Goal: Information Seeking & Learning: Compare options

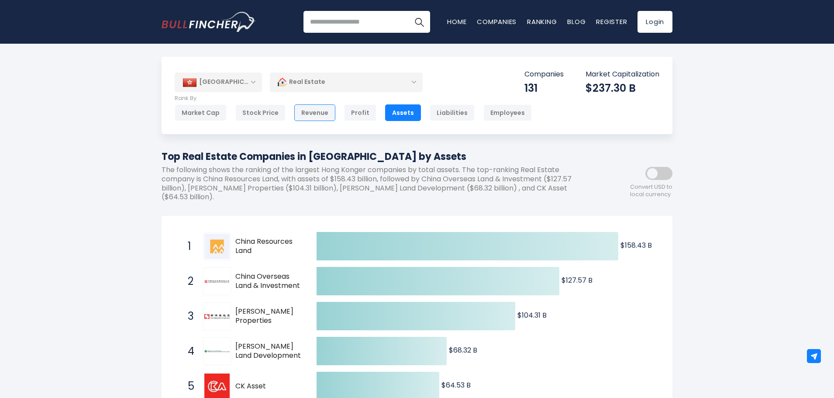
click at [317, 110] on div "Revenue" at bounding box center [314, 112] width 41 height 17
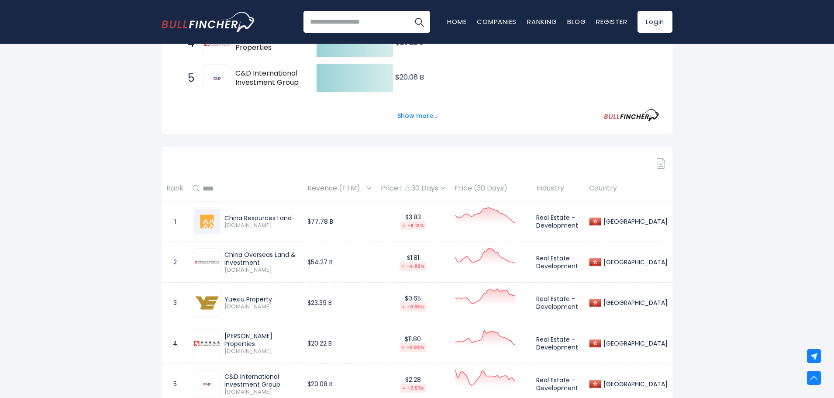
scroll to position [218, 0]
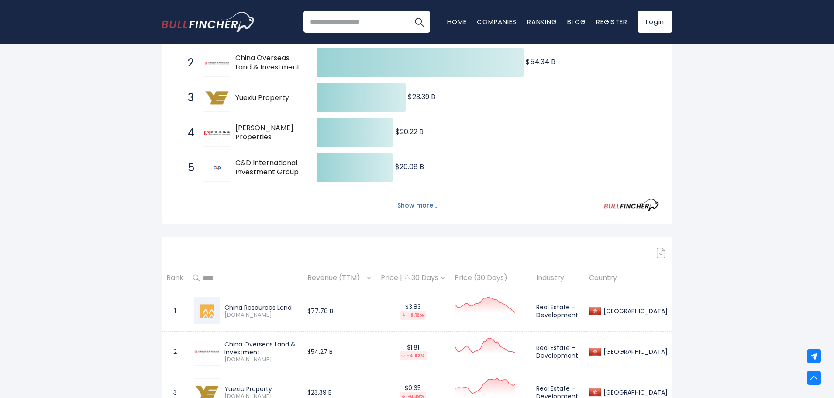
click at [425, 204] on button "Show more..." at bounding box center [417, 205] width 50 height 14
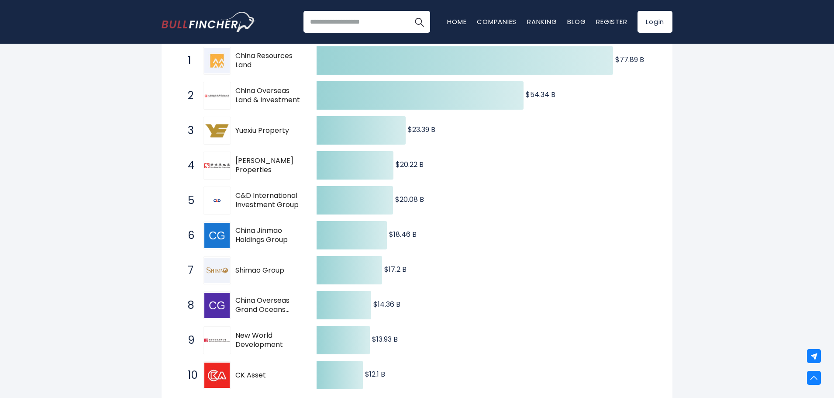
scroll to position [131, 0]
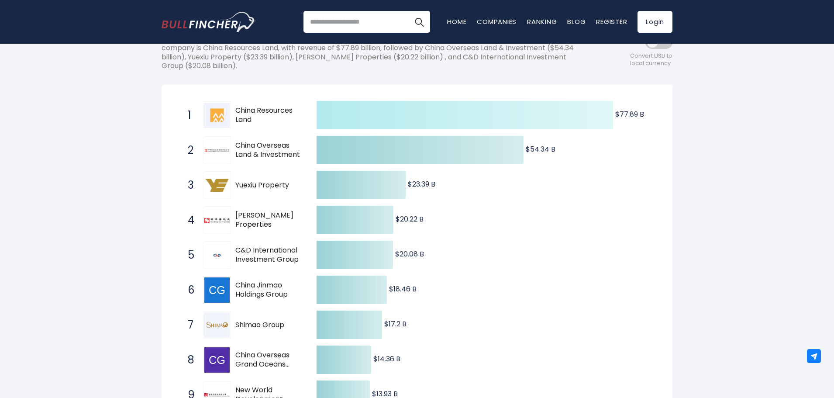
click at [523, 108] on icon at bounding box center [465, 115] width 296 height 28
click at [634, 114] on text "$77.89 B ​ $77.89 B" at bounding box center [629, 114] width 29 height 10
drag, startPoint x: 634, startPoint y: 114, endPoint x: 548, endPoint y: 112, distance: 86.0
click at [634, 114] on text "$77.89 B ​ $77.89 B" at bounding box center [629, 114] width 29 height 10
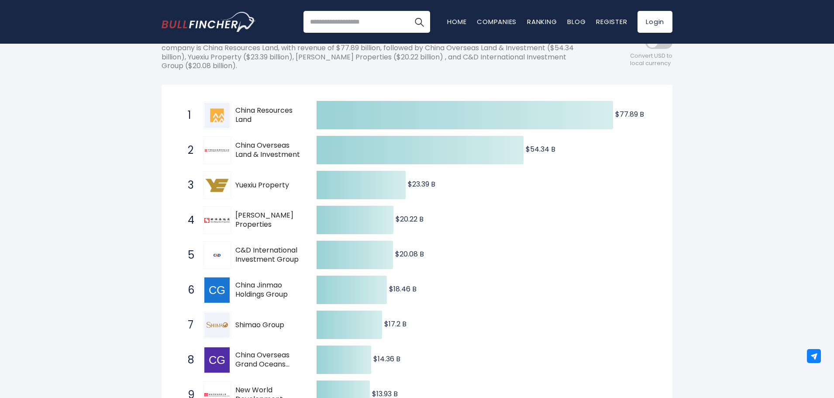
click at [227, 111] on img at bounding box center [216, 115] width 25 height 25
click at [223, 113] on img at bounding box center [216, 115] width 25 height 25
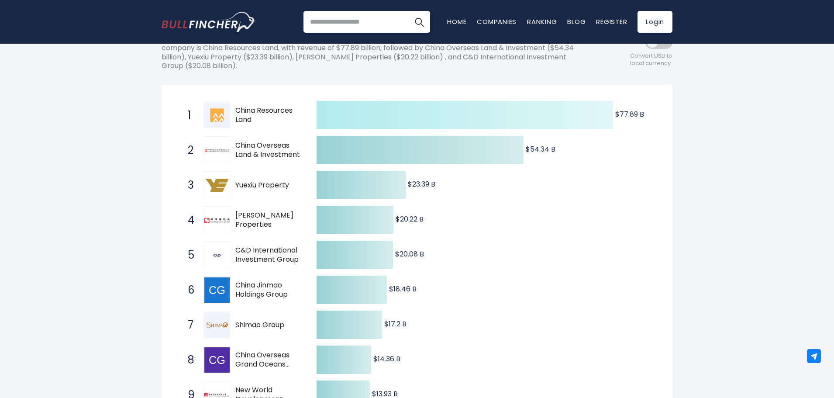
click at [427, 121] on icon at bounding box center [465, 115] width 296 height 28
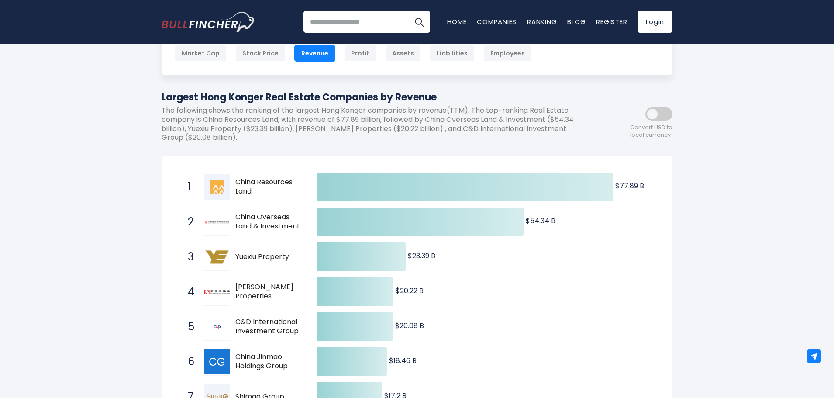
scroll to position [44, 0]
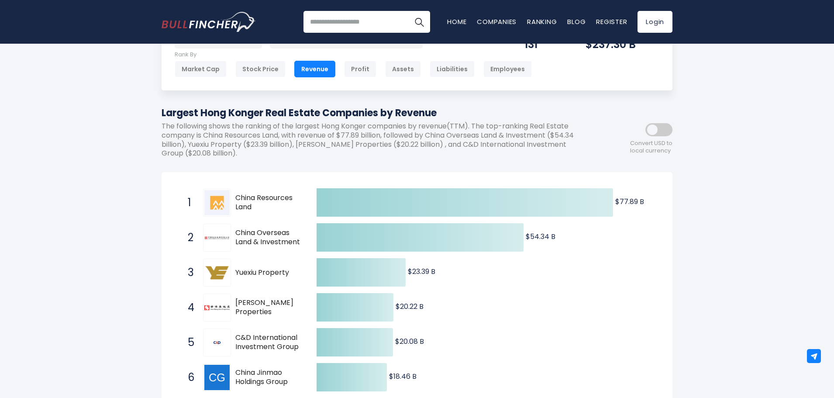
click at [661, 125] on span at bounding box center [658, 129] width 27 height 13
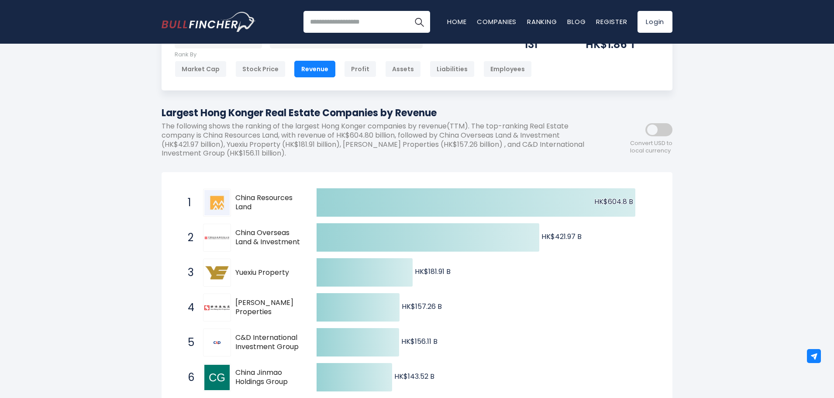
click at [661, 125] on span at bounding box center [658, 129] width 27 height 13
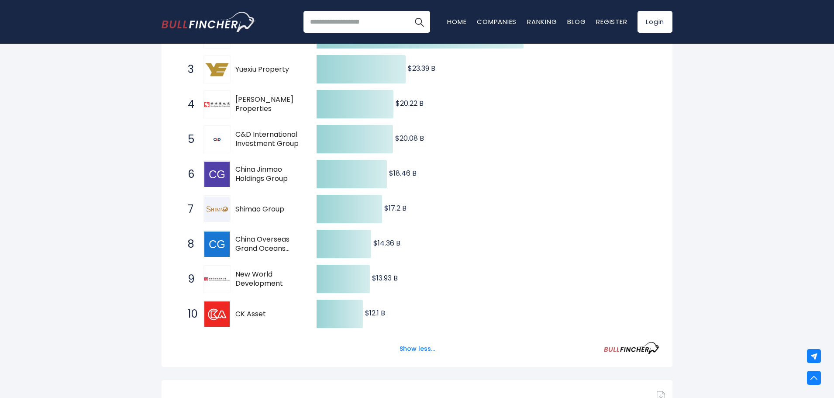
scroll to position [262, 0]
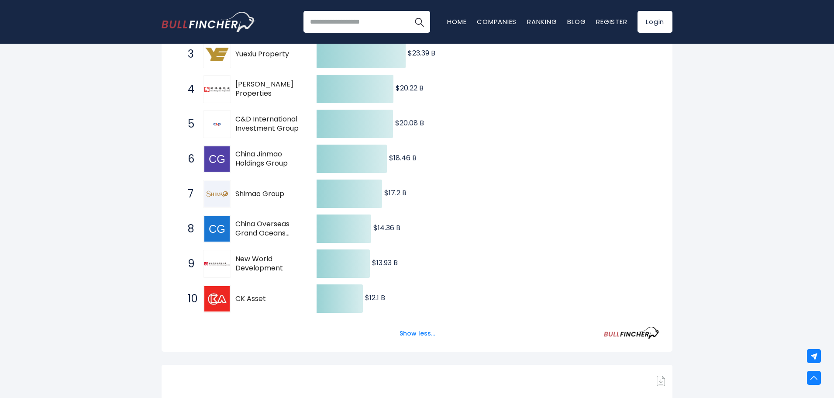
click at [283, 233] on span "China Overseas Grand Oceans Group" at bounding box center [268, 229] width 66 height 18
click at [285, 234] on span "China Overseas Grand Oceans Group" at bounding box center [268, 229] width 66 height 18
click at [267, 231] on span "China Overseas Grand Oceans Group" at bounding box center [268, 229] width 66 height 18
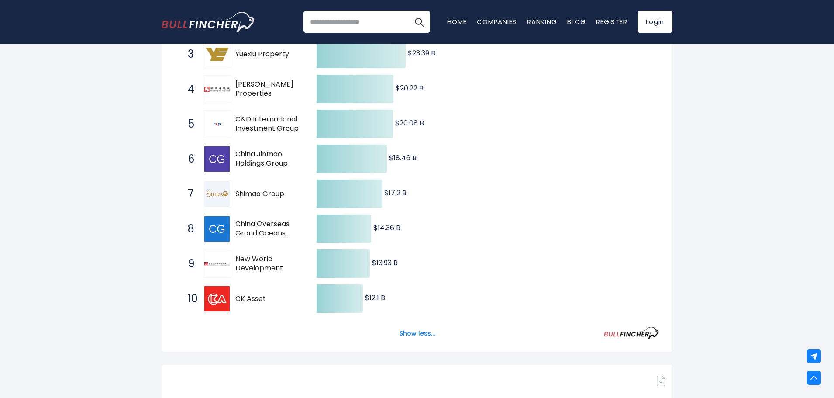
click at [267, 231] on span "China Overseas Grand Oceans Group" at bounding box center [268, 229] width 66 height 18
click at [220, 231] on img at bounding box center [216, 228] width 25 height 25
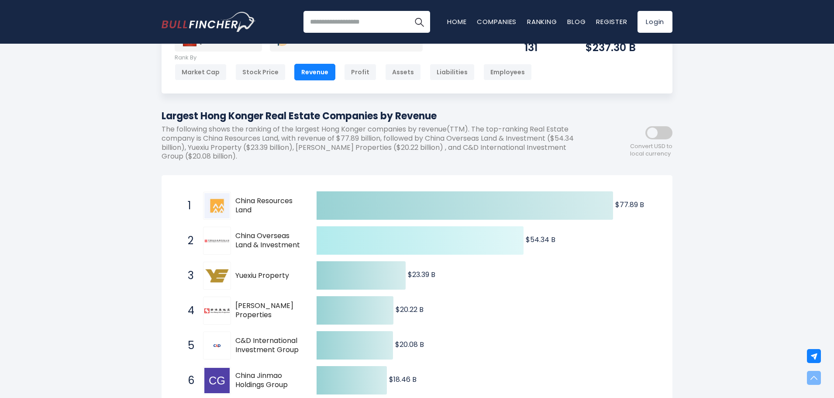
scroll to position [0, 0]
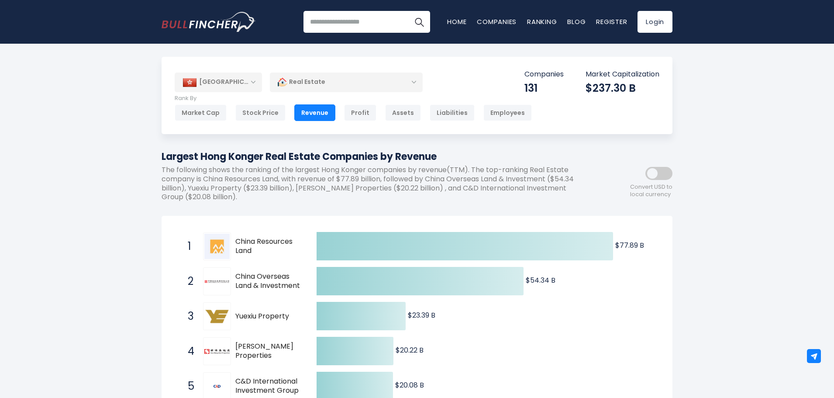
click at [234, 81] on div "[GEOGRAPHIC_DATA]" at bounding box center [218, 81] width 87 height 19
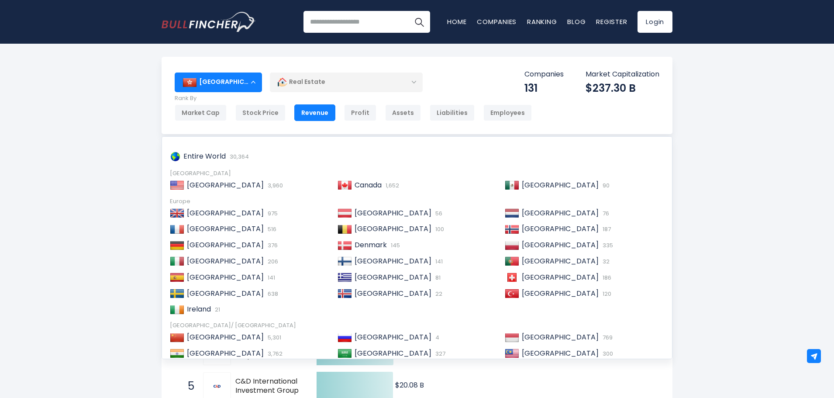
click at [234, 81] on div "[GEOGRAPHIC_DATA]" at bounding box center [218, 81] width 87 height 19
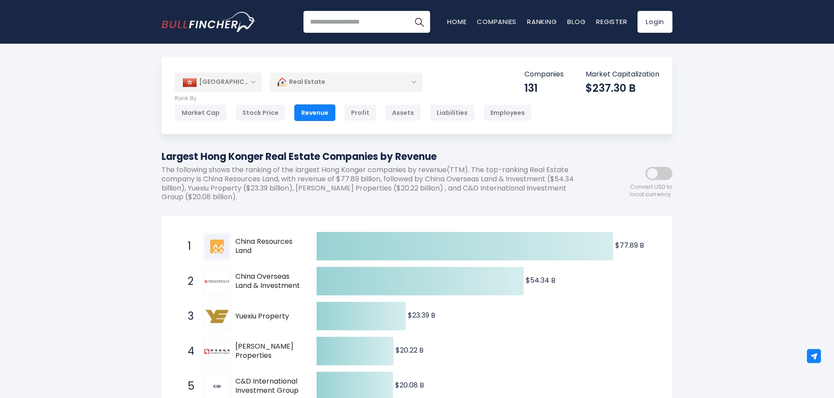
click at [241, 83] on div "[GEOGRAPHIC_DATA]" at bounding box center [218, 81] width 87 height 19
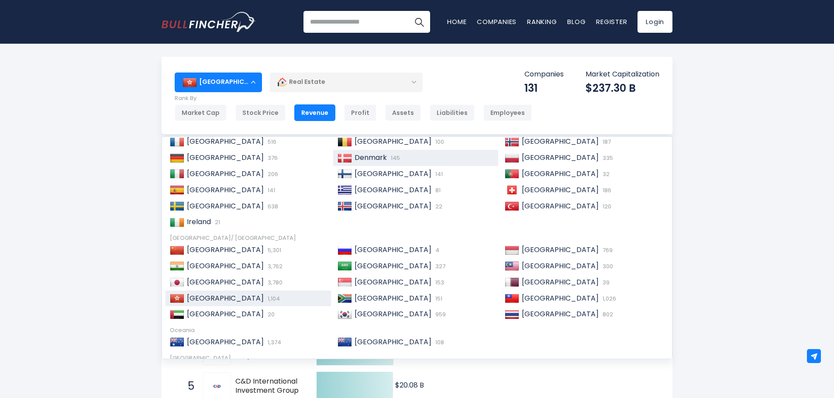
scroll to position [131, 0]
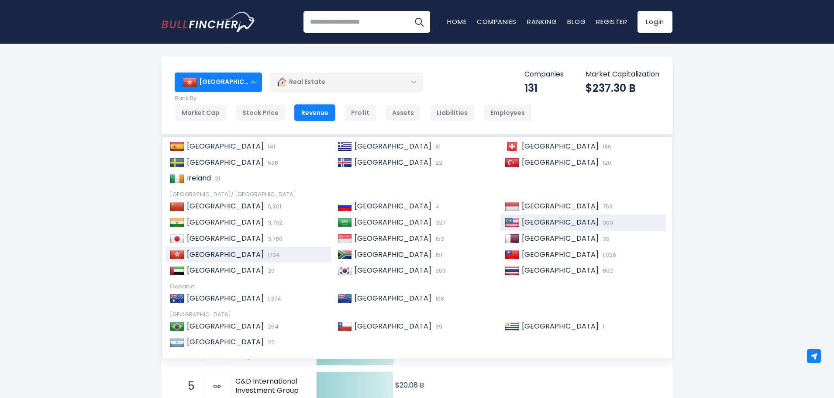
click at [528, 222] on span "[GEOGRAPHIC_DATA]" at bounding box center [560, 222] width 77 height 10
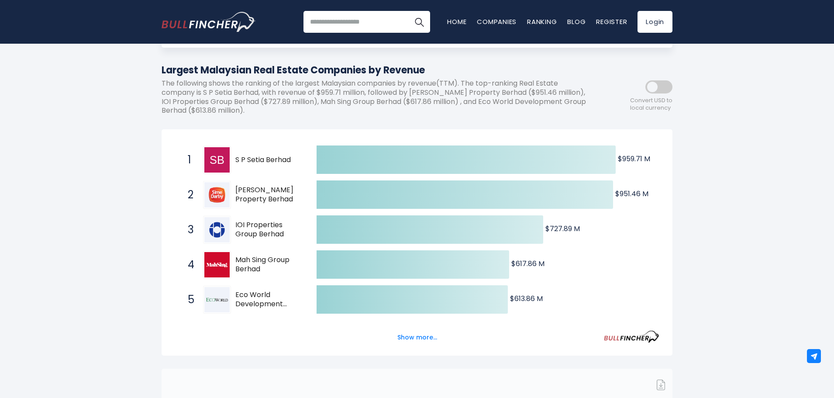
scroll to position [87, 0]
click at [403, 339] on button "Show more..." at bounding box center [417, 336] width 50 height 14
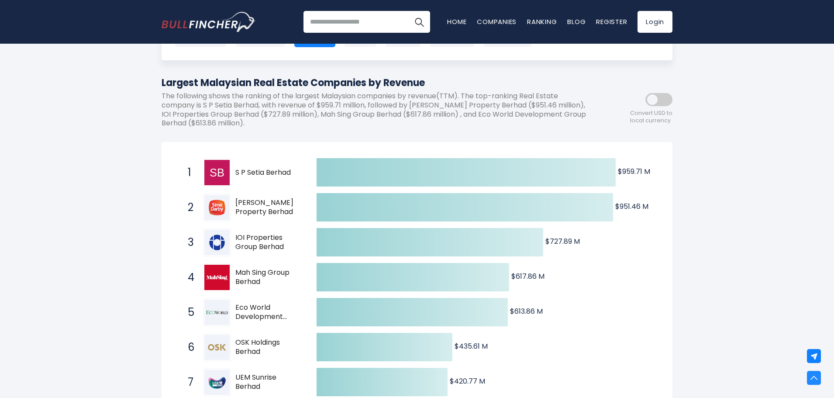
scroll to position [0, 0]
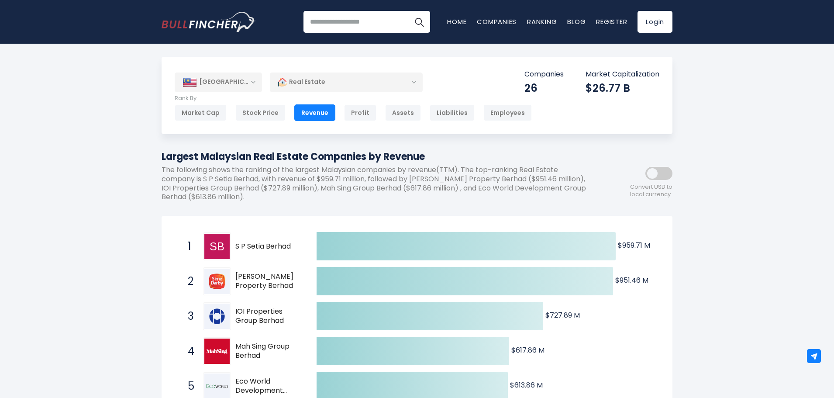
click at [215, 83] on div "[GEOGRAPHIC_DATA]" at bounding box center [218, 81] width 87 height 19
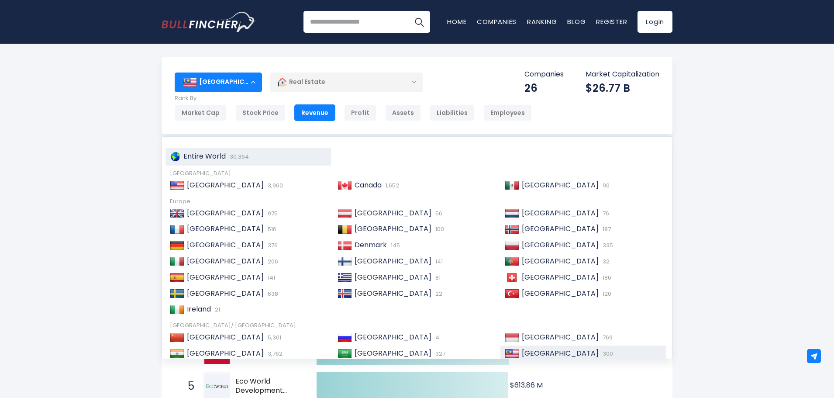
click at [240, 157] on span "30,364" at bounding box center [237, 156] width 21 height 8
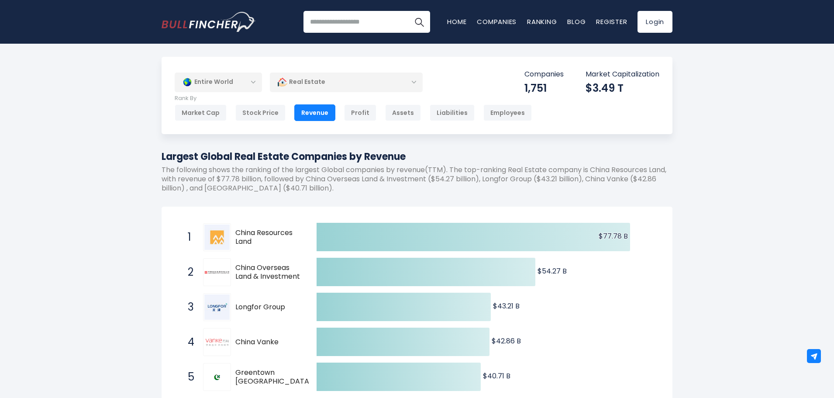
click at [355, 81] on div "Real Estate" at bounding box center [346, 82] width 153 height 20
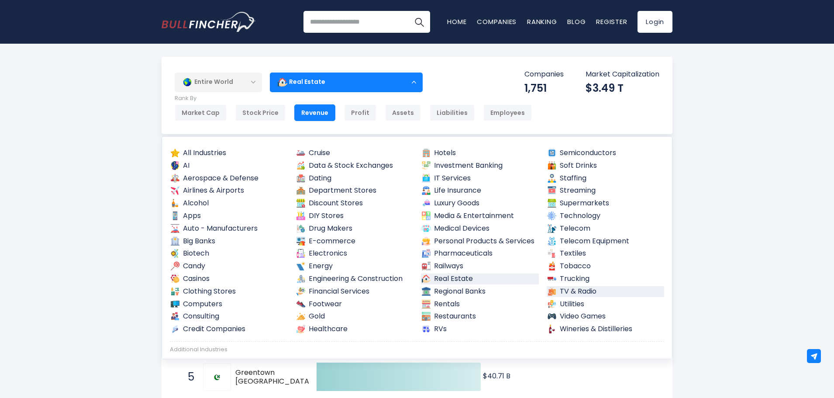
click at [575, 292] on link "TV & Radio" at bounding box center [606, 291] width 118 height 11
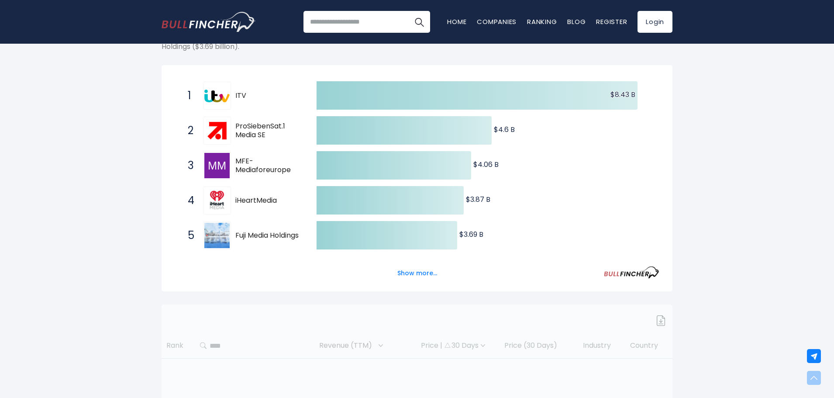
scroll to position [218, 0]
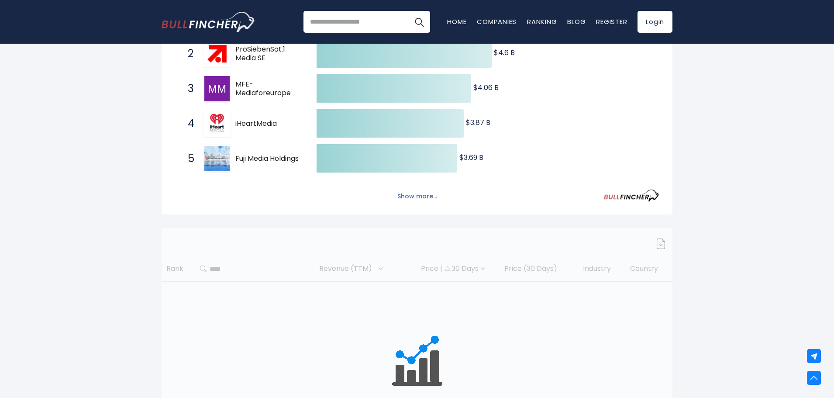
click at [404, 198] on button "Show more..." at bounding box center [417, 196] width 50 height 14
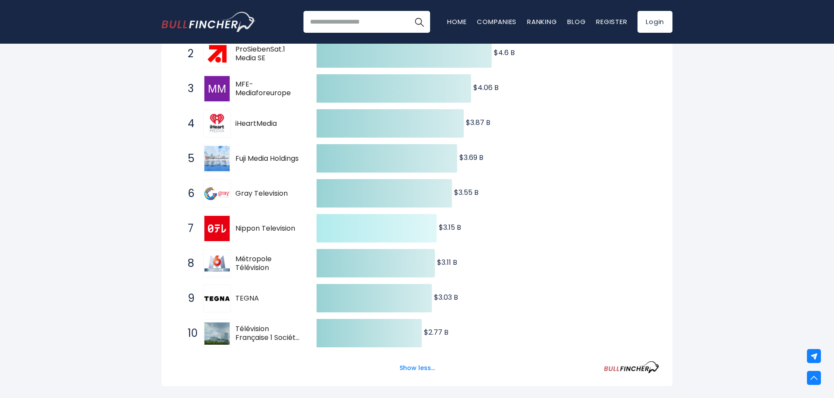
scroll to position [0, 0]
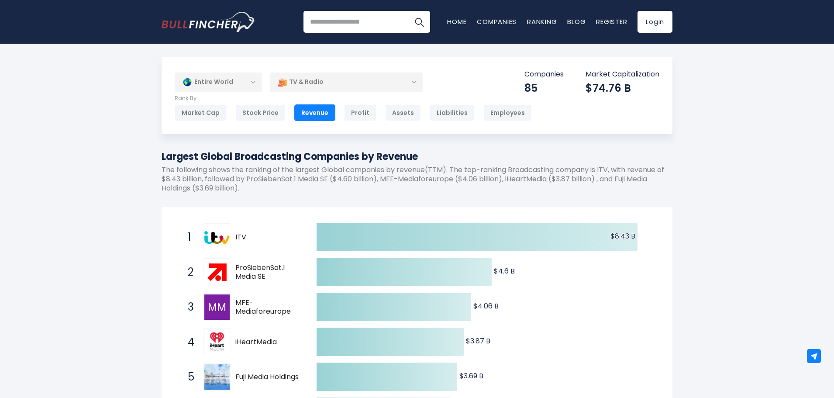
click at [254, 84] on div "Entire World" at bounding box center [218, 82] width 87 height 20
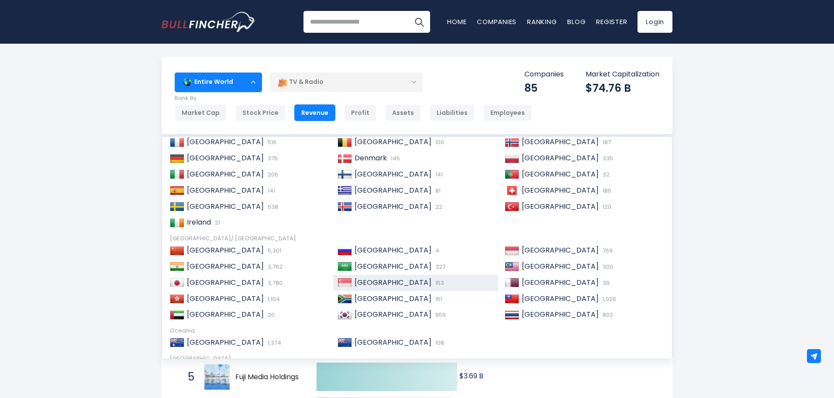
scroll to position [87, 0]
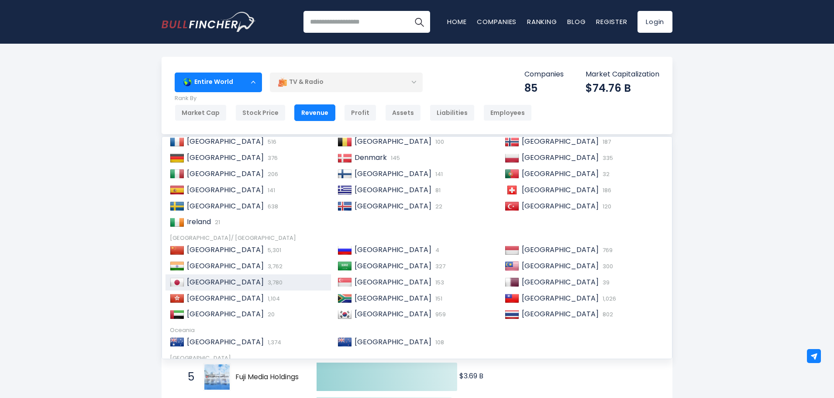
click at [235, 283] on div "Japan 3,780" at bounding box center [255, 282] width 142 height 9
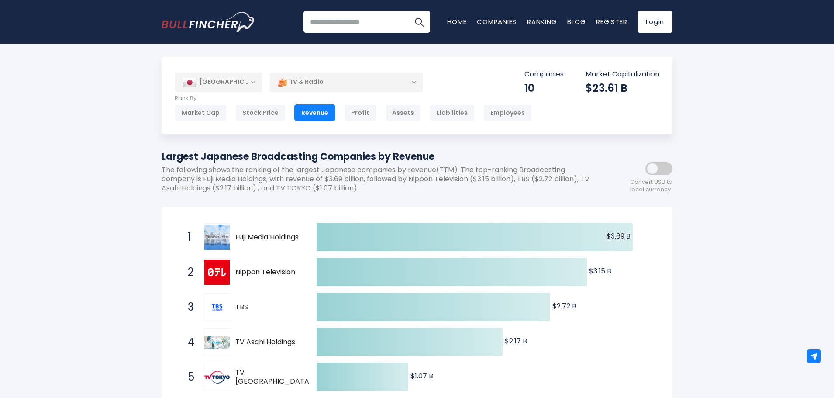
click at [341, 79] on div "TV & Radio" at bounding box center [346, 82] width 153 height 20
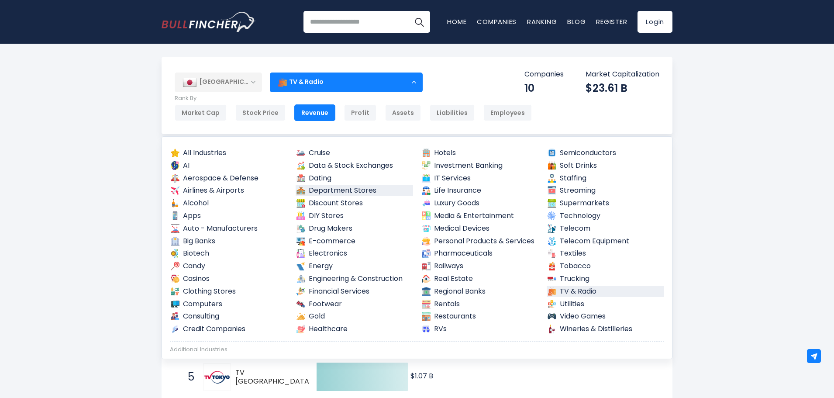
click at [378, 190] on link "Department Stores" at bounding box center [355, 190] width 118 height 11
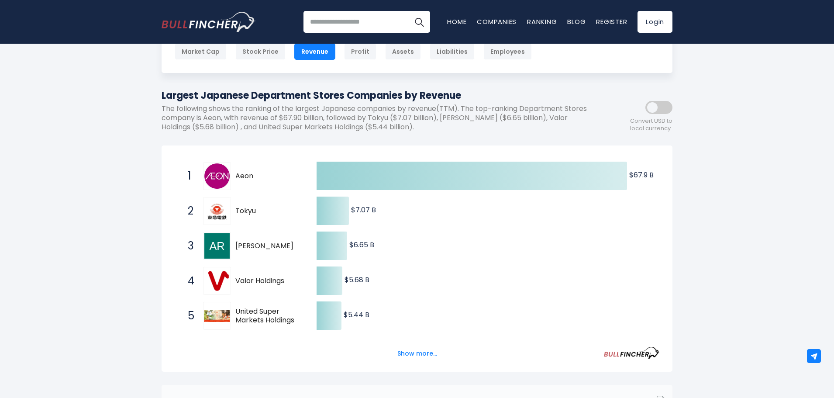
scroll to position [87, 0]
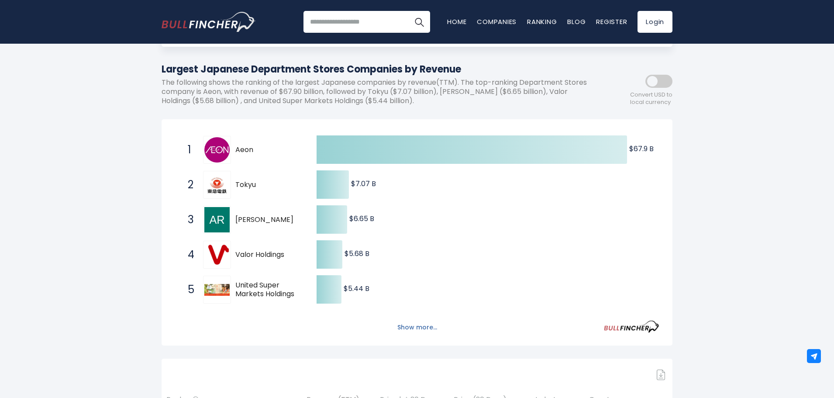
click at [410, 330] on button "Show more..." at bounding box center [417, 327] width 50 height 14
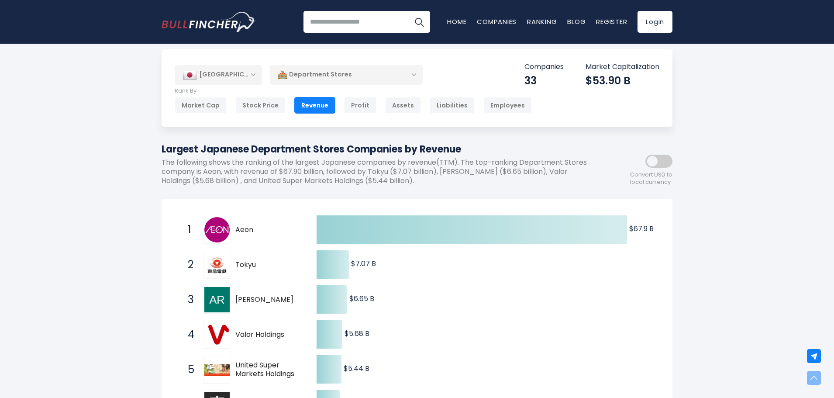
scroll to position [0, 0]
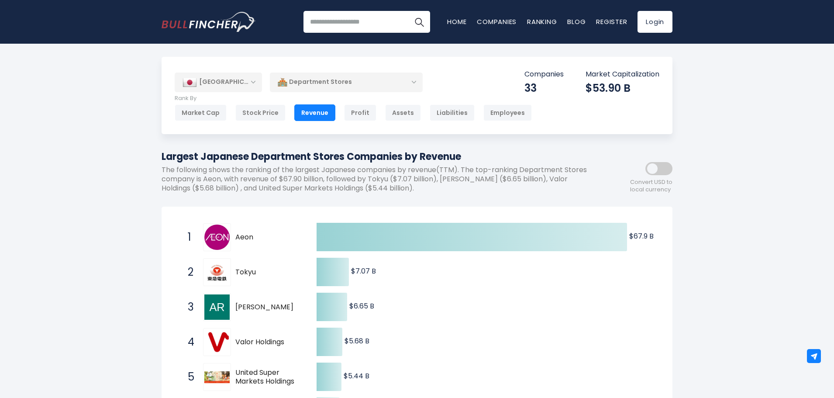
click at [322, 86] on div "Department Stores" at bounding box center [346, 82] width 153 height 20
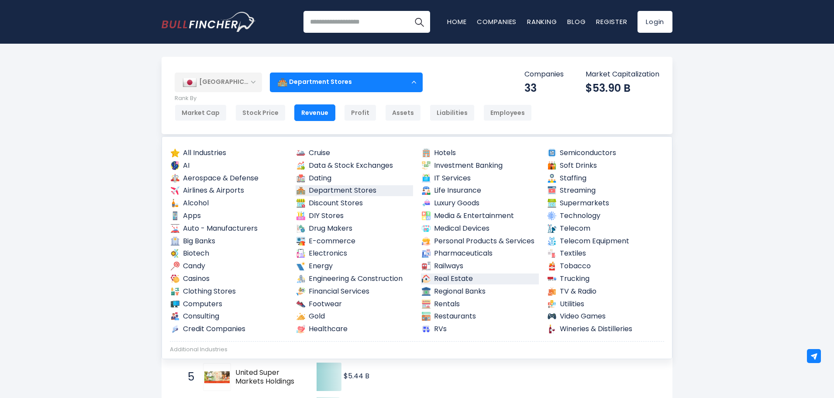
click at [453, 279] on link "Real Estate" at bounding box center [480, 278] width 118 height 11
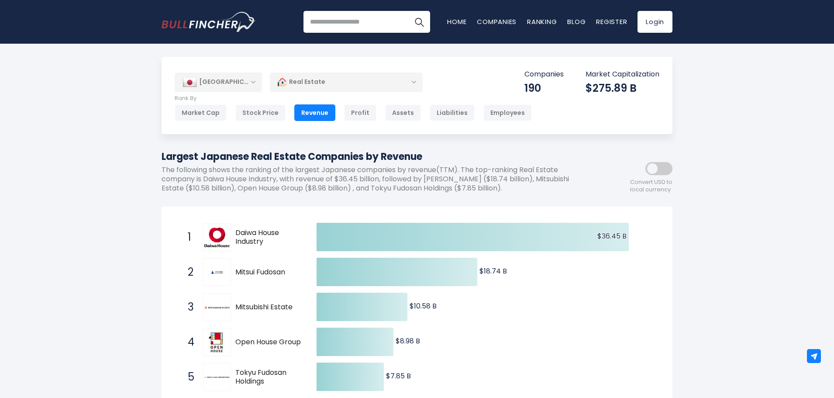
click at [232, 92] on div "[GEOGRAPHIC_DATA]" at bounding box center [218, 81] width 87 height 19
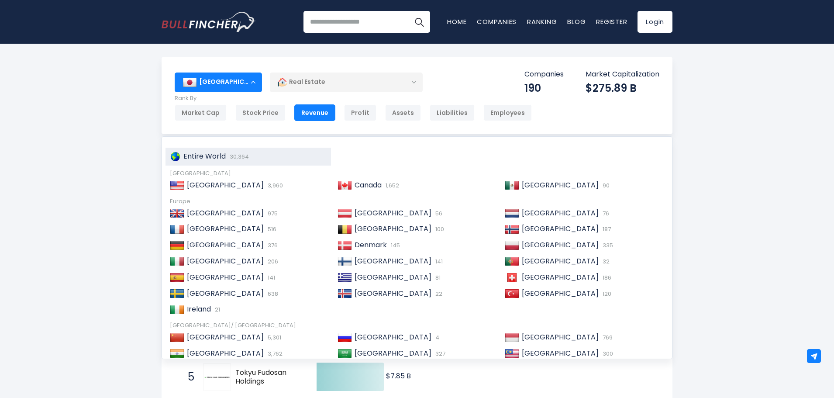
click at [198, 159] on span "Entire World" at bounding box center [204, 156] width 42 height 10
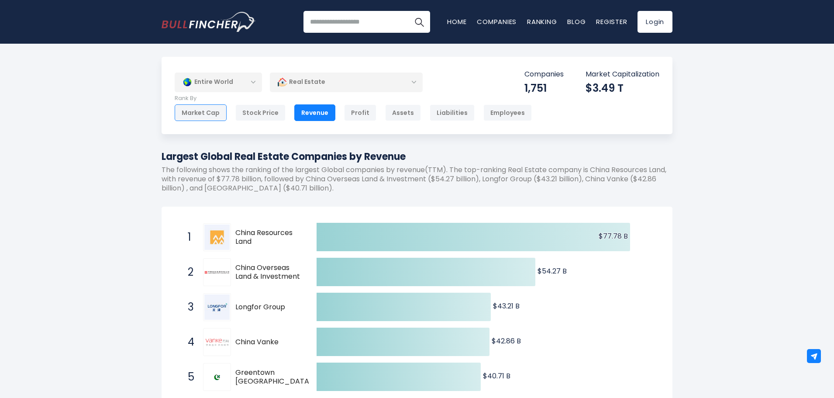
click at [211, 112] on div "Market Cap" at bounding box center [201, 112] width 52 height 17
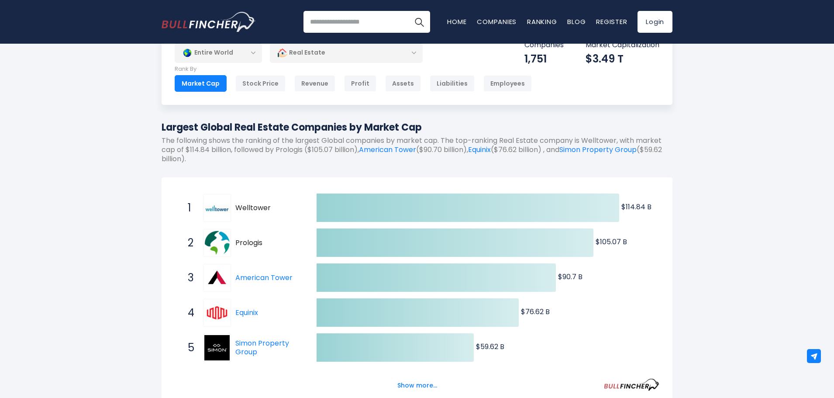
scroll to position [87, 0]
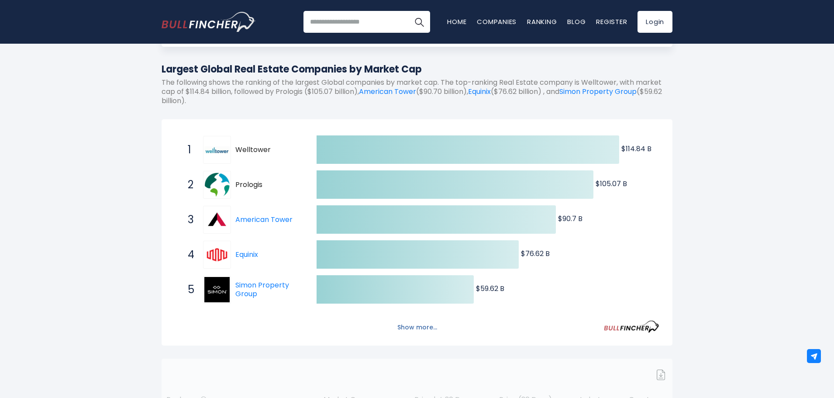
click at [417, 326] on button "Show more..." at bounding box center [417, 327] width 50 height 14
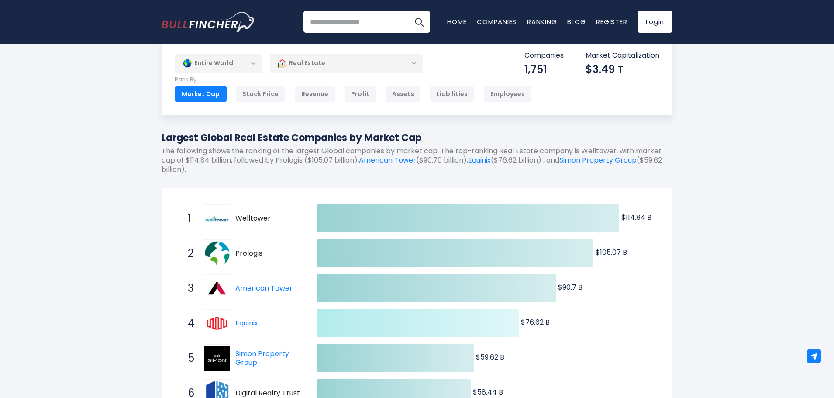
scroll to position [0, 0]
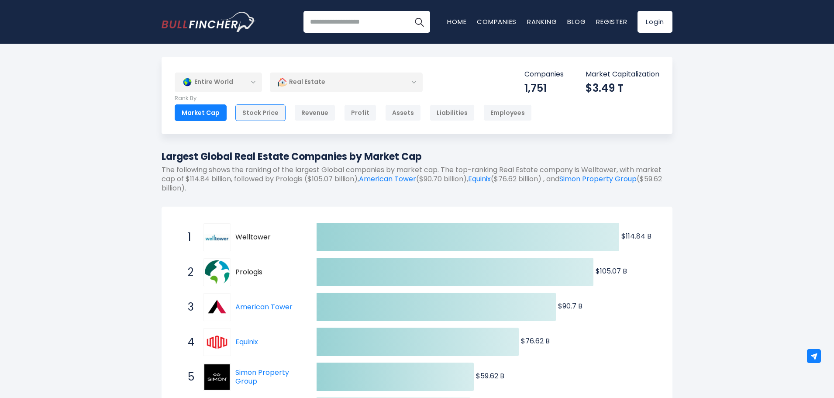
click at [274, 114] on div "Stock Price" at bounding box center [260, 112] width 50 height 17
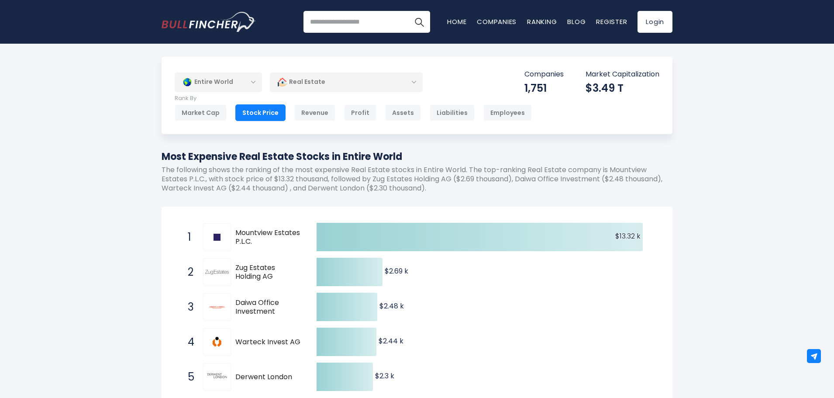
click at [248, 87] on div "Entire World" at bounding box center [218, 82] width 87 height 20
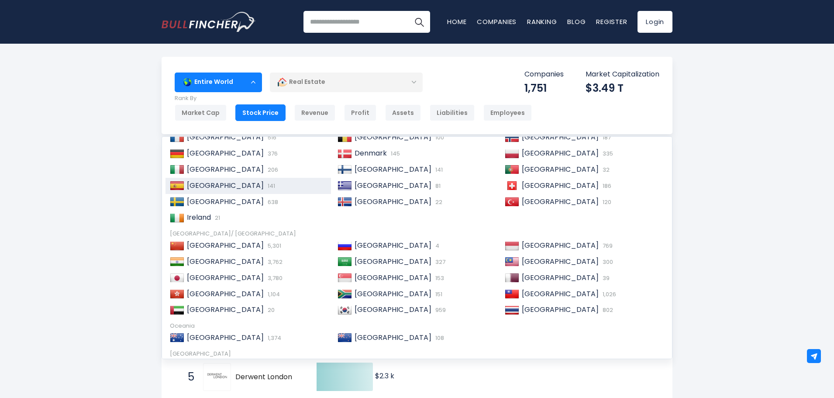
scroll to position [134, 0]
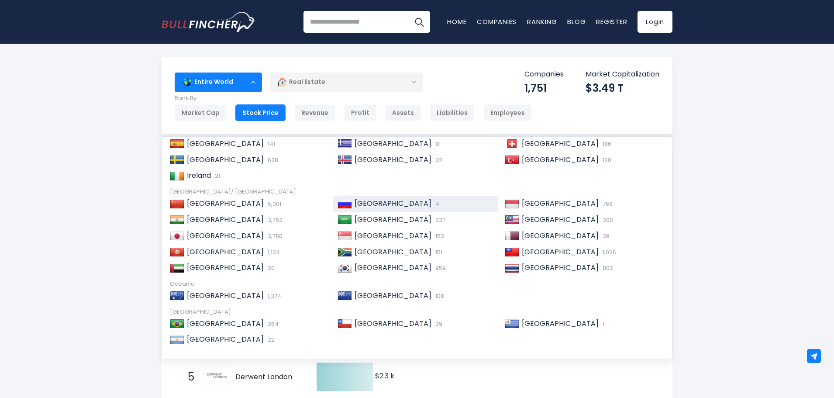
click at [355, 204] on span "[GEOGRAPHIC_DATA]" at bounding box center [393, 203] width 77 height 10
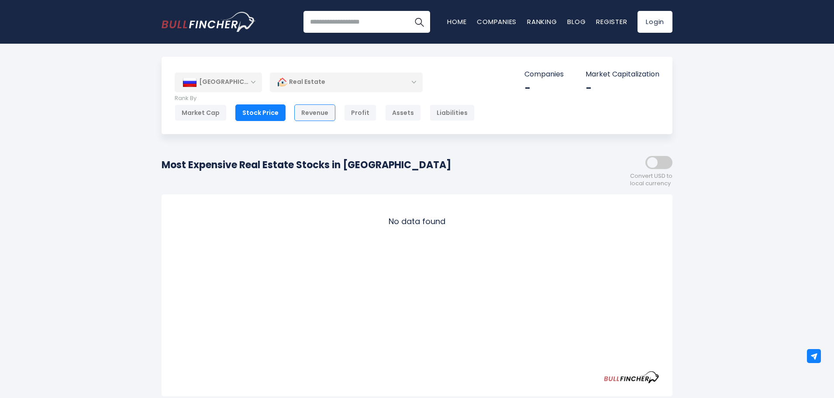
click at [297, 114] on div "Revenue" at bounding box center [314, 112] width 41 height 17
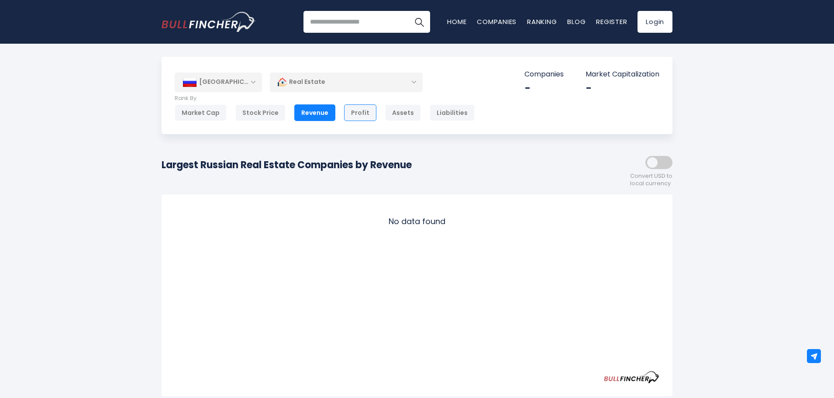
click at [351, 110] on div "Profit" at bounding box center [360, 112] width 32 height 17
click at [390, 115] on div "Assets" at bounding box center [403, 112] width 36 height 17
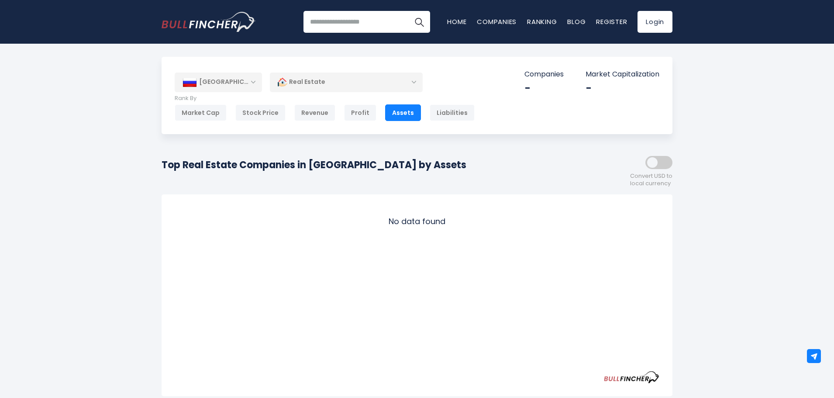
click at [441, 114] on div "Liabilities" at bounding box center [452, 112] width 45 height 17
click at [198, 114] on div "Market Cap" at bounding box center [201, 112] width 52 height 17
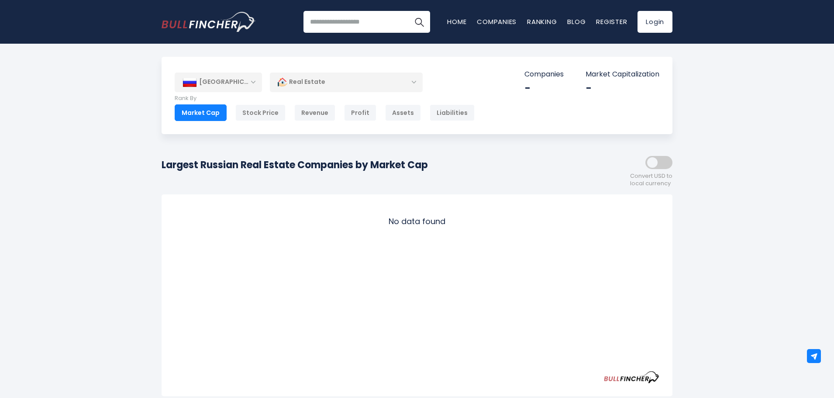
click at [283, 114] on div "Market Cap Stock Price Revenue Profit Assets Liabilities Employees" at bounding box center [325, 112] width 300 height 17
click at [280, 114] on div "Stock Price" at bounding box center [260, 112] width 50 height 17
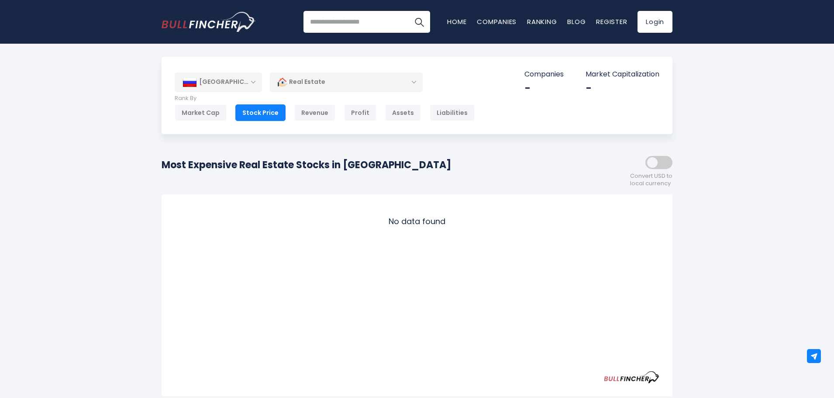
click at [301, 114] on div "Revenue" at bounding box center [314, 112] width 41 height 17
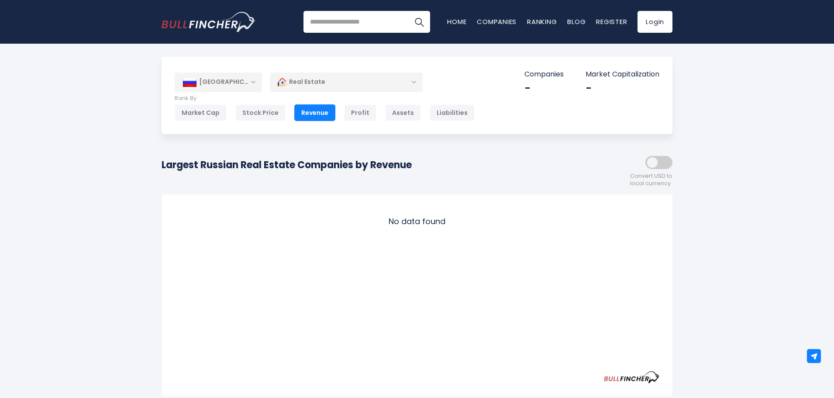
click at [238, 80] on div "Russia" at bounding box center [218, 81] width 87 height 19
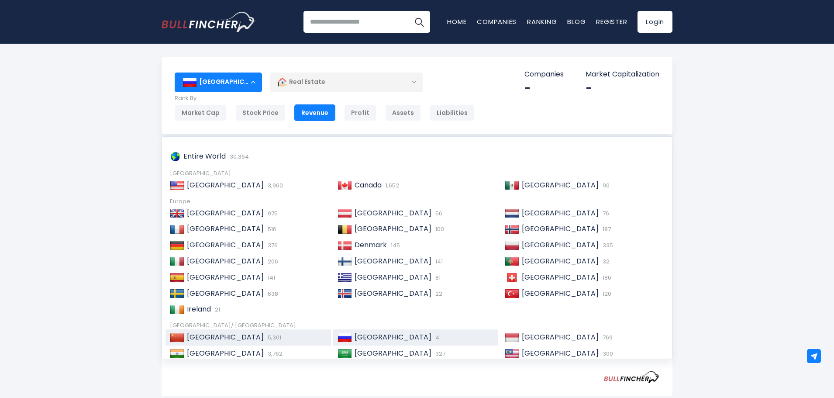
click at [265, 338] on span "5,301" at bounding box center [273, 337] width 16 height 8
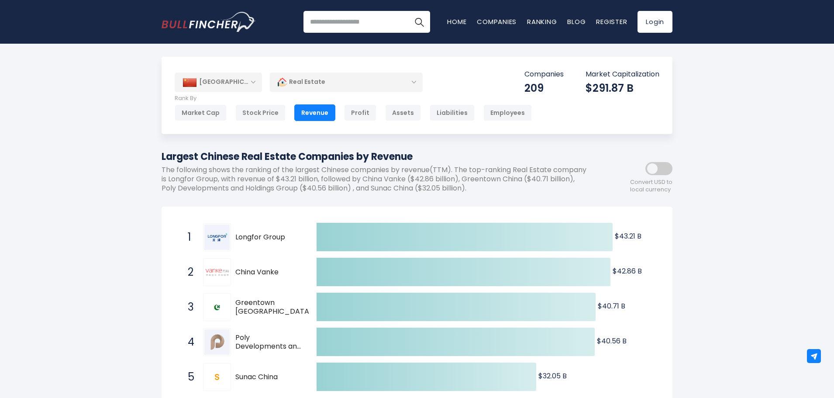
click at [257, 85] on div "China" at bounding box center [218, 81] width 87 height 19
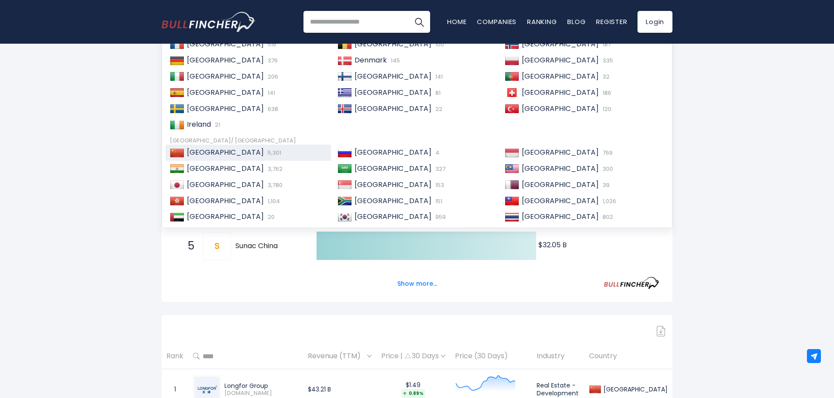
scroll to position [46, 0]
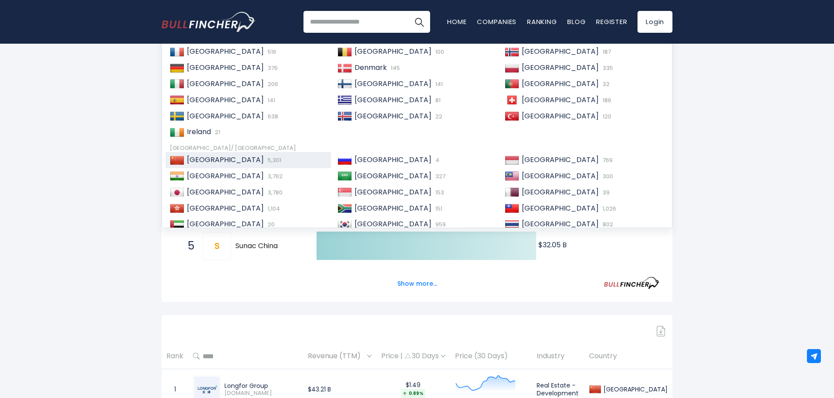
click at [229, 161] on div "China 5,301" at bounding box center [255, 159] width 142 height 9
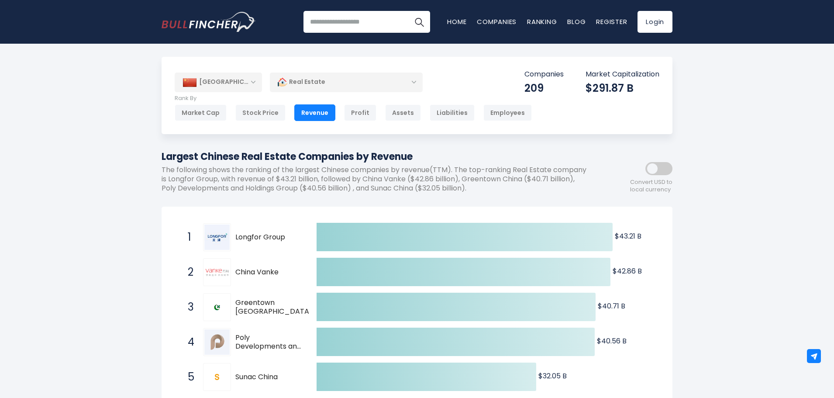
click at [240, 86] on div "[GEOGRAPHIC_DATA]" at bounding box center [218, 81] width 87 height 19
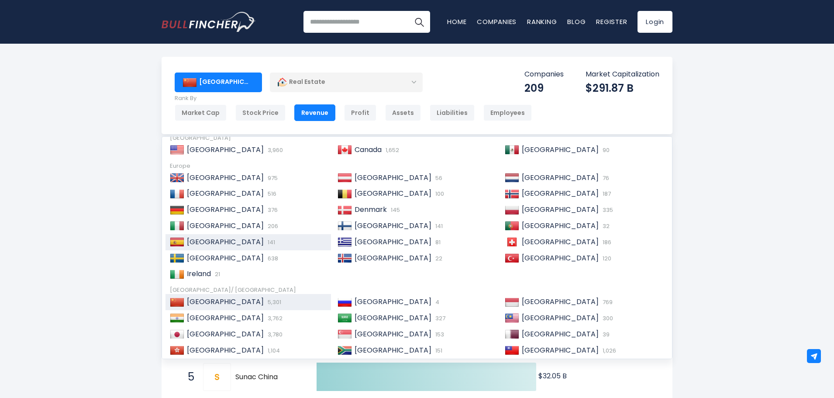
scroll to position [87, 0]
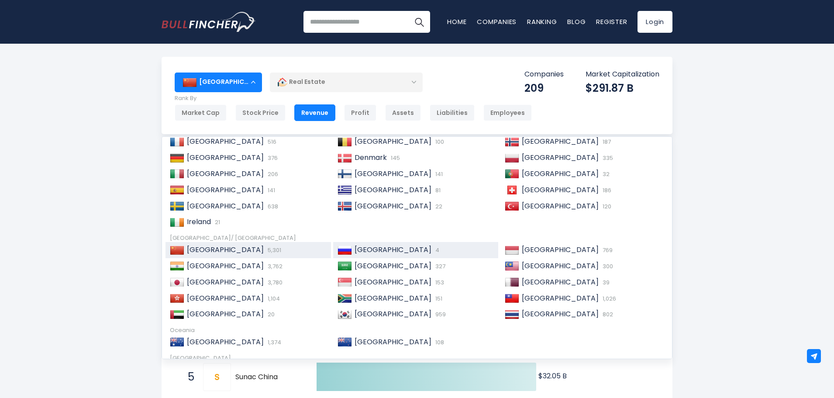
click at [374, 252] on span "[GEOGRAPHIC_DATA]" at bounding box center [393, 250] width 77 height 10
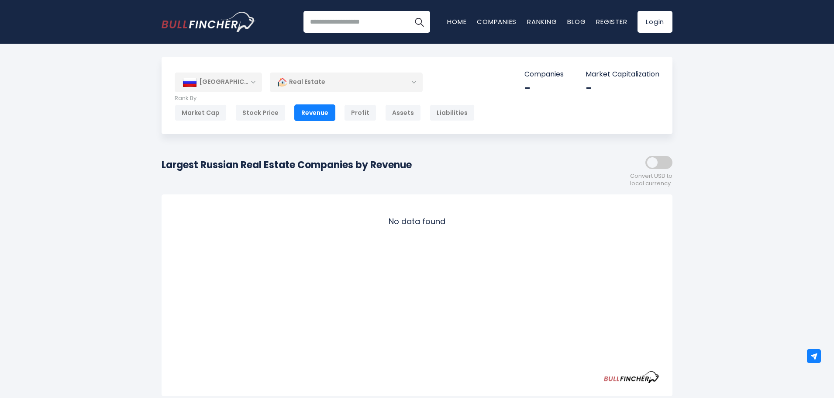
click at [315, 86] on div "Real Estate" at bounding box center [346, 82] width 153 height 20
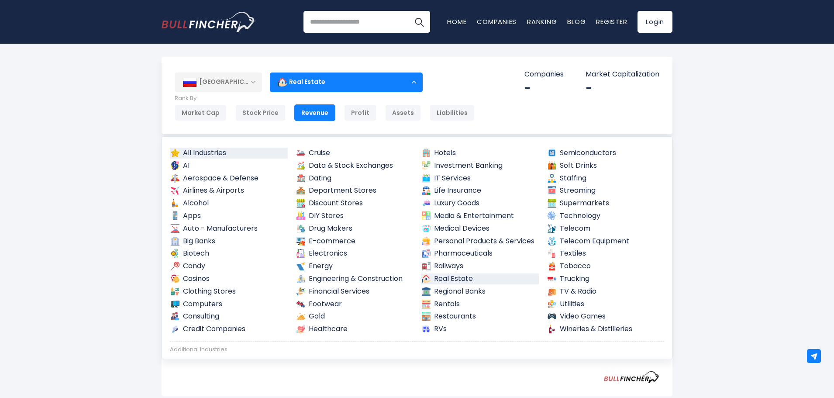
click at [221, 150] on link "All Industries" at bounding box center [229, 153] width 118 height 11
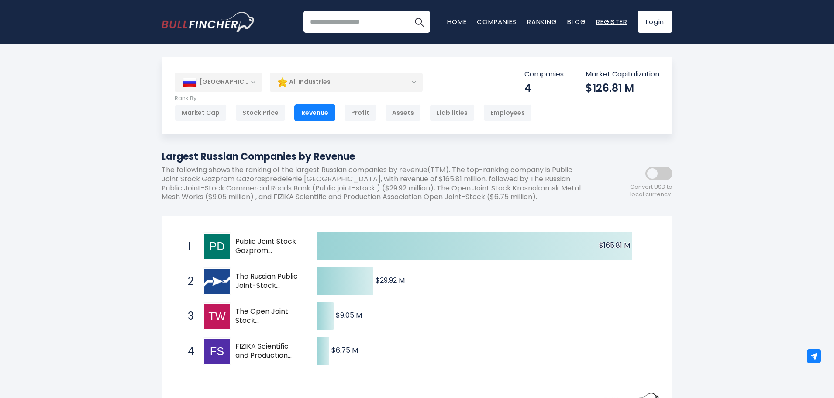
click at [608, 21] on link "Register" at bounding box center [611, 21] width 31 height 9
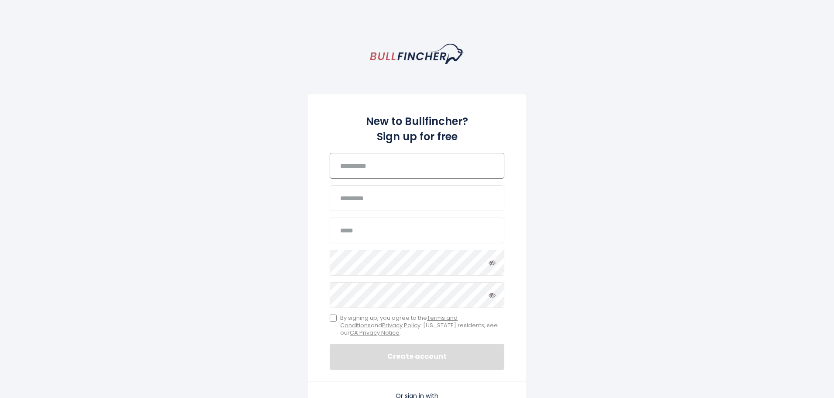
scroll to position [44, 0]
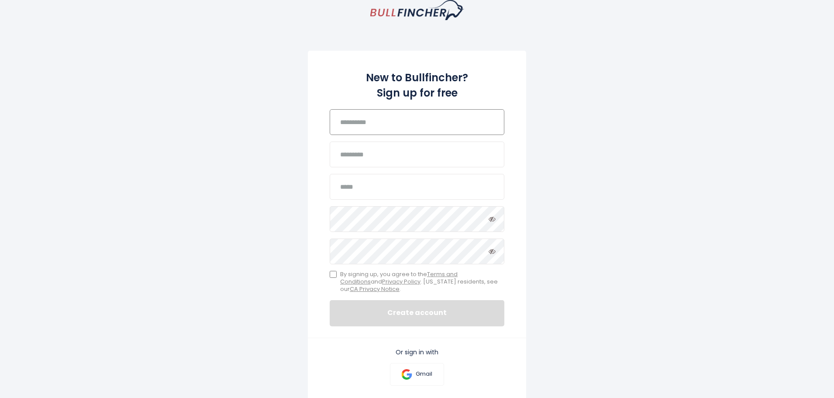
click at [384, 126] on input "text" at bounding box center [417, 122] width 175 height 26
type input "**"
type input "****"
type input "**********"
drag, startPoint x: 365, startPoint y: 114, endPoint x: 326, endPoint y: 121, distance: 39.5
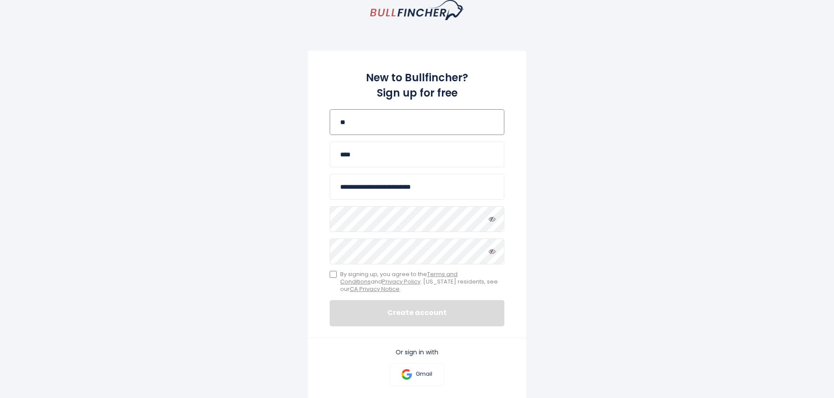
click at [327, 121] on div "**********" at bounding box center [417, 194] width 218 height 287
type input "******"
type input "**"
type input "**********"
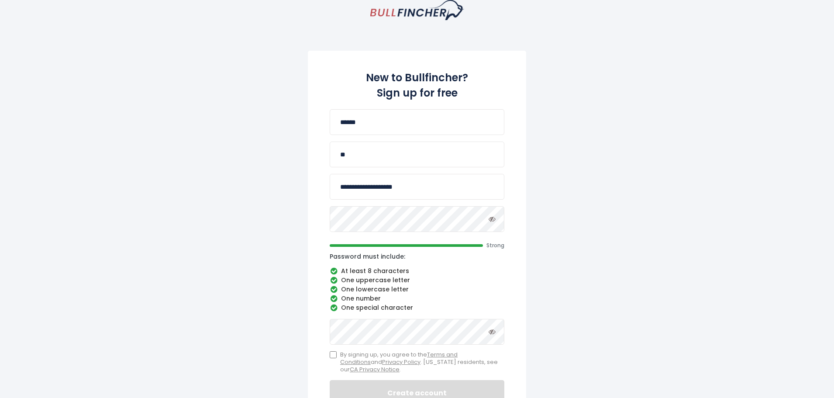
click at [489, 220] on icon "Toggle password visibility" at bounding box center [492, 218] width 7 height 7
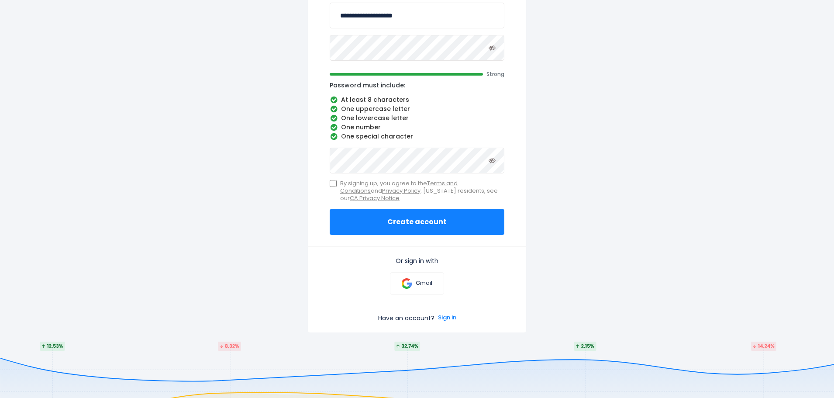
scroll to position [218, 0]
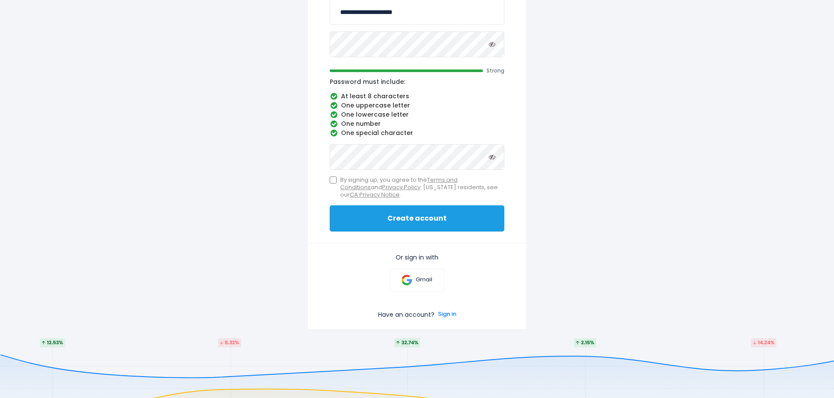
click at [399, 223] on button "Create account" at bounding box center [417, 218] width 175 height 26
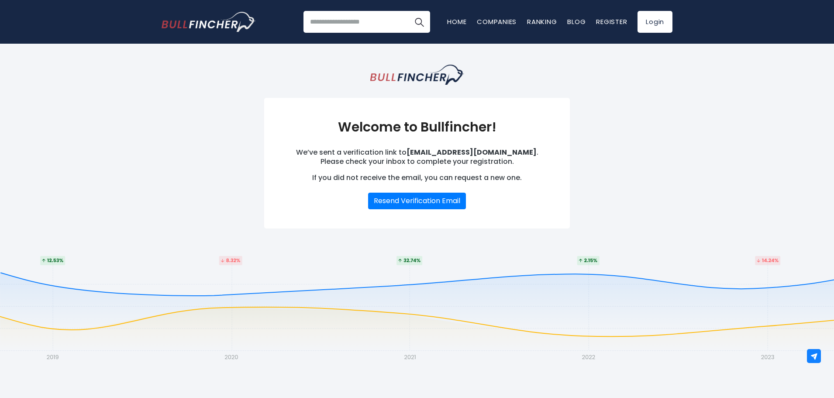
click at [570, 159] on div "Welcome to Bullfincher! We’ve sent a verification link to [EMAIL_ADDRESS][DOMAI…" at bounding box center [417, 147] width 511 height 164
click at [650, 22] on link "Login" at bounding box center [654, 22] width 35 height 22
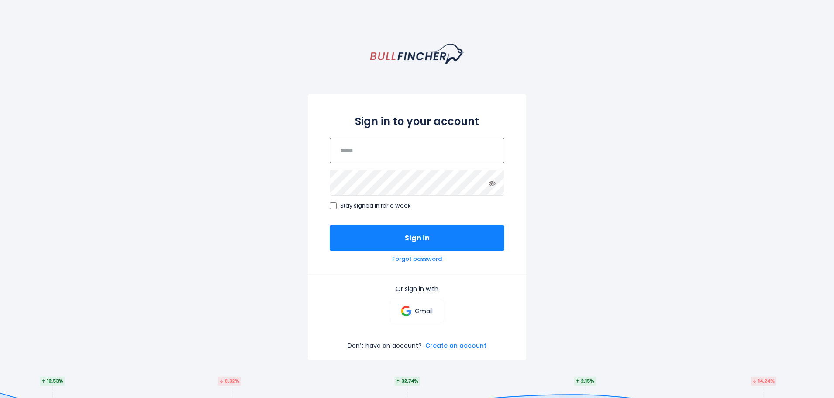
click at [493, 145] on input "email" at bounding box center [417, 151] width 175 height 26
type input "**********"
click at [330, 225] on button "Sign in" at bounding box center [417, 238] width 175 height 26
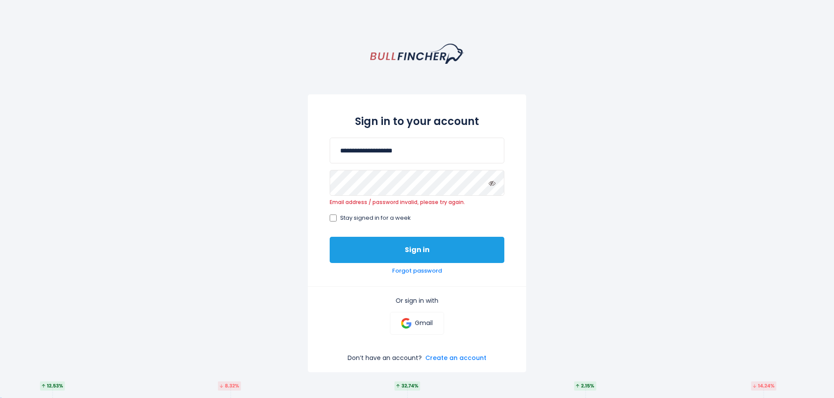
click at [375, 247] on button "Sign in" at bounding box center [417, 250] width 175 height 26
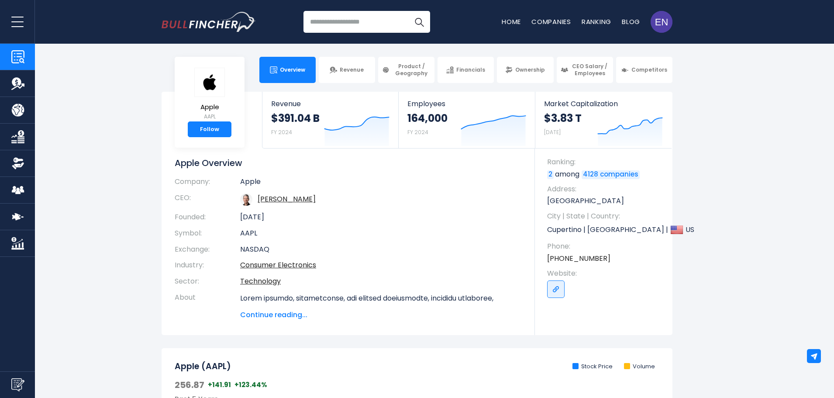
click at [17, 246] on img "Company Market Cap" at bounding box center [17, 243] width 13 height 13
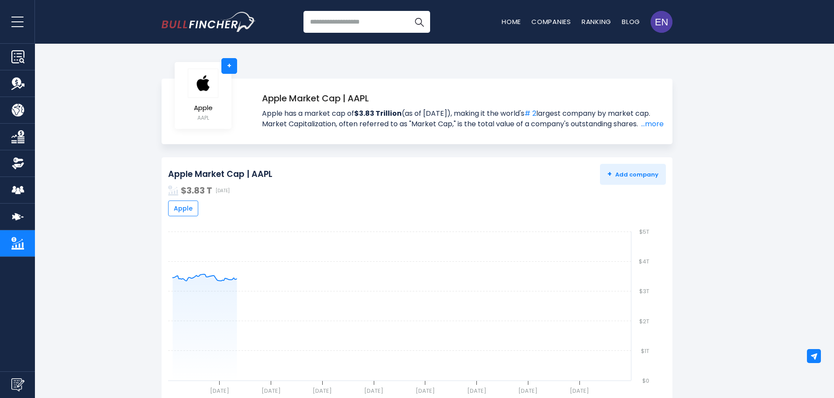
click at [19, 220] on img "Company Competitors" at bounding box center [17, 216] width 13 height 13
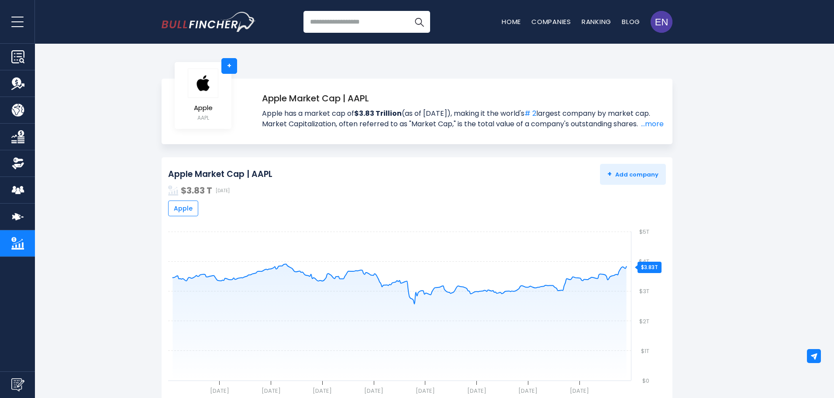
click at [16, 216] on img "Company Competitors" at bounding box center [17, 216] width 13 height 13
click at [17, 190] on img "Company Employees" at bounding box center [17, 189] width 13 height 13
click at [10, 160] on link "Ownership" at bounding box center [17, 163] width 35 height 26
click at [13, 137] on img "Company Financials" at bounding box center [17, 136] width 13 height 13
click at [14, 108] on img "Company Product/Geography" at bounding box center [17, 109] width 13 height 13
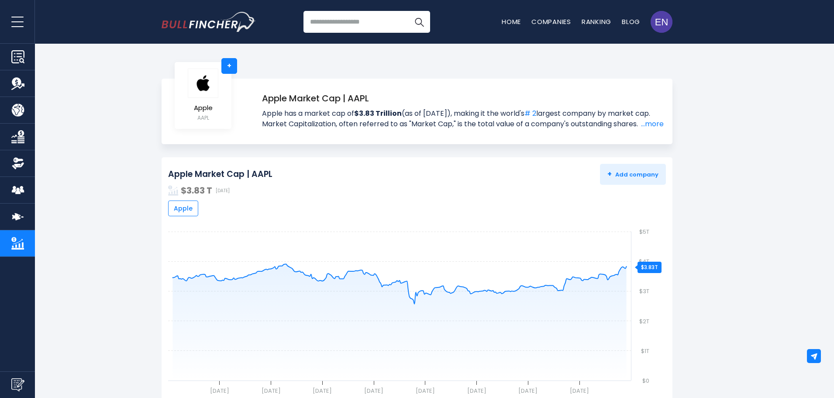
click at [14, 86] on img "Company Revenue" at bounding box center [17, 83] width 13 height 13
click at [13, 25] on button "open menu" at bounding box center [17, 21] width 35 height 43
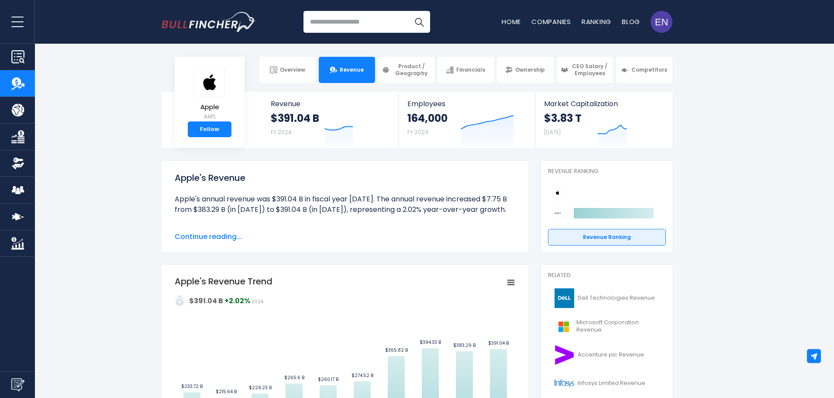
click at [21, 20] on button "open menu" at bounding box center [17, 21] width 35 height 43
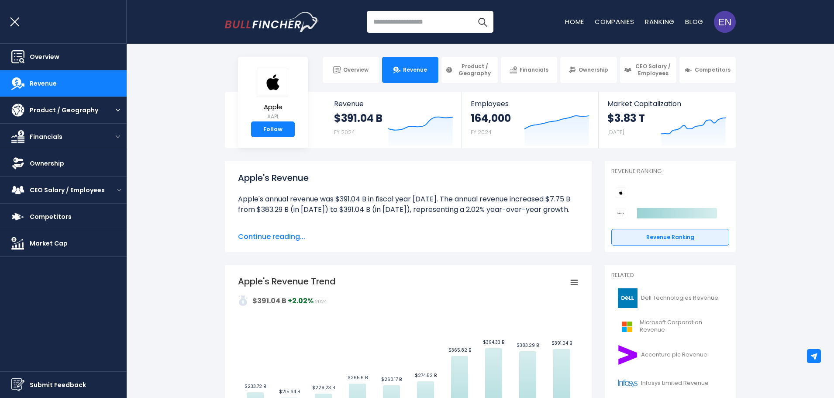
click at [112, 107] on button "open menu" at bounding box center [117, 110] width 17 height 26
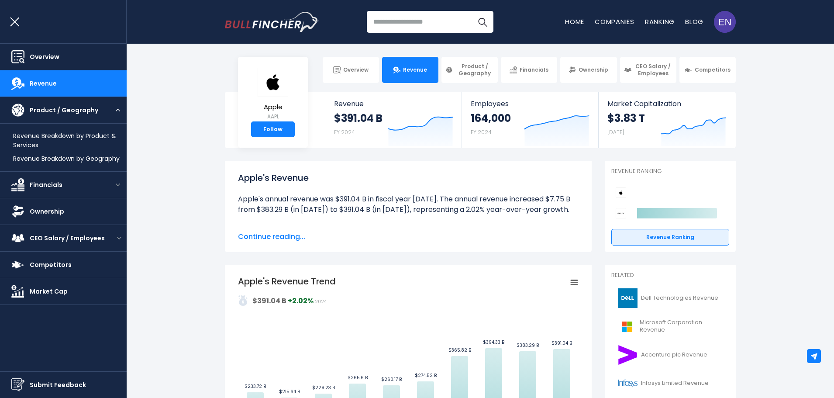
click at [112, 107] on button "open menu" at bounding box center [117, 110] width 17 height 26
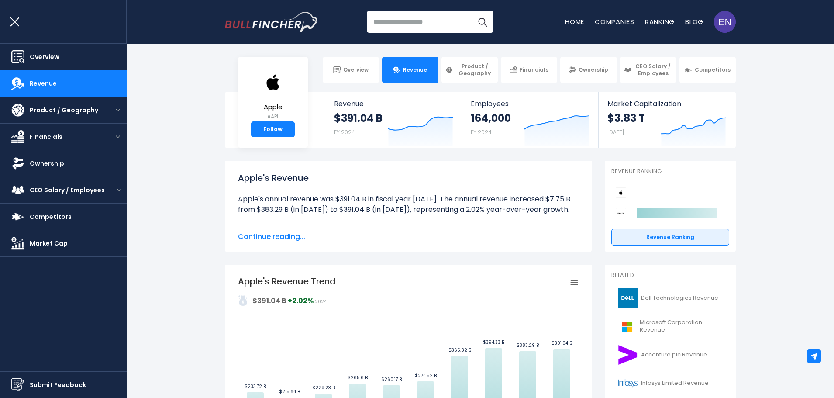
click at [643, 21] on ul "Home Companies Ranking Blog" at bounding box center [634, 21] width 138 height 9
click at [654, 23] on link "Ranking" at bounding box center [660, 21] width 30 height 9
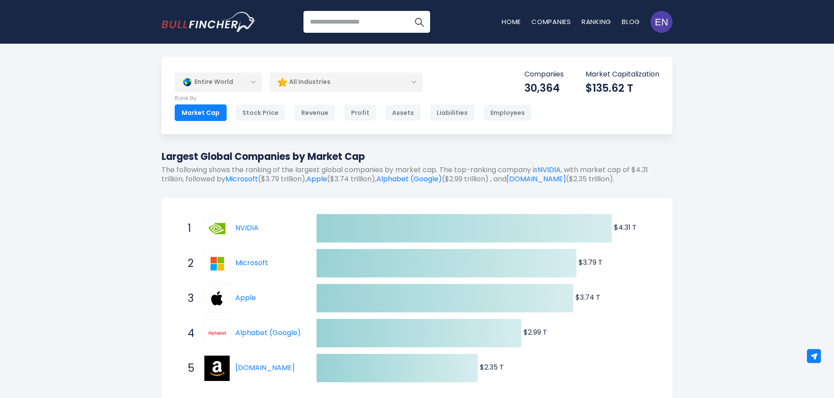
click at [293, 80] on div "All Industries" at bounding box center [346, 82] width 153 height 20
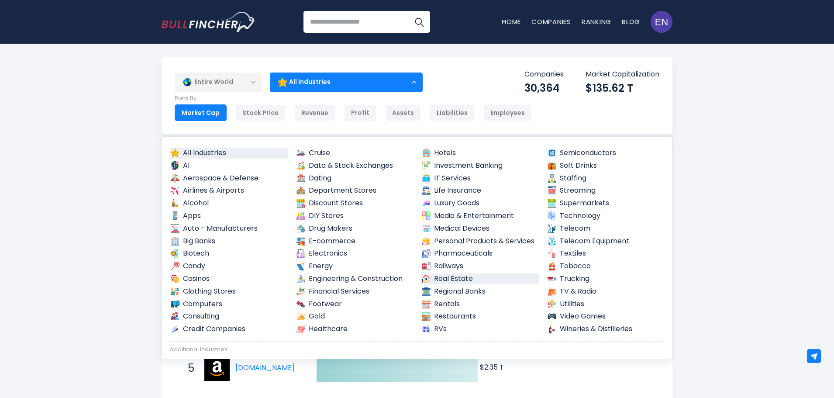
click at [459, 282] on link "Real Estate" at bounding box center [480, 278] width 118 height 11
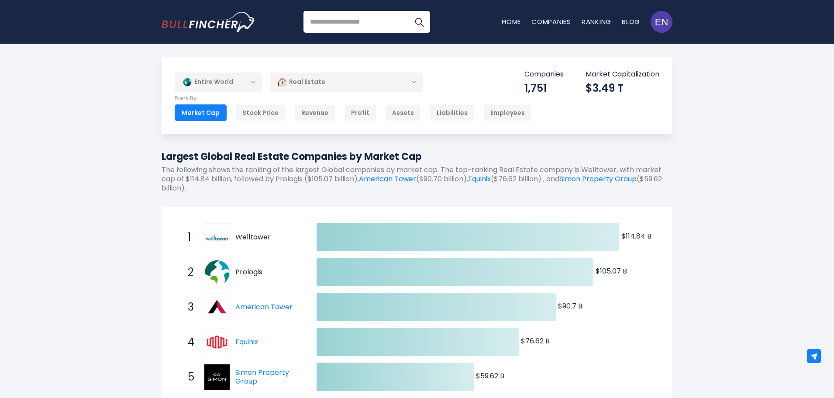
click at [200, 84] on div "Entire World" at bounding box center [218, 82] width 87 height 20
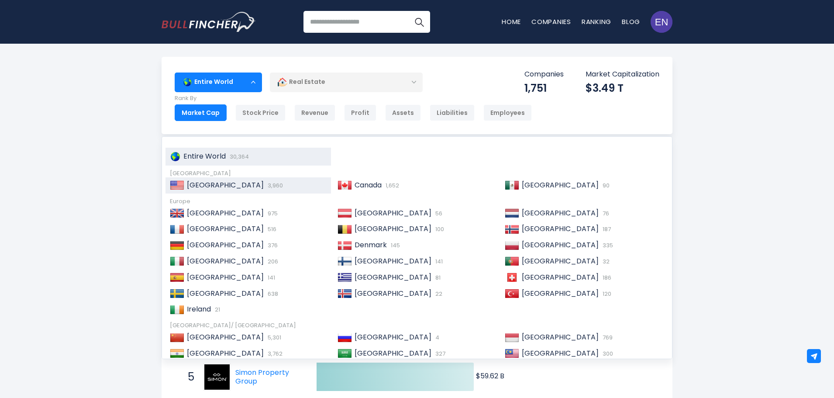
click at [197, 186] on span "[GEOGRAPHIC_DATA]" at bounding box center [225, 185] width 77 height 10
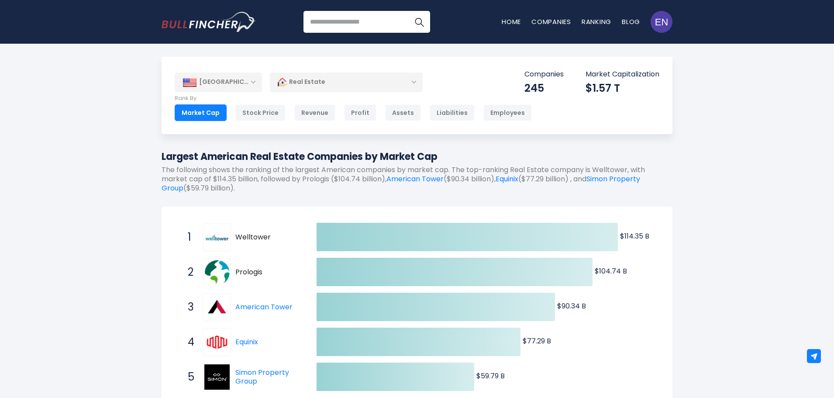
click at [209, 88] on div "[GEOGRAPHIC_DATA]" at bounding box center [218, 81] width 87 height 19
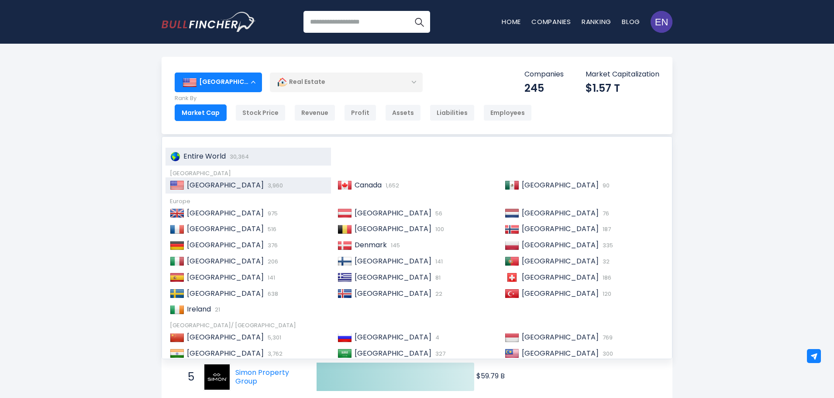
click at [212, 153] on span "Entire World" at bounding box center [204, 156] width 42 height 10
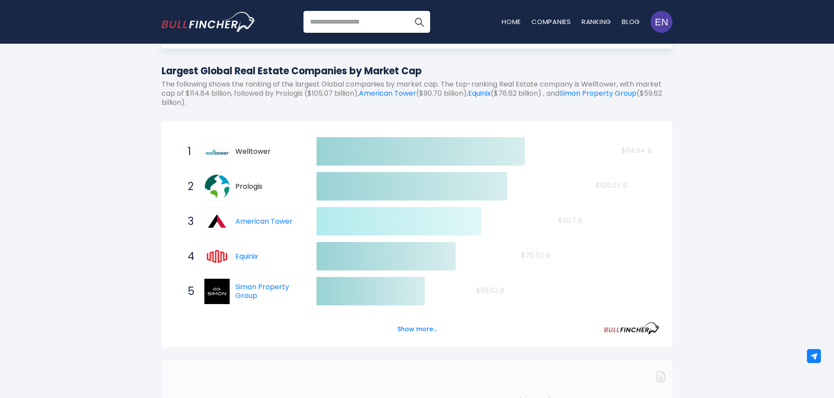
scroll to position [175, 0]
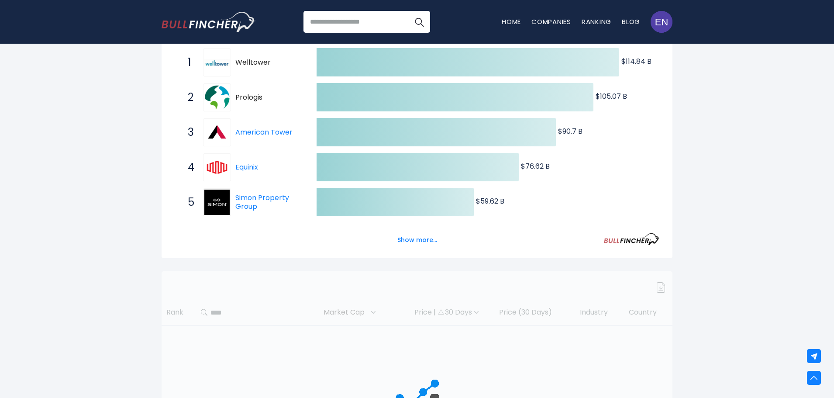
click at [410, 248] on div "Created with Highcharts 12.1.2 $114.84 B ​ $114.84 B $105.07 B ​ $105.07 B $90.…" at bounding box center [417, 145] width 511 height 226
click at [412, 242] on button "Show more..." at bounding box center [417, 240] width 50 height 14
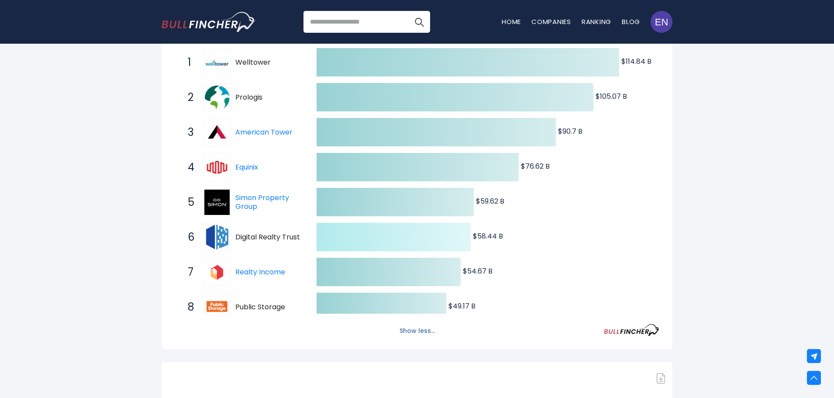
click at [413, 238] on icon at bounding box center [394, 237] width 154 height 28
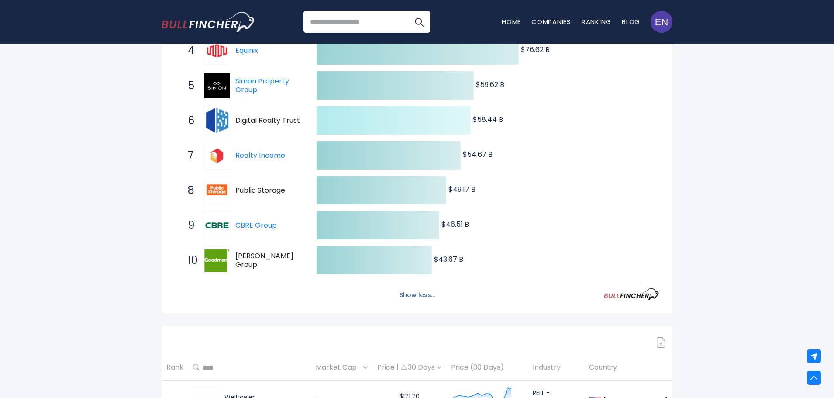
scroll to position [393, 0]
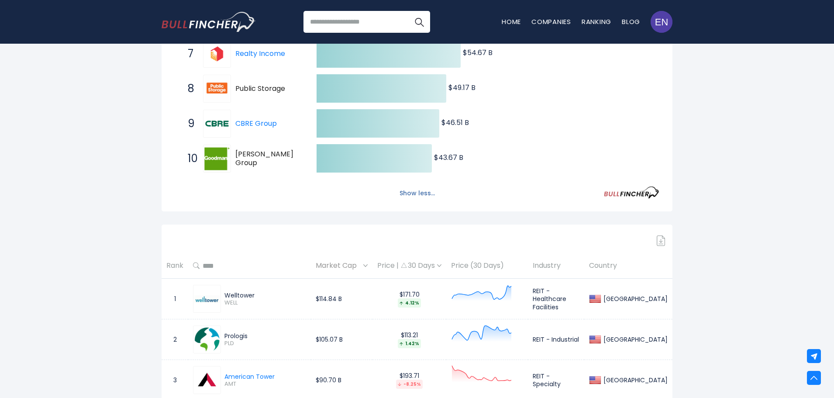
click at [412, 194] on button "Show less..." at bounding box center [417, 193] width 46 height 14
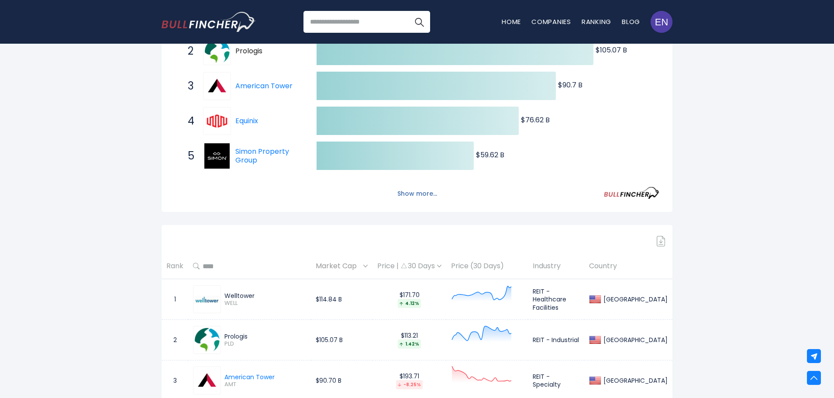
scroll to position [218, 0]
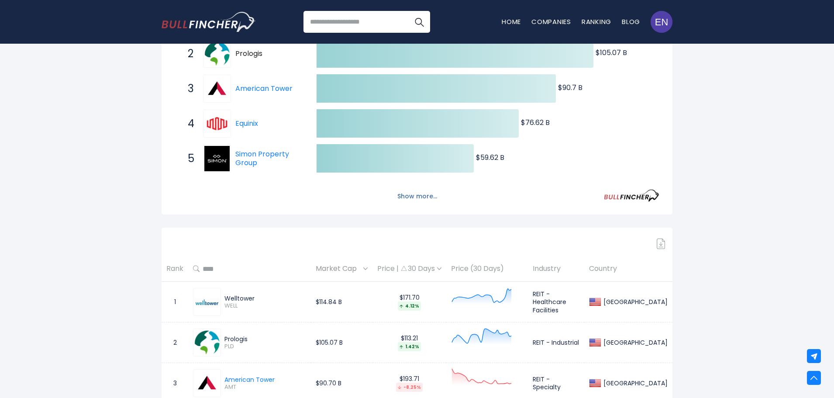
click at [412, 196] on button "Show more..." at bounding box center [417, 196] width 50 height 14
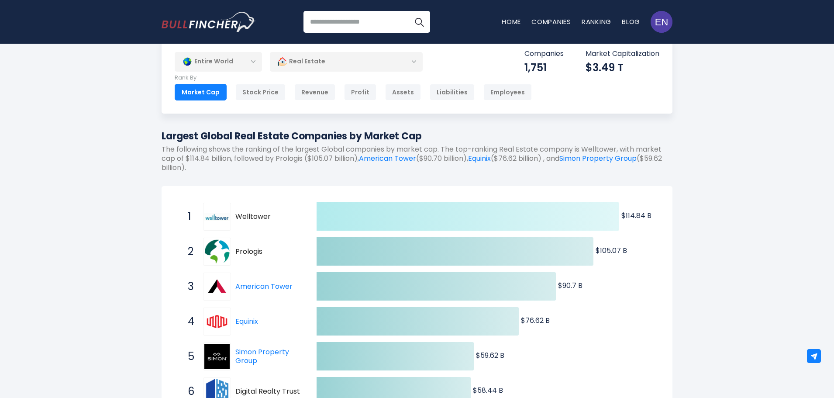
scroll to position [0, 0]
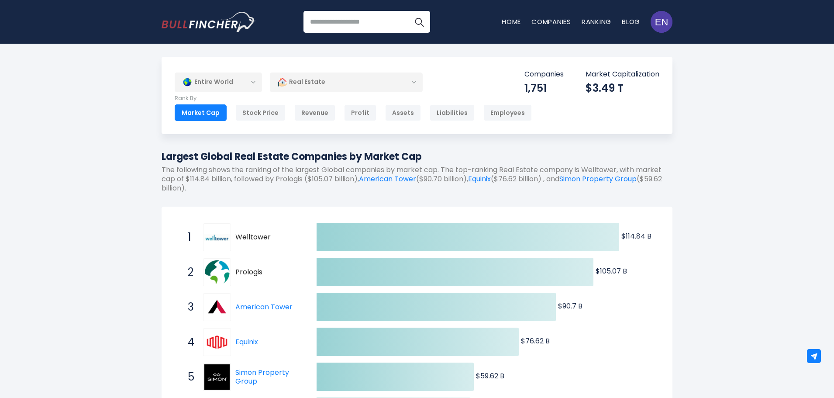
click at [234, 85] on div "Entire World" at bounding box center [218, 82] width 87 height 20
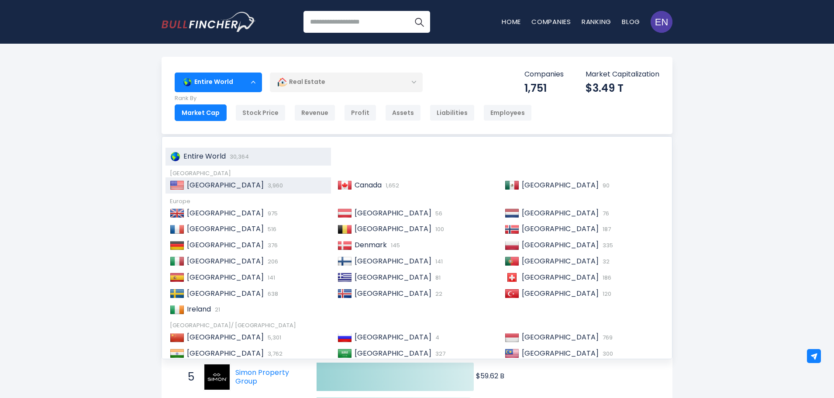
click at [233, 179] on div "United States 3,960" at bounding box center [247, 185] width 165 height 16
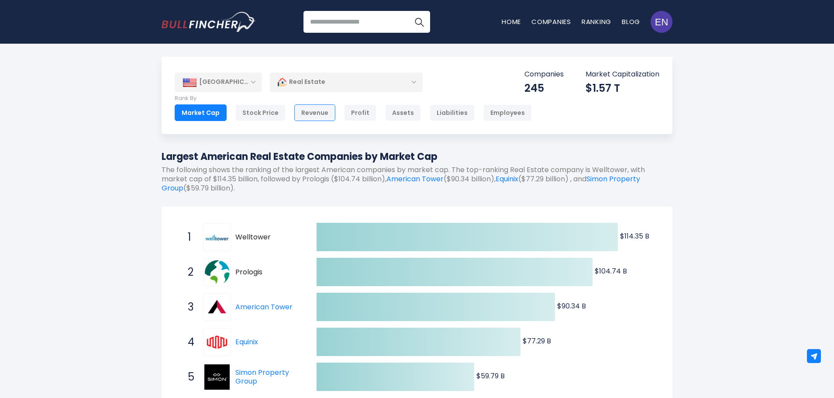
click at [311, 113] on div "Revenue" at bounding box center [314, 112] width 41 height 17
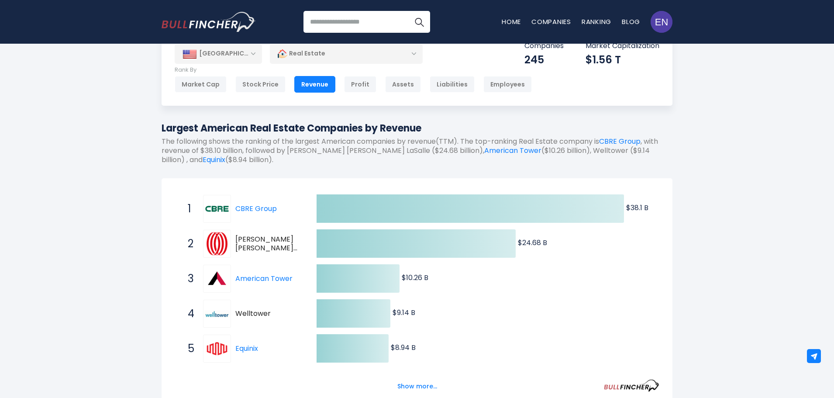
scroll to position [44, 0]
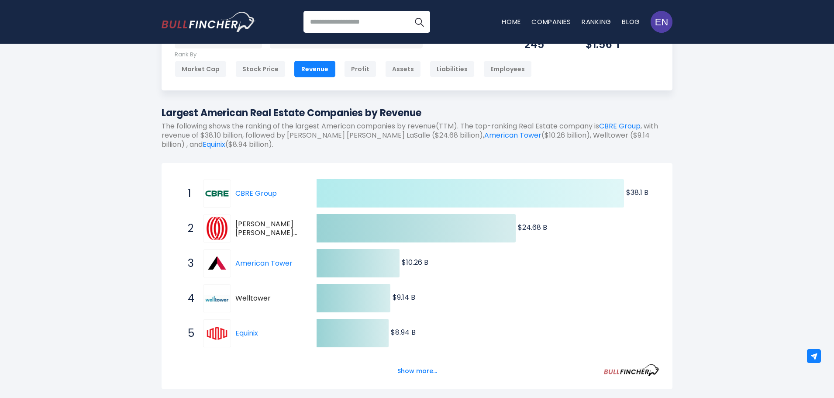
click at [371, 190] on icon at bounding box center [470, 193] width 307 height 28
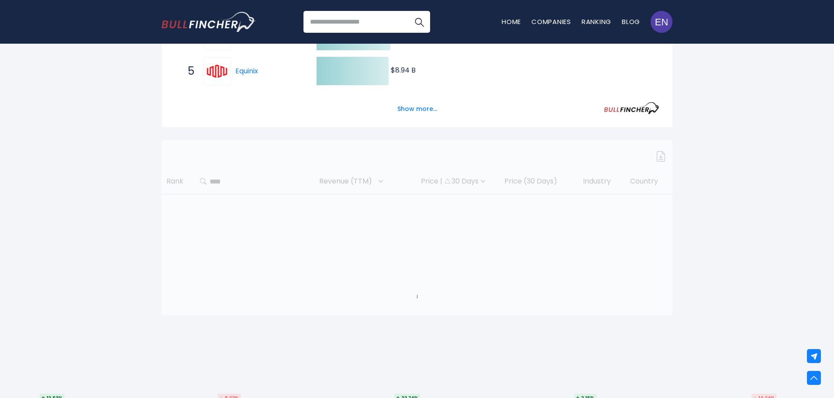
scroll to position [393, 0]
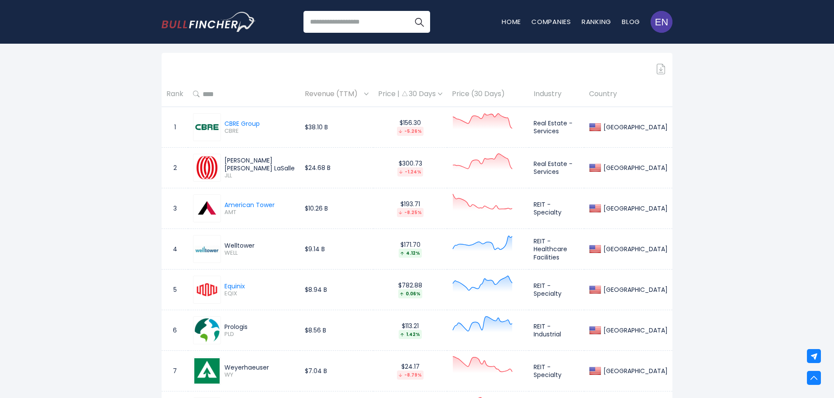
click at [438, 177] on td "$300.73 -1.24%" at bounding box center [410, 168] width 74 height 41
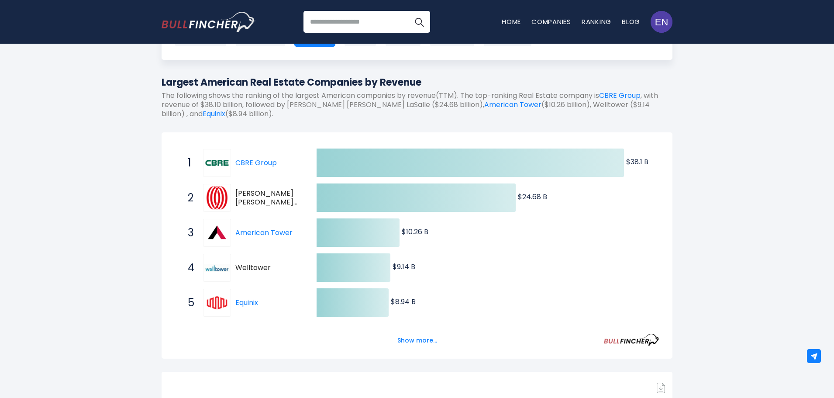
scroll to position [87, 0]
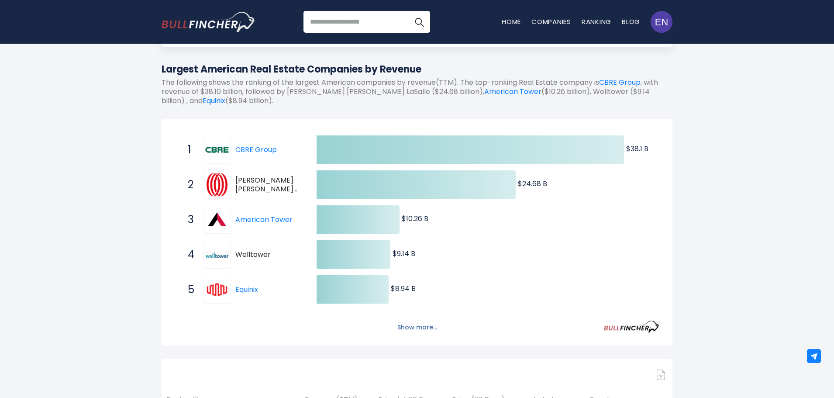
click at [424, 325] on button "Show more..." at bounding box center [417, 327] width 50 height 14
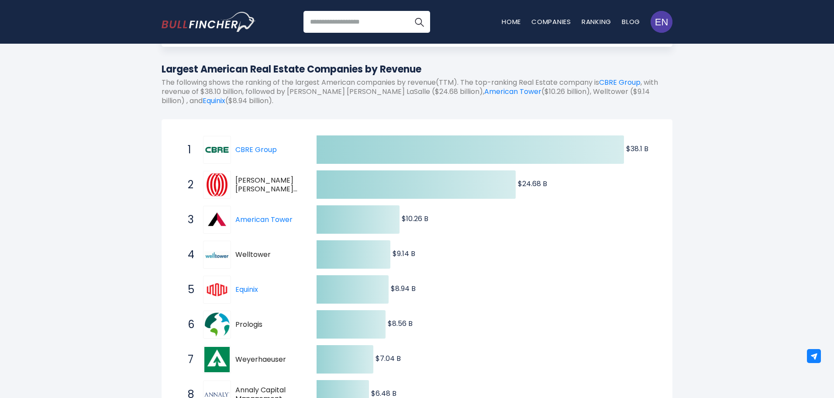
drag, startPoint x: 235, startPoint y: 187, endPoint x: 269, endPoint y: 187, distance: 34.1
click at [269, 187] on span "[PERSON_NAME] [PERSON_NAME] LaSalle" at bounding box center [268, 185] width 66 height 18
drag, startPoint x: 255, startPoint y: 184, endPoint x: 298, endPoint y: 188, distance: 43.8
click at [298, 188] on span "[PERSON_NAME] [PERSON_NAME] LaSalle" at bounding box center [268, 185] width 66 height 18
drag, startPoint x: 278, startPoint y: 188, endPoint x: 293, endPoint y: 188, distance: 14.8
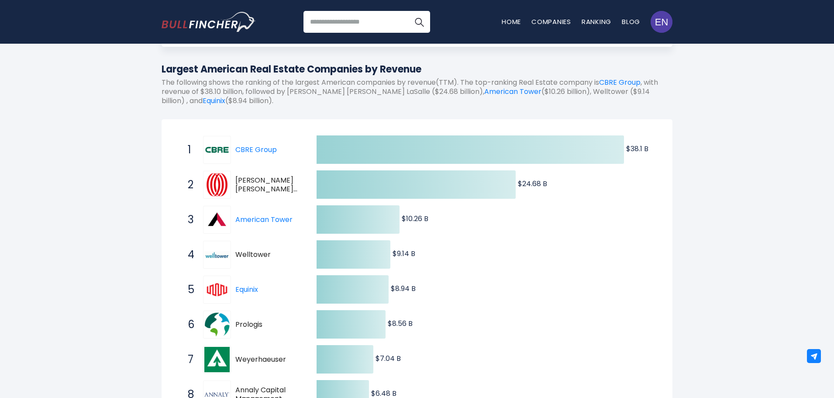
click at [293, 188] on span "[PERSON_NAME] [PERSON_NAME] LaSalle" at bounding box center [268, 185] width 66 height 18
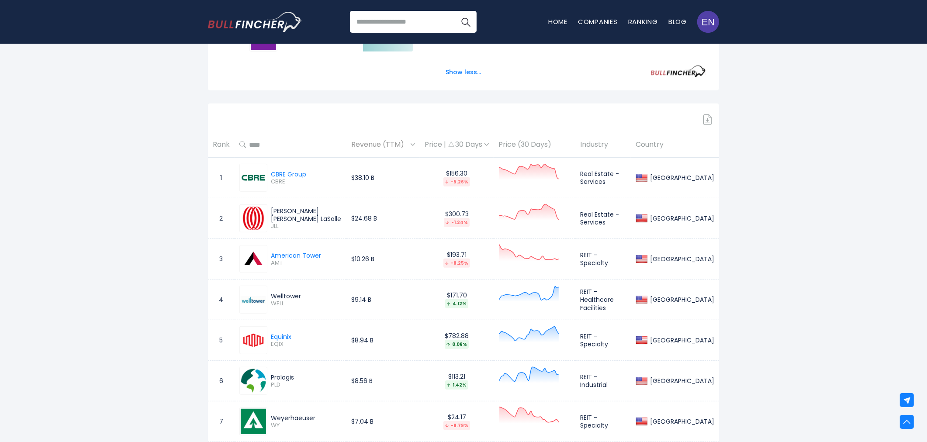
scroll to position [562, 0]
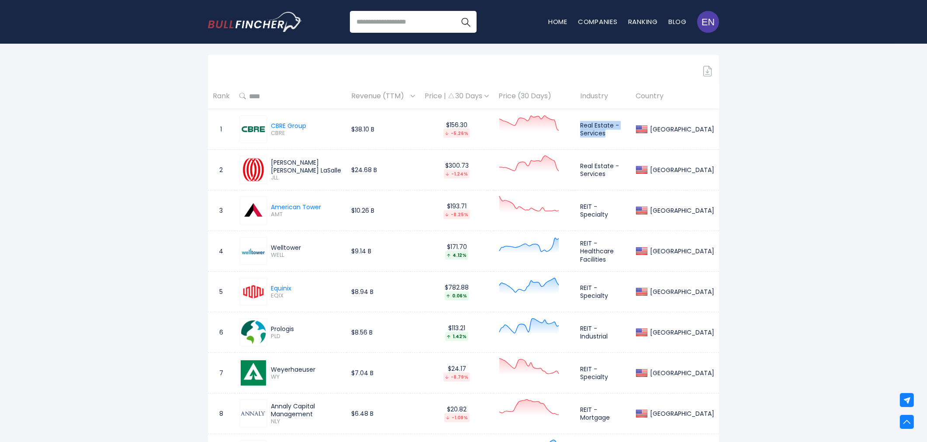
drag, startPoint x: 592, startPoint y: 125, endPoint x: 616, endPoint y: 134, distance: 26.3
click at [616, 134] on td "Real Estate - Services" at bounding box center [602, 129] width 55 height 41
copy td "Real Estate - Services"
drag, startPoint x: 591, startPoint y: 211, endPoint x: 639, endPoint y: 212, distance: 48.0
click at [631, 212] on td "REIT - Specialty" at bounding box center [602, 210] width 55 height 41
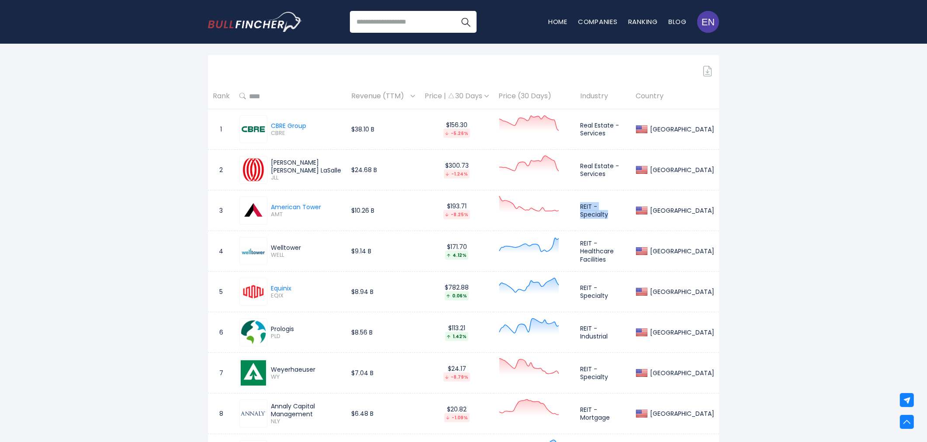
copy td "REIT - Specialty"
drag, startPoint x: 590, startPoint y: 247, endPoint x: 624, endPoint y: 256, distance: 35.6
click at [624, 256] on td "REIT - Healthcare Facilities" at bounding box center [602, 251] width 55 height 41
copy td "REIT - Healthcare Facilities"
drag, startPoint x: 591, startPoint y: 291, endPoint x: 645, endPoint y: 294, distance: 54.7
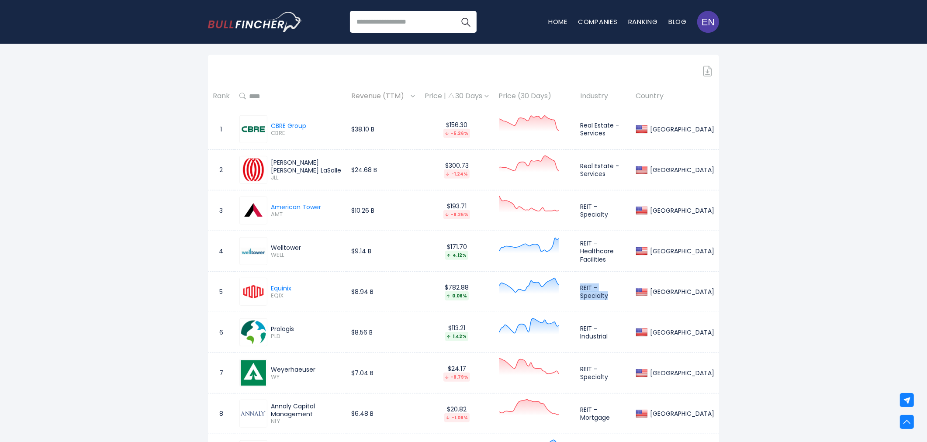
click at [631, 294] on td "REIT - Specialty" at bounding box center [602, 292] width 55 height 41
copy td "REIT - Specialty"
drag, startPoint x: 593, startPoint y: 332, endPoint x: 643, endPoint y: 332, distance: 50.2
click at [631, 332] on td "REIT - Industrial" at bounding box center [602, 332] width 55 height 41
copy td "REIT - Industrial"
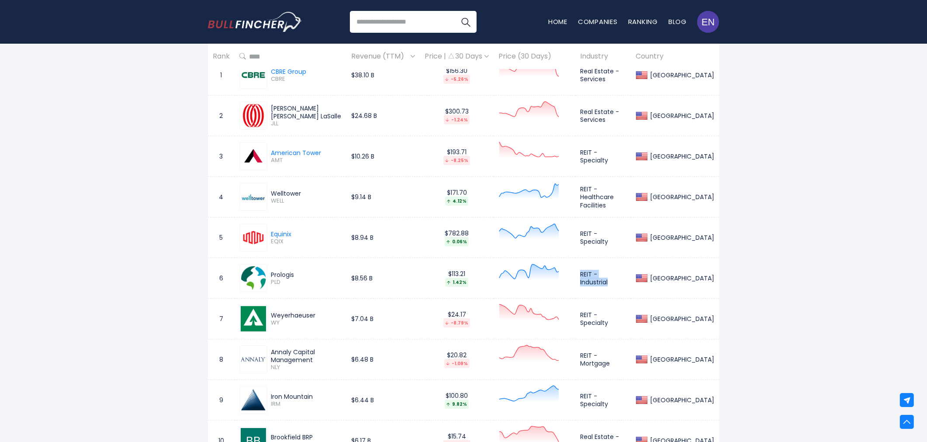
scroll to position [660, 0]
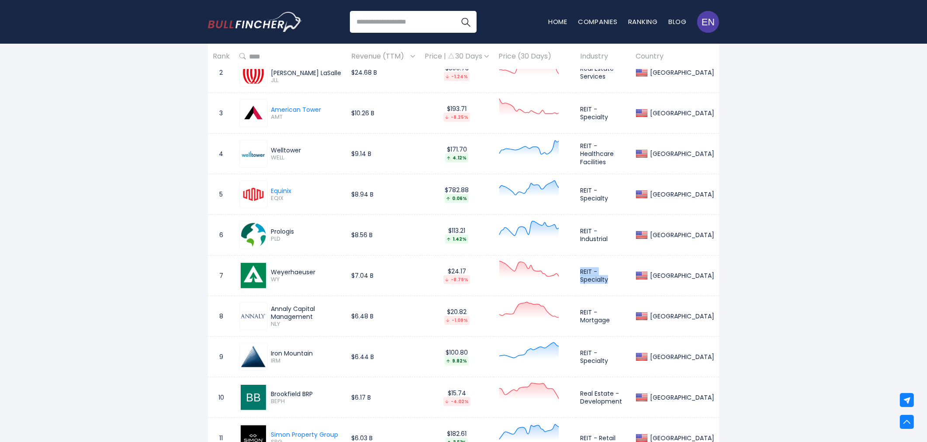
drag, startPoint x: 594, startPoint y: 275, endPoint x: 642, endPoint y: 276, distance: 48.0
click at [631, 276] on td "REIT - Specialty" at bounding box center [602, 275] width 55 height 41
copy td "REIT - Specialty"
drag, startPoint x: 592, startPoint y: 317, endPoint x: 641, endPoint y: 316, distance: 48.9
click at [631, 316] on td "REIT - Mortgage" at bounding box center [602, 316] width 55 height 41
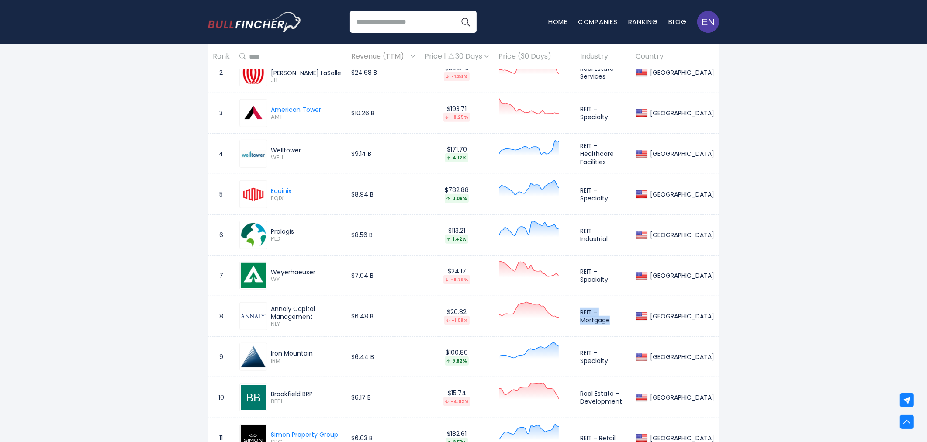
copy td "REIT - Mortgage"
drag, startPoint x: 592, startPoint y: 357, endPoint x: 642, endPoint y: 356, distance: 49.8
click at [631, 356] on td "REIT - Specialty" at bounding box center [602, 357] width 55 height 41
copy td "REIT - Specialty"
drag, startPoint x: 593, startPoint y: 395, endPoint x: 643, endPoint y: 404, distance: 51.0
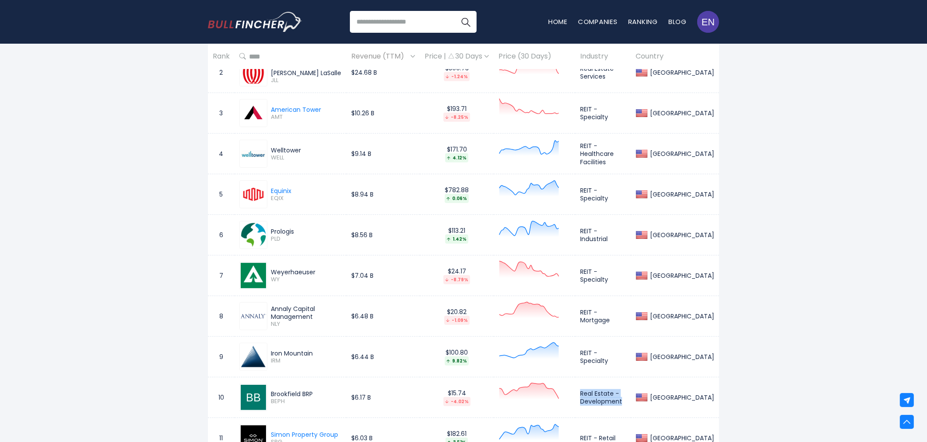
click at [631, 397] on td "Real Estate - Development" at bounding box center [602, 397] width 55 height 41
copy td "Real Estate - Development"
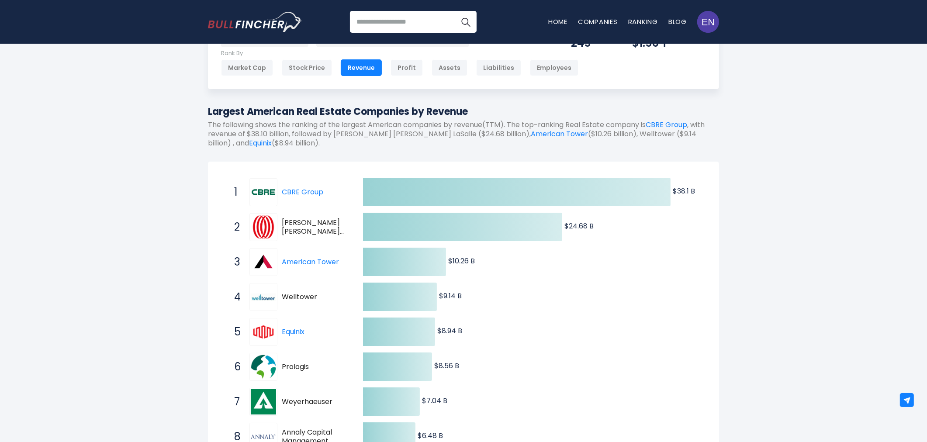
scroll to position [0, 0]
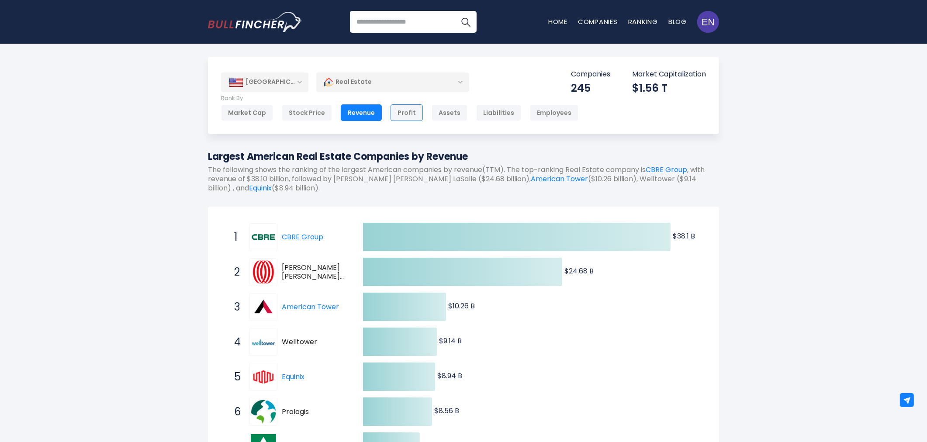
click at [402, 112] on div "Profit" at bounding box center [406, 112] width 32 height 17
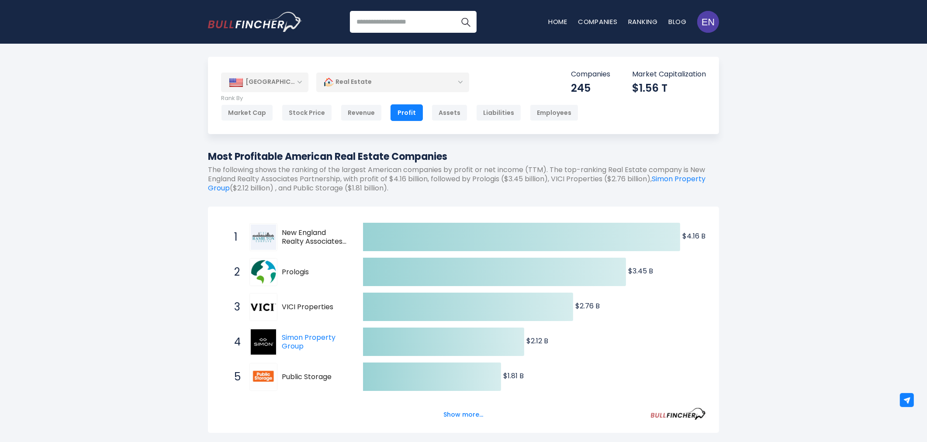
click at [249, 89] on div "[GEOGRAPHIC_DATA]" at bounding box center [264, 81] width 87 height 19
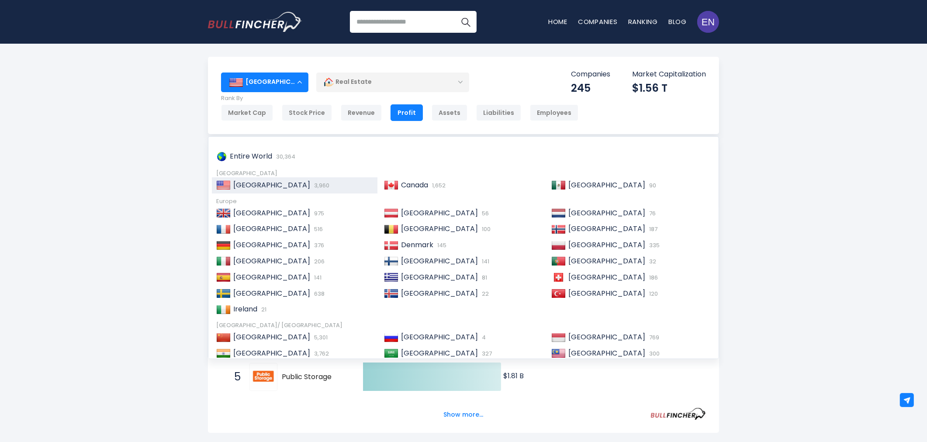
click at [249, 89] on div "[GEOGRAPHIC_DATA]" at bounding box center [264, 81] width 87 height 19
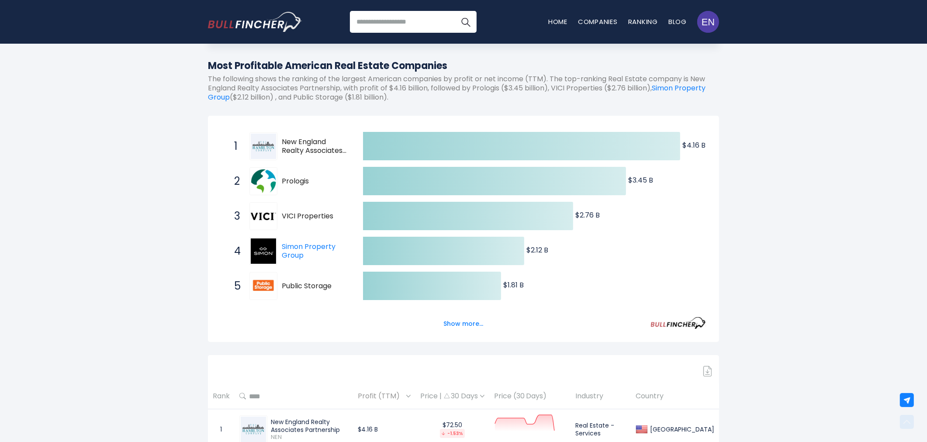
scroll to position [145, 0]
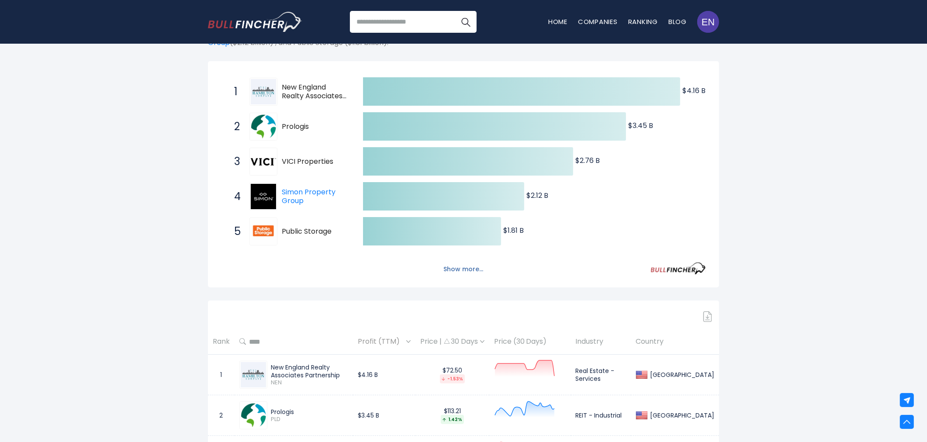
click at [465, 271] on button "Show more..." at bounding box center [463, 269] width 50 height 14
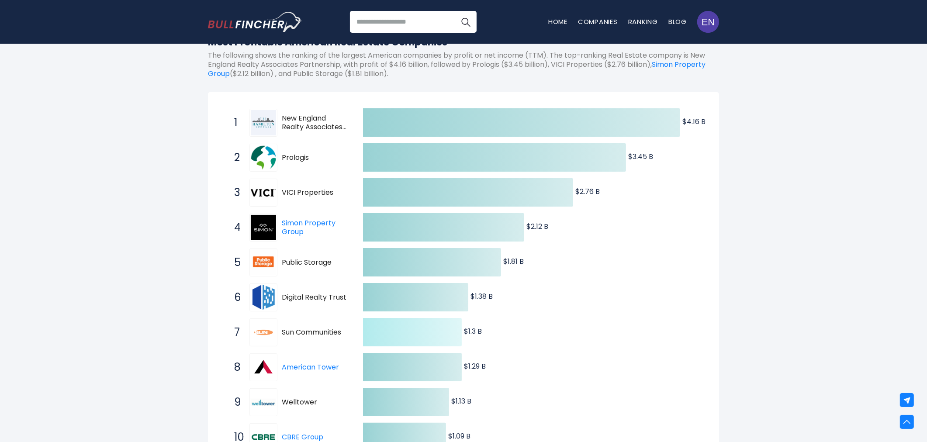
scroll to position [97, 0]
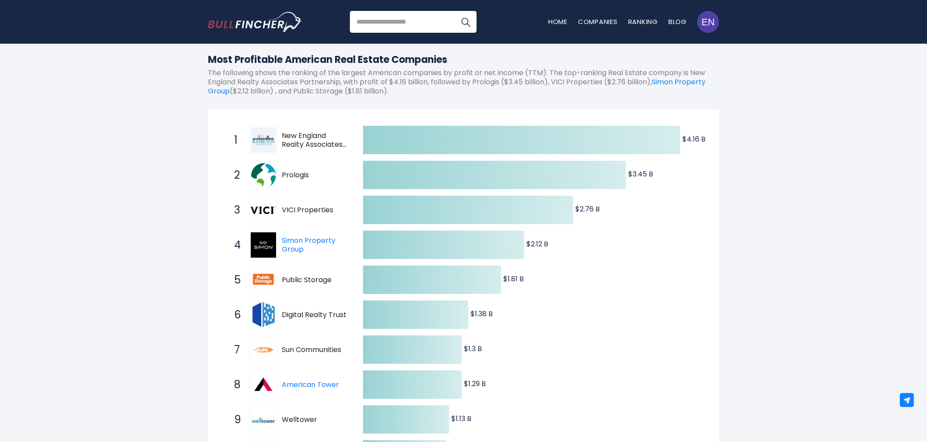
click at [323, 145] on span "New England Realty Associates Partnership" at bounding box center [315, 140] width 66 height 18
drag, startPoint x: 283, startPoint y: 136, endPoint x: 338, endPoint y: 145, distance: 55.8
click at [338, 145] on span "New England Realty Associates Partnership" at bounding box center [315, 140] width 66 height 18
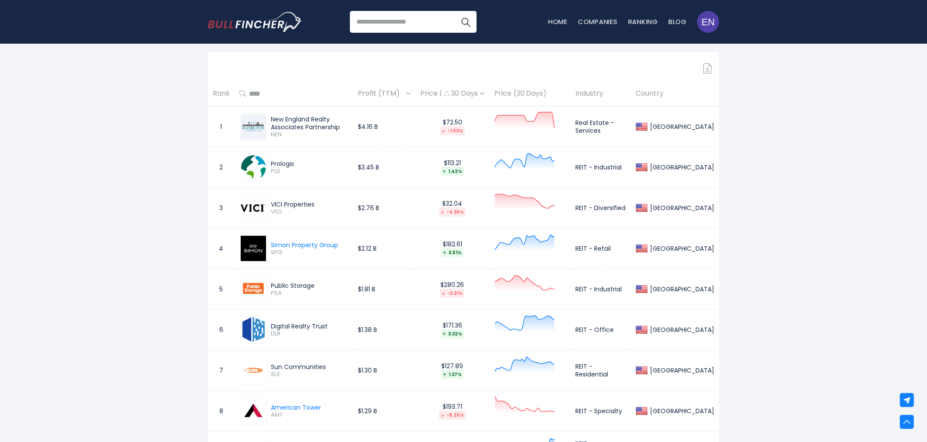
scroll to position [582, 0]
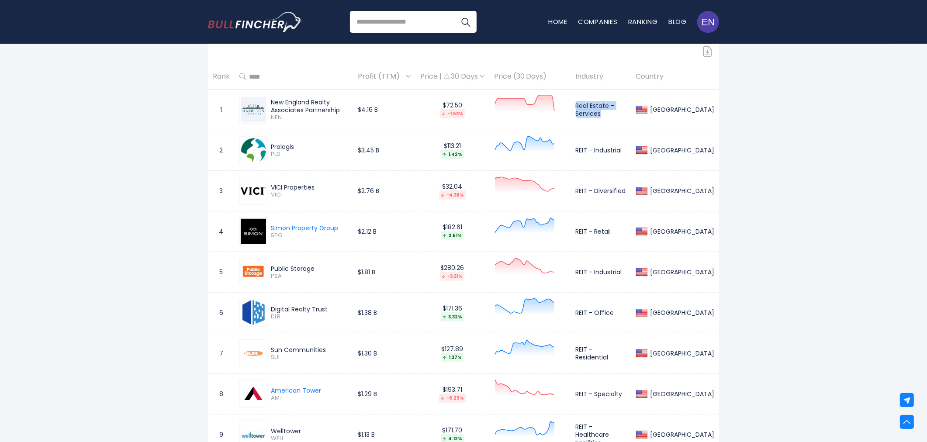
drag, startPoint x: 588, startPoint y: 107, endPoint x: 618, endPoint y: 112, distance: 30.7
click at [618, 112] on td "Real Estate - Services" at bounding box center [601, 110] width 60 height 41
copy td "Real Estate - Services"
drag, startPoint x: 586, startPoint y: 189, endPoint x: 640, endPoint y: 190, distance: 54.2
click at [631, 190] on td "REIT - Diversified" at bounding box center [601, 191] width 60 height 41
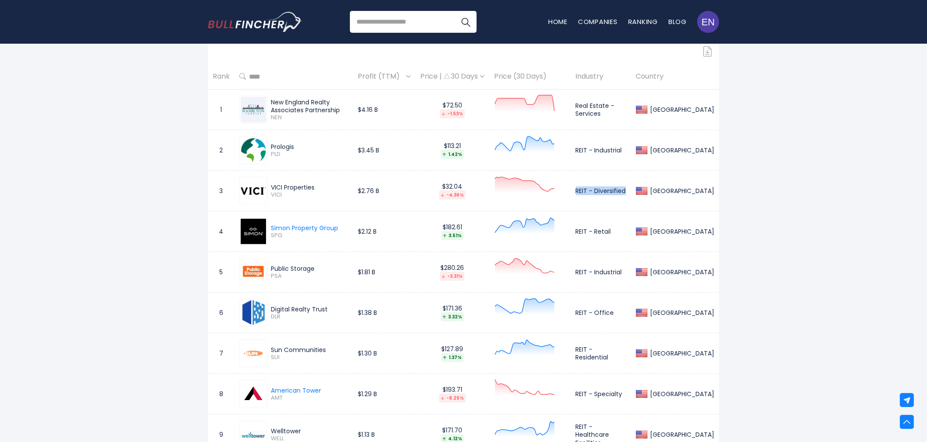
copy td "REIT - Diversified"
drag, startPoint x: 587, startPoint y: 231, endPoint x: 626, endPoint y: 233, distance: 38.9
click at [626, 233] on td "REIT - Retail" at bounding box center [601, 231] width 60 height 41
copy td "REIT - Retail"
drag, startPoint x: 588, startPoint y: 271, endPoint x: 636, endPoint y: 271, distance: 48.5
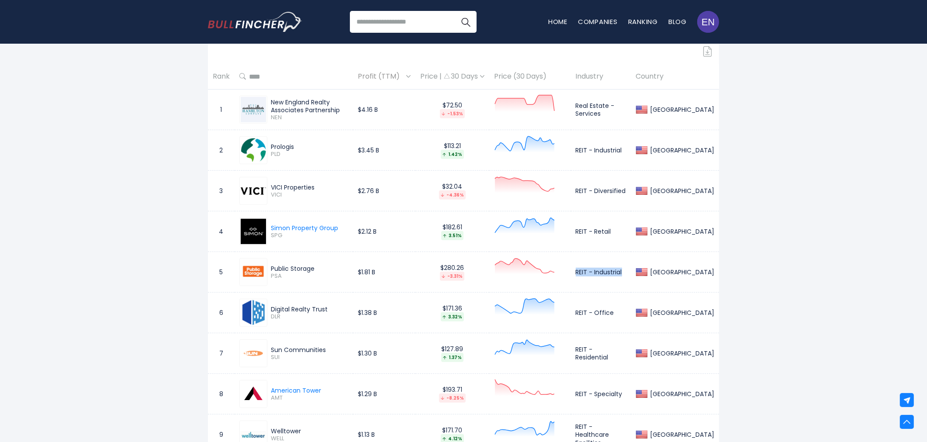
click at [631, 271] on td "REIT - Industrial" at bounding box center [601, 272] width 60 height 41
copy td "REIT - Industrial"
drag, startPoint x: 587, startPoint y: 313, endPoint x: 623, endPoint y: 314, distance: 36.3
click at [623, 314] on td "REIT - Office" at bounding box center [601, 313] width 60 height 41
copy td "REIT - Office"
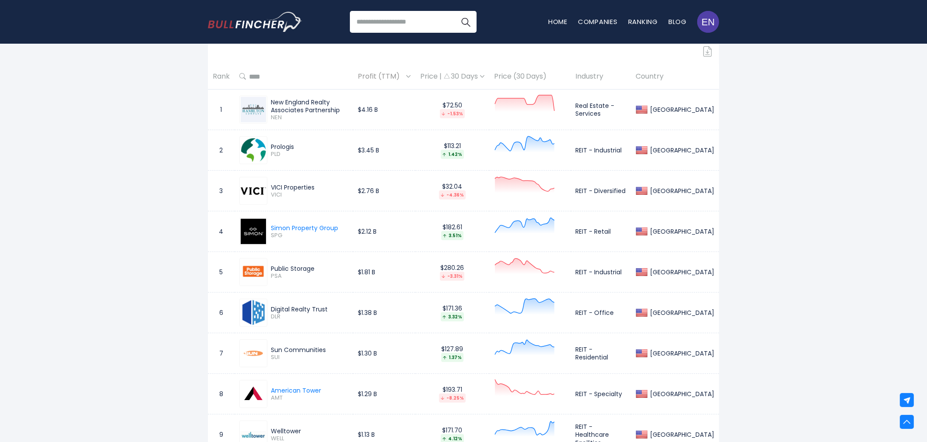
click at [588, 355] on td "REIT - Residential" at bounding box center [601, 353] width 60 height 41
drag, startPoint x: 588, startPoint y: 355, endPoint x: 639, endPoint y: 351, distance: 51.2
click at [631, 351] on td "REIT - Residential" at bounding box center [601, 353] width 60 height 41
copy td "REIT - Residential"
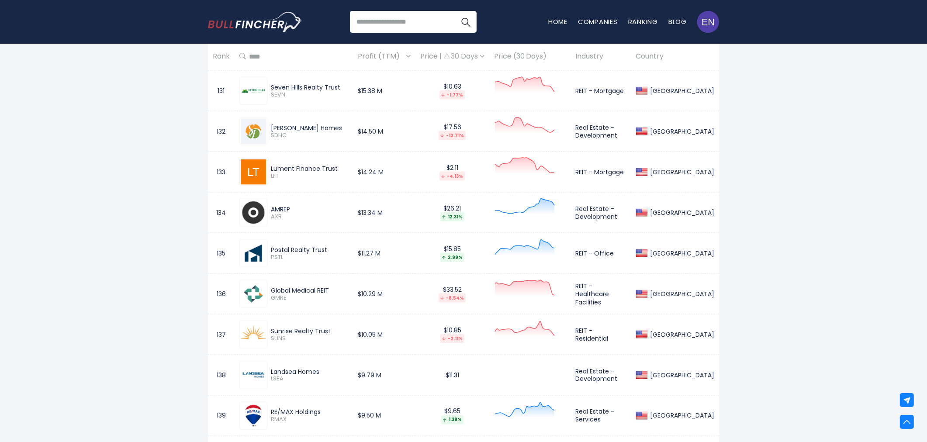
scroll to position [5967, 0]
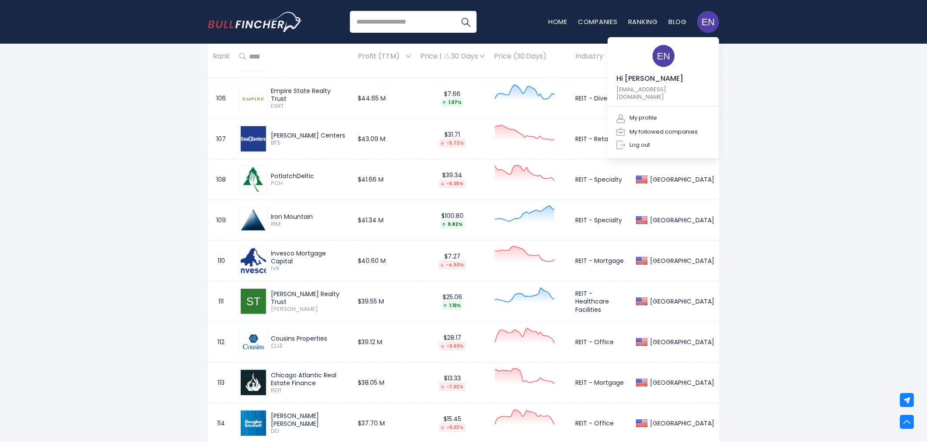
scroll to position [8150, 0]
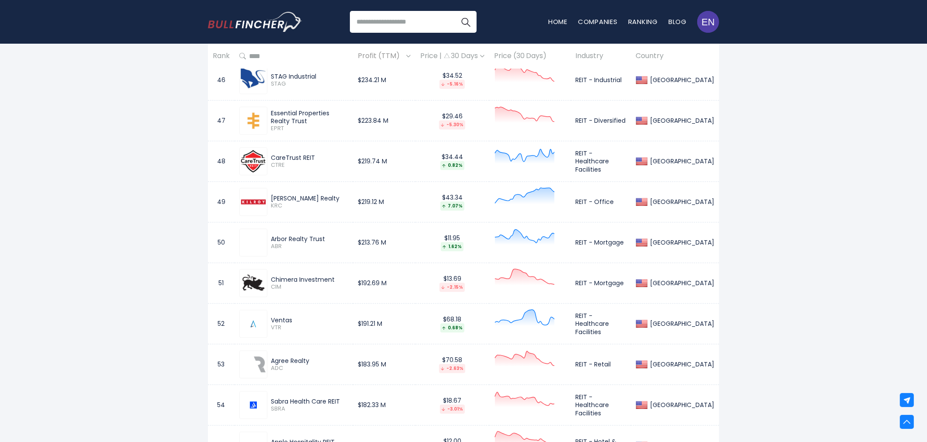
scroll to position [0, 0]
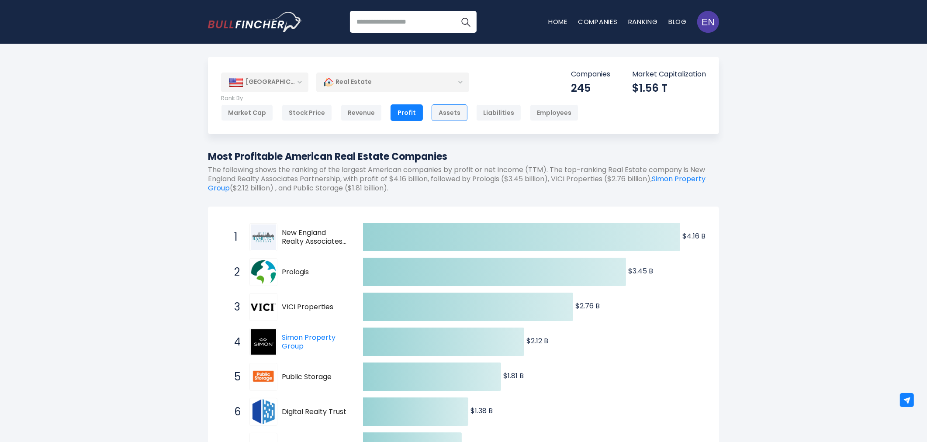
click at [441, 108] on div "Assets" at bounding box center [449, 112] width 36 height 17
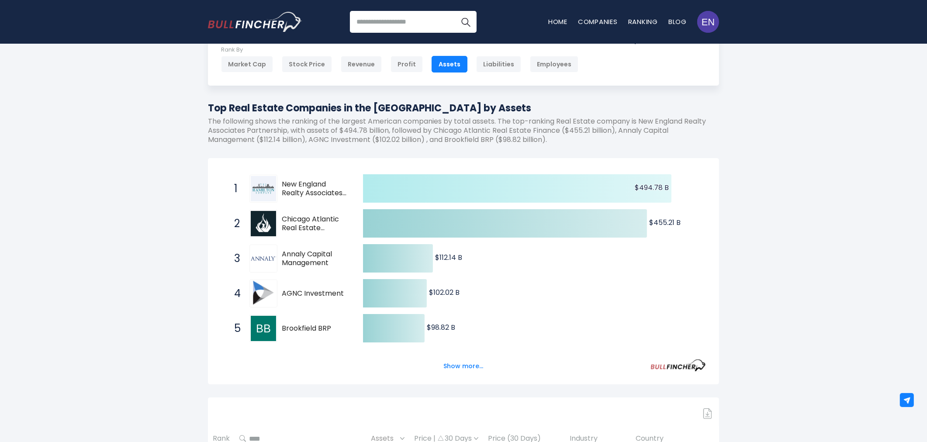
scroll to position [97, 0]
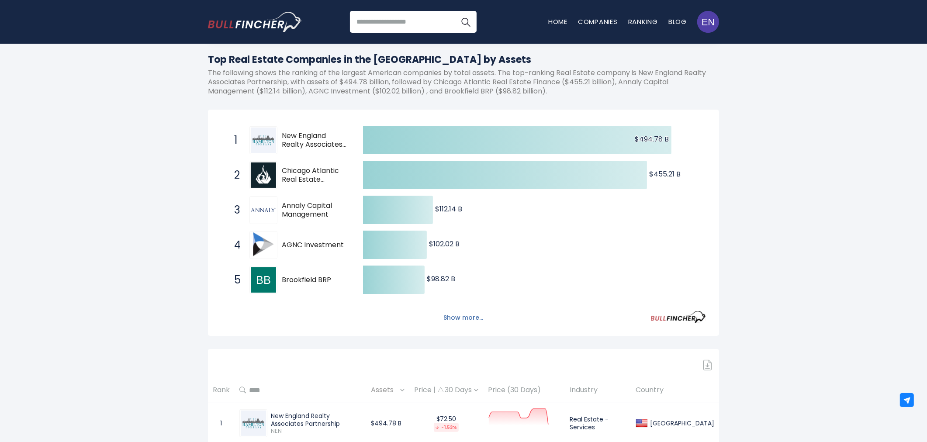
click at [458, 320] on button "Show more..." at bounding box center [463, 317] width 50 height 14
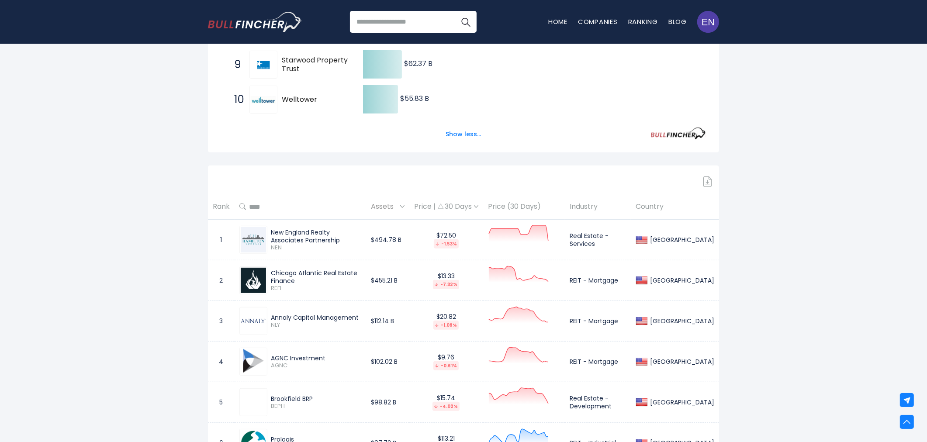
scroll to position [534, 0]
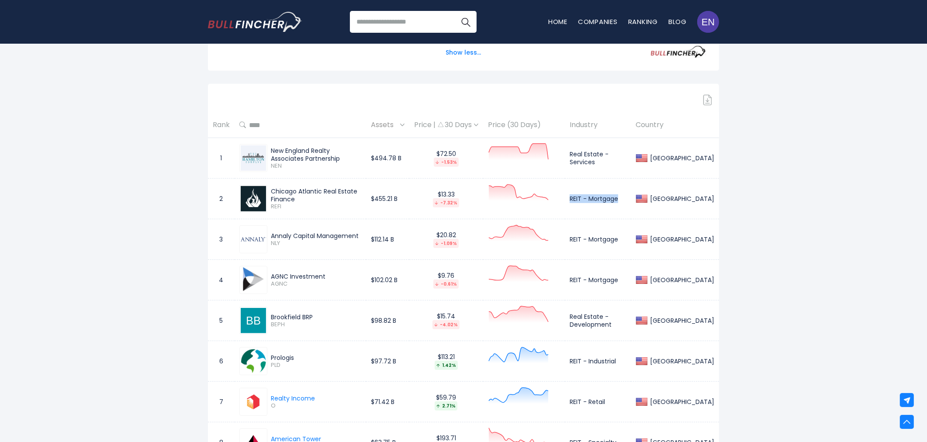
drag, startPoint x: 582, startPoint y: 199, endPoint x: 634, endPoint y: 196, distance: 52.0
click at [631, 196] on td "REIT - Mortgage" at bounding box center [598, 199] width 66 height 41
copy td "REIT - Mortgage"
drag, startPoint x: 584, startPoint y: 281, endPoint x: 631, endPoint y: 281, distance: 47.6
click at [631, 281] on td "REIT - Mortgage" at bounding box center [598, 280] width 66 height 41
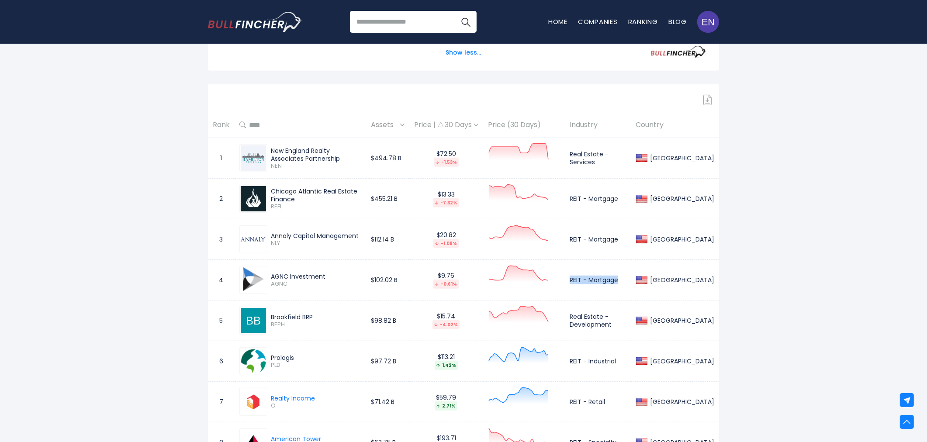
copy td "REIT - Mortgage"
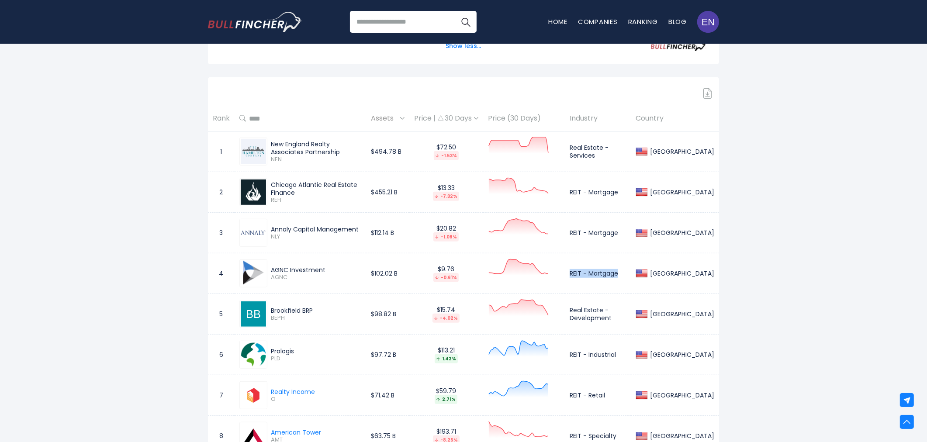
scroll to position [679, 0]
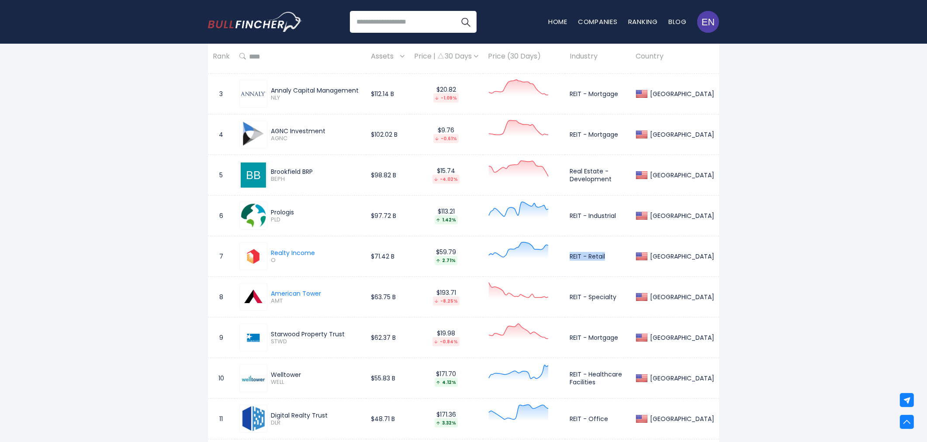
drag, startPoint x: 582, startPoint y: 256, endPoint x: 617, endPoint y: 255, distance: 34.5
click at [617, 255] on td "REIT - Retail" at bounding box center [598, 256] width 66 height 41
click at [628, 260] on td "REIT - Retail" at bounding box center [598, 256] width 66 height 41
drag, startPoint x: 582, startPoint y: 256, endPoint x: 635, endPoint y: 255, distance: 52.4
click at [631, 255] on td "REIT - Retail" at bounding box center [598, 256] width 66 height 41
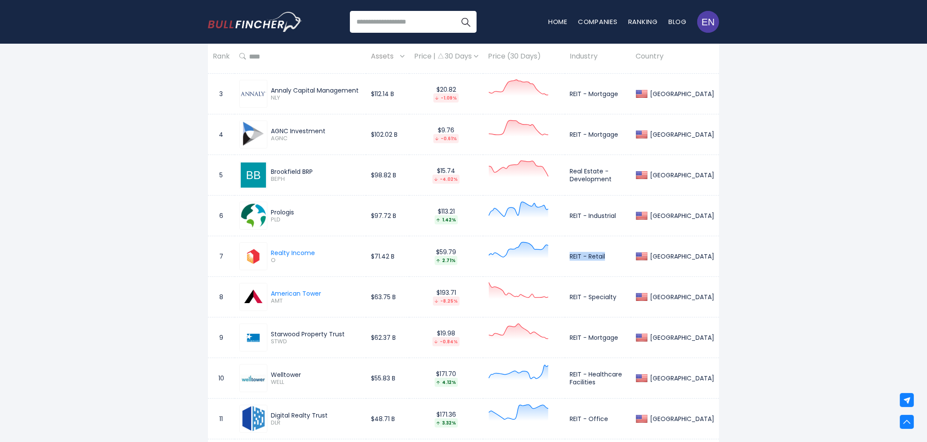
copy td "REIT - Retail"
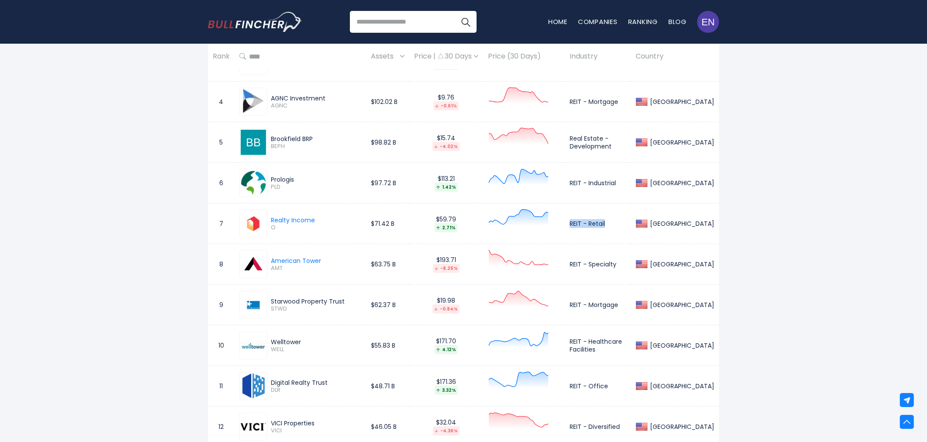
scroll to position [727, 0]
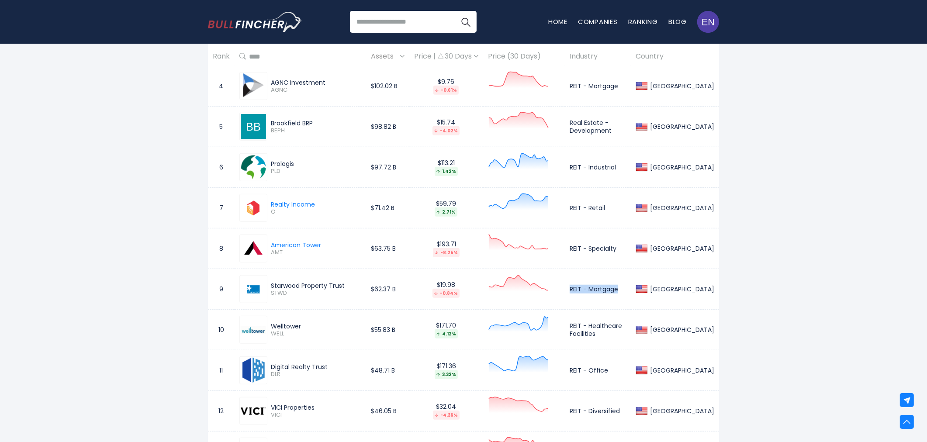
drag, startPoint x: 582, startPoint y: 289, endPoint x: 631, endPoint y: 289, distance: 48.9
click at [631, 289] on td "REIT - Mortgage" at bounding box center [598, 289] width 66 height 41
copy td "REIT - Mortgage"
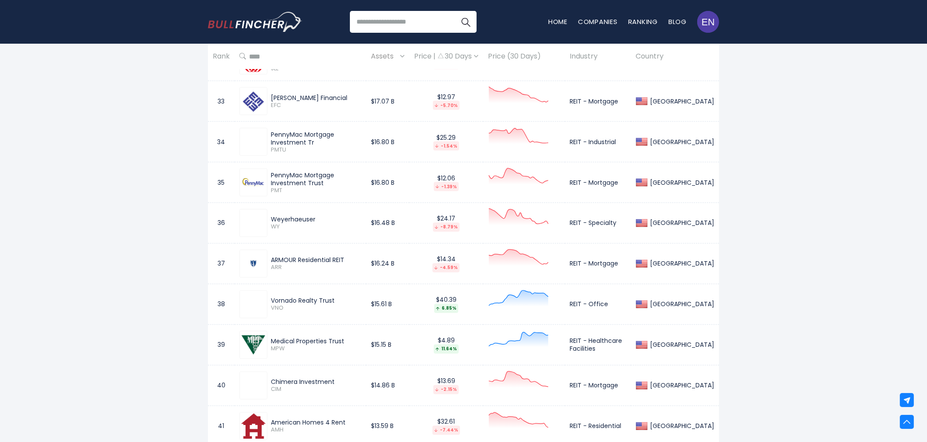
scroll to position [1483, 0]
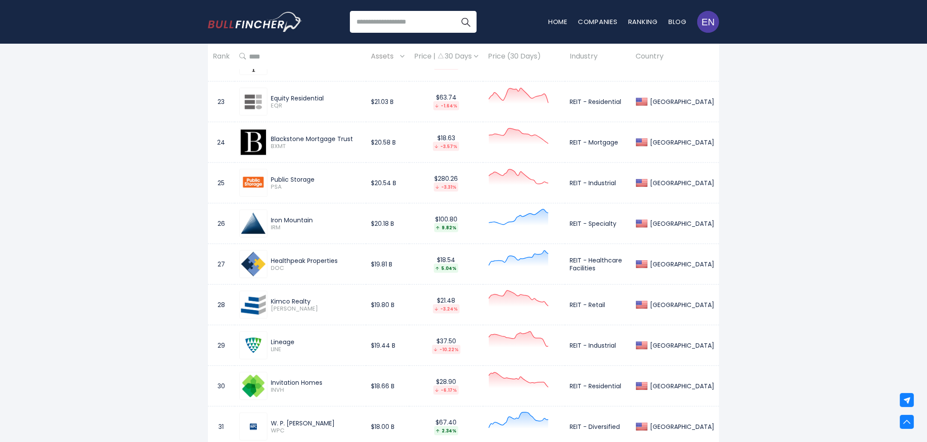
click at [395, 28] on input "search" at bounding box center [413, 22] width 127 height 22
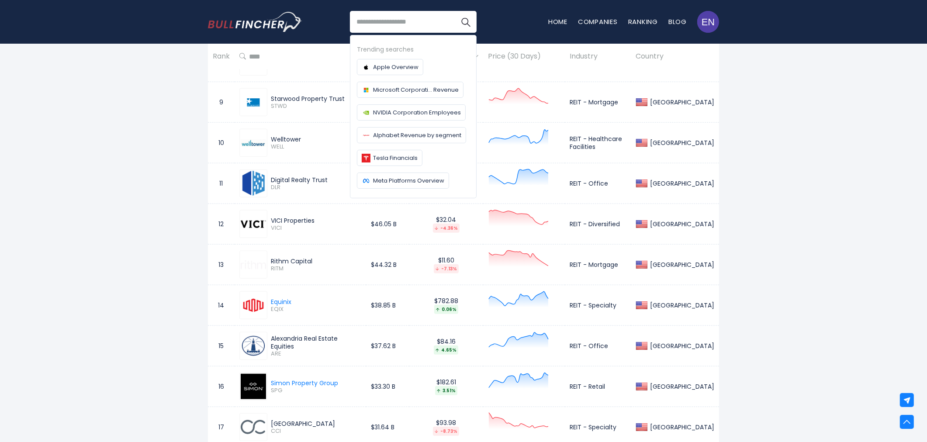
scroll to position [1301, 0]
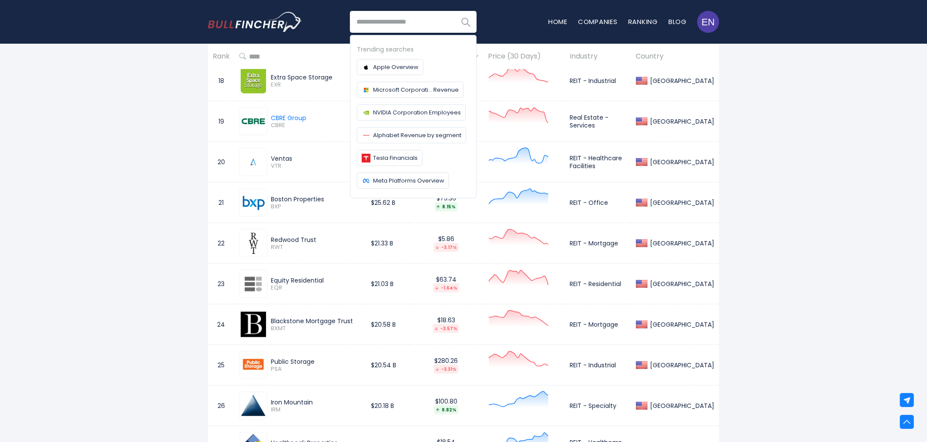
click at [468, 24] on img "Search" at bounding box center [465, 21] width 11 height 11
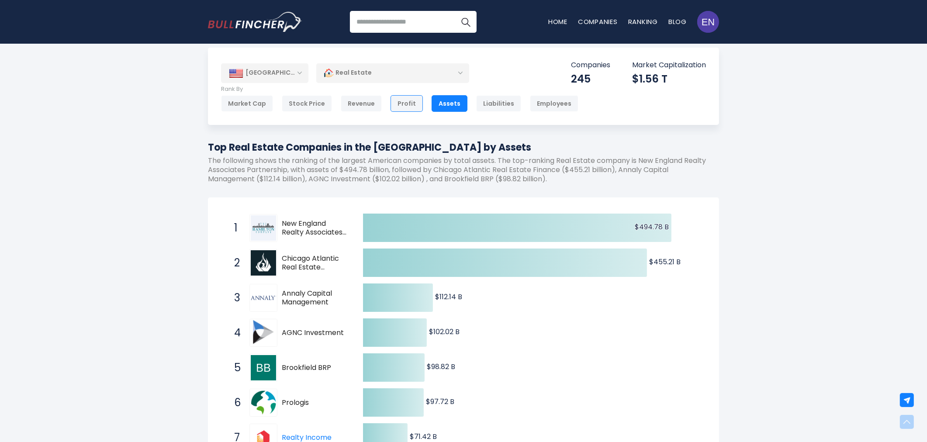
scroll to position [0, 0]
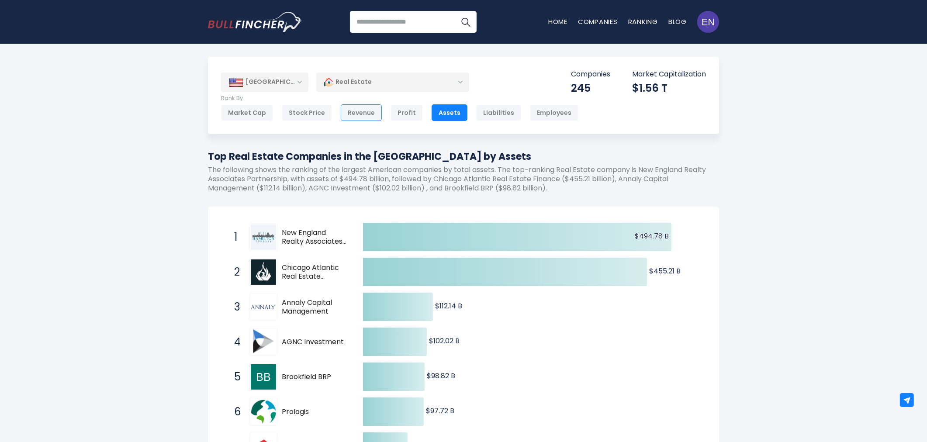
click at [373, 111] on div "Revenue" at bounding box center [361, 112] width 41 height 17
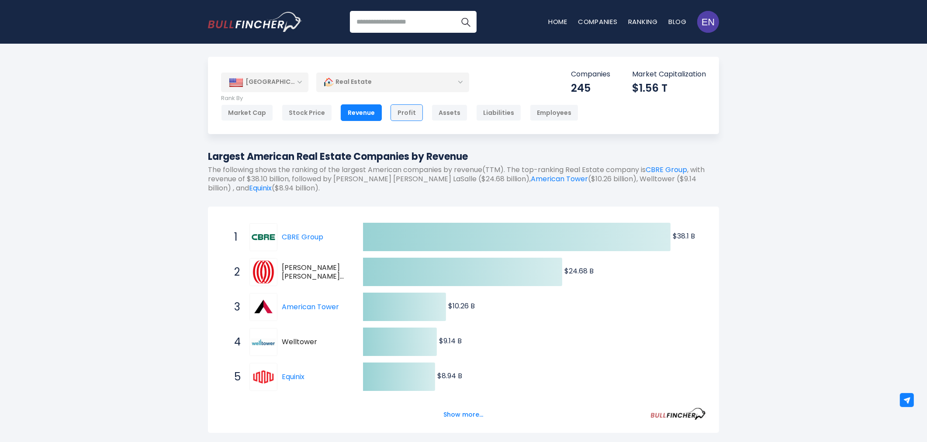
click at [396, 112] on div "Profit" at bounding box center [406, 112] width 32 height 17
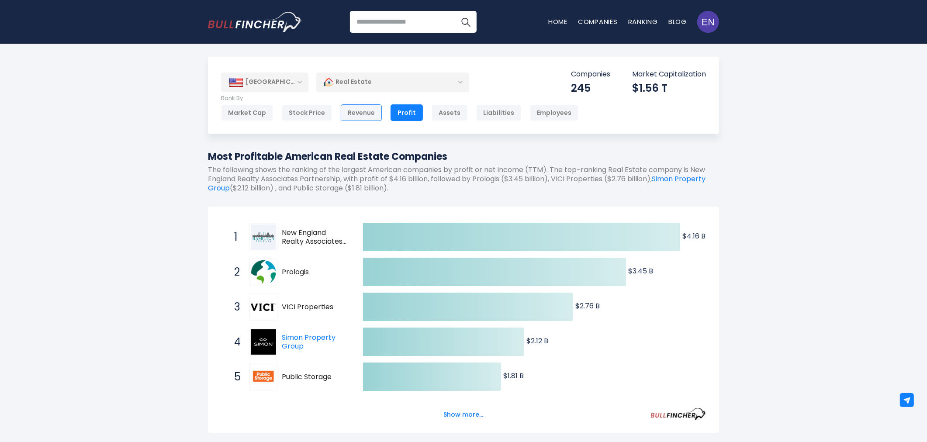
click at [355, 118] on div "Revenue" at bounding box center [361, 112] width 41 height 17
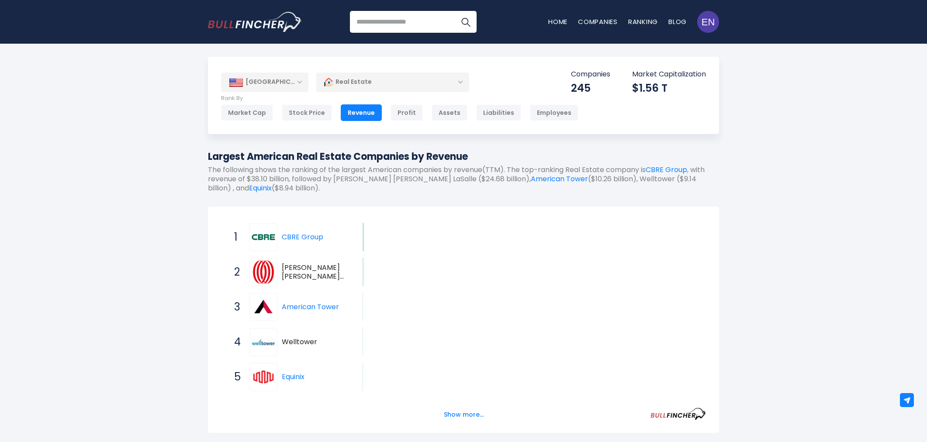
click at [269, 85] on div "[GEOGRAPHIC_DATA]" at bounding box center [264, 81] width 87 height 19
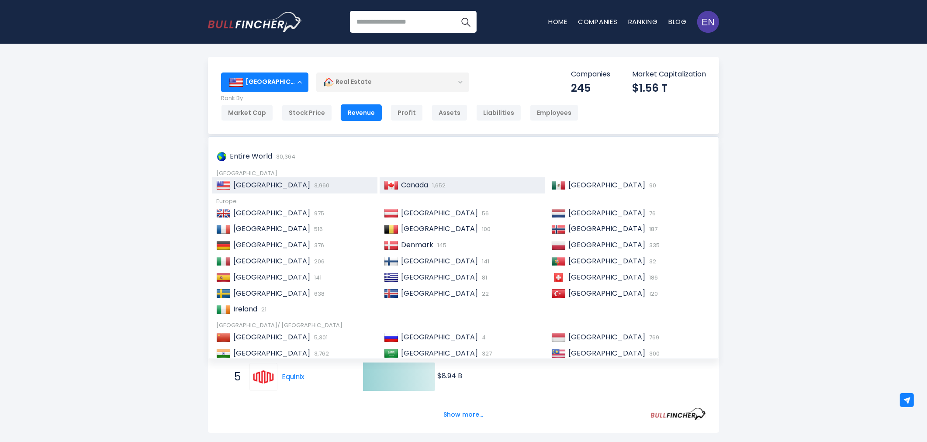
click at [403, 188] on span "Canada" at bounding box center [414, 185] width 27 height 10
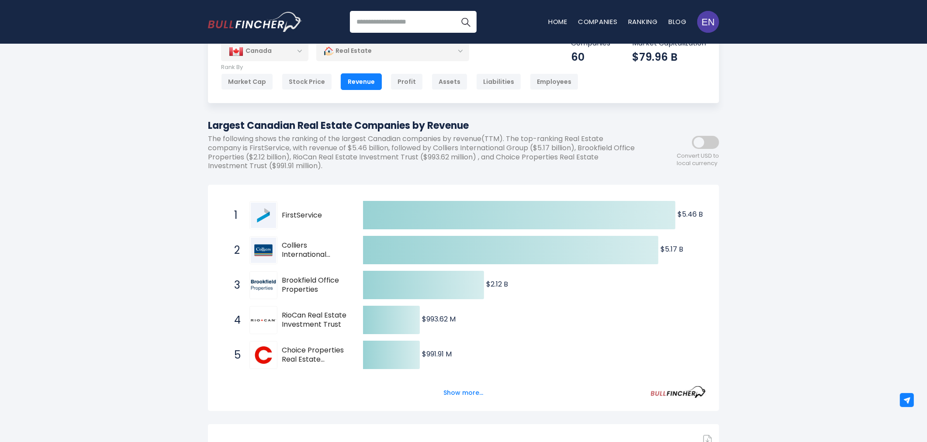
scroll to position [48, 0]
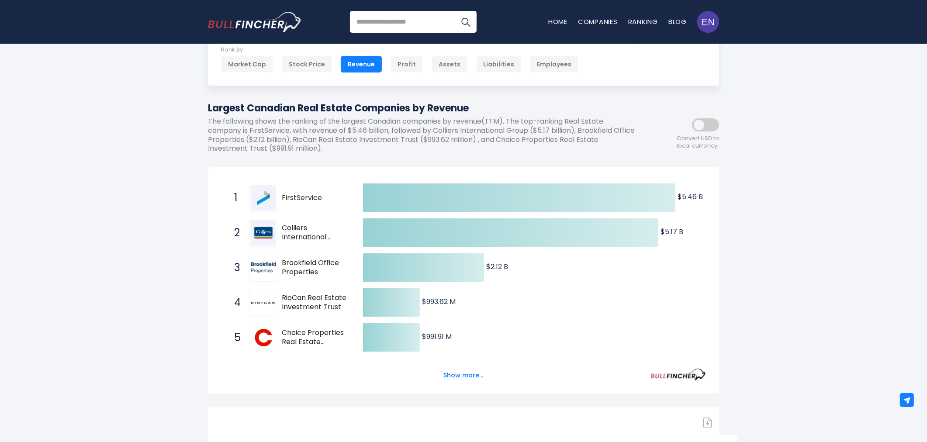
drag, startPoint x: 280, startPoint y: 200, endPoint x: 323, endPoint y: 199, distance: 42.8
click at [323, 199] on div "1 FirstService [DOMAIN_NAME]" at bounding box center [289, 198] width 118 height 28
click at [287, 234] on span "Colliers International Group" at bounding box center [315, 233] width 66 height 18
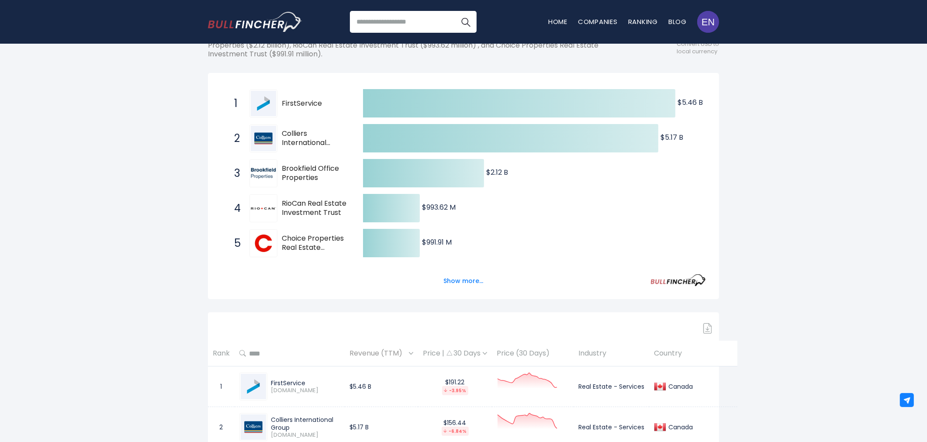
scroll to position [145, 0]
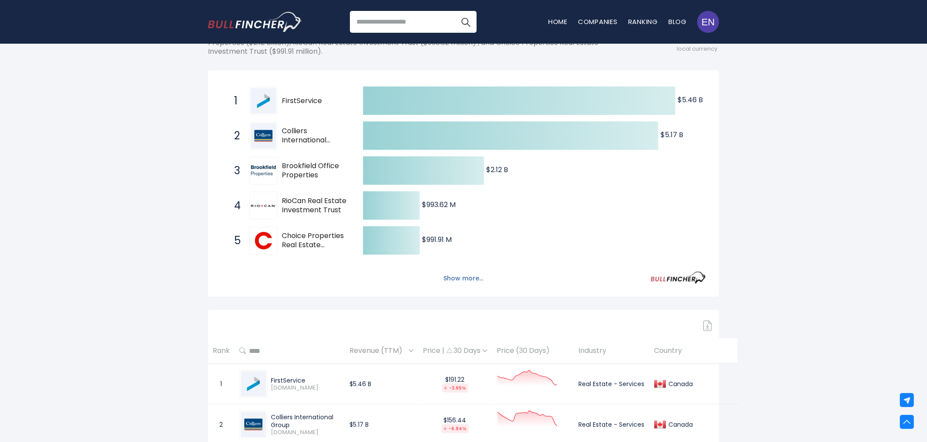
click at [457, 279] on button "Show more..." at bounding box center [463, 278] width 50 height 14
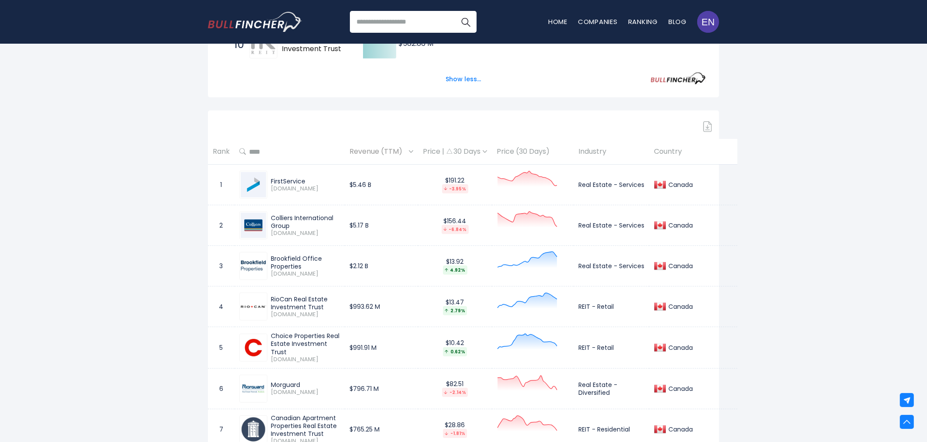
scroll to position [534, 0]
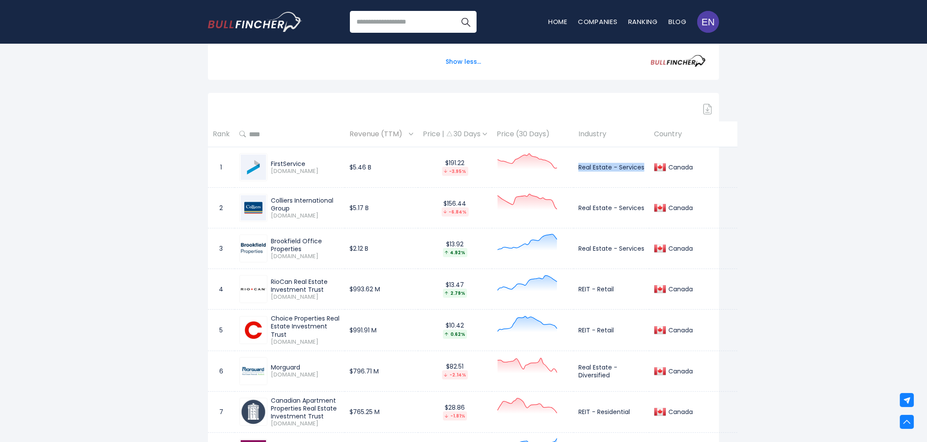
drag, startPoint x: 569, startPoint y: 167, endPoint x: 638, endPoint y: 170, distance: 68.6
click at [638, 170] on td "Real Estate - Services" at bounding box center [611, 167] width 76 height 41
copy td "Real Estate - Services"
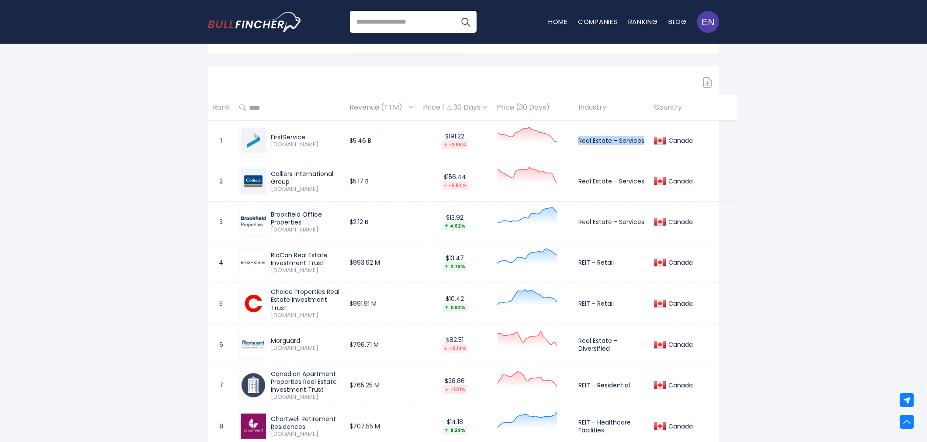
scroll to position [582, 0]
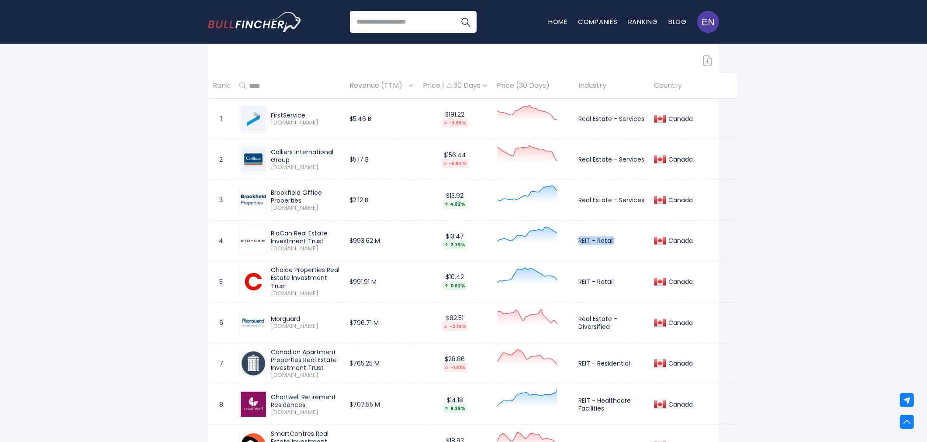
drag, startPoint x: 571, startPoint y: 239, endPoint x: 610, endPoint y: 240, distance: 38.4
click at [610, 240] on td "REIT - Retail" at bounding box center [611, 241] width 76 height 41
copy td "REIT - Retail"
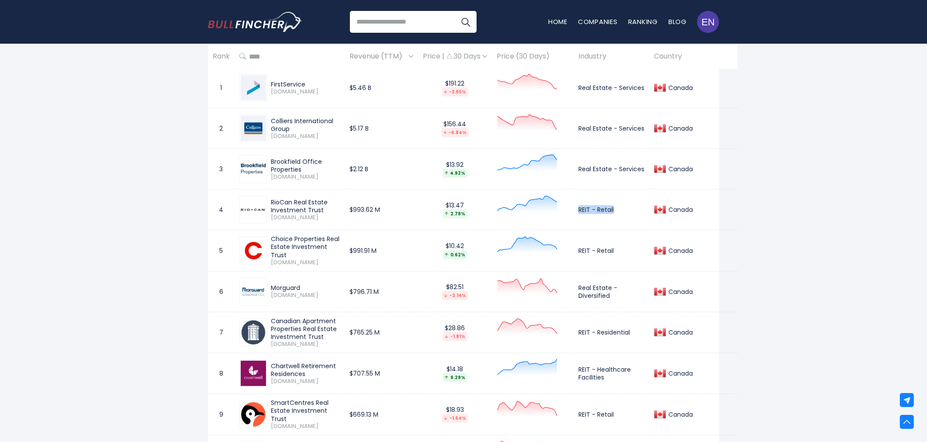
scroll to position [631, 0]
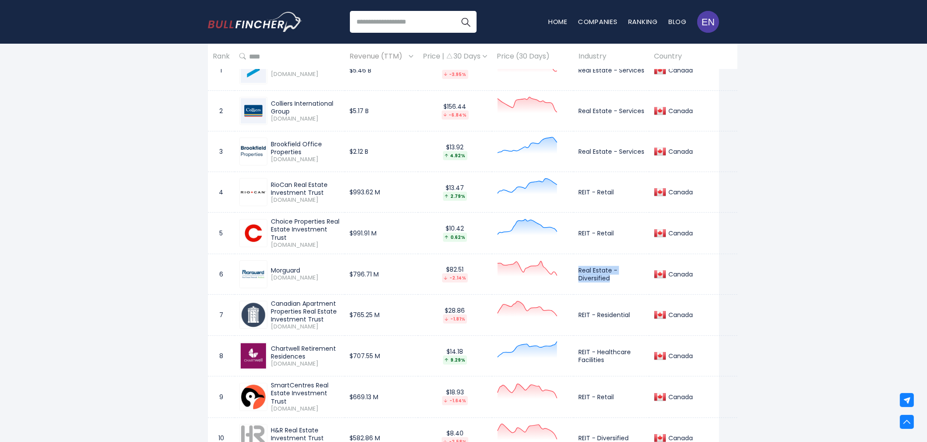
drag, startPoint x: 573, startPoint y: 270, endPoint x: 617, endPoint y: 277, distance: 44.2
click at [617, 277] on td "Real Estate - Diversified" at bounding box center [611, 274] width 76 height 41
copy td "Real Estate - Diversified"
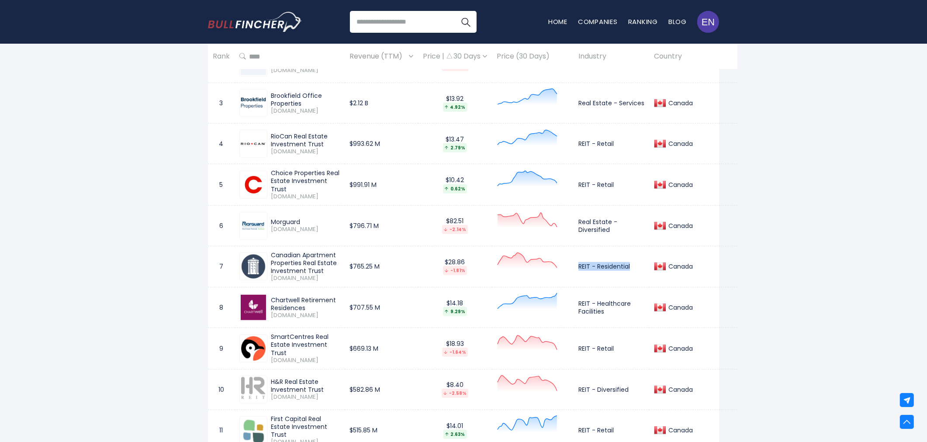
drag, startPoint x: 573, startPoint y: 276, endPoint x: 631, endPoint y: 276, distance: 57.6
click at [631, 276] on td "REIT - Residential" at bounding box center [611, 266] width 76 height 41
copy td "REIT - Residential"
drag, startPoint x: 574, startPoint y: 319, endPoint x: 608, endPoint y: 330, distance: 36.2
click at [608, 328] on td "REIT - Healthcare Facilities" at bounding box center [611, 307] width 76 height 41
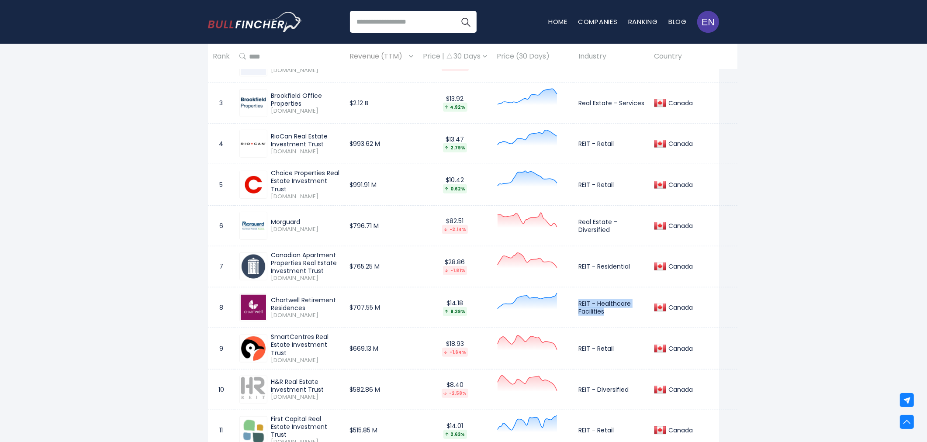
copy td "REIT - Healthcare Facilities"
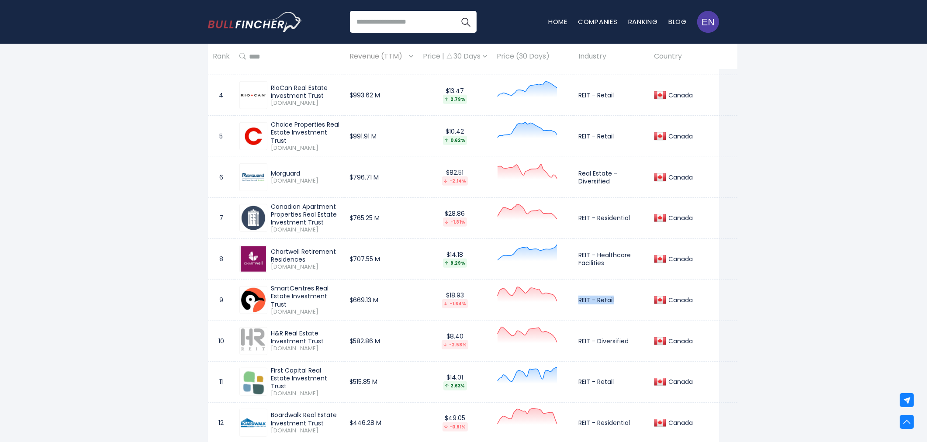
drag, startPoint x: 574, startPoint y: 316, endPoint x: 613, endPoint y: 317, distance: 39.3
click at [613, 317] on td "REIT - Retail" at bounding box center [611, 299] width 76 height 41
copy td "REIT - Retail"
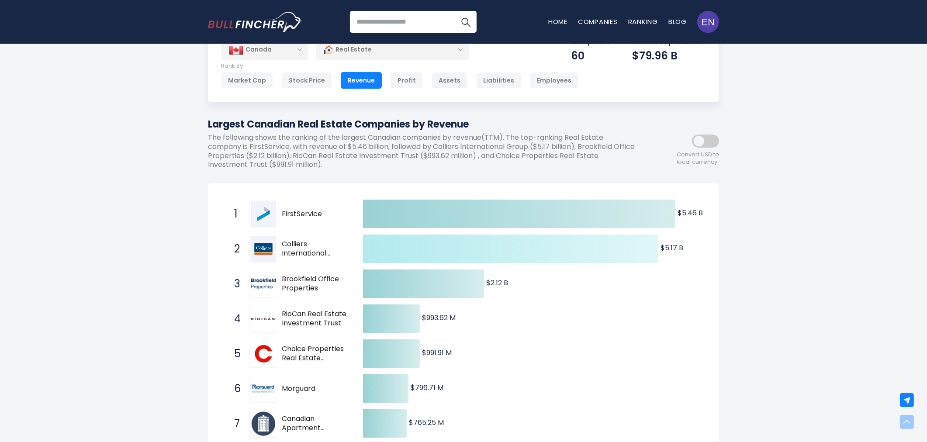
scroll to position [0, 0]
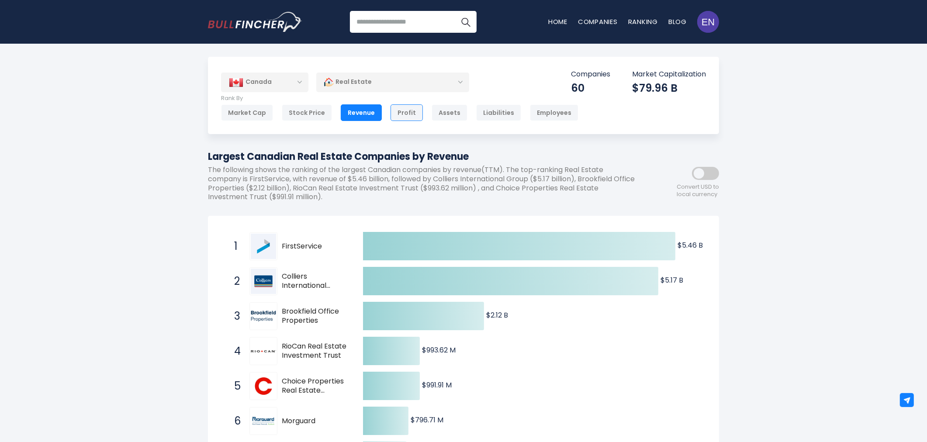
click at [405, 108] on div "Profit" at bounding box center [406, 112] width 32 height 17
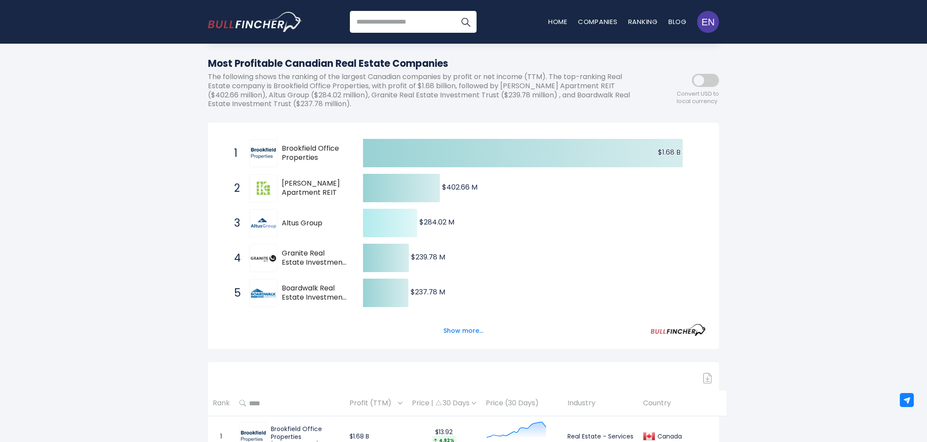
scroll to position [97, 0]
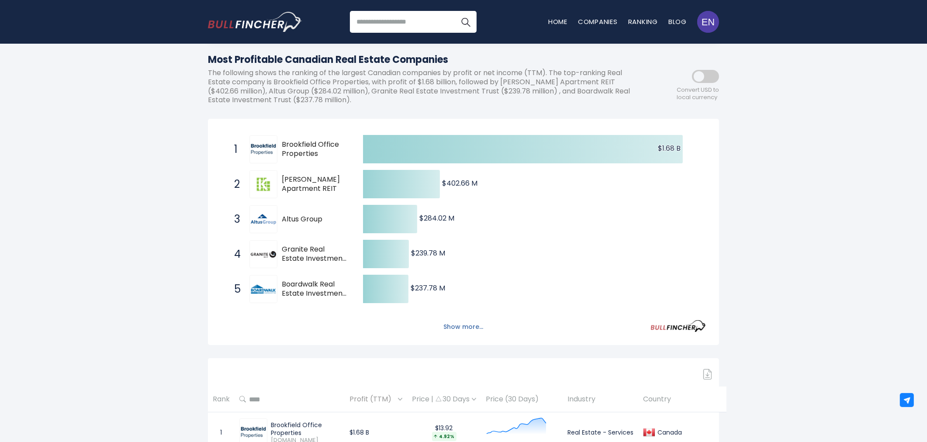
click at [459, 330] on button "Show more..." at bounding box center [463, 327] width 50 height 14
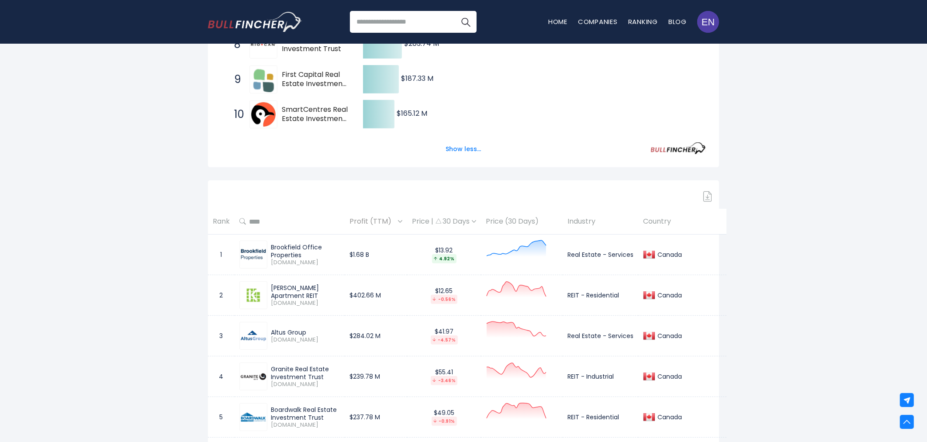
scroll to position [485, 0]
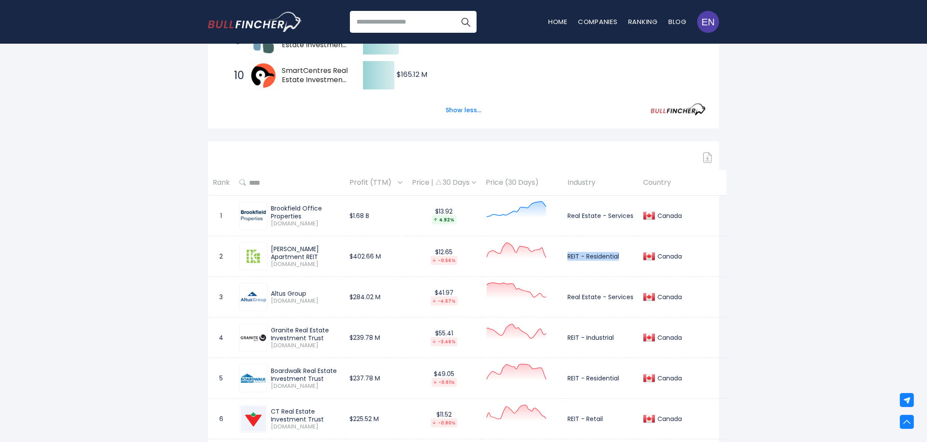
drag, startPoint x: 570, startPoint y: 255, endPoint x: 630, endPoint y: 253, distance: 59.9
click at [630, 253] on td "REIT - Residential" at bounding box center [600, 256] width 76 height 41
copy td "REIT - Residential"
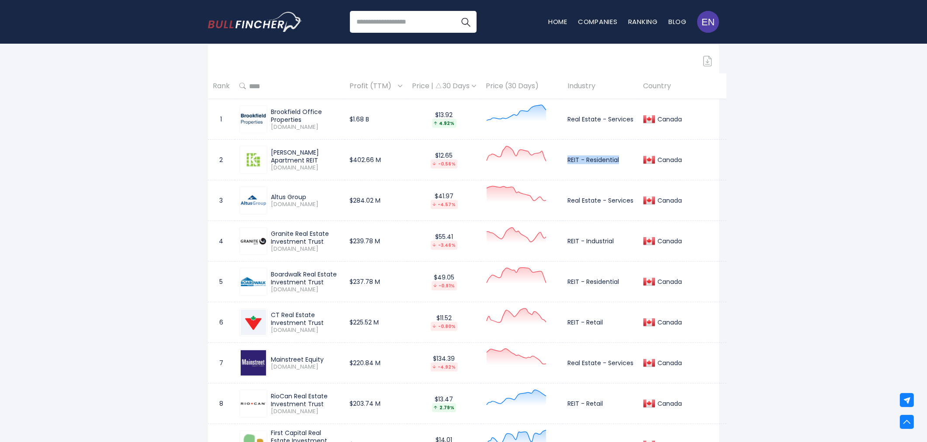
scroll to position [582, 0]
drag, startPoint x: 570, startPoint y: 200, endPoint x: 636, endPoint y: 200, distance: 65.9
click at [636, 200] on td "Real Estate - Services" at bounding box center [600, 200] width 76 height 41
copy td "Real Estate - Services"
drag, startPoint x: 570, startPoint y: 240, endPoint x: 621, endPoint y: 239, distance: 50.7
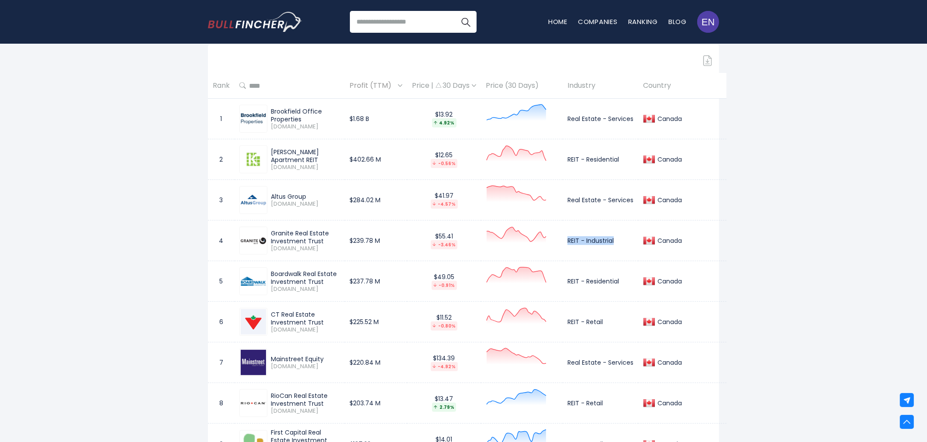
click at [621, 239] on td "REIT - Industrial" at bounding box center [600, 241] width 76 height 41
copy td "REIT - Industrial"
drag, startPoint x: 571, startPoint y: 279, endPoint x: 625, endPoint y: 276, distance: 54.2
click at [625, 276] on td "REIT - Residential" at bounding box center [600, 281] width 76 height 41
drag, startPoint x: 616, startPoint y: 280, endPoint x: 596, endPoint y: 285, distance: 19.7
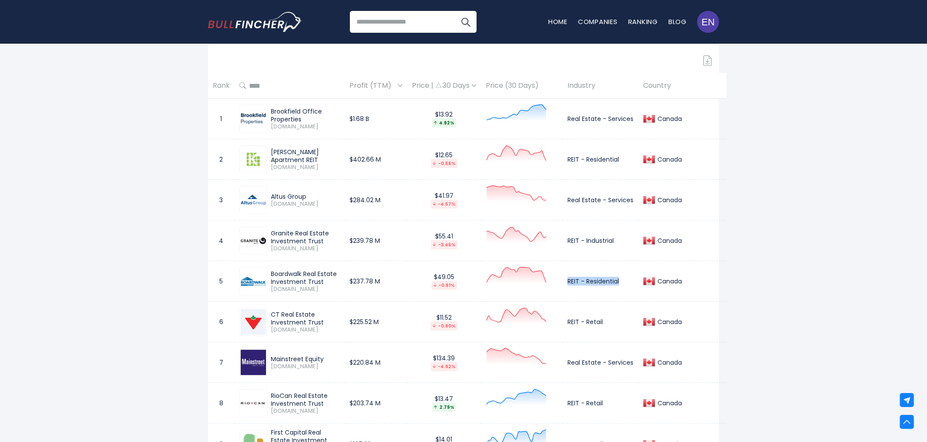
click at [615, 280] on td "REIT - Residential" at bounding box center [600, 281] width 76 height 41
copy td "REIT - Residential"
drag, startPoint x: 571, startPoint y: 322, endPoint x: 610, endPoint y: 320, distance: 39.3
click at [610, 320] on td "REIT - Retail" at bounding box center [600, 322] width 76 height 41
copy td "REIT - Retail"
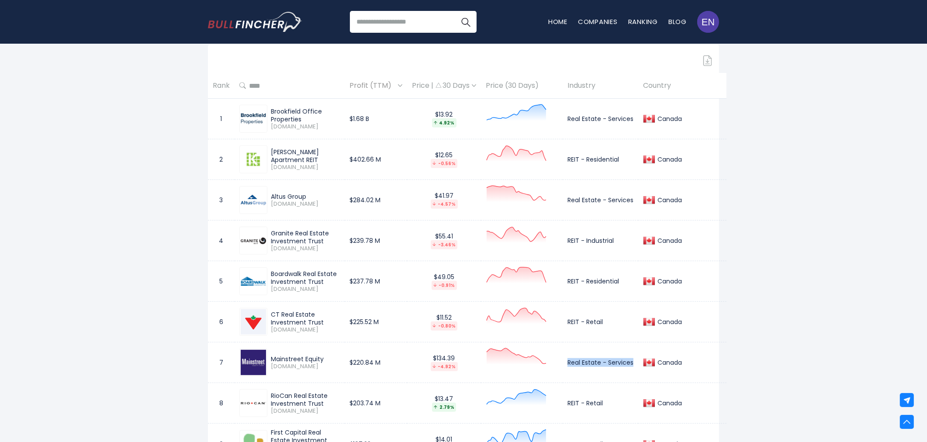
drag, startPoint x: 571, startPoint y: 361, endPoint x: 636, endPoint y: 361, distance: 65.1
click at [636, 361] on td "Real Estate - Services" at bounding box center [600, 362] width 76 height 41
copy td "Real Estate - Services"
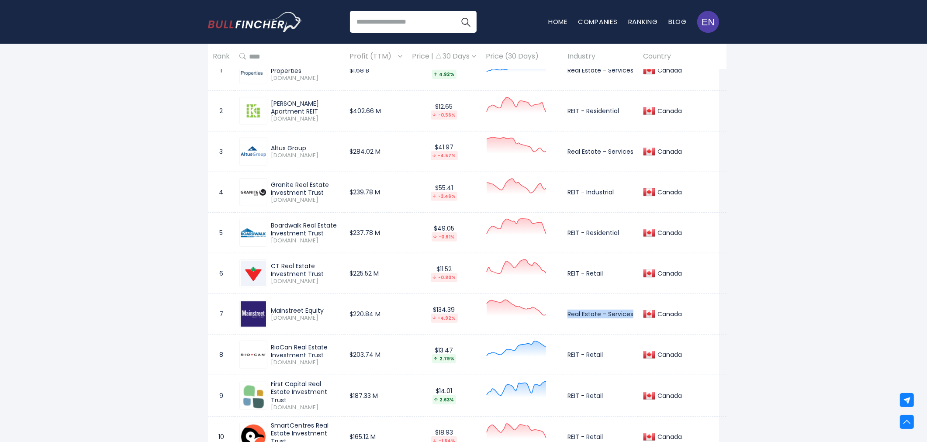
scroll to position [679, 0]
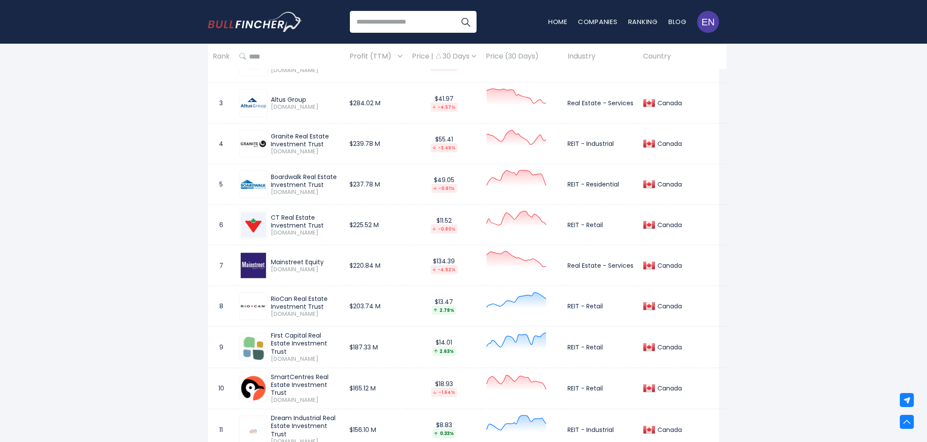
click at [569, 347] on td "REIT - Retail" at bounding box center [600, 347] width 76 height 41
drag, startPoint x: 569, startPoint y: 347, endPoint x: 611, endPoint y: 347, distance: 41.9
click at [611, 347] on td "REIT - Retail" at bounding box center [600, 347] width 76 height 41
copy td "REIT - Retail"
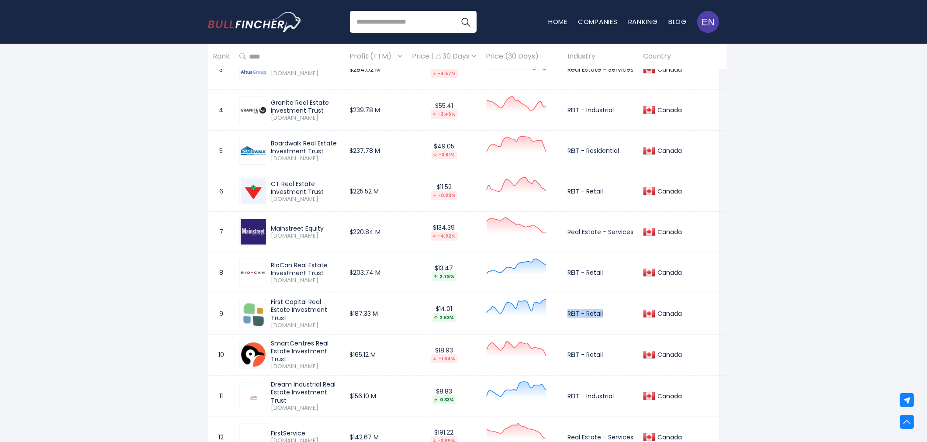
scroll to position [727, 0]
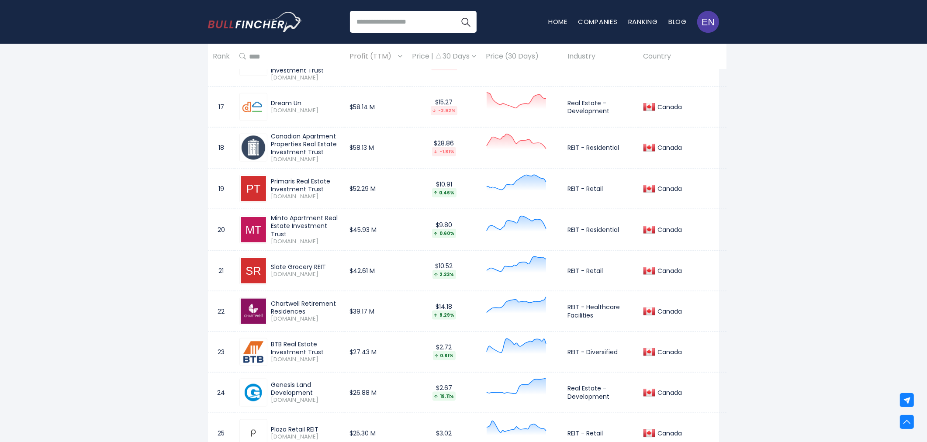
scroll to position [2596, 0]
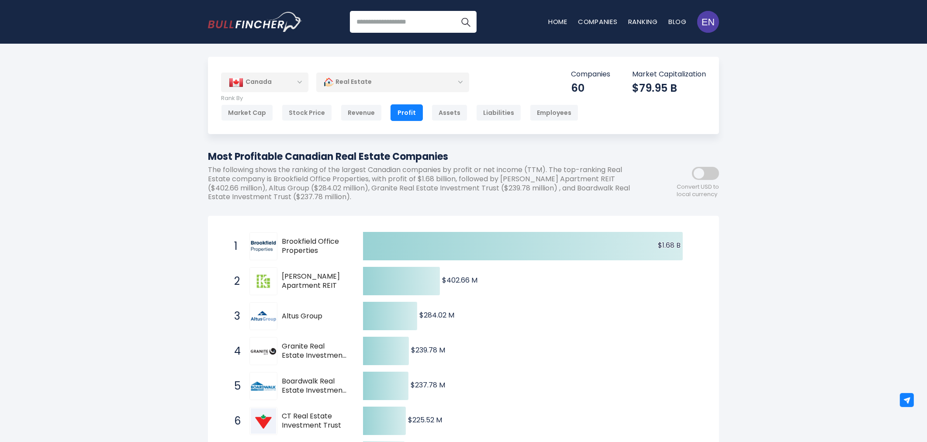
scroll to position [300, 0]
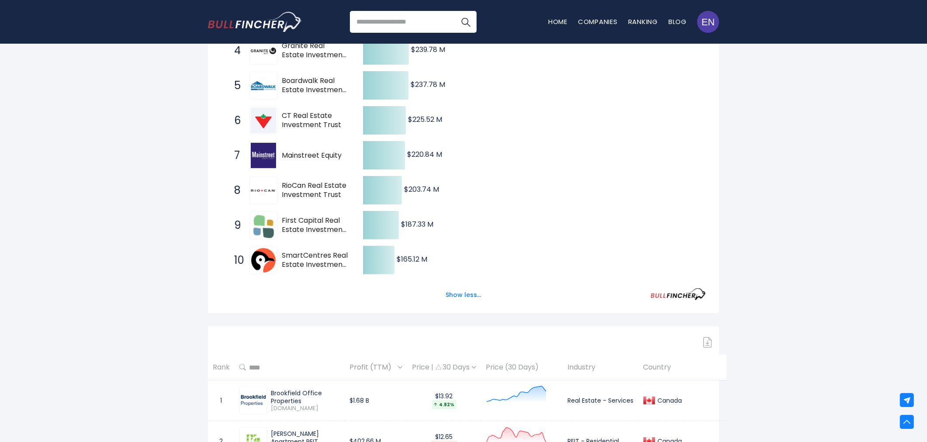
click at [517, 355] on th "Price (30 Days)" at bounding box center [522, 368] width 82 height 26
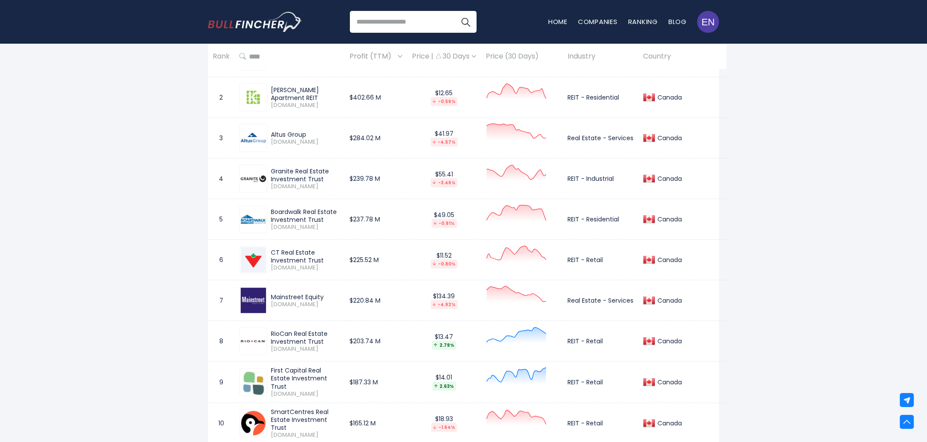
scroll to position [640, 0]
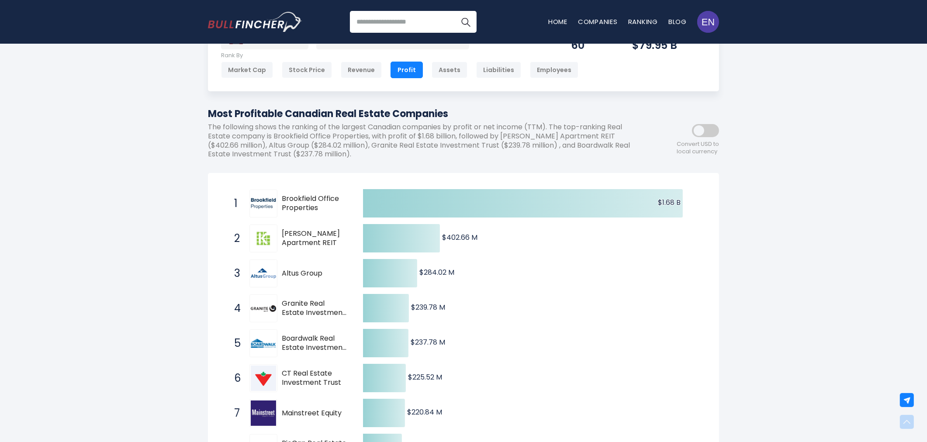
scroll to position [0, 0]
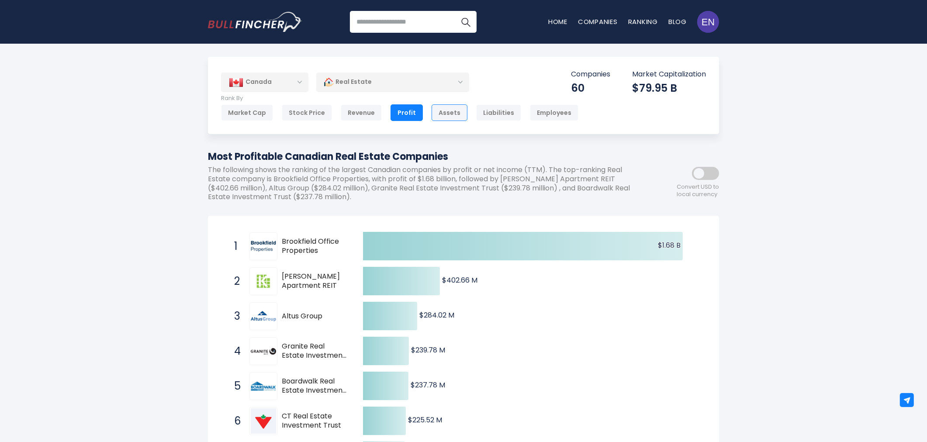
click at [437, 113] on div "Assets" at bounding box center [449, 112] width 36 height 17
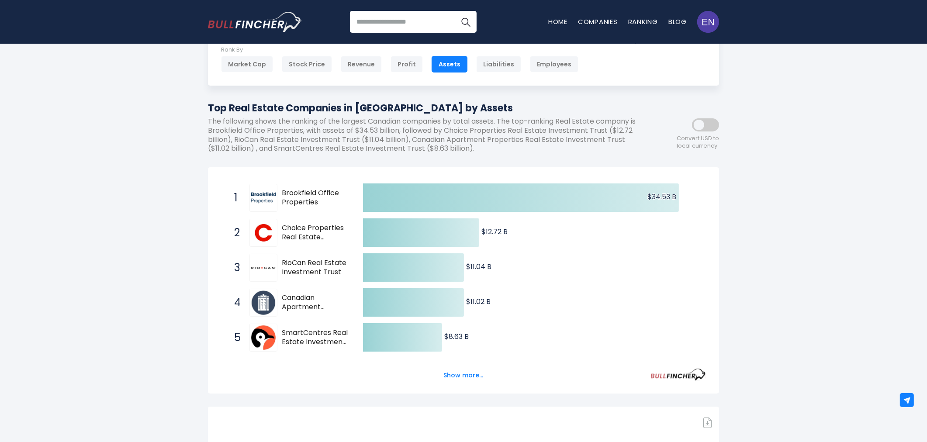
scroll to position [97, 0]
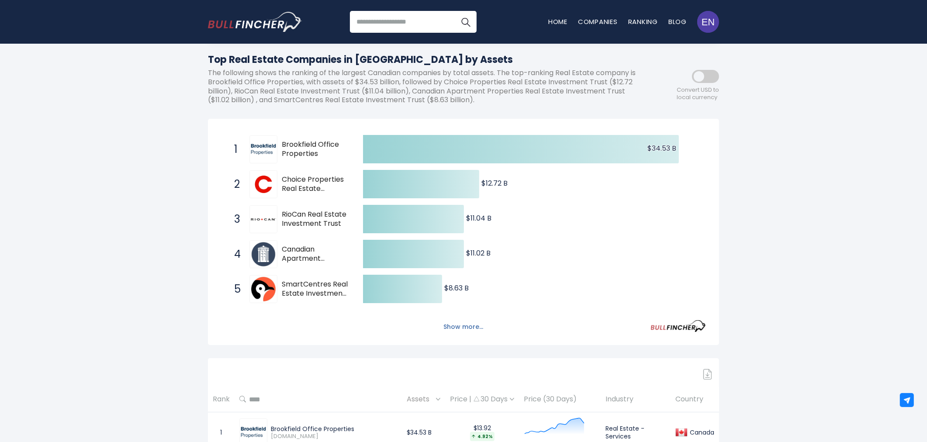
click at [474, 321] on button "Show more..." at bounding box center [463, 327] width 50 height 14
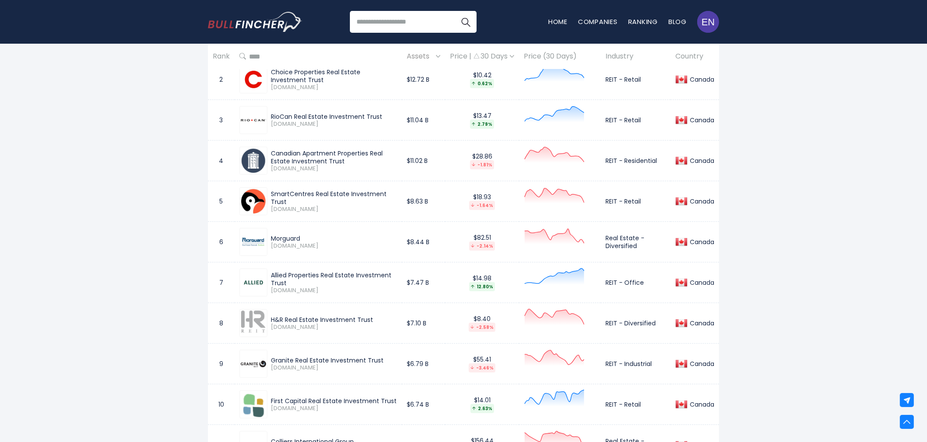
scroll to position [679, 0]
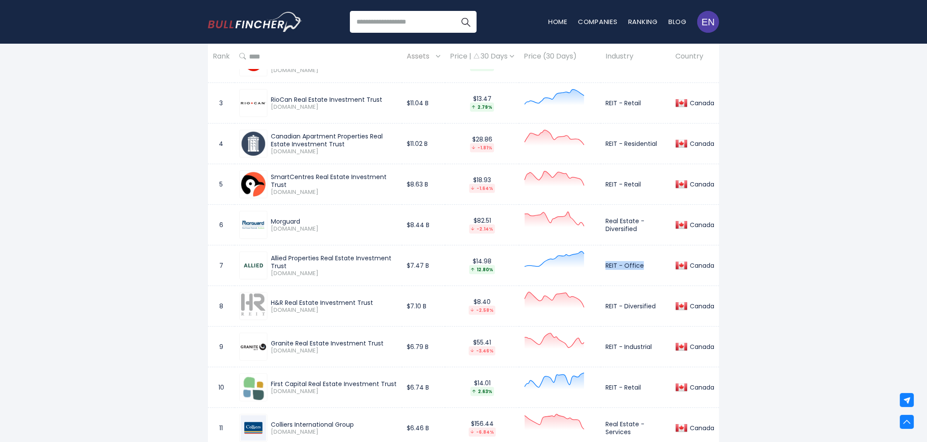
drag, startPoint x: 601, startPoint y: 266, endPoint x: 651, endPoint y: 268, distance: 50.2
click at [651, 268] on td "REIT - Office" at bounding box center [635, 265] width 70 height 41
copy td "REIT - Office"
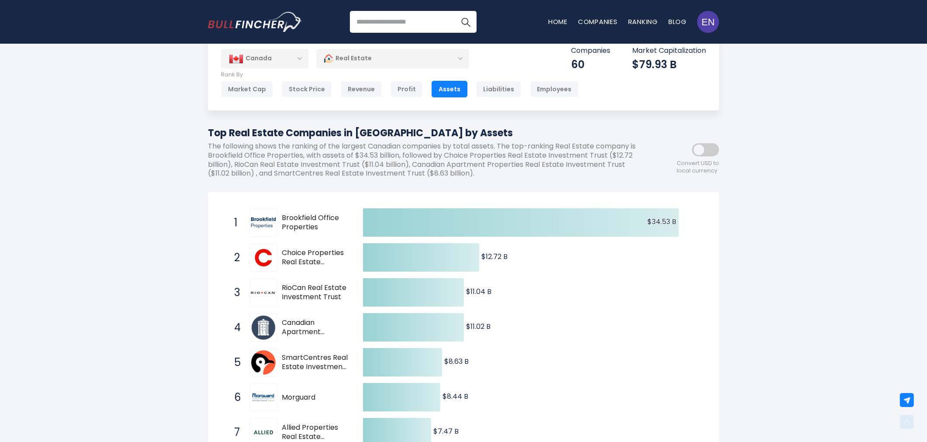
scroll to position [0, 0]
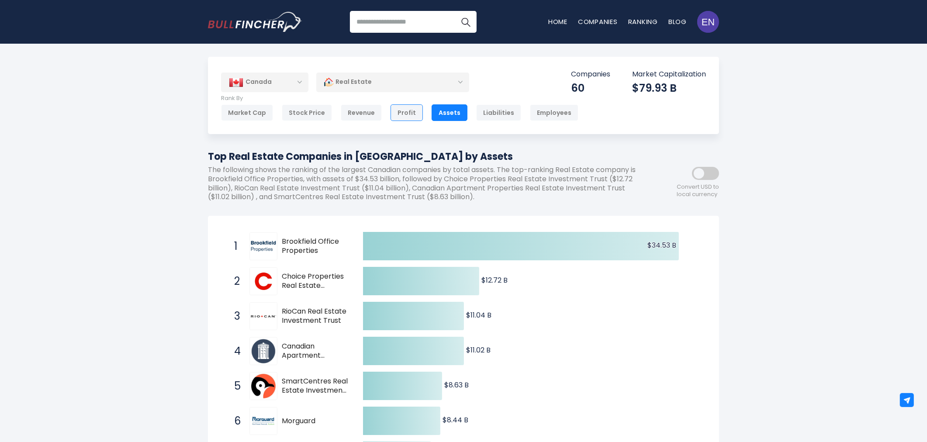
click at [400, 112] on div "Profit" at bounding box center [406, 112] width 32 height 17
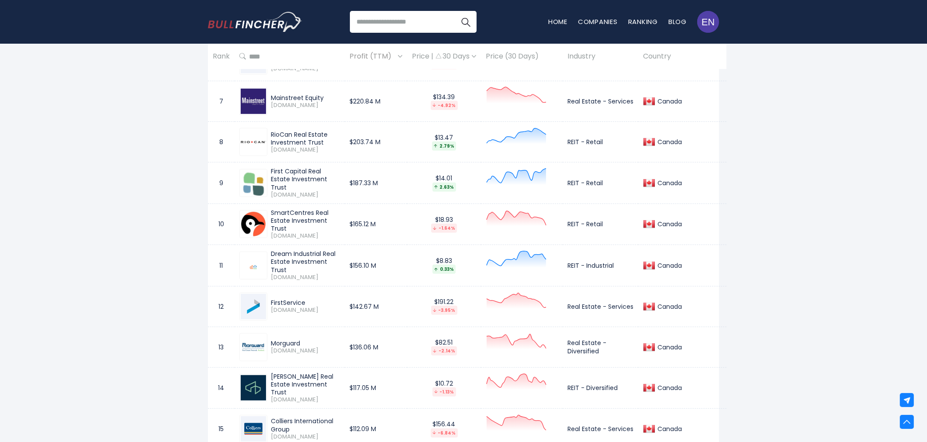
scroll to position [8190, 0]
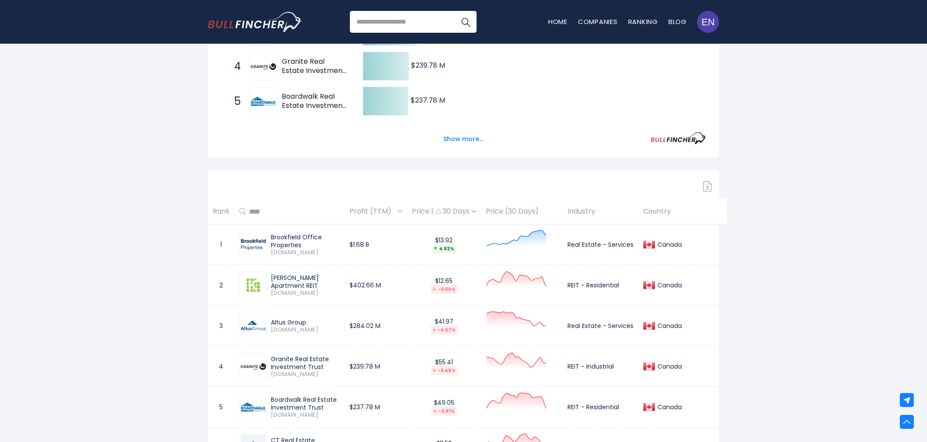
scroll to position [0, 0]
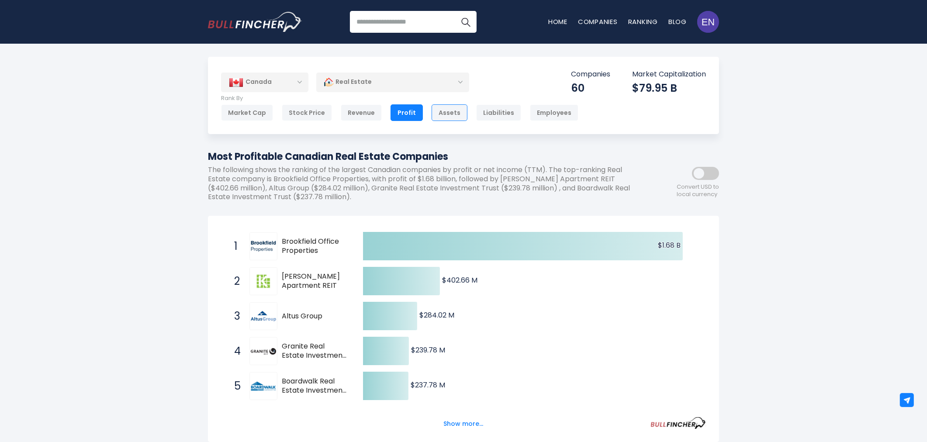
click at [441, 114] on div "Assets" at bounding box center [449, 112] width 36 height 17
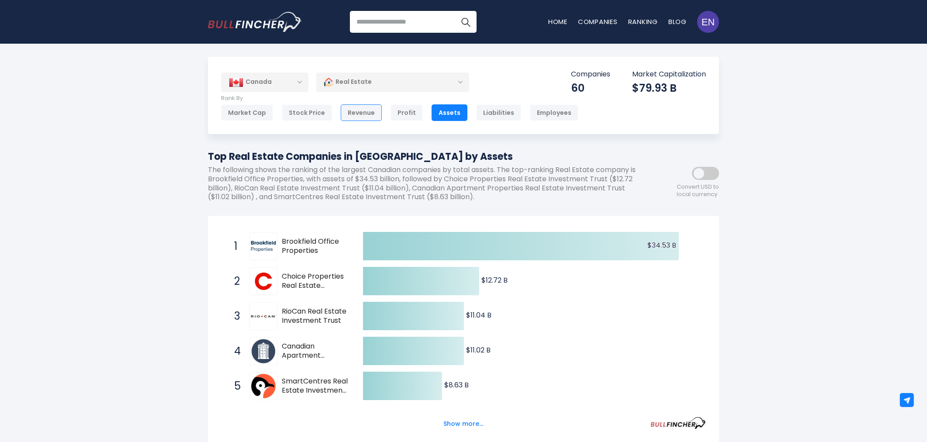
click at [360, 114] on div "Revenue" at bounding box center [361, 112] width 41 height 17
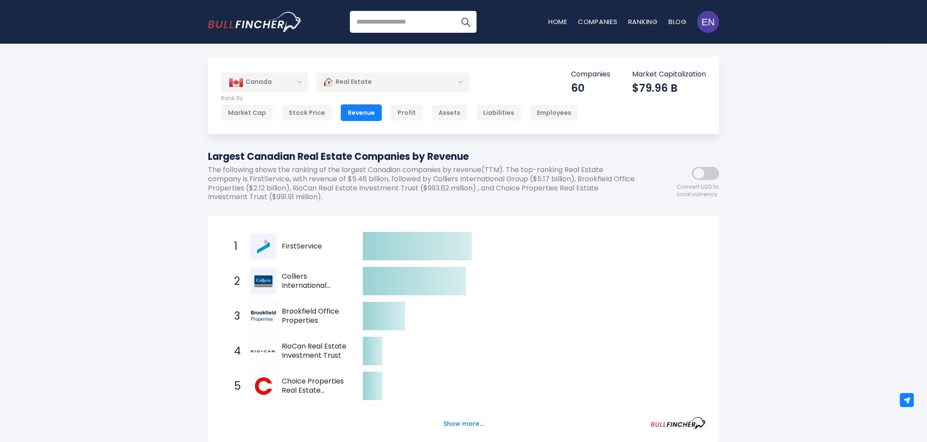
click at [792, 170] on div "[GEOGRAPHIC_DATA] Entire World 30,364 [GEOGRAPHIC_DATA]" at bounding box center [463, 365] width 927 height 617
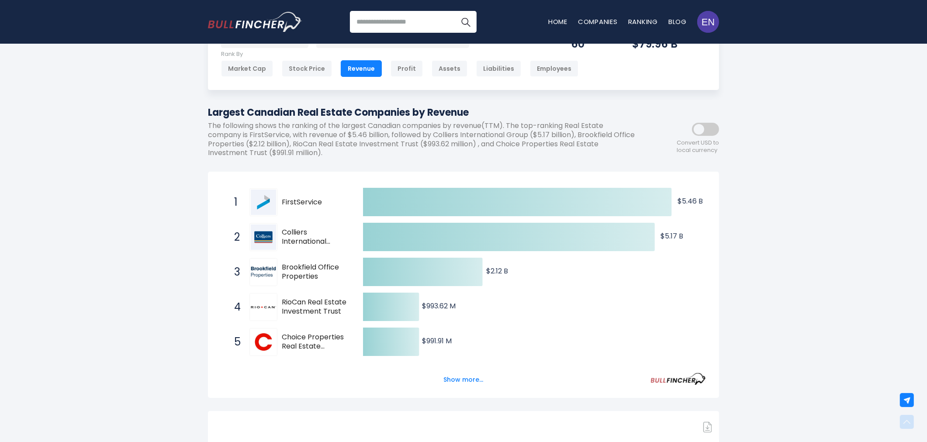
scroll to position [339, 0]
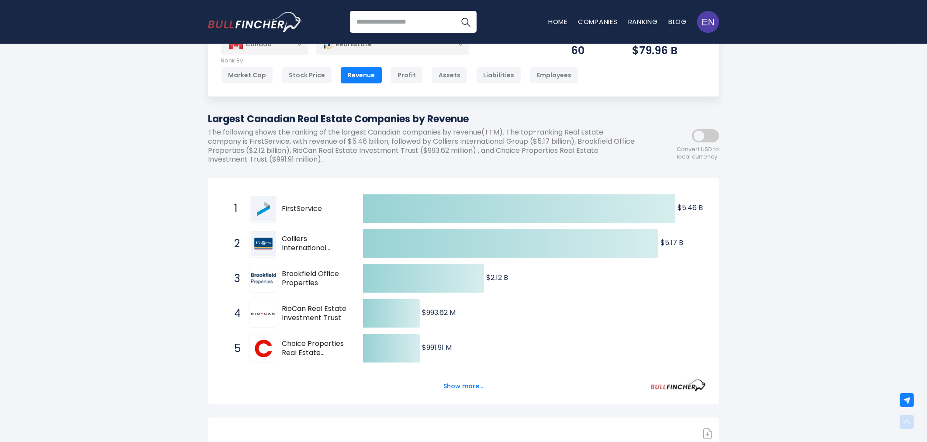
scroll to position [0, 0]
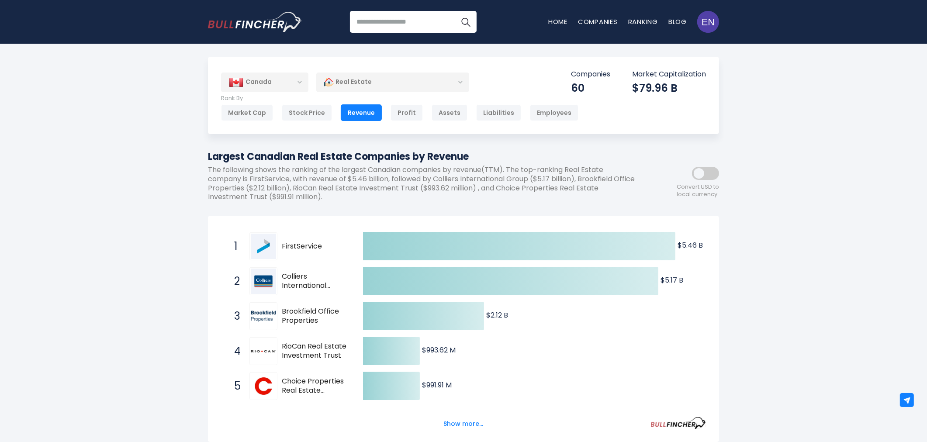
click at [283, 79] on div "Canada" at bounding box center [264, 81] width 87 height 19
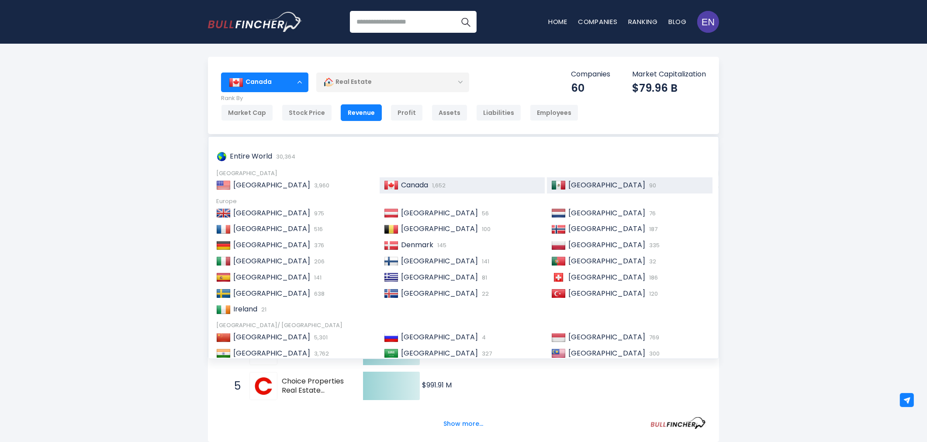
click at [556, 184] on img at bounding box center [558, 185] width 14 height 9
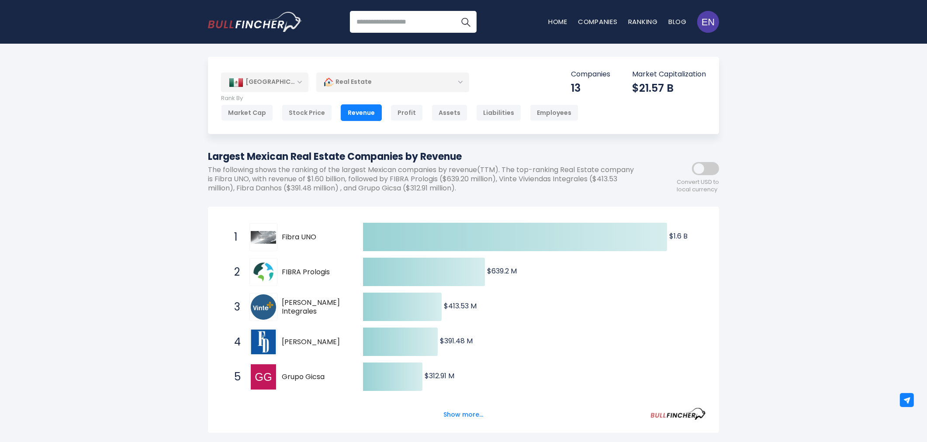
scroll to position [3, 0]
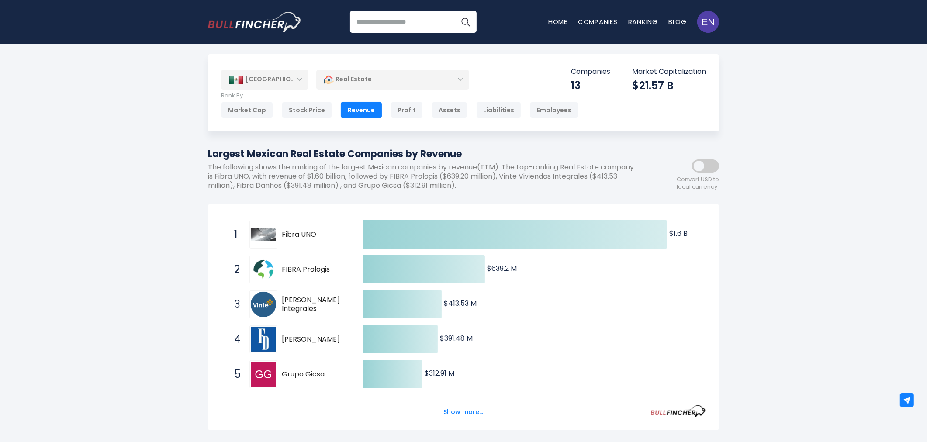
click at [465, 221] on icon at bounding box center [515, 234] width 304 height 28
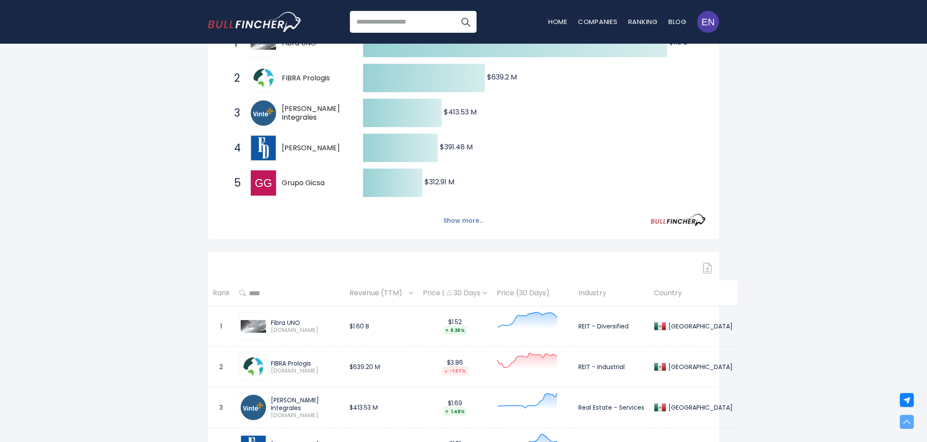
click at [468, 217] on button "Show more..." at bounding box center [463, 221] width 50 height 14
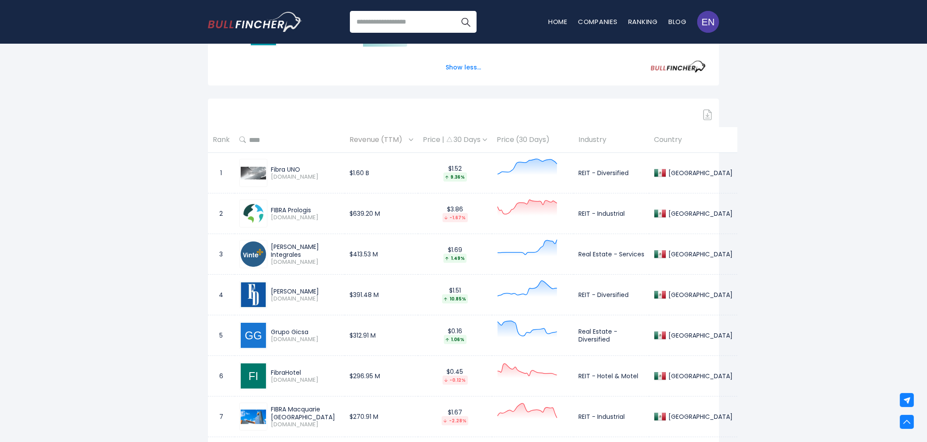
scroll to position [534, 0]
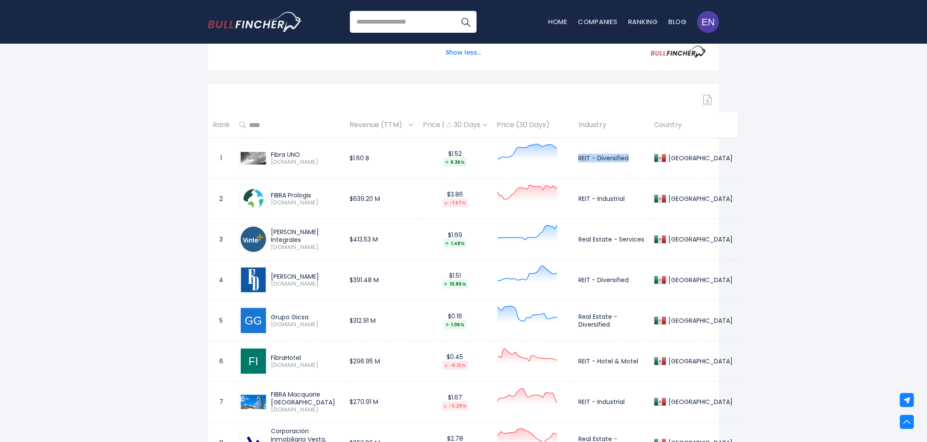
drag, startPoint x: 571, startPoint y: 159, endPoint x: 622, endPoint y: 159, distance: 51.1
click at [622, 159] on td "REIT - Diversified" at bounding box center [611, 158] width 76 height 41
copy td "REIT - Diversified"
drag, startPoint x: 570, startPoint y: 196, endPoint x: 617, endPoint y: 198, distance: 46.7
click at [617, 198] on td "REIT - Industrial" at bounding box center [611, 199] width 76 height 41
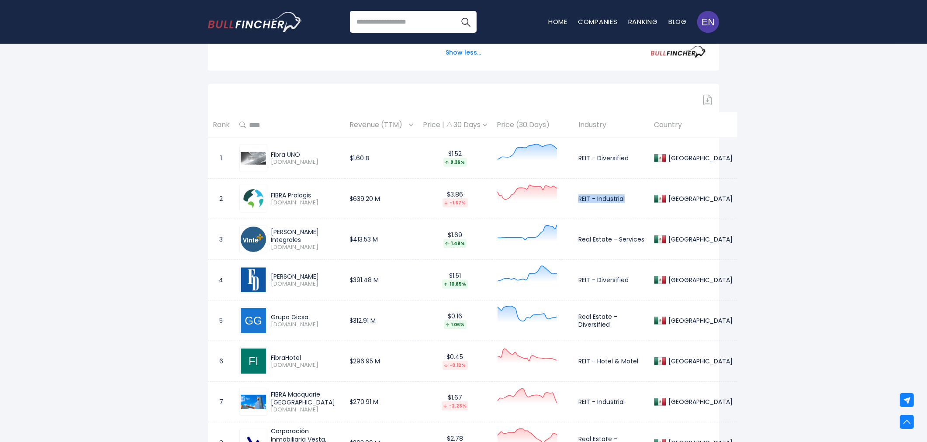
copy td "REIT - Industrial"
drag, startPoint x: 568, startPoint y: 239, endPoint x: 637, endPoint y: 241, distance: 69.9
click at [637, 241] on td "Real Estate - Services" at bounding box center [611, 239] width 76 height 41
copy td "Real Estate - Services"
drag, startPoint x: 570, startPoint y: 280, endPoint x: 624, endPoint y: 279, distance: 54.1
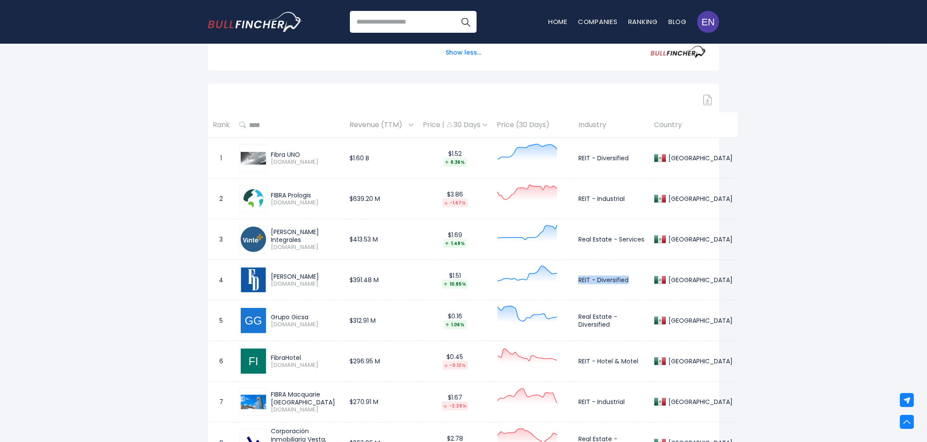
click at [624, 279] on td "REIT - Diversified" at bounding box center [611, 280] width 76 height 41
copy td "REIT - Diversified"
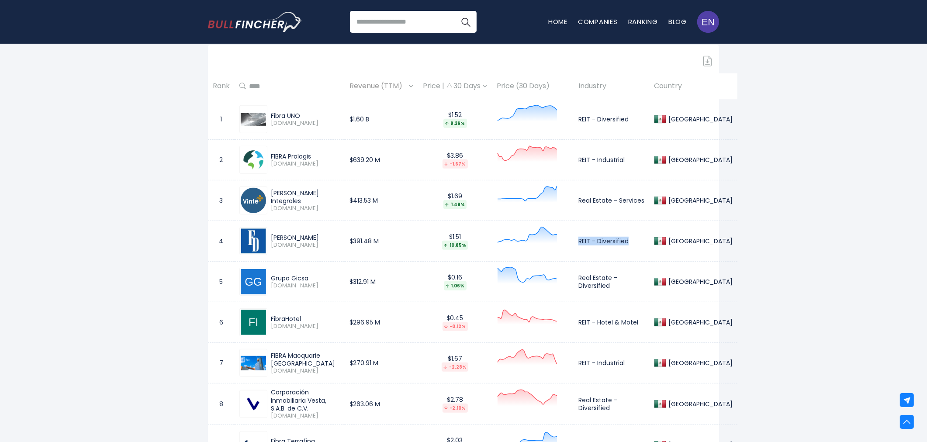
scroll to position [631, 0]
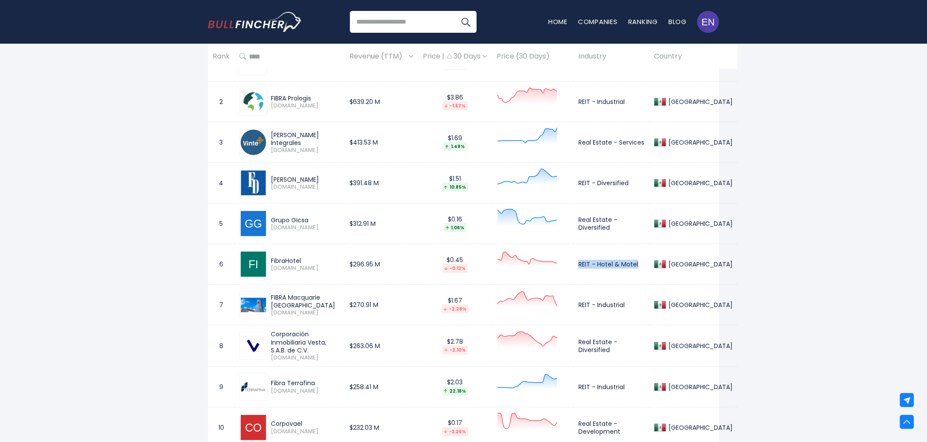
drag, startPoint x: 570, startPoint y: 267, endPoint x: 633, endPoint y: 264, distance: 63.4
click at [633, 264] on td "REIT - Hotel & Motel" at bounding box center [611, 264] width 76 height 41
copy td "REIT - Hotel & Motel"
drag, startPoint x: 571, startPoint y: 306, endPoint x: 619, endPoint y: 302, distance: 48.6
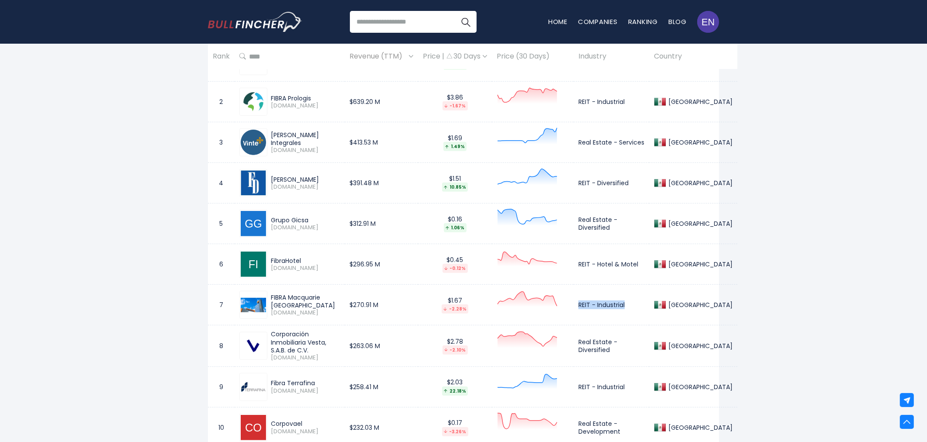
click at [619, 302] on td "REIT - Industrial" at bounding box center [611, 305] width 76 height 41
copy td "REIT - Industrial"
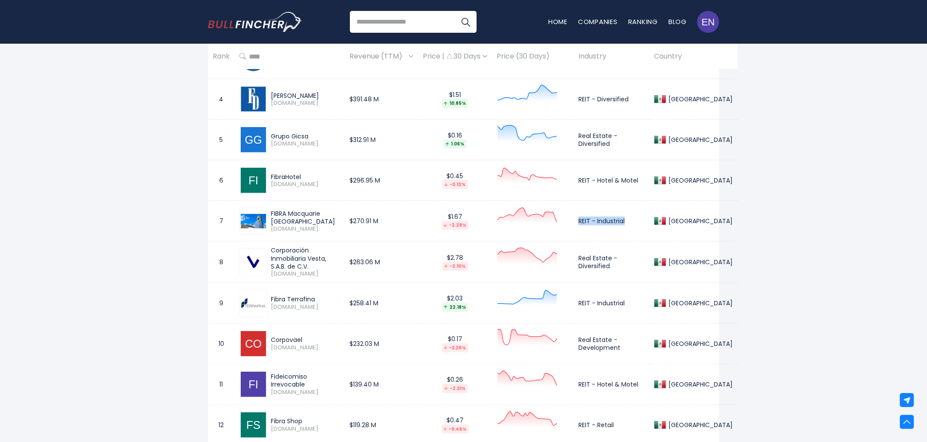
scroll to position [727, 0]
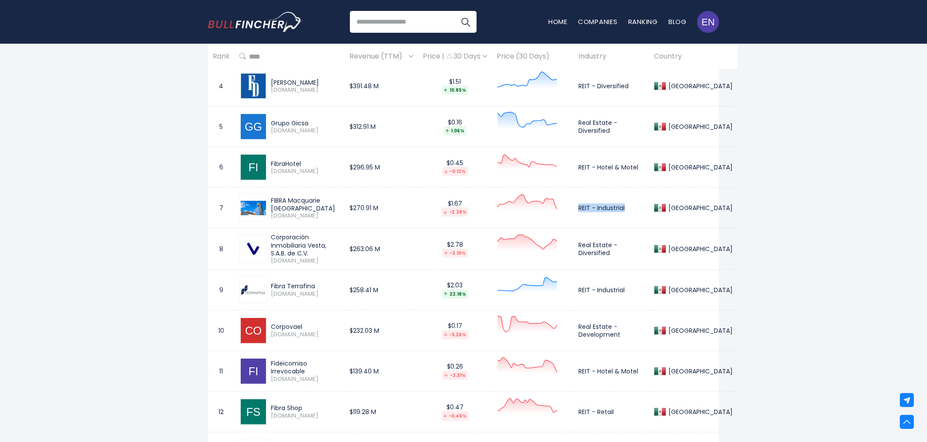
drag, startPoint x: 270, startPoint y: 252, endPoint x: 309, endPoint y: 253, distance: 38.9
click at [309, 253] on div "Corporación Inmobiliaria Vesta, S.A.B. de C.V. VESTA.MX" at bounding box center [303, 248] width 72 height 31
copy div "S.A.B. de C.V."
drag, startPoint x: 569, startPoint y: 243, endPoint x: 596, endPoint y: 255, distance: 29.5
click at [596, 255] on td "Real Estate - Diversified" at bounding box center [611, 248] width 76 height 41
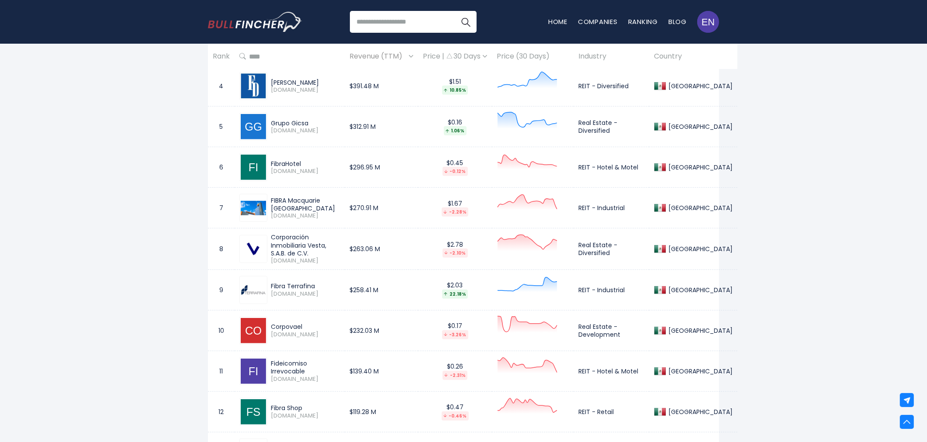
click at [603, 255] on td "Real Estate - Diversified" at bounding box center [611, 248] width 76 height 41
drag, startPoint x: 603, startPoint y: 254, endPoint x: 572, endPoint y: 245, distance: 31.9
click at [573, 245] on td "Real Estate - Diversified" at bounding box center [611, 248] width 76 height 41
copy td "Real Estate - Diversified"
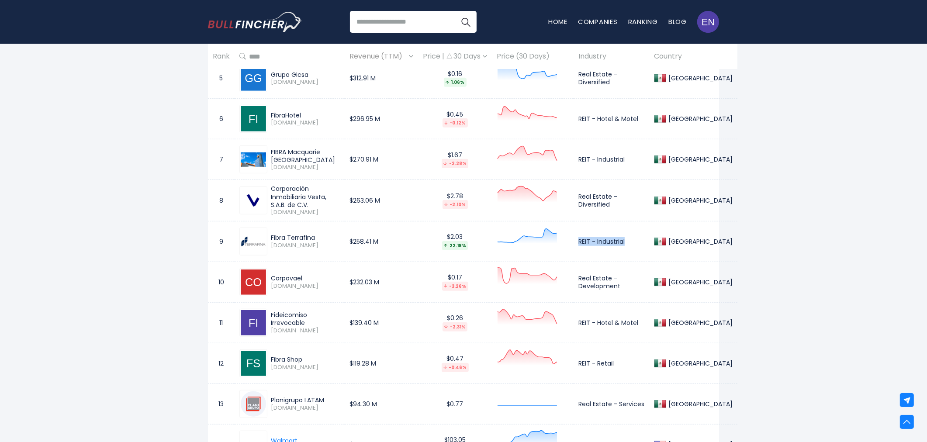
drag, startPoint x: 570, startPoint y: 241, endPoint x: 620, endPoint y: 241, distance: 50.7
click at [620, 241] on td "REIT - Industrial" at bounding box center [611, 241] width 76 height 41
copy td "REIT - Industrial"
drag, startPoint x: 571, startPoint y: 279, endPoint x: 630, endPoint y: 288, distance: 59.3
click at [630, 288] on td "Real Estate - Development" at bounding box center [611, 282] width 76 height 41
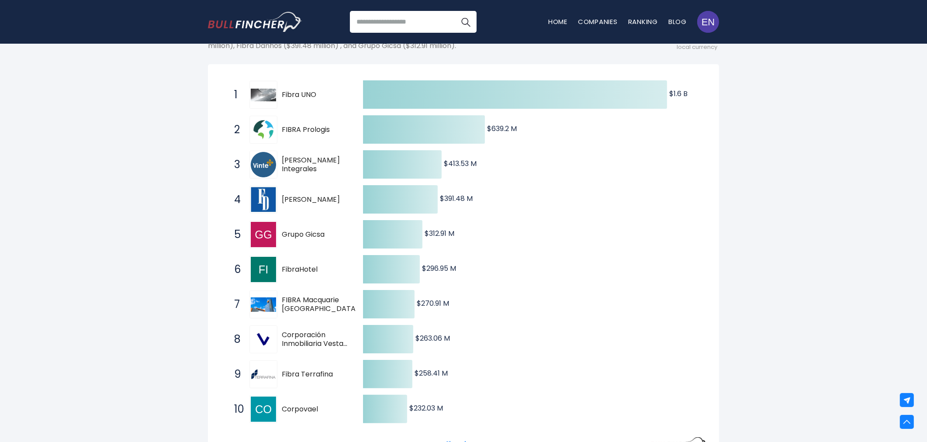
scroll to position [0, 0]
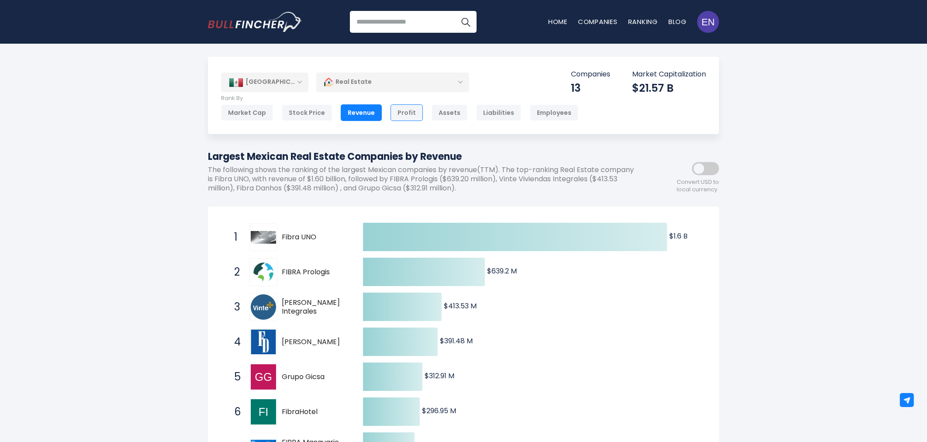
click at [396, 110] on div "Profit" at bounding box center [406, 112] width 32 height 17
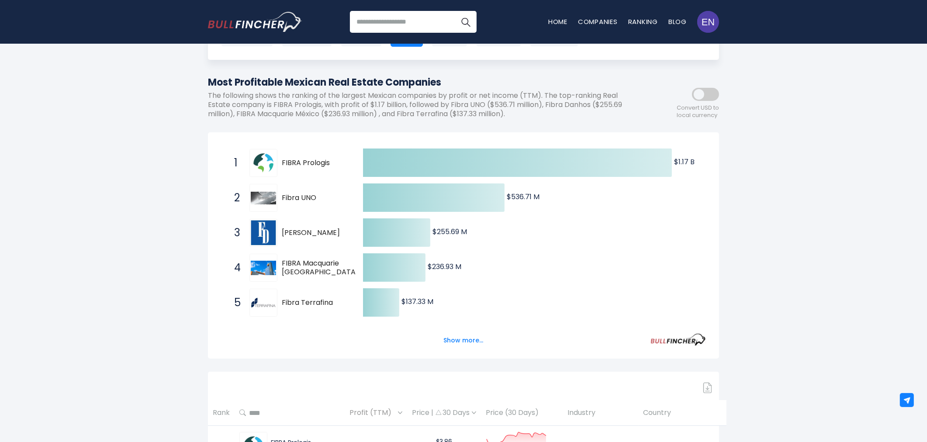
scroll to position [97, 0]
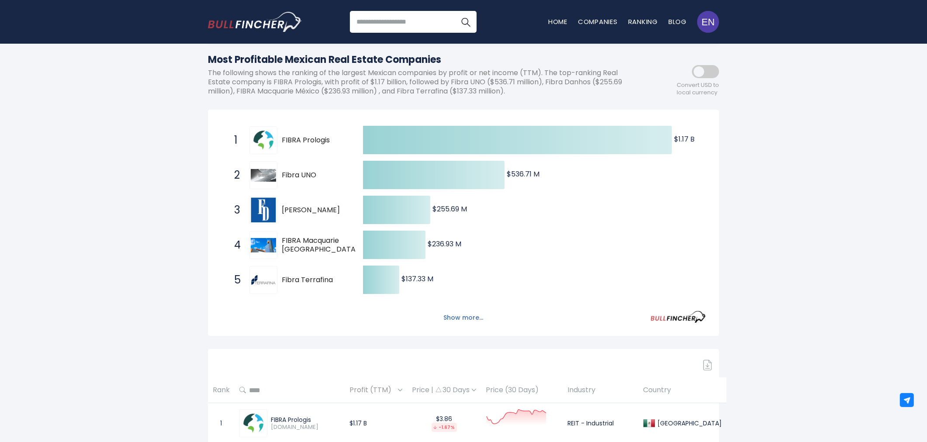
click at [458, 316] on button "Show more..." at bounding box center [463, 317] width 50 height 14
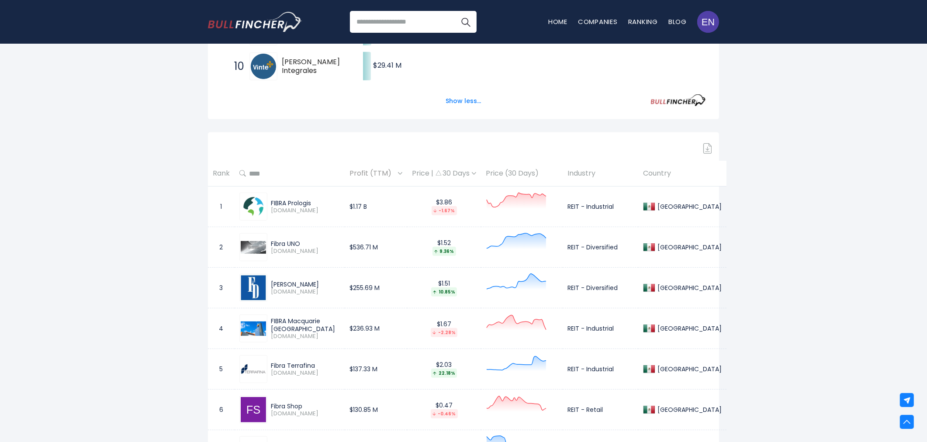
scroll to position [631, 0]
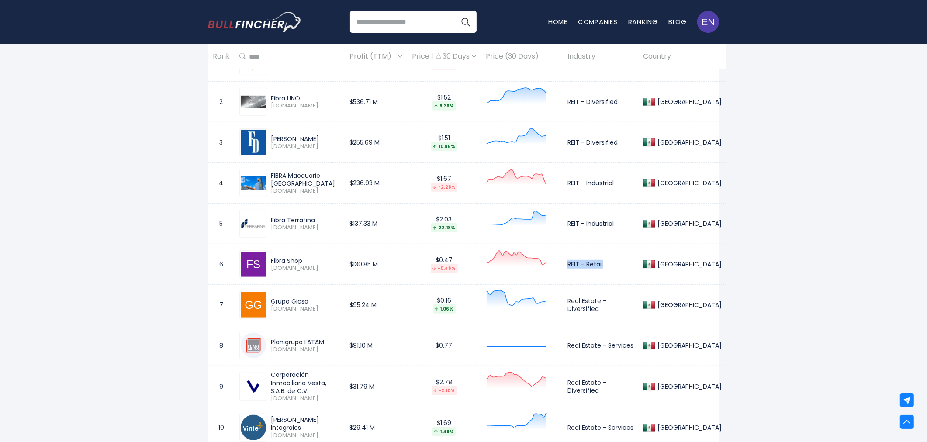
drag, startPoint x: 569, startPoint y: 265, endPoint x: 612, endPoint y: 264, distance: 43.7
click at [612, 264] on td "REIT - Retail" at bounding box center [600, 264] width 76 height 41
copy td "REIT - Retail"
drag, startPoint x: 567, startPoint y: 345, endPoint x: 633, endPoint y: 349, distance: 66.5
click at [633, 349] on td "Real Estate - Services" at bounding box center [600, 345] width 76 height 41
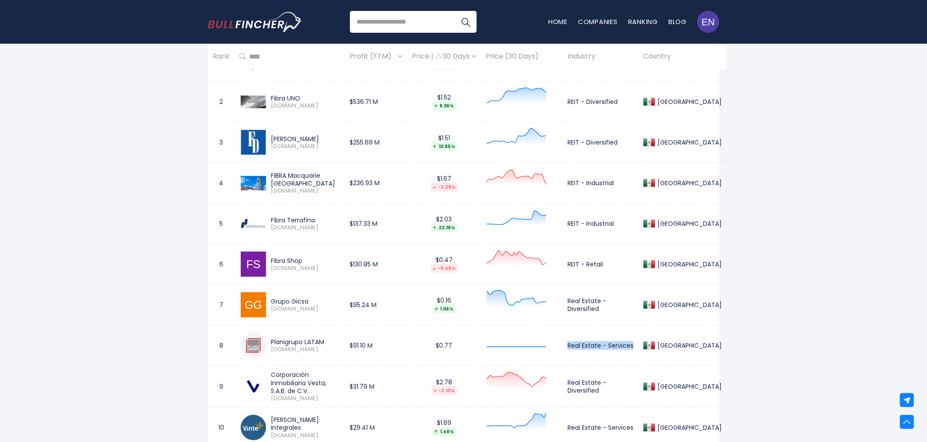
copy td "Real Estate - Services"
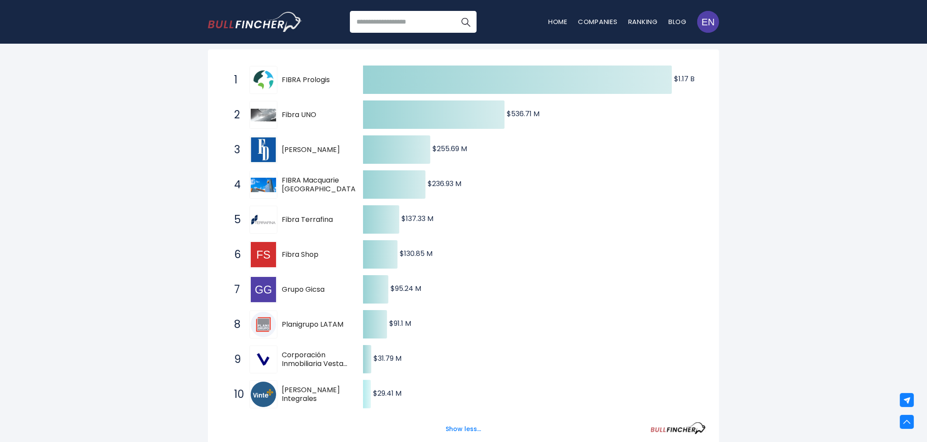
scroll to position [0, 0]
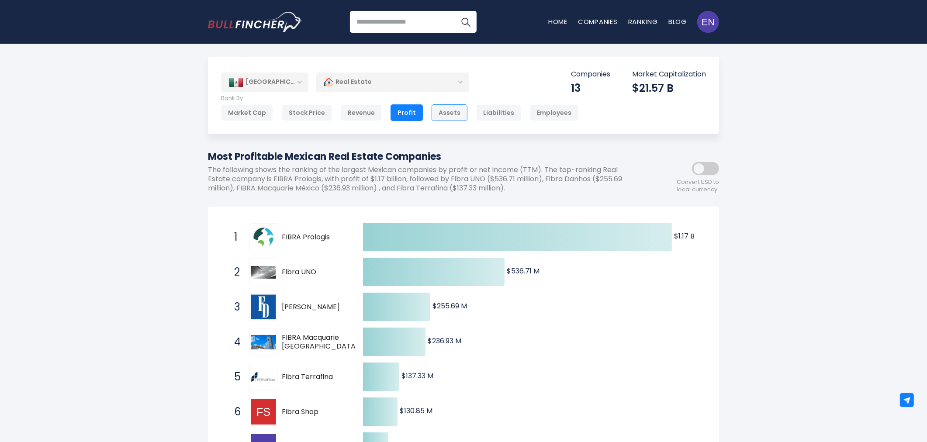
click at [431, 110] on div "Assets" at bounding box center [449, 112] width 36 height 17
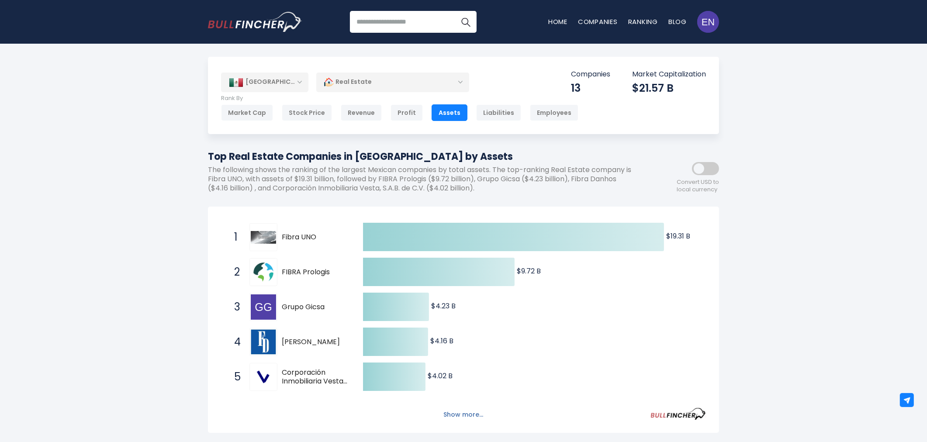
click at [464, 414] on button "Show more..." at bounding box center [463, 414] width 50 height 14
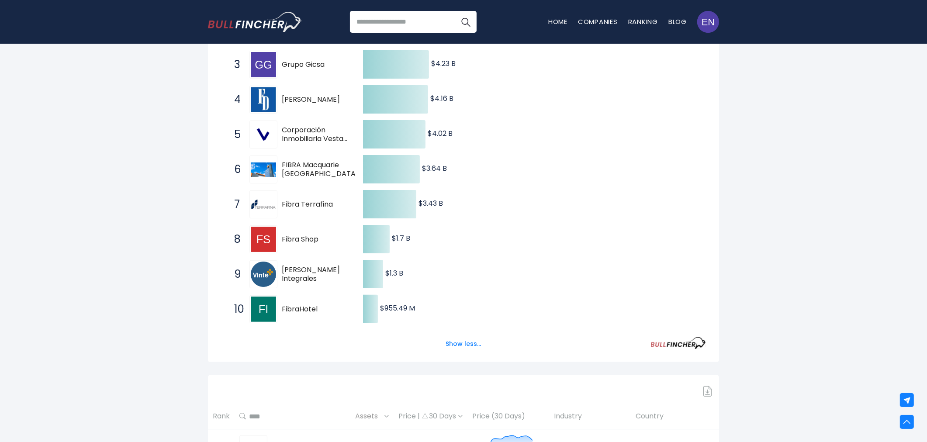
scroll to position [97, 0]
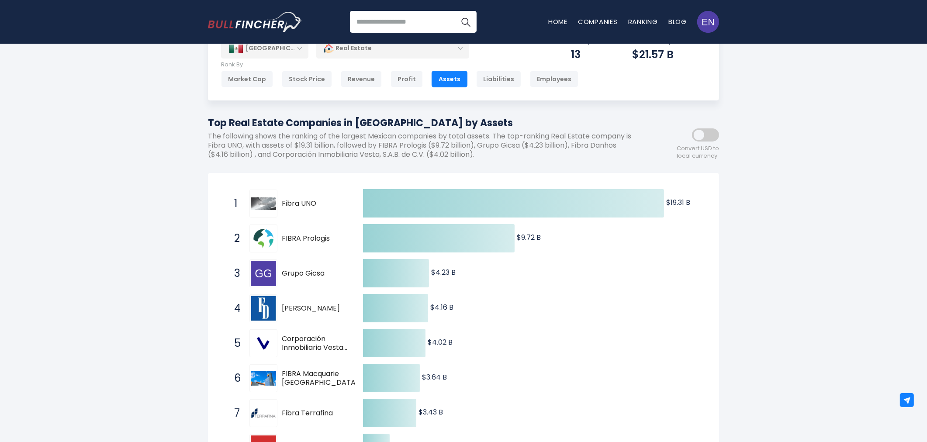
scroll to position [0, 0]
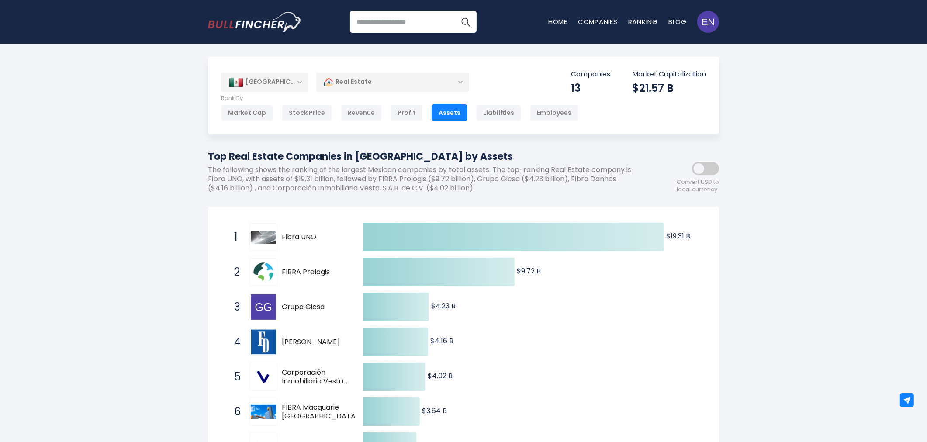
click at [534, 173] on p "The following shows the ranking of the largest Mexican companies by total asset…" at bounding box center [424, 178] width 432 height 27
click at [405, 113] on div "Profit" at bounding box center [406, 112] width 32 height 17
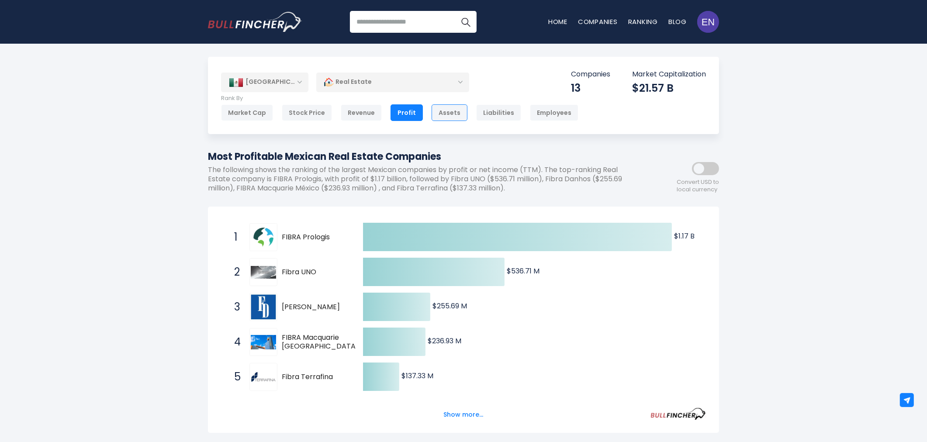
click at [431, 107] on div "Assets" at bounding box center [449, 112] width 36 height 17
click at [431, 110] on div "Assets" at bounding box center [449, 112] width 36 height 17
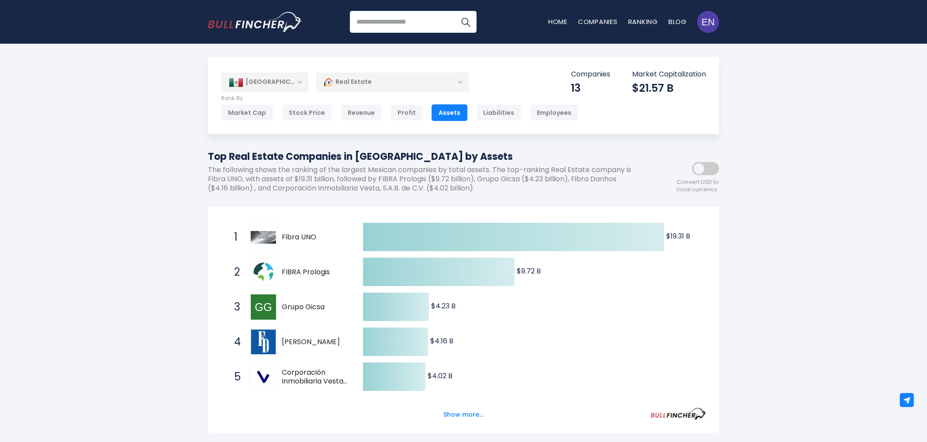
drag, startPoint x: 354, startPoint y: 108, endPoint x: 365, endPoint y: 121, distance: 17.1
click at [354, 108] on div "Revenue" at bounding box center [361, 112] width 41 height 17
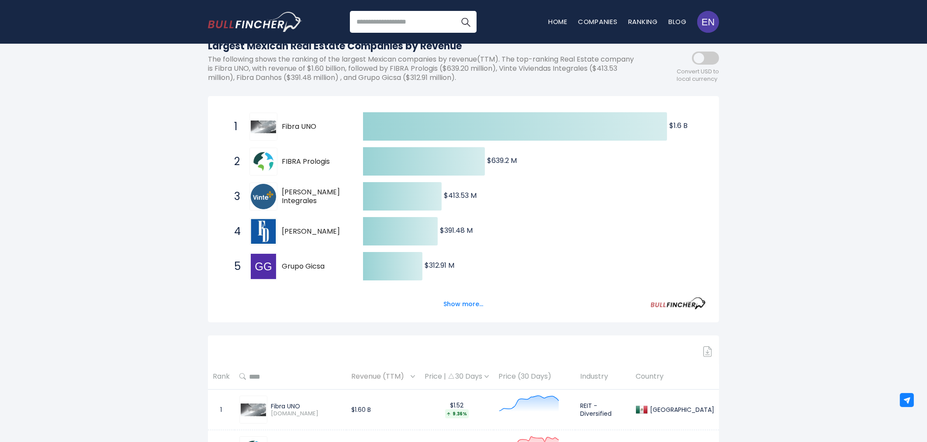
scroll to position [207, 0]
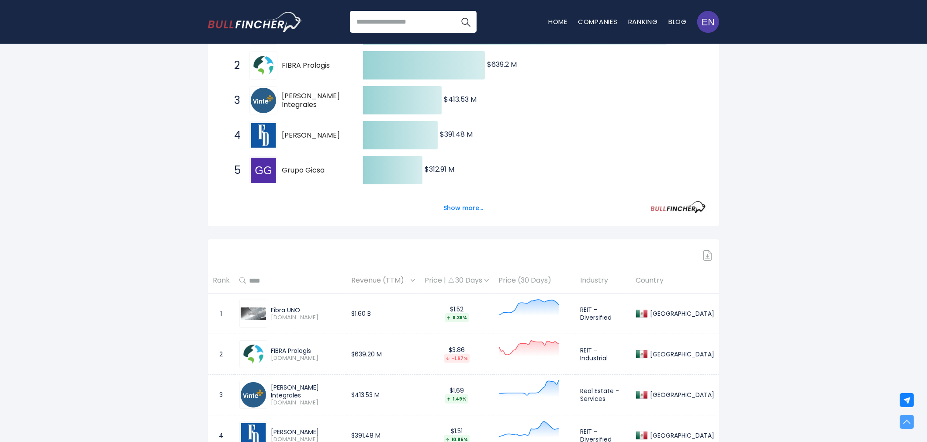
click at [741, 191] on div "Mexico Entire World 30,364 North America" at bounding box center [463, 359] width 927 height 1019
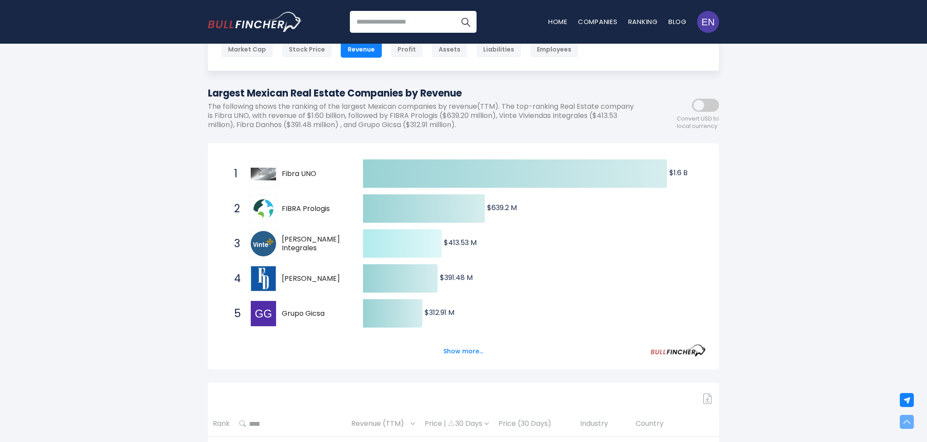
scroll to position [0, 0]
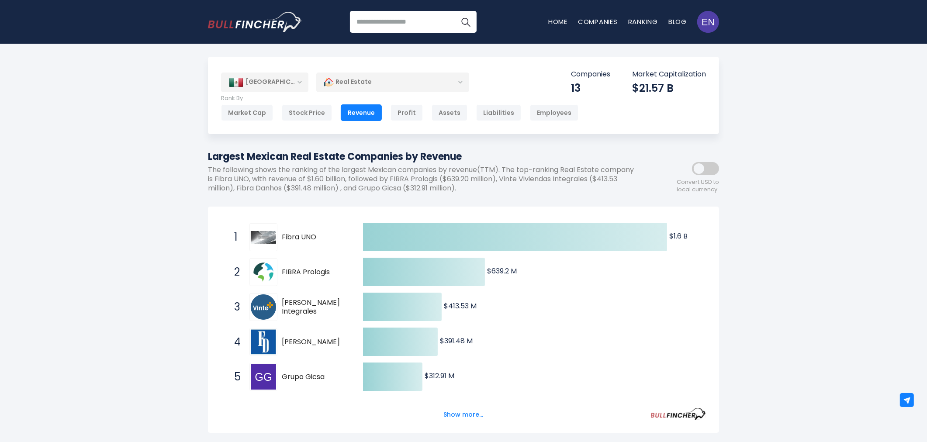
click at [300, 85] on div "[GEOGRAPHIC_DATA]" at bounding box center [264, 81] width 87 height 19
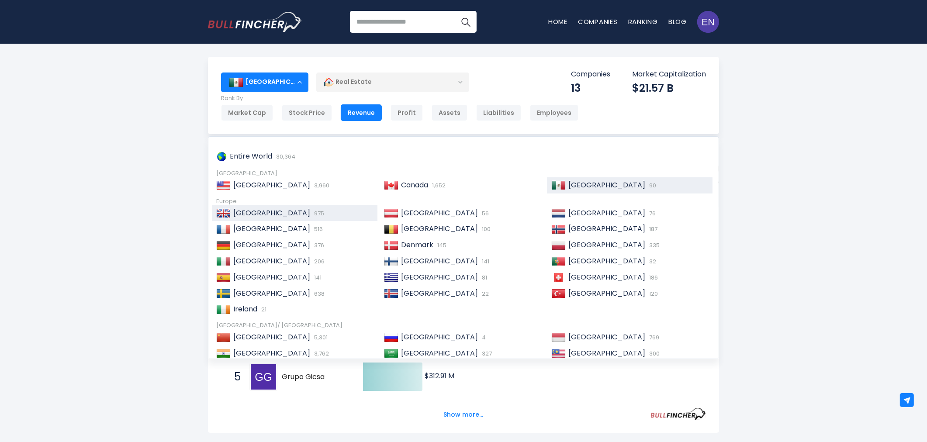
click at [263, 213] on span "[GEOGRAPHIC_DATA]" at bounding box center [271, 213] width 77 height 10
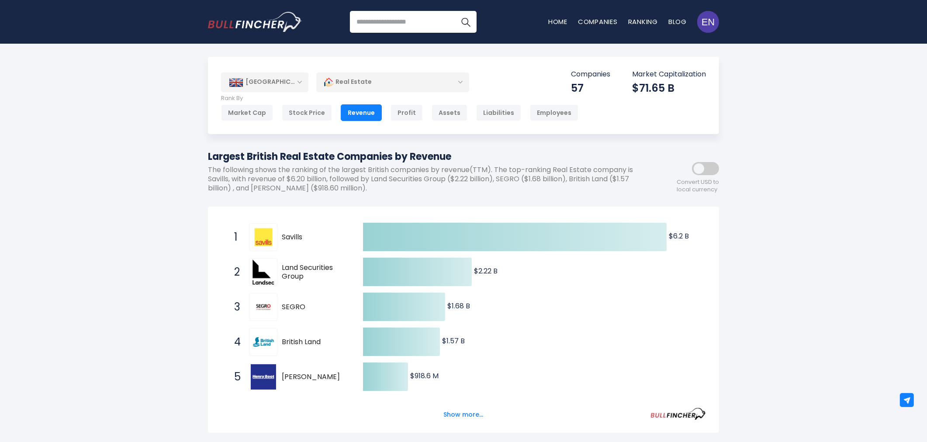
click at [282, 85] on div "[GEOGRAPHIC_DATA]" at bounding box center [264, 81] width 87 height 19
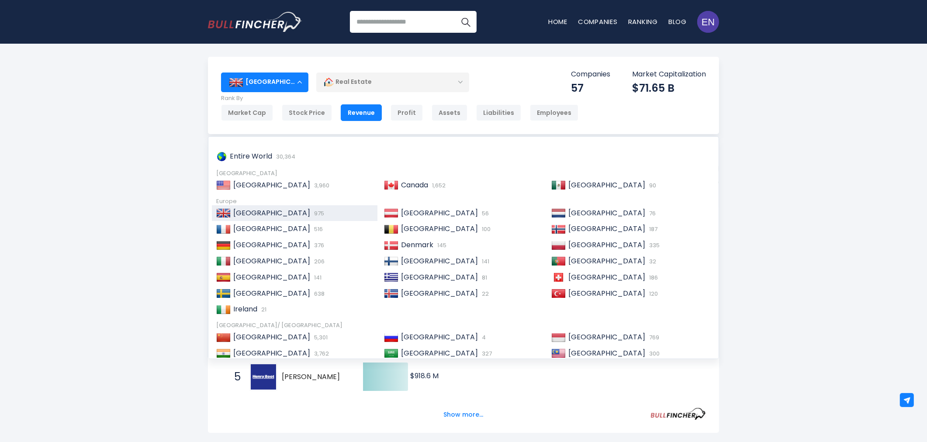
click at [282, 85] on div "[GEOGRAPHIC_DATA]" at bounding box center [264, 81] width 87 height 19
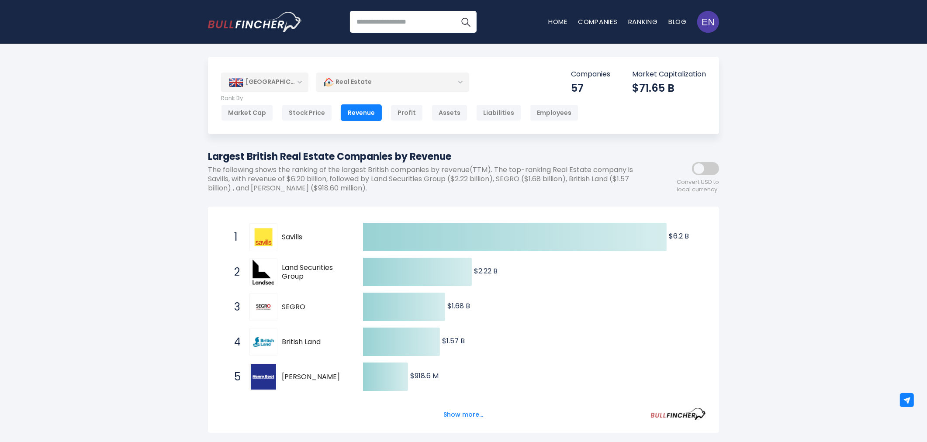
click at [267, 86] on div "[GEOGRAPHIC_DATA]" at bounding box center [264, 81] width 87 height 19
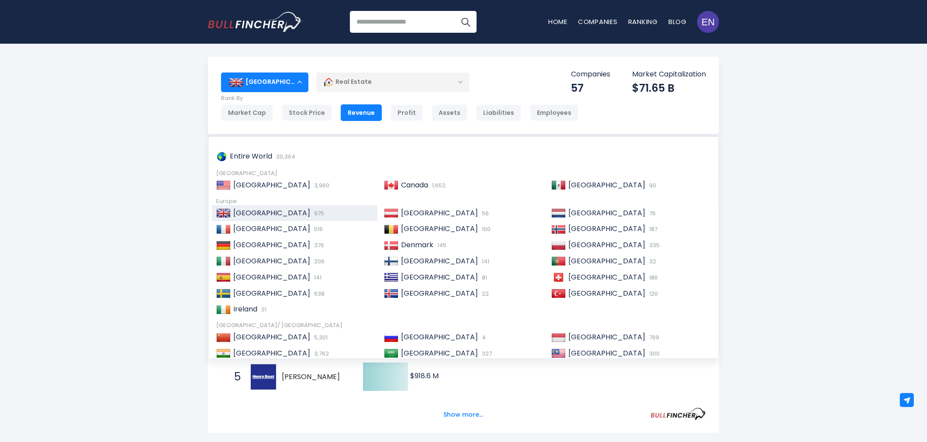
click at [267, 86] on div "[GEOGRAPHIC_DATA]" at bounding box center [264, 81] width 87 height 19
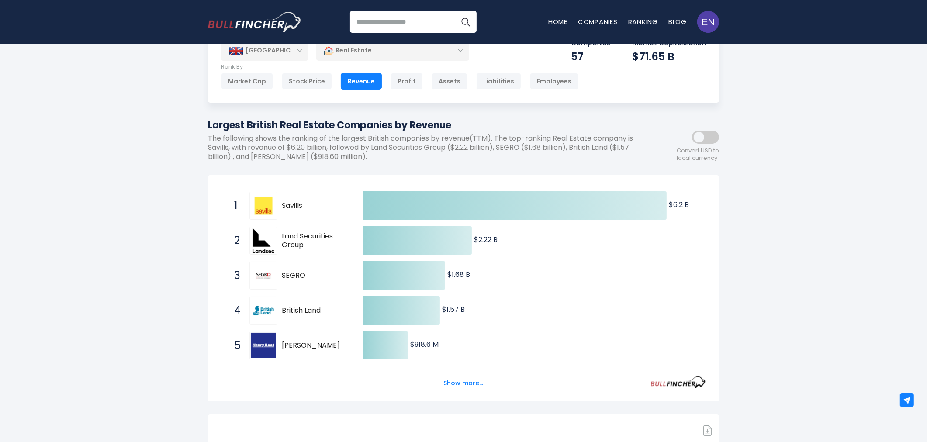
scroll to position [48, 0]
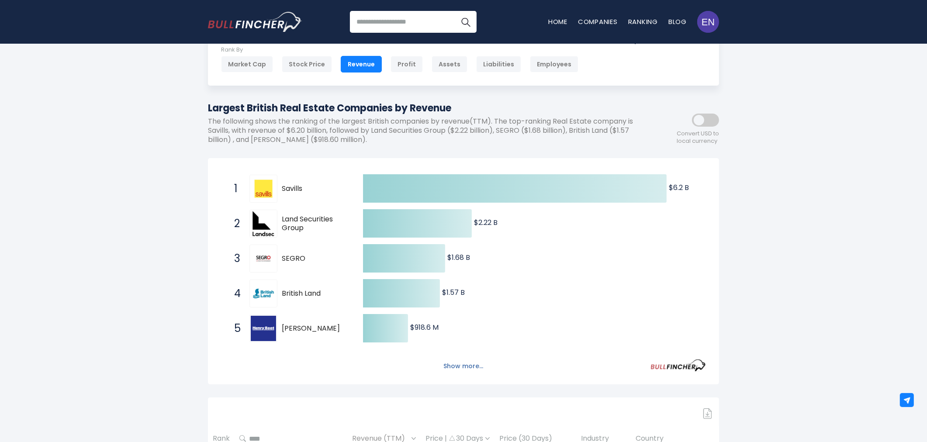
click at [453, 367] on button "Show more..." at bounding box center [463, 366] width 50 height 14
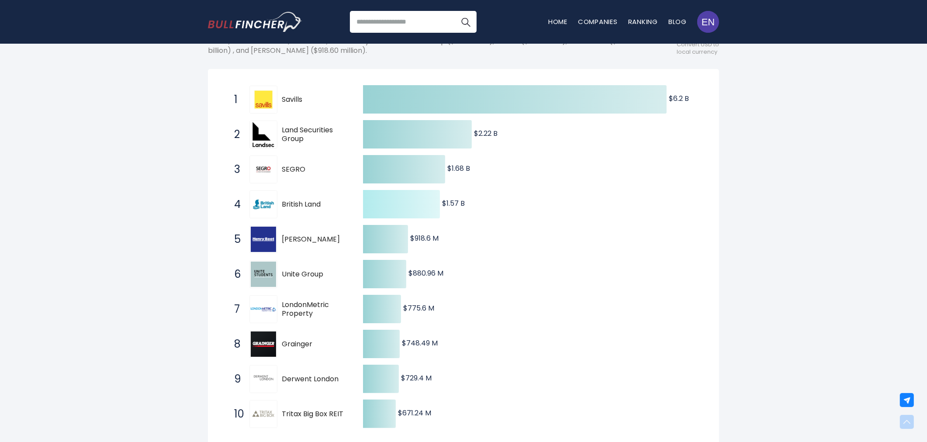
scroll to position [194, 0]
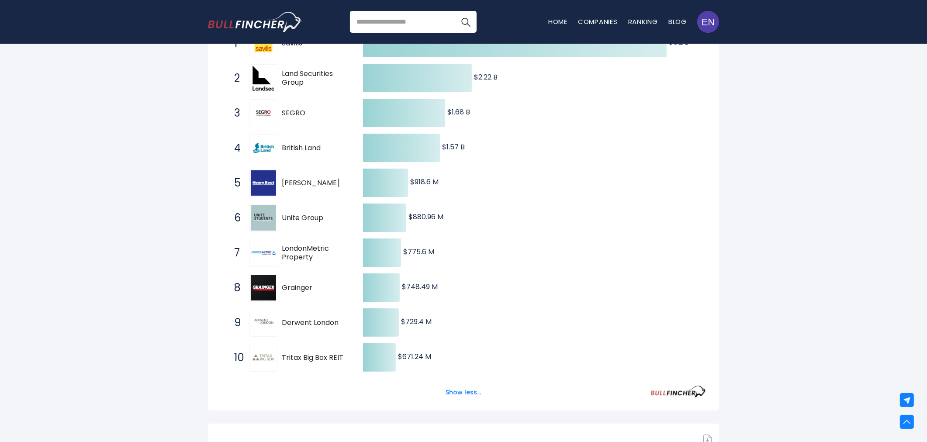
drag, startPoint x: 282, startPoint y: 322, endPoint x: 335, endPoint y: 323, distance: 53.3
click at [338, 324] on span "Derwent London" at bounding box center [315, 322] width 66 height 9
drag, startPoint x: 331, startPoint y: 322, endPoint x: 322, endPoint y: 325, distance: 9.3
click at [331, 323] on span "Derwent London" at bounding box center [315, 322] width 66 height 9
drag, startPoint x: 284, startPoint y: 324, endPoint x: 326, endPoint y: 320, distance: 42.5
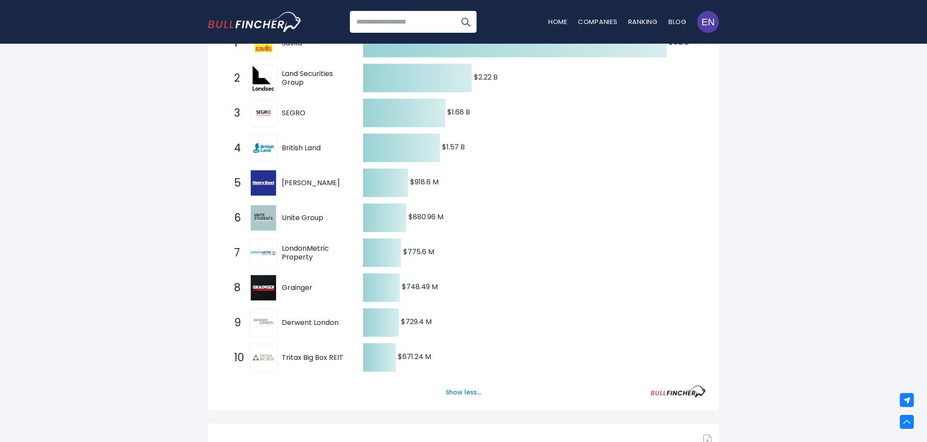
click at [324, 321] on span "Derwent London" at bounding box center [315, 322] width 66 height 9
click at [326, 320] on span "Derwent London" at bounding box center [315, 322] width 66 height 9
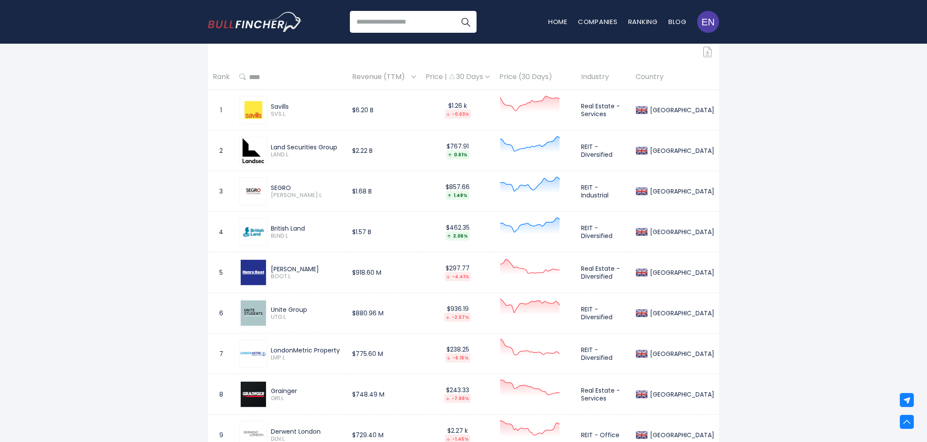
scroll to position [582, 0]
drag, startPoint x: 586, startPoint y: 107, endPoint x: 614, endPoint y: 115, distance: 28.9
click at [614, 115] on td "Real Estate - Services" at bounding box center [603, 110] width 55 height 41
copy td "Real Estate - Services"
drag, startPoint x: 584, startPoint y: 149, endPoint x: 637, endPoint y: 150, distance: 53.7
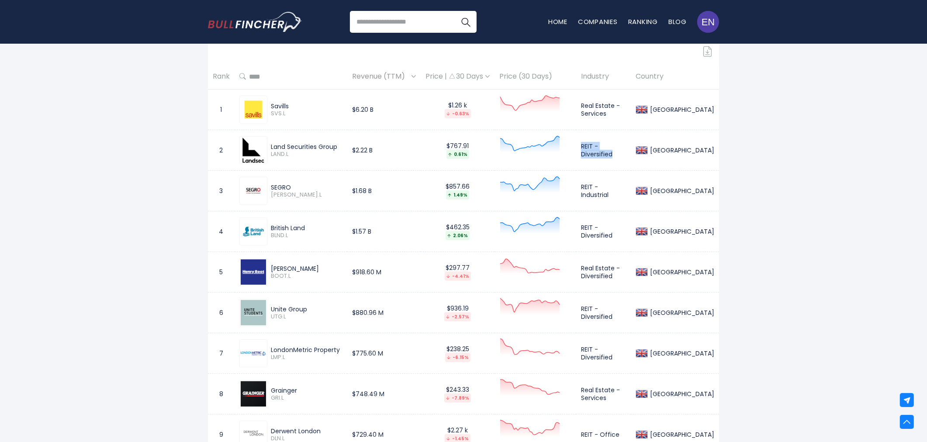
click at [631, 150] on td "REIT - Diversified" at bounding box center [603, 150] width 55 height 41
copy td "REIT - Diversified"
drag, startPoint x: 584, startPoint y: 191, endPoint x: 636, endPoint y: 192, distance: 52.0
click at [631, 192] on td "REIT - Industrial" at bounding box center [603, 191] width 55 height 41
copy td "REIT - Industrial"
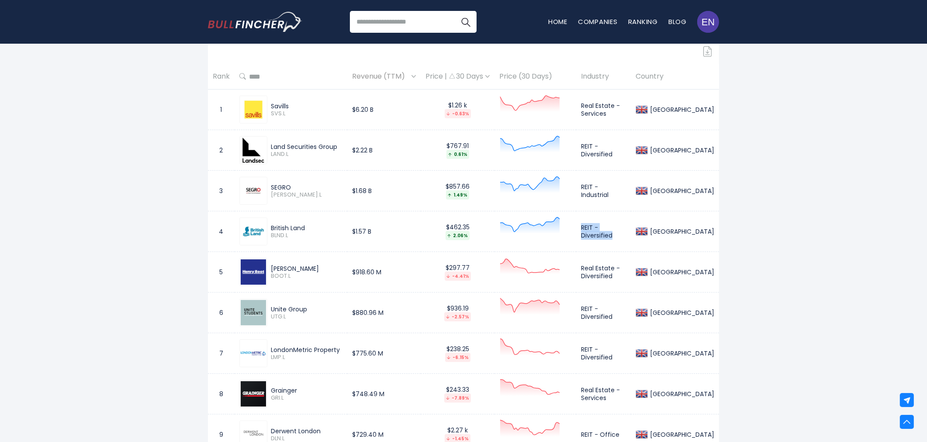
drag, startPoint x: 585, startPoint y: 231, endPoint x: 639, endPoint y: 230, distance: 53.7
click at [631, 230] on td "REIT - Diversified" at bounding box center [603, 231] width 55 height 41
copy td "REIT - Diversified"
drag, startPoint x: 586, startPoint y: 265, endPoint x: 618, endPoint y: 277, distance: 33.8
click at [618, 277] on td "Real Estate - Diversified" at bounding box center [603, 272] width 55 height 41
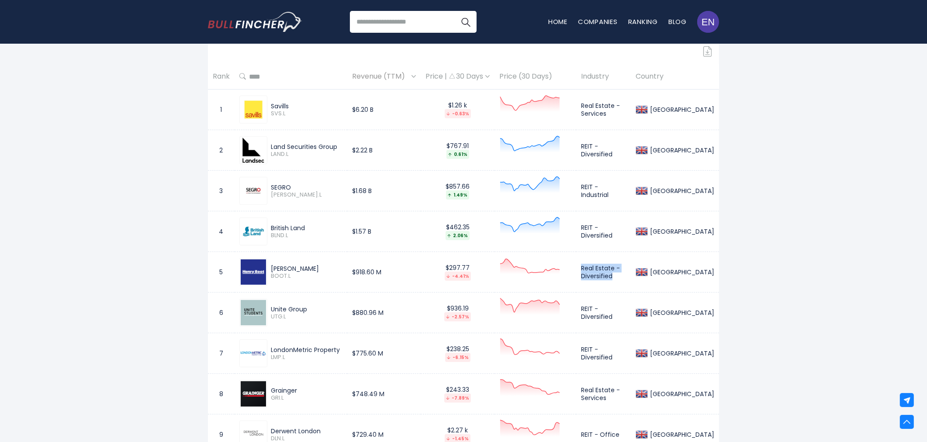
copy td "Real Estate - Diversified"
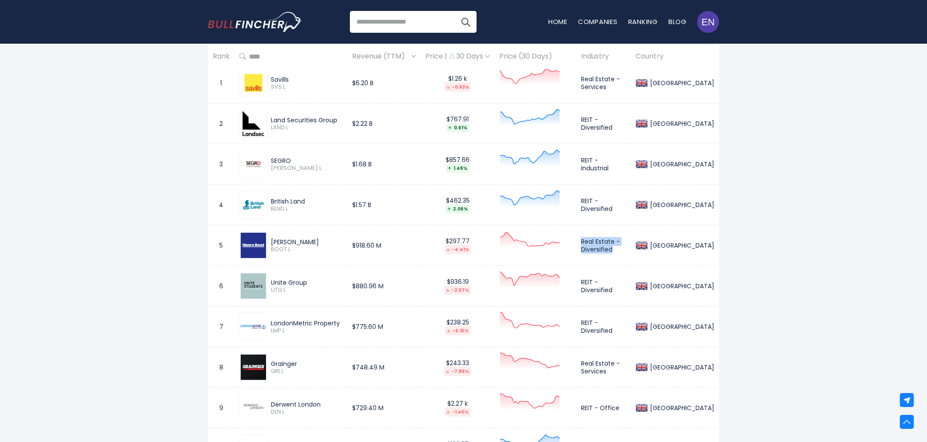
scroll to position [631, 0]
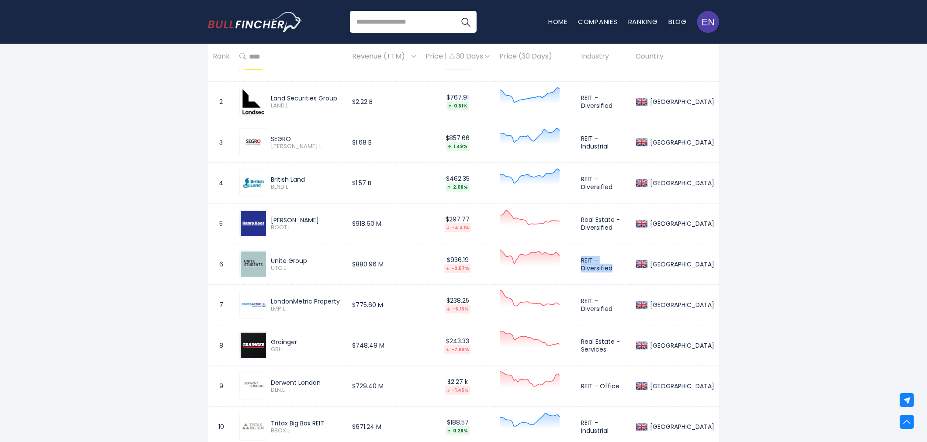
drag, startPoint x: 584, startPoint y: 265, endPoint x: 635, endPoint y: 268, distance: 50.7
click at [631, 268] on td "REIT - Diversified" at bounding box center [603, 264] width 55 height 41
copy td "REIT - Diversified"
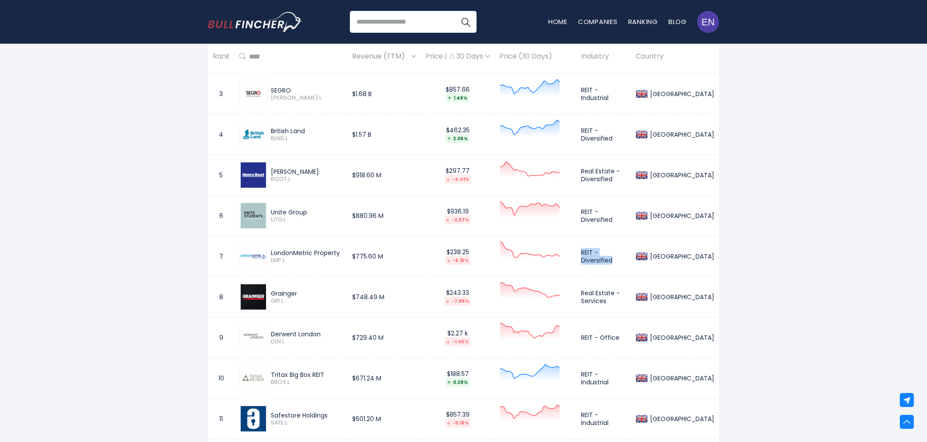
drag, startPoint x: 587, startPoint y: 254, endPoint x: 636, endPoint y: 258, distance: 49.1
click at [631, 258] on td "REIT - Diversified" at bounding box center [603, 256] width 55 height 41
copy td "REIT - Diversified"
drag, startPoint x: 587, startPoint y: 293, endPoint x: 613, endPoint y: 301, distance: 27.4
click at [613, 301] on td "Real Estate - Services" at bounding box center [603, 297] width 55 height 41
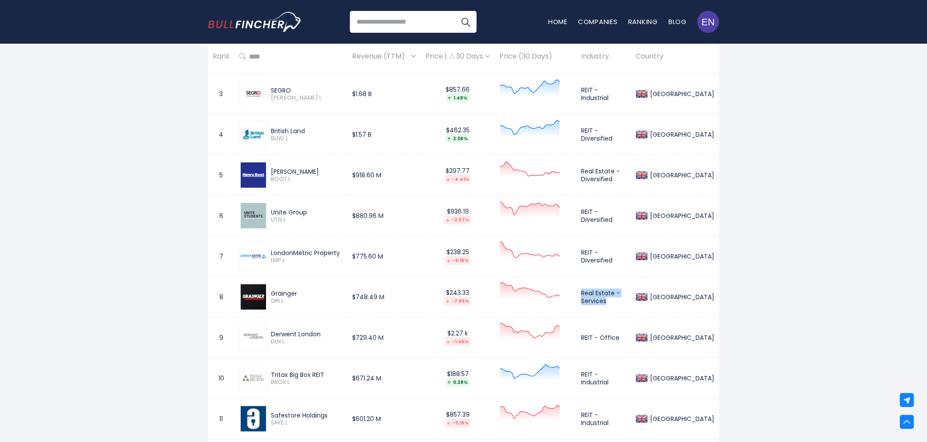
copy td "Real Estate - Services"
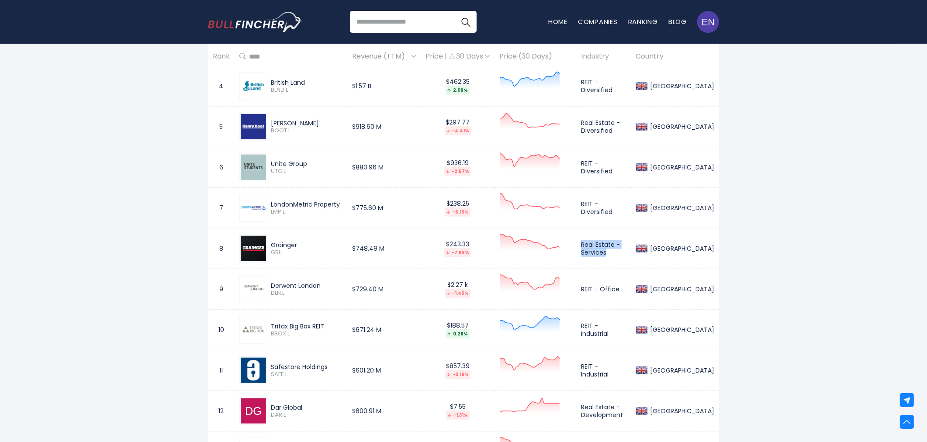
scroll to position [776, 0]
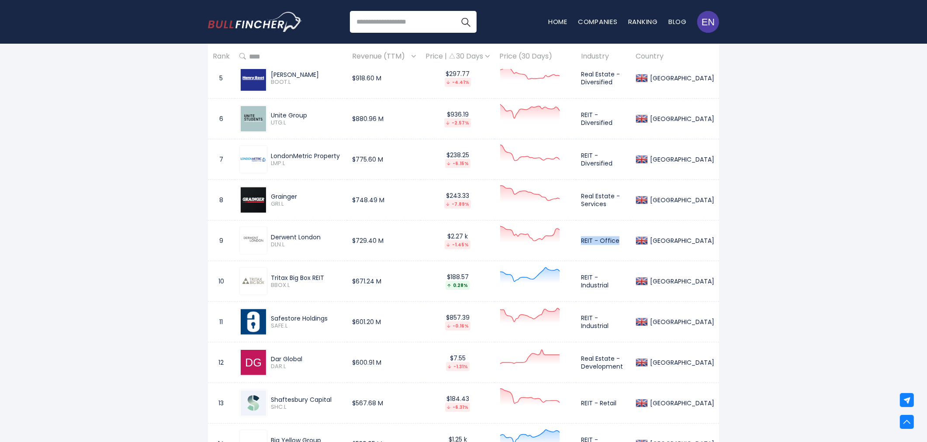
drag, startPoint x: 586, startPoint y: 242, endPoint x: 624, endPoint y: 243, distance: 38.4
click at [624, 243] on td "REIT - Office" at bounding box center [603, 241] width 55 height 41
copy td "REIT - Office"
drag, startPoint x: 594, startPoint y: 283, endPoint x: 634, endPoint y: 284, distance: 40.2
click at [631, 284] on td "REIT - Industrial" at bounding box center [603, 281] width 55 height 41
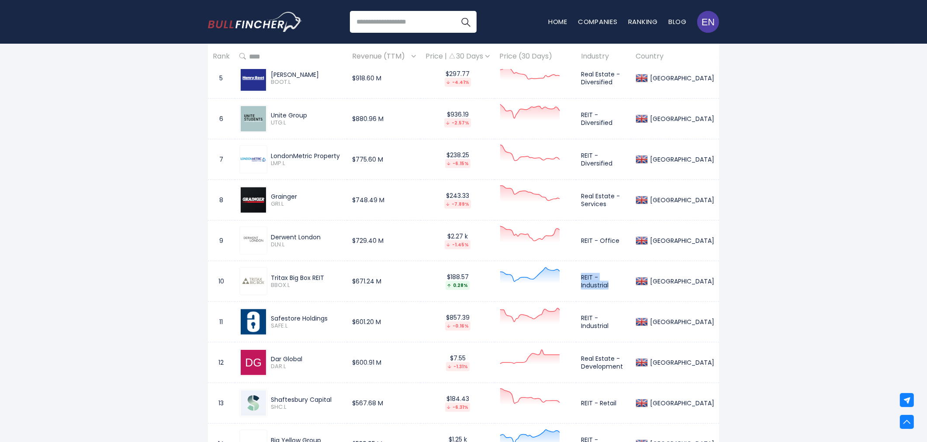
copy td "REIT - Industrial"
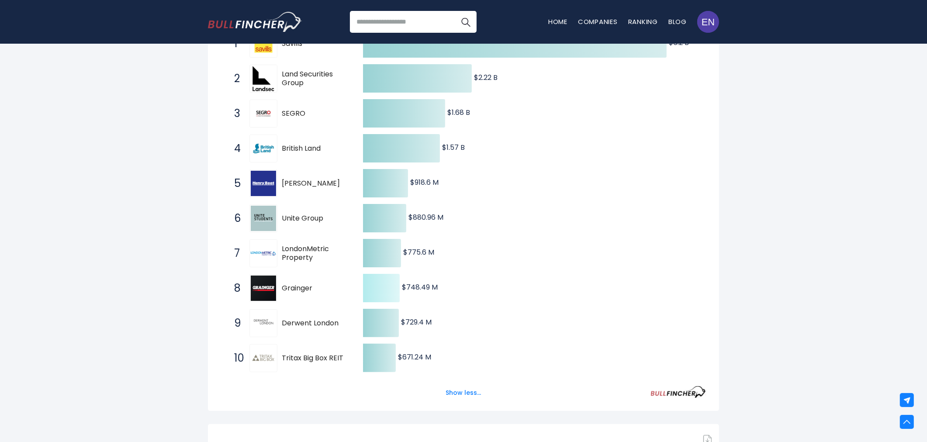
scroll to position [0, 0]
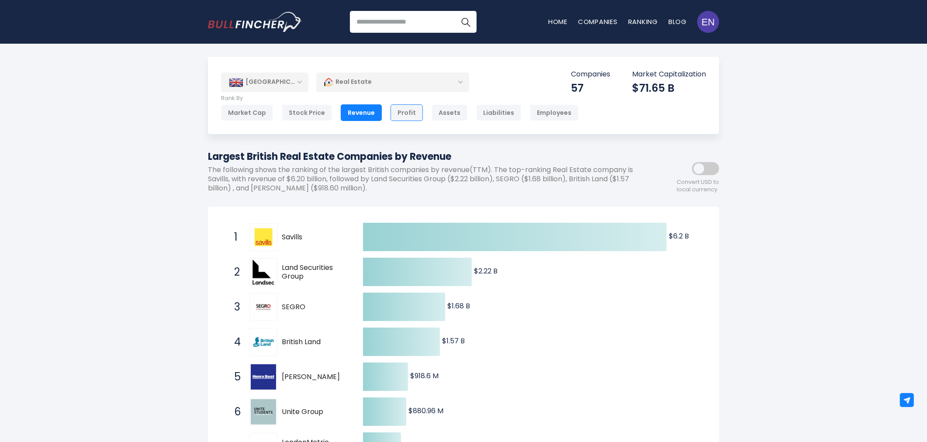
click at [403, 113] on div "Profit" at bounding box center [406, 112] width 32 height 17
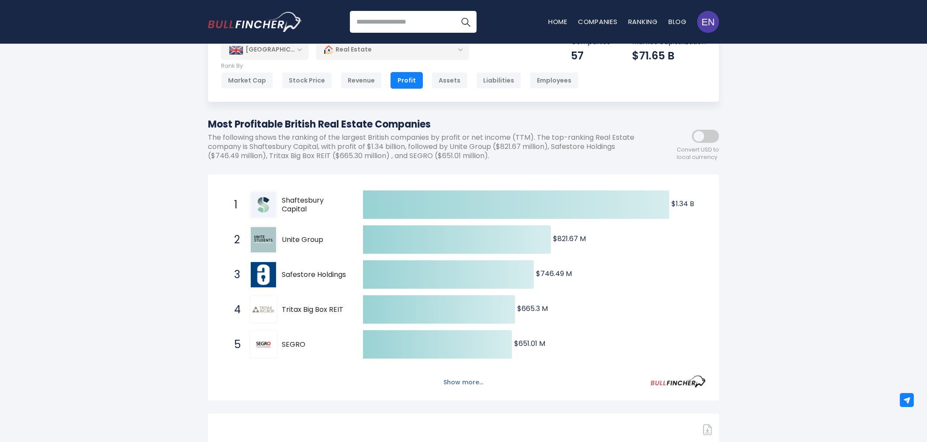
click at [450, 375] on button "Show more..." at bounding box center [463, 382] width 50 height 14
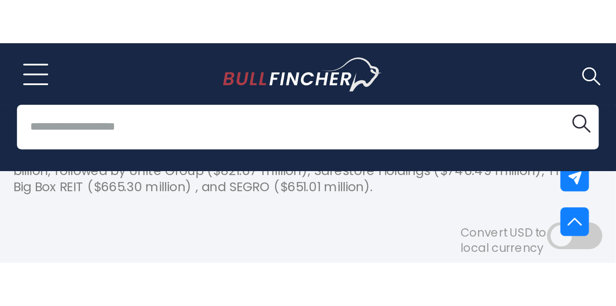
scroll to position [138, 0]
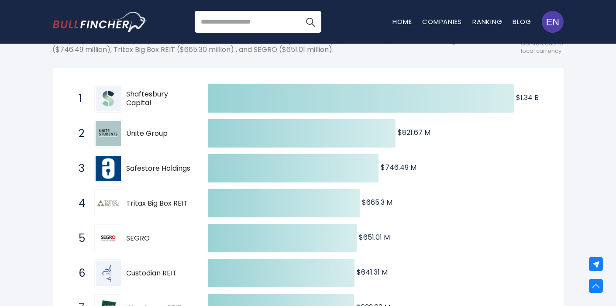
click at [540, 133] on icon "Created with Highcharts 12.1.2 $1.34 B ​ $1.34 B $821.67 M ​ $821.67 M $746.49 …" at bounding box center [308, 255] width 485 height 349
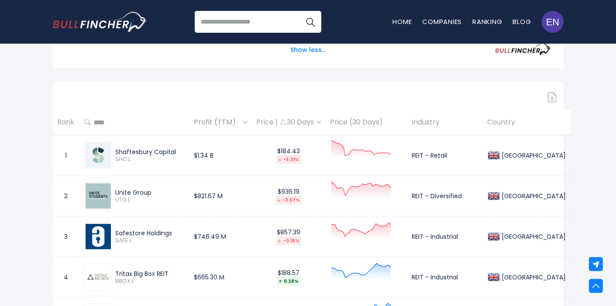
scroll to position [536, 0]
click at [412, 154] on td "REIT - Retail" at bounding box center [445, 155] width 76 height 41
drag, startPoint x: 414, startPoint y: 154, endPoint x: 453, endPoint y: 155, distance: 39.3
click at [453, 155] on td "REIT - Retail" at bounding box center [445, 155] width 76 height 41
copy td "REIT - Retail"
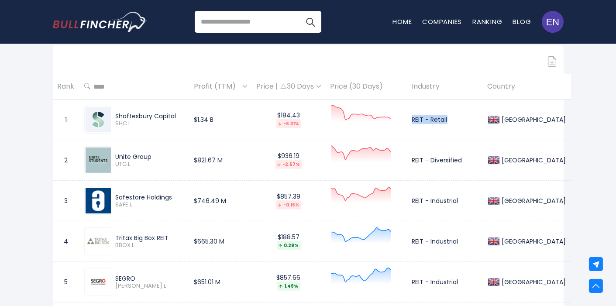
scroll to position [585, 0]
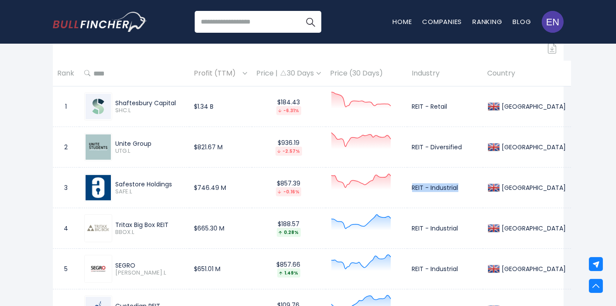
drag, startPoint x: 413, startPoint y: 187, endPoint x: 460, endPoint y: 186, distance: 47.6
click at [460, 186] on td "REIT - Industrial" at bounding box center [445, 188] width 76 height 41
copy td "REIT - Industrial"
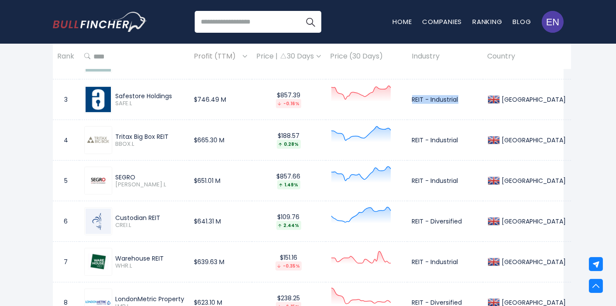
scroll to position [682, 0]
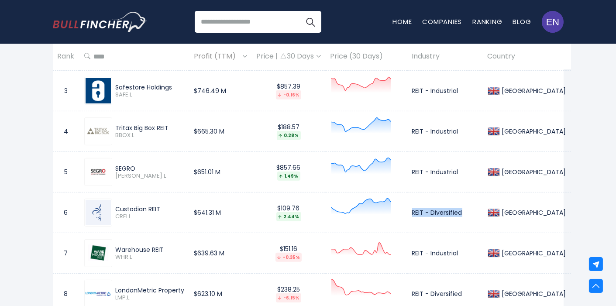
drag, startPoint x: 412, startPoint y: 209, endPoint x: 463, endPoint y: 210, distance: 50.7
click at [464, 210] on td "REIT - Diversified" at bounding box center [445, 213] width 76 height 41
copy td "REIT - Diversified"
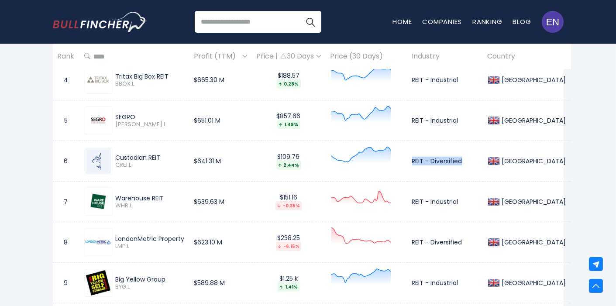
scroll to position [779, 0]
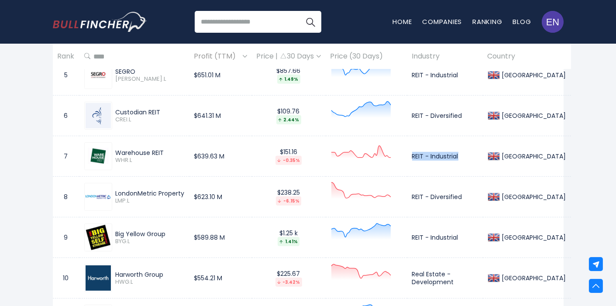
drag, startPoint x: 414, startPoint y: 155, endPoint x: 464, endPoint y: 152, distance: 49.9
click at [464, 152] on td "REIT - Industrial" at bounding box center [445, 156] width 76 height 41
copy td "REIT - Industrial"
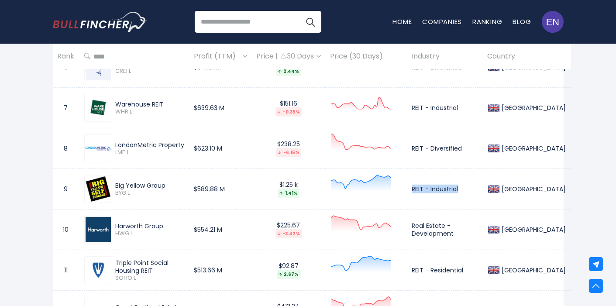
drag, startPoint x: 413, startPoint y: 187, endPoint x: 462, endPoint y: 188, distance: 49.8
click at [462, 188] on td "REIT - Industrial" at bounding box center [445, 189] width 76 height 41
copy td "REIT - Industrial"
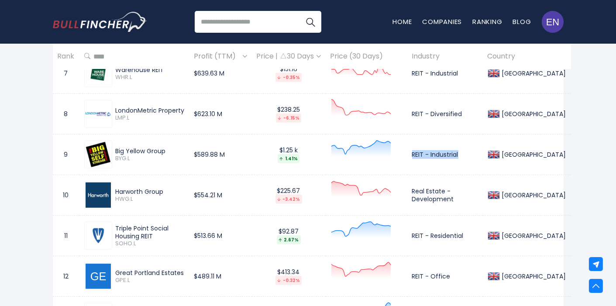
scroll to position [876, 0]
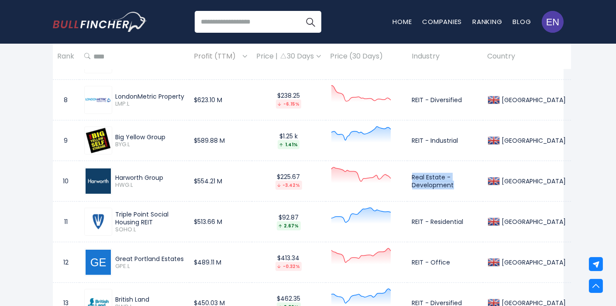
drag, startPoint x: 414, startPoint y: 176, endPoint x: 466, endPoint y: 181, distance: 52.2
click at [466, 181] on td "Real Estate - Development" at bounding box center [445, 181] width 76 height 41
copy td "Real Estate - Development"
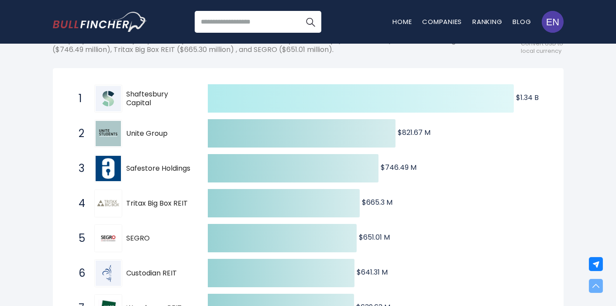
scroll to position [0, 0]
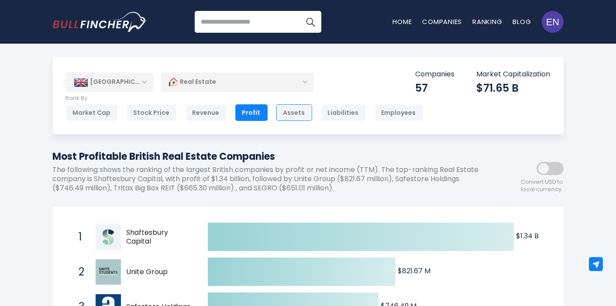
click at [281, 120] on div "Assets" at bounding box center [294, 112] width 36 height 17
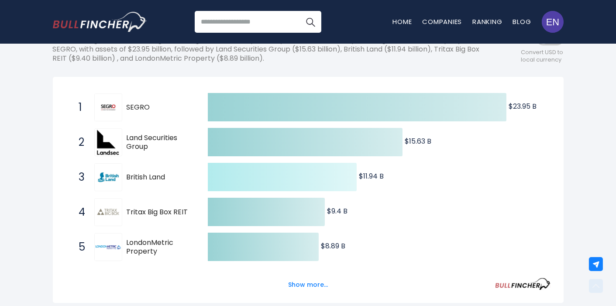
scroll to position [145, 0]
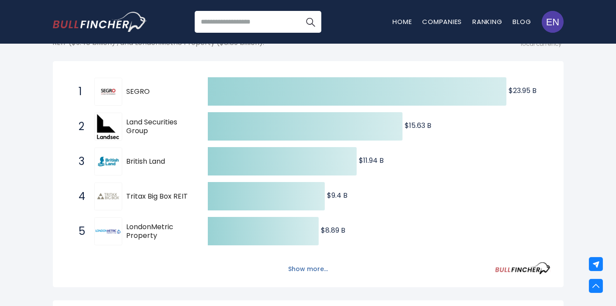
click at [302, 271] on button "Show more..." at bounding box center [308, 269] width 50 height 14
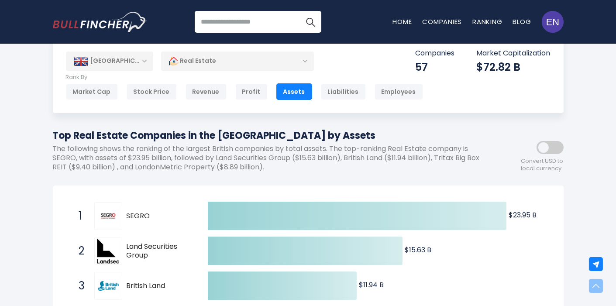
scroll to position [0, 0]
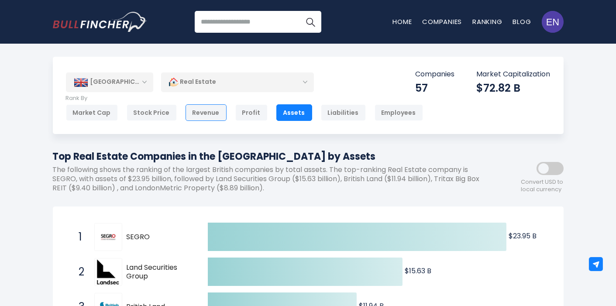
click at [210, 114] on div "Revenue" at bounding box center [206, 112] width 41 height 17
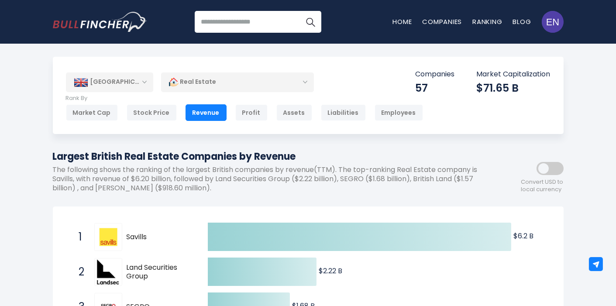
click at [254, 153] on h1 "Largest British Real Estate Companies by Revenue" at bounding box center [269, 156] width 432 height 14
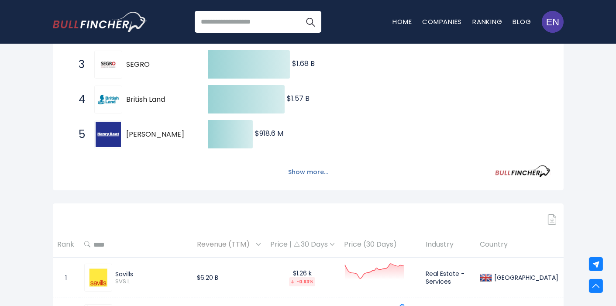
click at [310, 171] on button "Show more..." at bounding box center [308, 172] width 50 height 14
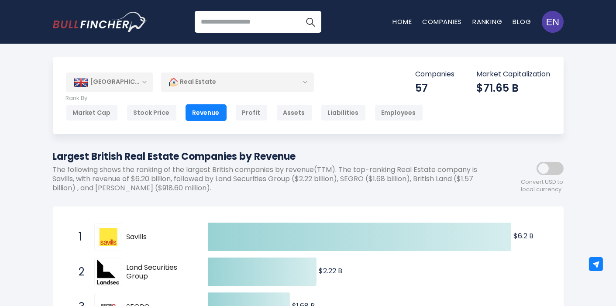
scroll to position [194, 0]
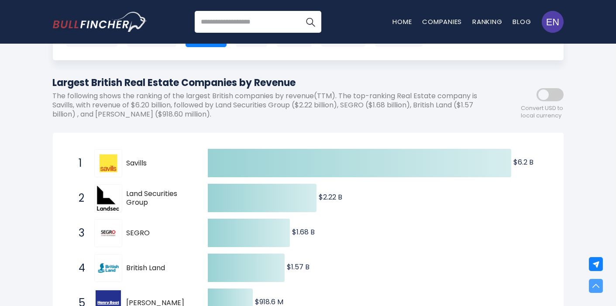
scroll to position [0, 0]
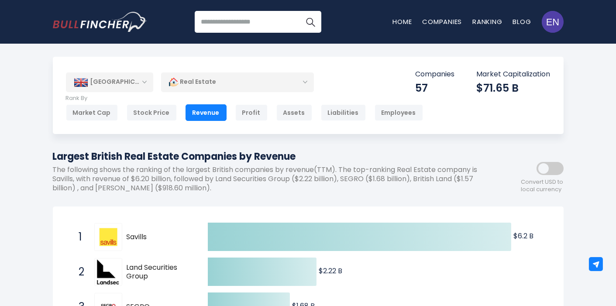
click at [140, 85] on div "[GEOGRAPHIC_DATA]" at bounding box center [109, 81] width 87 height 19
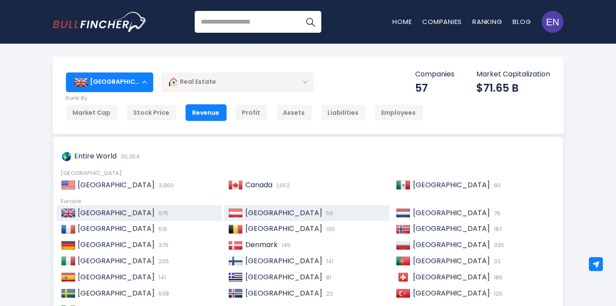
click at [246, 218] on div "Austria 56" at bounding box center [306, 213] width 165 height 16
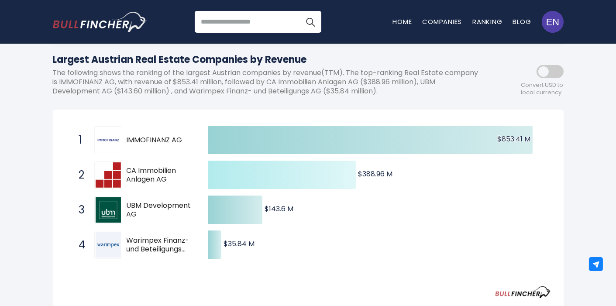
scroll to position [194, 0]
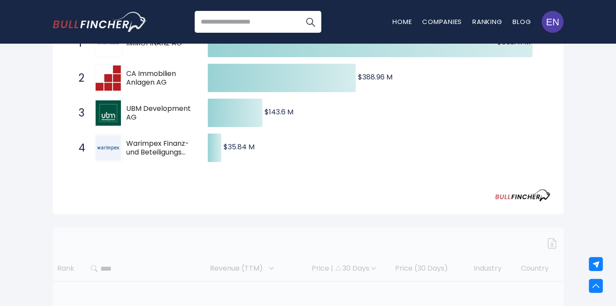
click at [396, 192] on div "Created with Highcharts 12.1.2 $853.41 M ​ $853.41 M $388.96 M ​ $388.96 M $143…" at bounding box center [308, 115] width 485 height 178
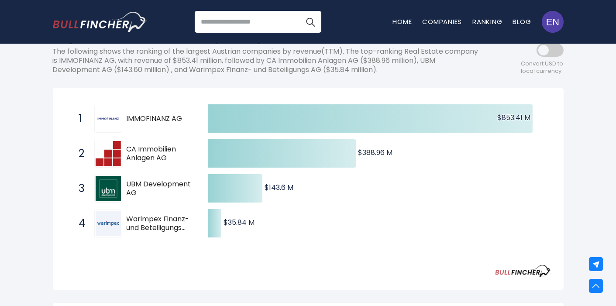
scroll to position [97, 0]
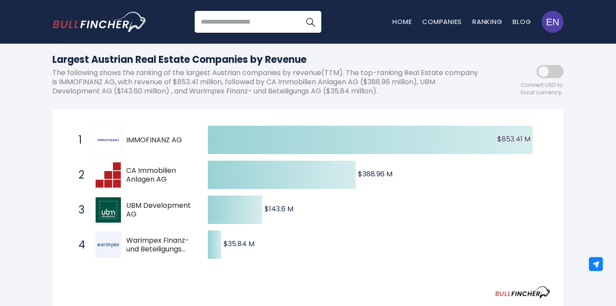
drag, startPoint x: 133, startPoint y: 141, endPoint x: 172, endPoint y: 141, distance: 39.3
click at [172, 141] on div "1 IMMOFINANZ AG [DOMAIN_NAME]" at bounding box center [134, 140] width 118 height 28
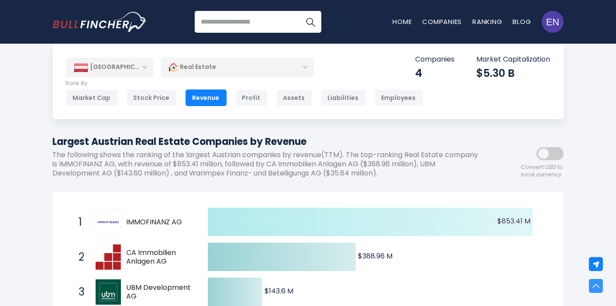
scroll to position [0, 0]
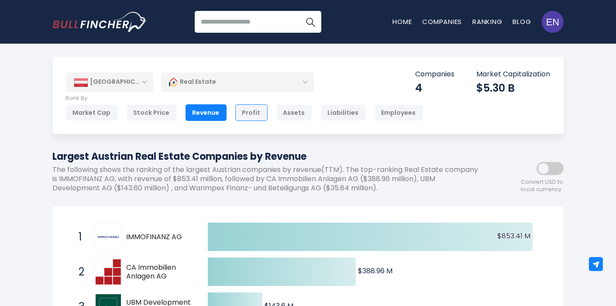
click at [238, 115] on div "Profit" at bounding box center [251, 112] width 32 height 17
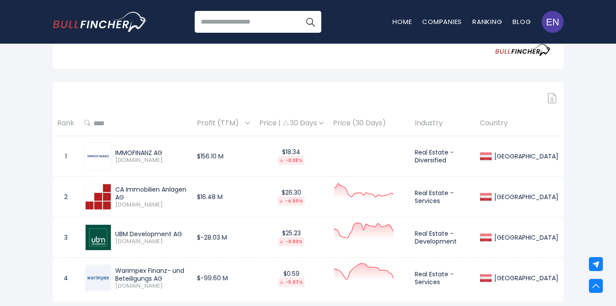
scroll to position [388, 0]
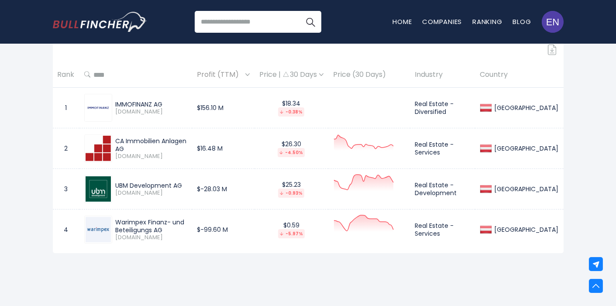
click at [440, 105] on td "Real Estate - Diversified" at bounding box center [442, 108] width 65 height 41
drag, startPoint x: 440, startPoint y: 109, endPoint x: 513, endPoint y: 108, distance: 72.5
click at [476, 108] on td "Real Estate - Diversified" at bounding box center [442, 108] width 65 height 41
copy td "Real Estate - Diversified"
drag, startPoint x: 441, startPoint y: 149, endPoint x: 511, endPoint y: 148, distance: 69.9
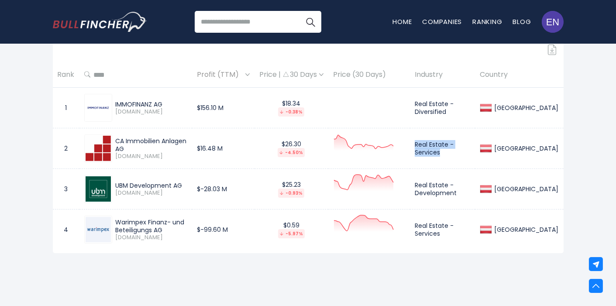
click at [476, 148] on td "Real Estate - Services" at bounding box center [442, 148] width 65 height 41
copy td "Real Estate - Services"
drag, startPoint x: 440, startPoint y: 184, endPoint x: 486, endPoint y: 192, distance: 46.5
click at [476, 192] on td "Real Estate - Development" at bounding box center [442, 189] width 65 height 41
copy td "Real Estate - Development"
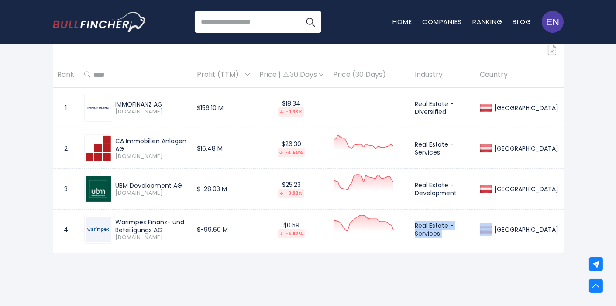
drag, startPoint x: 440, startPoint y: 231, endPoint x: 524, endPoint y: 227, distance: 84.4
click at [524, 227] on tr "4 Warimpex Finanz- und Beteiligungs AG [DOMAIN_NAME] $-99.60 M $0.59 -5.97% Rea…" at bounding box center [308, 230] width 511 height 41
copy tr "Real Estate - Services"
click at [451, 224] on td "Real Estate - Services" at bounding box center [442, 230] width 65 height 41
drag, startPoint x: 441, startPoint y: 226, endPoint x: 505, endPoint y: 224, distance: 63.8
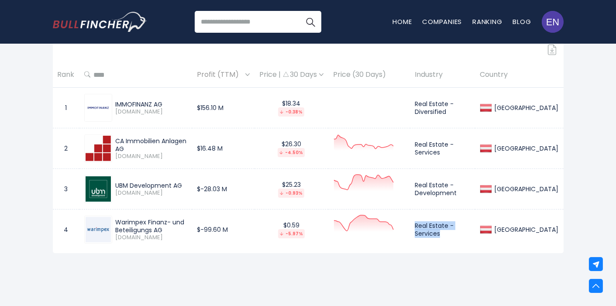
click at [476, 224] on td "Real Estate - Services" at bounding box center [442, 230] width 65 height 41
copy td "Real Estate - Services"
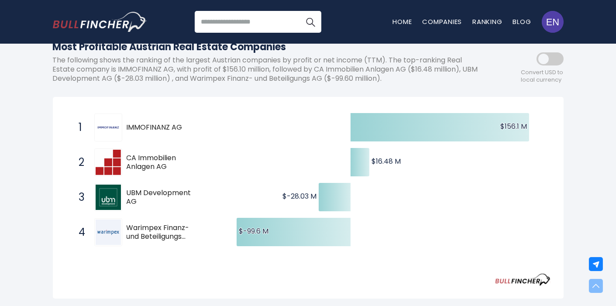
scroll to position [48, 0]
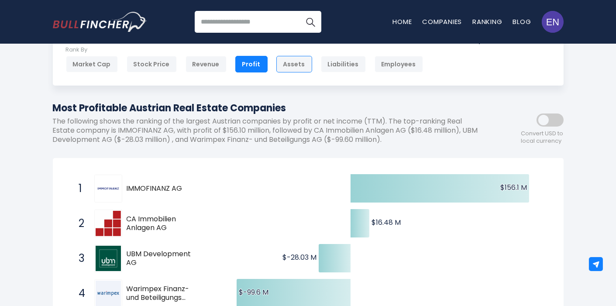
click at [290, 62] on div "Assets" at bounding box center [294, 64] width 36 height 17
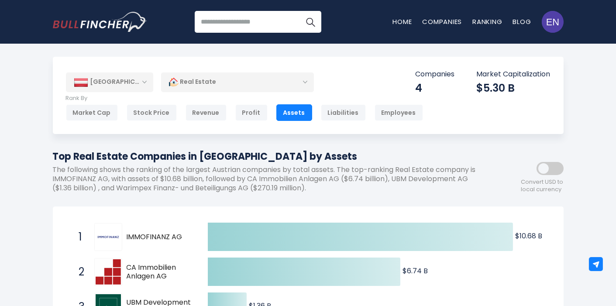
click at [119, 80] on div "[GEOGRAPHIC_DATA]" at bounding box center [109, 81] width 87 height 19
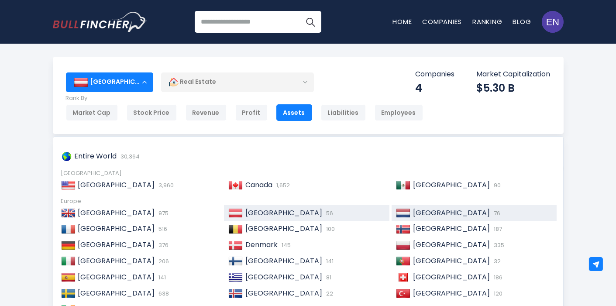
click at [436, 212] on span "[GEOGRAPHIC_DATA]" at bounding box center [451, 213] width 77 height 10
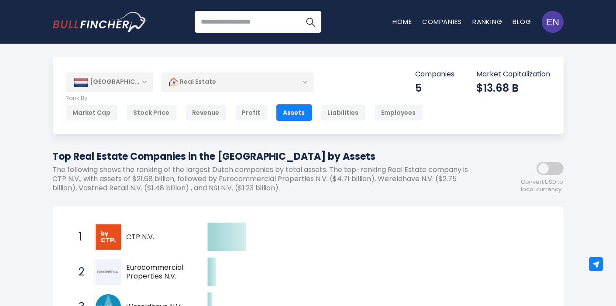
click at [255, 165] on p "The following shows the ranking of the largest Dutch companies by total assets.…" at bounding box center [269, 178] width 432 height 27
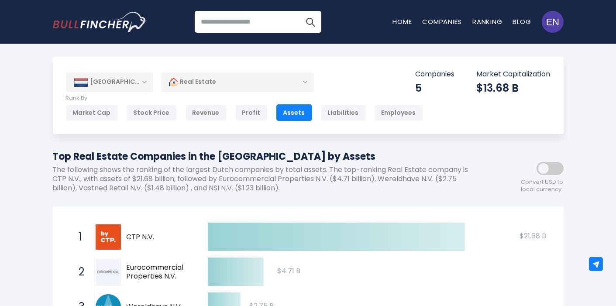
click at [247, 156] on h1 "Top Real Estate Companies in the [GEOGRAPHIC_DATA] by Assets" at bounding box center [269, 156] width 432 height 14
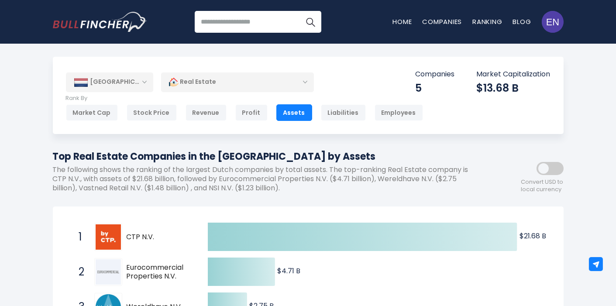
click at [247, 156] on h1 "Top Real Estate Companies in the [GEOGRAPHIC_DATA] by Assets" at bounding box center [269, 156] width 432 height 14
copy h1 "[GEOGRAPHIC_DATA]"
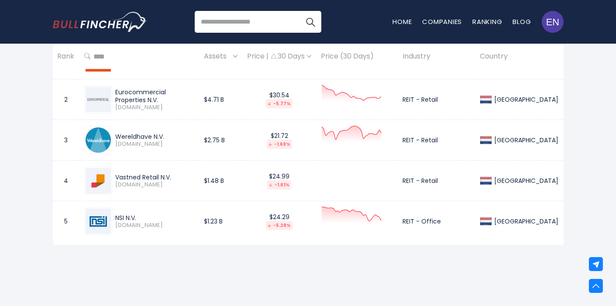
scroll to position [388, 0]
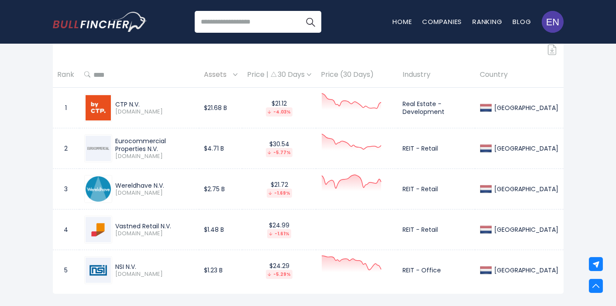
drag, startPoint x: 115, startPoint y: 102, endPoint x: 152, endPoint y: 103, distance: 36.7
click at [152, 103] on div "CTP N.V." at bounding box center [155, 104] width 79 height 8
copy div "CTP N.V."
drag, startPoint x: 119, startPoint y: 143, endPoint x: 124, endPoint y: 146, distance: 6.3
click at [124, 146] on div "Eurocommercial Properties N.V." at bounding box center [155, 145] width 79 height 16
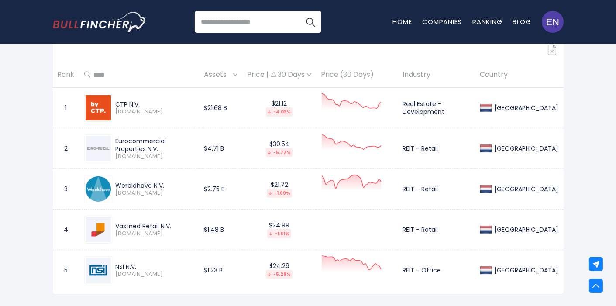
copy div "Eurocommercial Properties N.V"
drag, startPoint x: 117, startPoint y: 183, endPoint x: 168, endPoint y: 183, distance: 51.1
click at [168, 183] on div "Wereldhave N.V." at bounding box center [155, 186] width 79 height 8
copy div "Wereldhave N.V."
drag, startPoint x: 117, startPoint y: 223, endPoint x: 176, endPoint y: 226, distance: 59.5
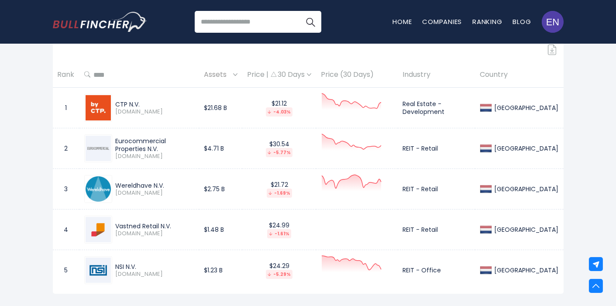
click at [176, 226] on div "Vastned Retail N.V." at bounding box center [155, 226] width 79 height 8
copy div "Vastned Retail N.V."
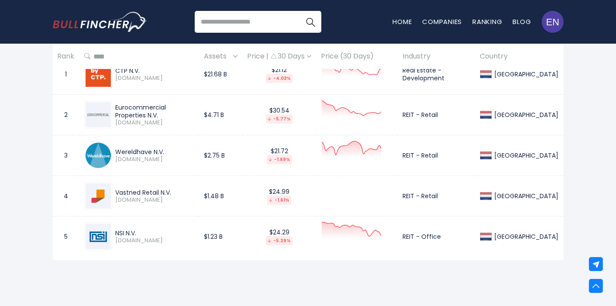
scroll to position [437, 0]
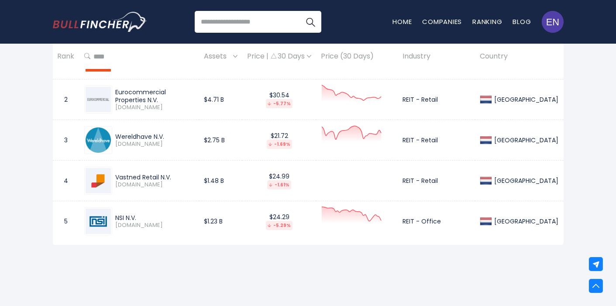
drag, startPoint x: 116, startPoint y: 217, endPoint x: 149, endPoint y: 217, distance: 33.6
click at [149, 217] on div "NSI N.V." at bounding box center [155, 218] width 79 height 8
copy div "NSI N.V."
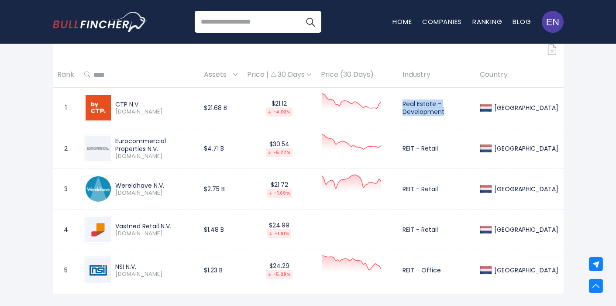
drag, startPoint x: 418, startPoint y: 101, endPoint x: 458, endPoint y: 113, distance: 41.7
click at [458, 113] on td "Real Estate - Development" at bounding box center [436, 108] width 77 height 41
copy td "Real Estate - Development"
drag, startPoint x: 415, startPoint y: 146, endPoint x: 456, endPoint y: 145, distance: 41.5
click at [456, 145] on td "REIT - Retail" at bounding box center [436, 148] width 77 height 41
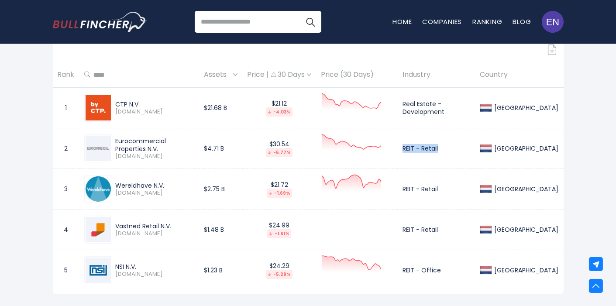
copy td "REIT - Retail"
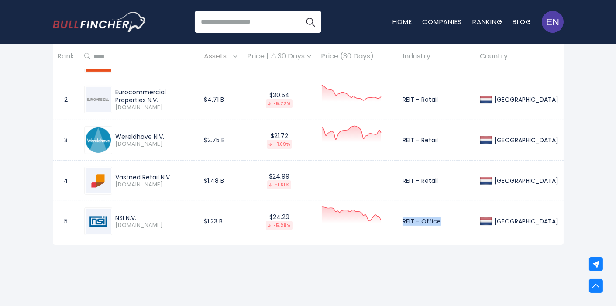
drag, startPoint x: 416, startPoint y: 219, endPoint x: 456, endPoint y: 219, distance: 40.2
click at [456, 219] on td "REIT - Office" at bounding box center [436, 221] width 77 height 41
copy td "REIT - Office"
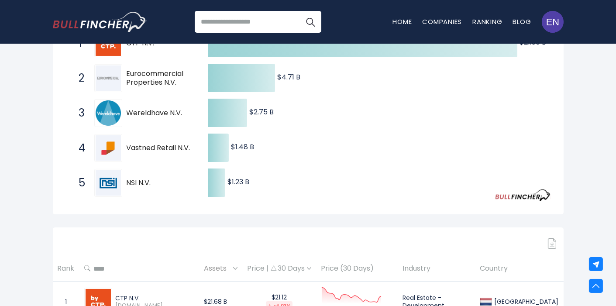
scroll to position [0, 0]
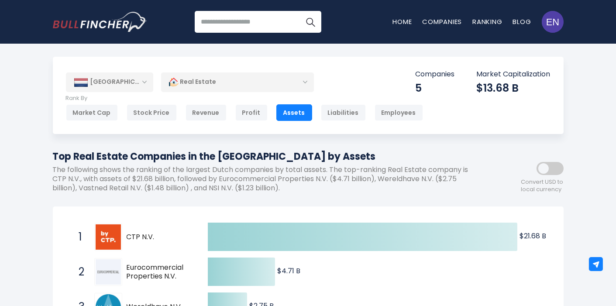
click at [291, 111] on div "Assets" at bounding box center [294, 112] width 36 height 17
click at [201, 110] on div "Revenue" at bounding box center [206, 112] width 41 height 17
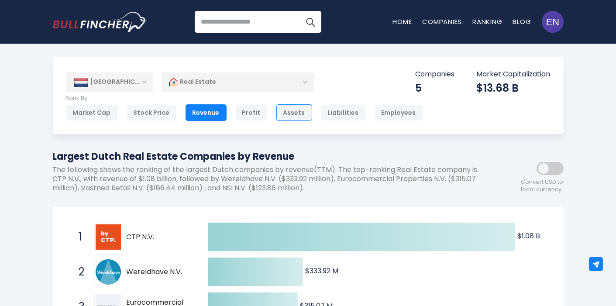
click at [291, 119] on div "Assets" at bounding box center [294, 112] width 36 height 17
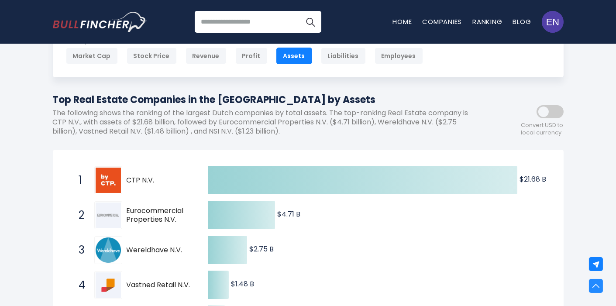
scroll to position [48, 0]
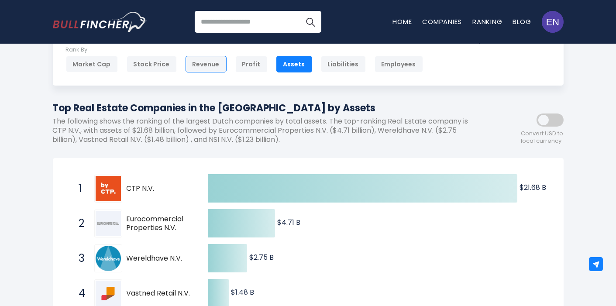
click at [193, 70] on div "Revenue" at bounding box center [206, 64] width 41 height 17
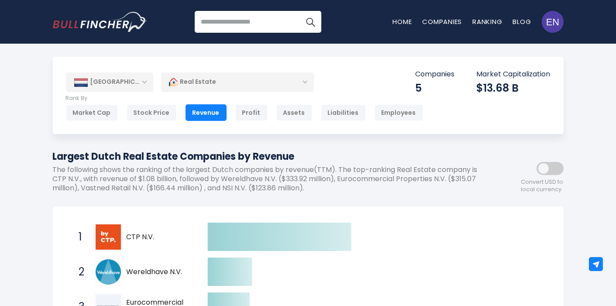
click at [328, 161] on h1 "Largest Dutch Real Estate Companies by Revenue" at bounding box center [269, 156] width 432 height 14
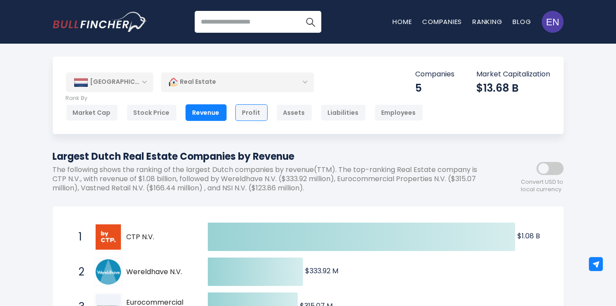
click at [253, 118] on div "Profit" at bounding box center [251, 112] width 32 height 17
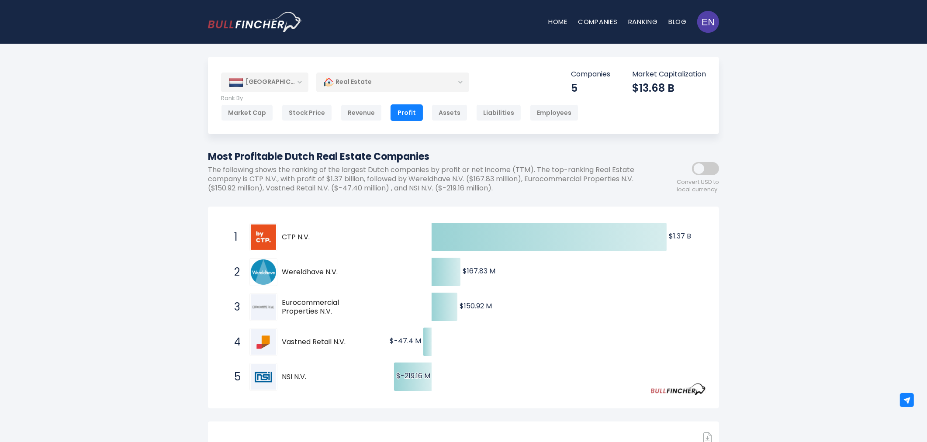
click at [284, 80] on div "[GEOGRAPHIC_DATA]" at bounding box center [264, 81] width 87 height 19
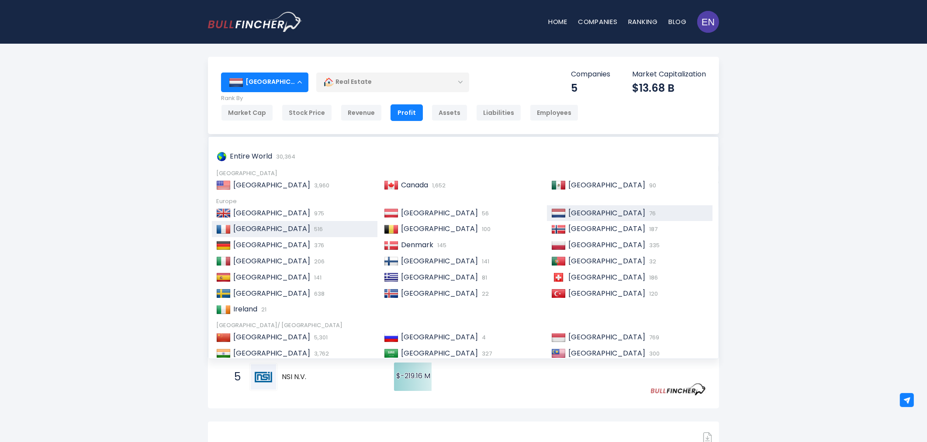
click at [290, 106] on div "France 516" at bounding box center [294, 229] width 165 height 16
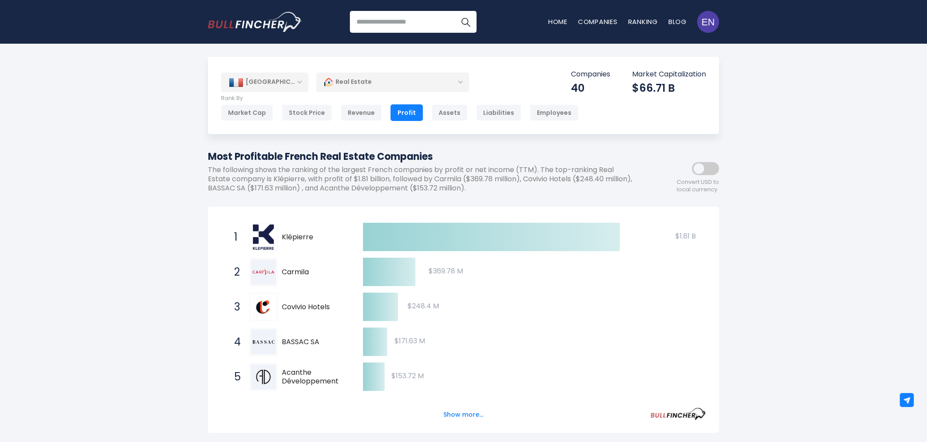
drag, startPoint x: 344, startPoint y: 107, endPoint x: 365, endPoint y: 141, distance: 39.8
click at [344, 107] on div "Revenue" at bounding box center [361, 112] width 41 height 17
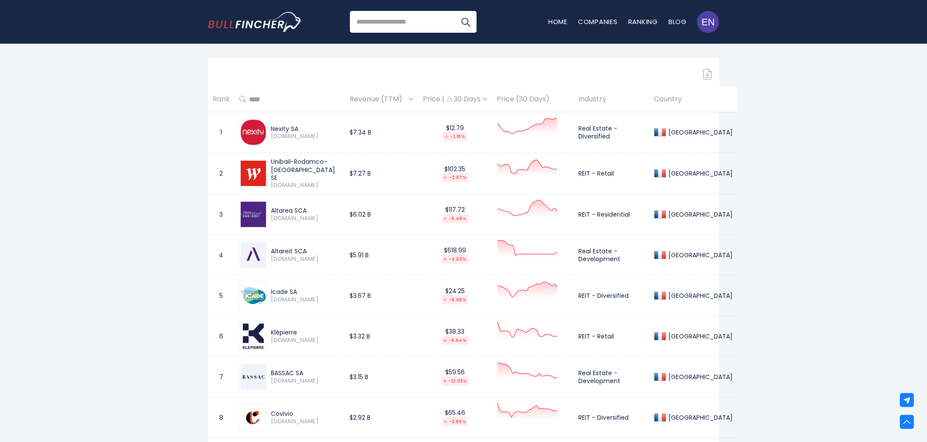
scroll to position [437, 0]
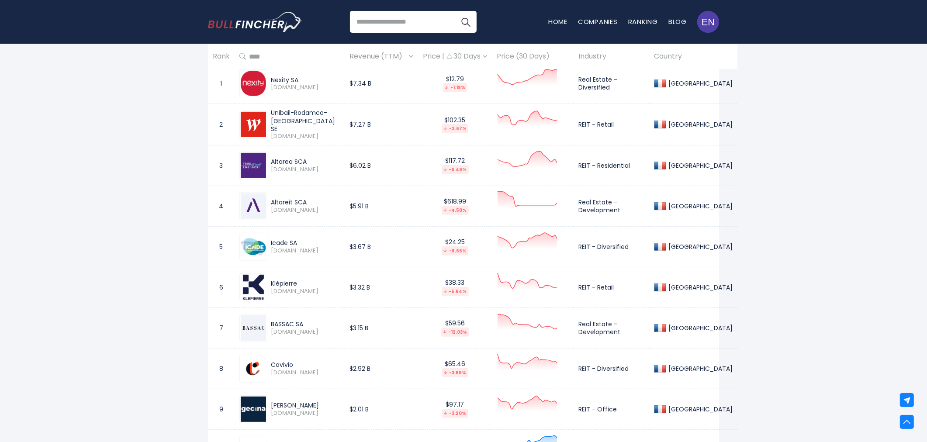
drag, startPoint x: 272, startPoint y: 79, endPoint x: 307, endPoint y: 78, distance: 35.4
click at [307, 78] on div "Nexity SA" at bounding box center [305, 80] width 69 height 8
copy div "Nexity SA"
drag, startPoint x: 271, startPoint y: 116, endPoint x: 316, endPoint y: 122, distance: 45.9
click at [316, 122] on div "Unibail-Rodamco-[GEOGRAPHIC_DATA] SE" at bounding box center [305, 121] width 69 height 24
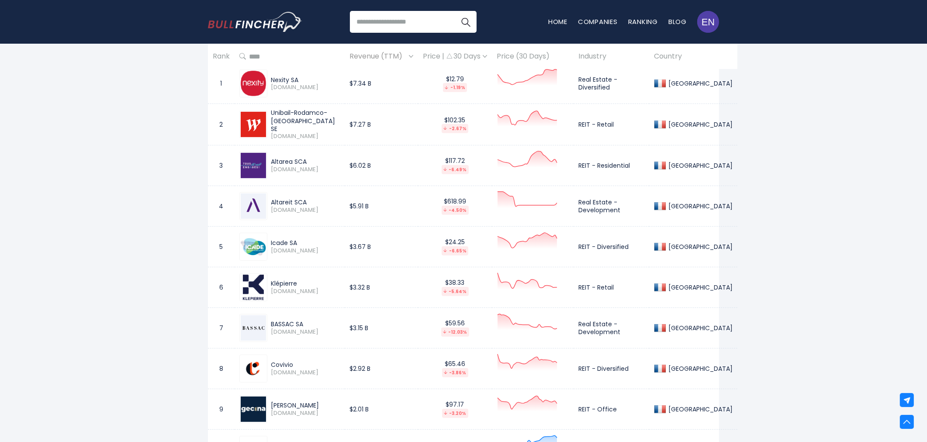
copy div "Unibail-Rodamco-[GEOGRAPHIC_DATA] SE"
drag, startPoint x: 271, startPoint y: 159, endPoint x: 307, endPoint y: 160, distance: 35.8
click at [307, 160] on div "Altarea SCA" at bounding box center [305, 162] width 69 height 8
copy div "Altarea SCA"
drag, startPoint x: 272, startPoint y: 203, endPoint x: 312, endPoint y: 201, distance: 40.2
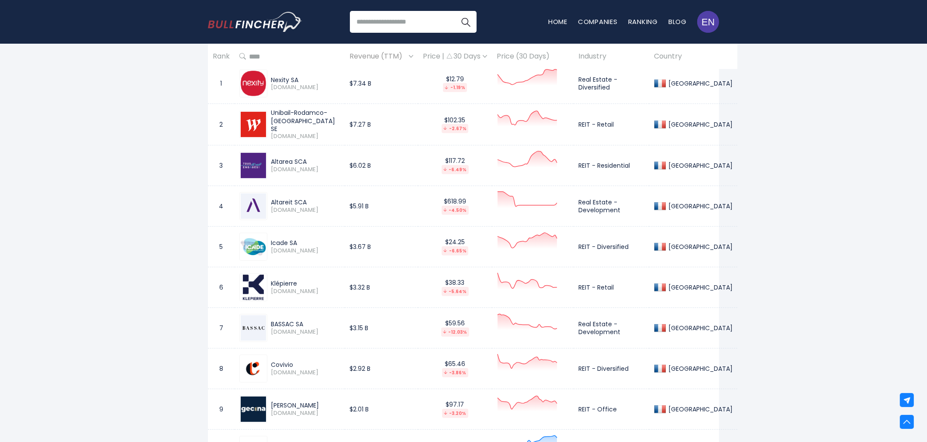
click at [312, 201] on div "Altareit SCA" at bounding box center [305, 202] width 69 height 8
copy div "Altareit SCA"
click at [272, 242] on div "Icade SA" at bounding box center [305, 243] width 69 height 8
click at [269, 241] on div "Icade SA [DOMAIN_NAME]" at bounding box center [303, 246] width 72 height 15
drag, startPoint x: 269, startPoint y: 242, endPoint x: 306, endPoint y: 242, distance: 36.7
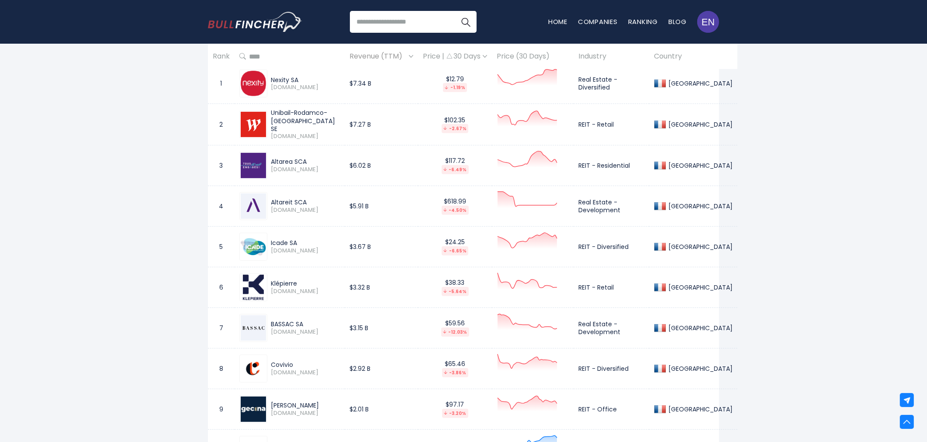
click at [306, 242] on div "Icade SA [DOMAIN_NAME]" at bounding box center [303, 246] width 72 height 15
copy div "Icade SA"
drag, startPoint x: 271, startPoint y: 283, endPoint x: 304, endPoint y: 282, distance: 33.2
click at [304, 282] on div "Klépierre" at bounding box center [305, 283] width 69 height 8
copy div "Klépierre"
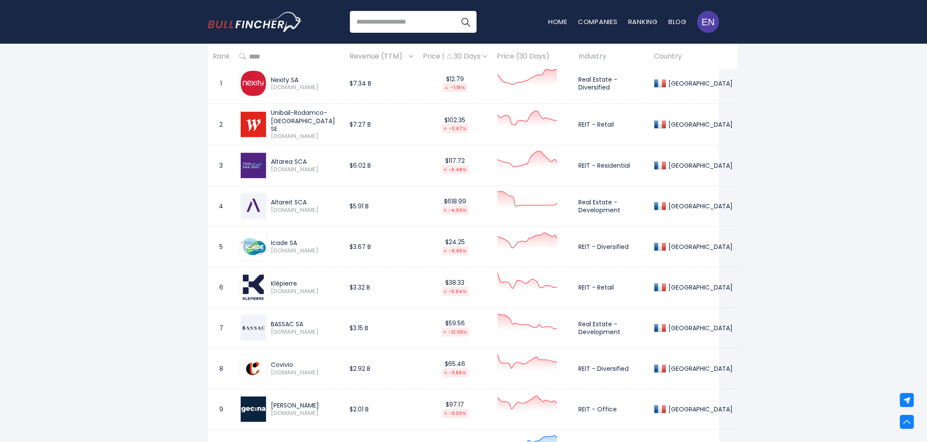
drag, startPoint x: 271, startPoint y: 322, endPoint x: 306, endPoint y: 321, distance: 35.4
click at [306, 321] on div "BASSAC SA" at bounding box center [305, 324] width 69 height 8
copy div "BASSAC SA"
drag, startPoint x: 272, startPoint y: 365, endPoint x: 294, endPoint y: 365, distance: 22.7
click at [294, 365] on div "Covivio" at bounding box center [305, 365] width 69 height 8
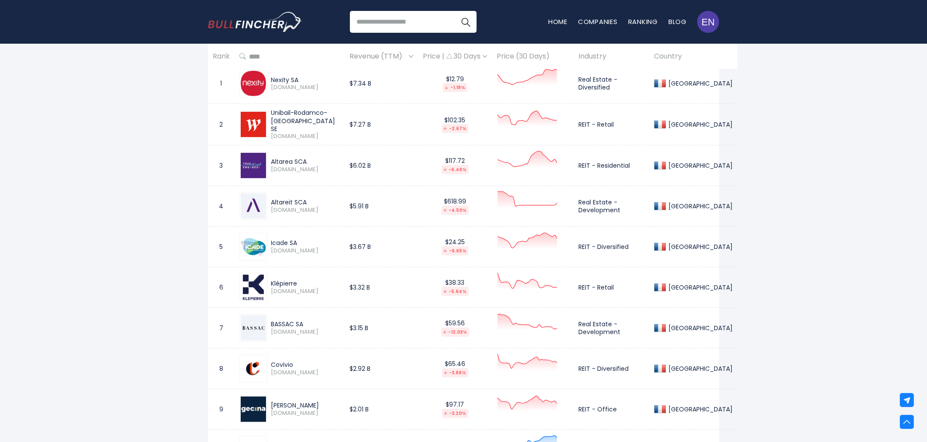
copy div "Covivio"
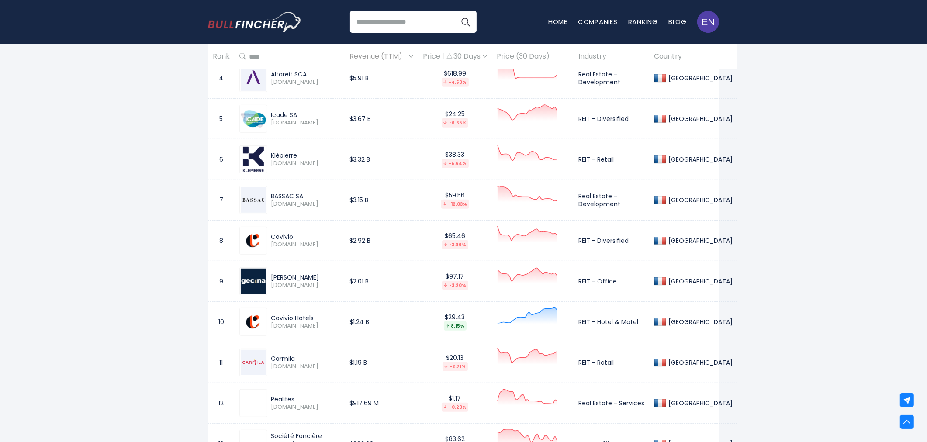
scroll to position [582, 0]
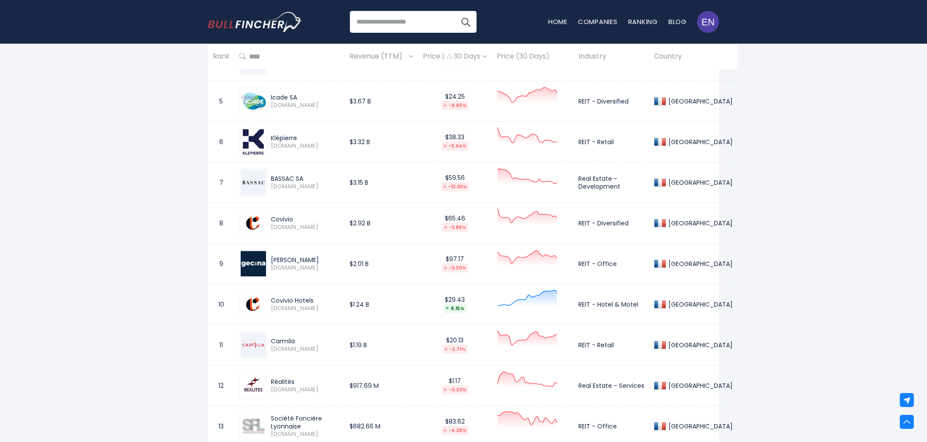
drag, startPoint x: 271, startPoint y: 258, endPoint x: 305, endPoint y: 257, distance: 33.7
click at [305, 257] on div "[PERSON_NAME]" at bounding box center [305, 260] width 69 height 8
copy div "[PERSON_NAME]"
drag, startPoint x: 269, startPoint y: 300, endPoint x: 319, endPoint y: 299, distance: 49.3
click at [319, 299] on div "Covivio Hotels COVH.PA" at bounding box center [303, 303] width 72 height 15
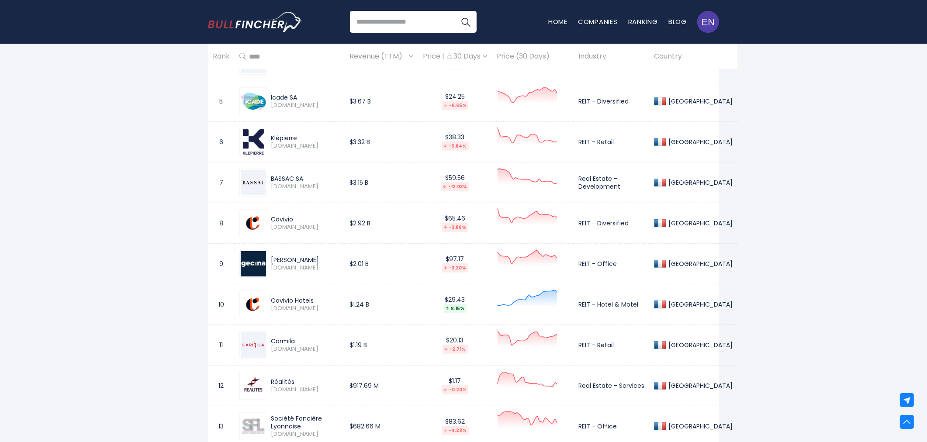
copy div "Covivio Hotels"
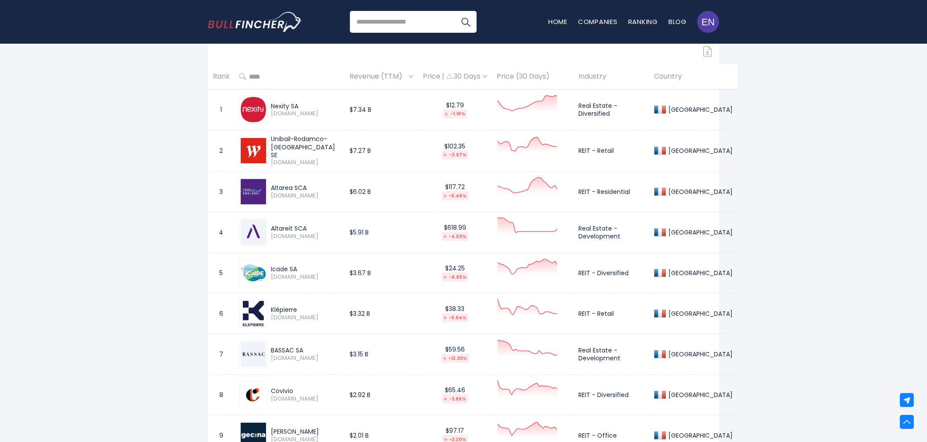
scroll to position [388, 0]
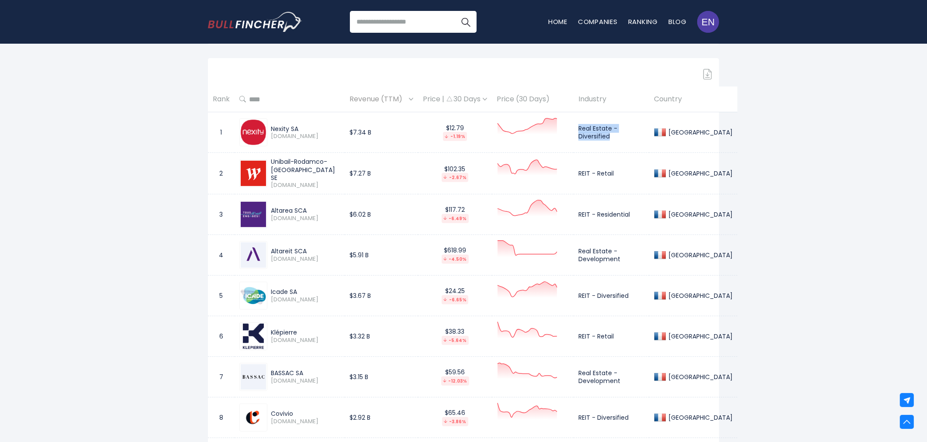
drag, startPoint x: 573, startPoint y: 128, endPoint x: 608, endPoint y: 136, distance: 35.7
click at [608, 136] on td "Real Estate - Diversified" at bounding box center [611, 132] width 76 height 41
drag, startPoint x: 572, startPoint y: 173, endPoint x: 612, endPoint y: 171, distance: 39.8
click at [612, 171] on td "REIT - Retail" at bounding box center [611, 173] width 76 height 41
drag, startPoint x: 574, startPoint y: 213, endPoint x: 636, endPoint y: 210, distance: 62.1
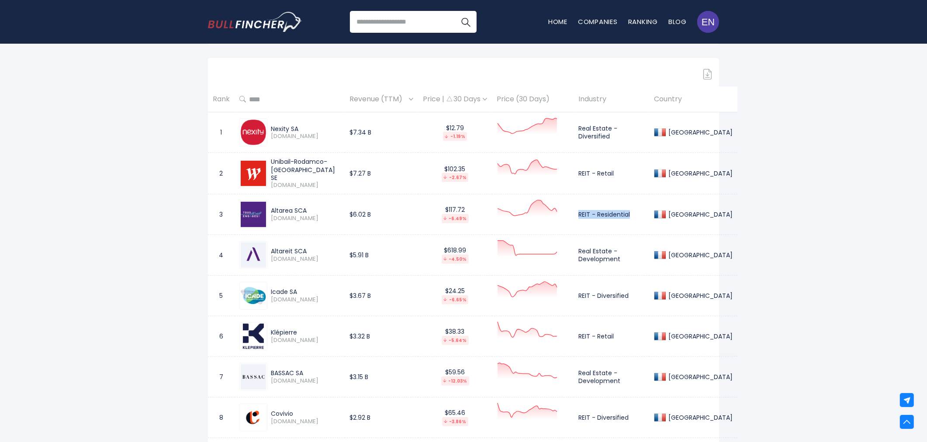
click at [636, 210] on td "REIT - Residential" at bounding box center [611, 214] width 76 height 41
drag, startPoint x: 572, startPoint y: 250, endPoint x: 615, endPoint y: 258, distance: 43.1
click at [615, 258] on td "Real Estate - Development" at bounding box center [611, 254] width 76 height 41
drag, startPoint x: 572, startPoint y: 296, endPoint x: 623, endPoint y: 294, distance: 50.2
click at [623, 294] on td "REIT - Diversified" at bounding box center [611, 295] width 76 height 41
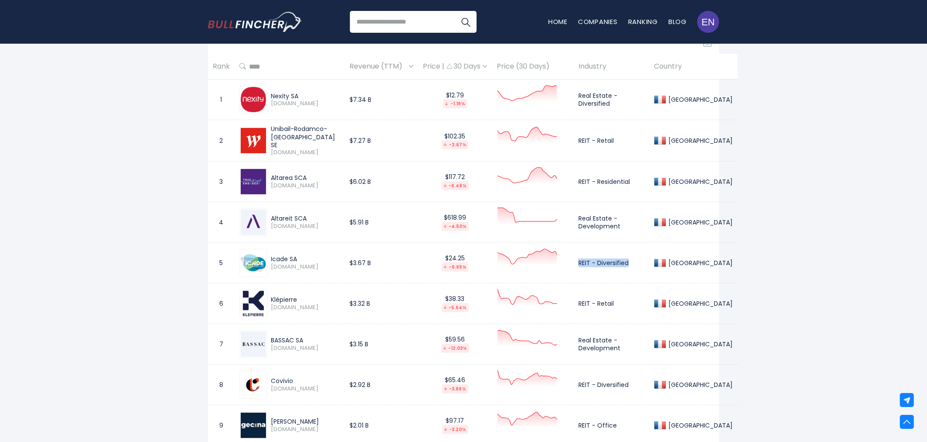
scroll to position [437, 0]
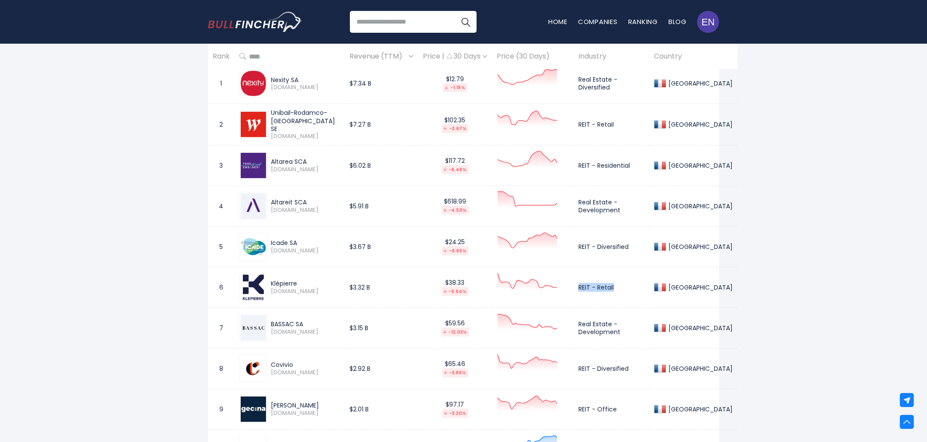
drag, startPoint x: 571, startPoint y: 287, endPoint x: 614, endPoint y: 285, distance: 42.8
click at [614, 285] on td "REIT - Retail" at bounding box center [611, 287] width 76 height 41
drag, startPoint x: 573, startPoint y: 323, endPoint x: 616, endPoint y: 331, distance: 43.5
click at [616, 331] on td "Real Estate - Development" at bounding box center [611, 327] width 76 height 41
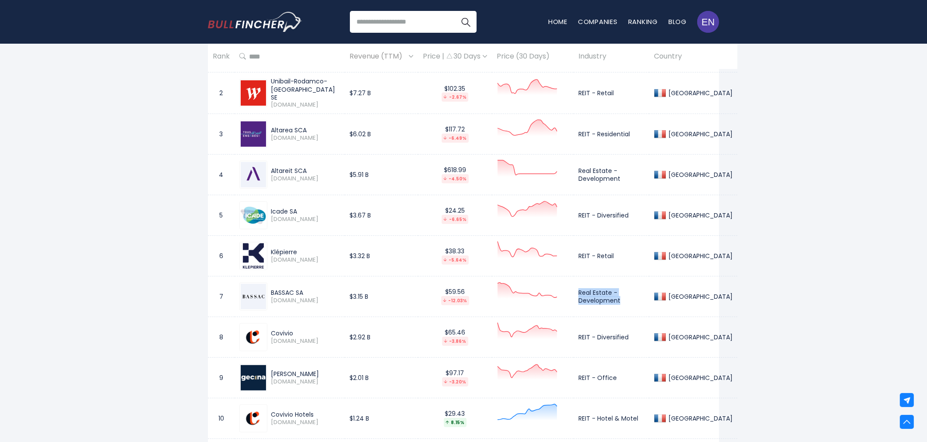
scroll to position [485, 0]
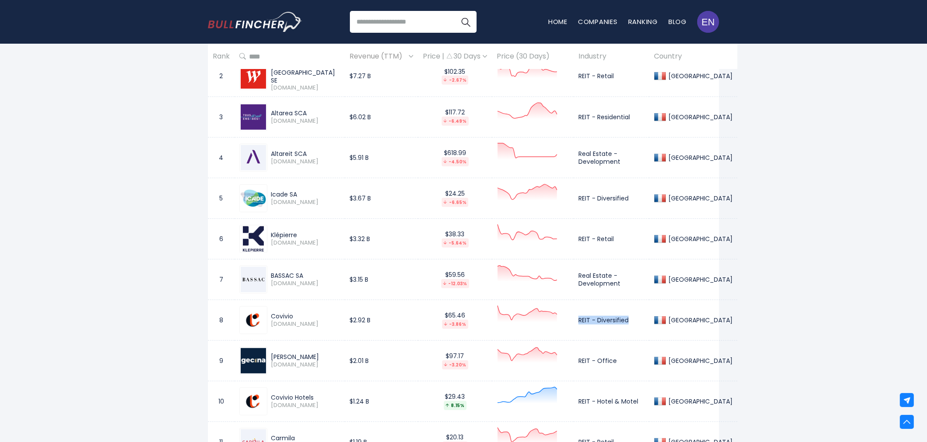
drag, startPoint x: 573, startPoint y: 320, endPoint x: 629, endPoint y: 320, distance: 55.9
click at [629, 320] on td "REIT - Diversified" at bounding box center [611, 320] width 76 height 41
drag, startPoint x: 572, startPoint y: 356, endPoint x: 612, endPoint y: 361, distance: 40.0
click at [612, 361] on td "REIT - Office" at bounding box center [611, 360] width 76 height 41
drag, startPoint x: 572, startPoint y: 399, endPoint x: 631, endPoint y: 404, distance: 58.7
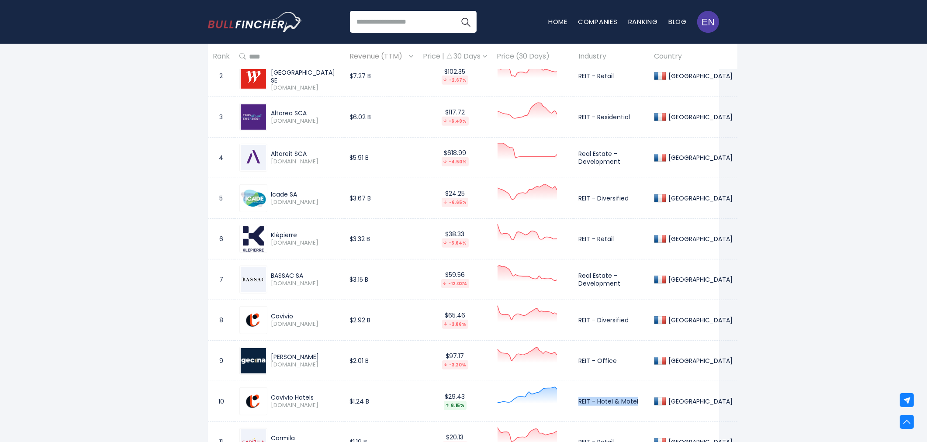
click at [631, 404] on td "REIT - Hotel & Motel" at bounding box center [611, 401] width 76 height 41
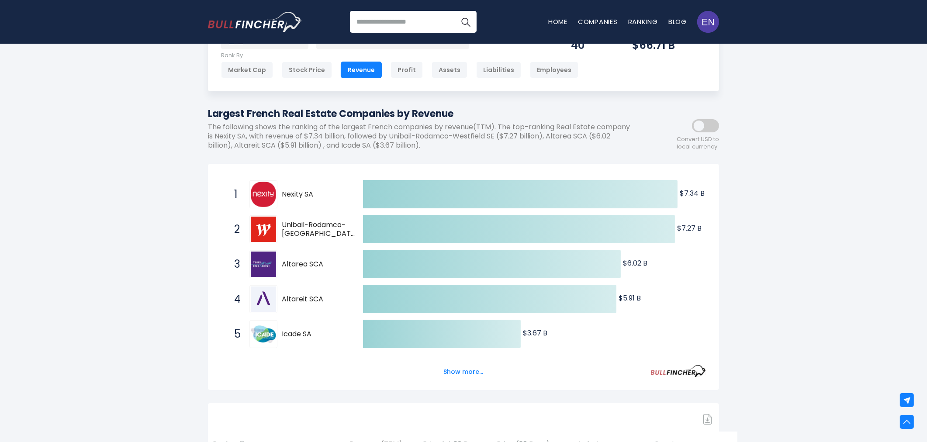
scroll to position [0, 0]
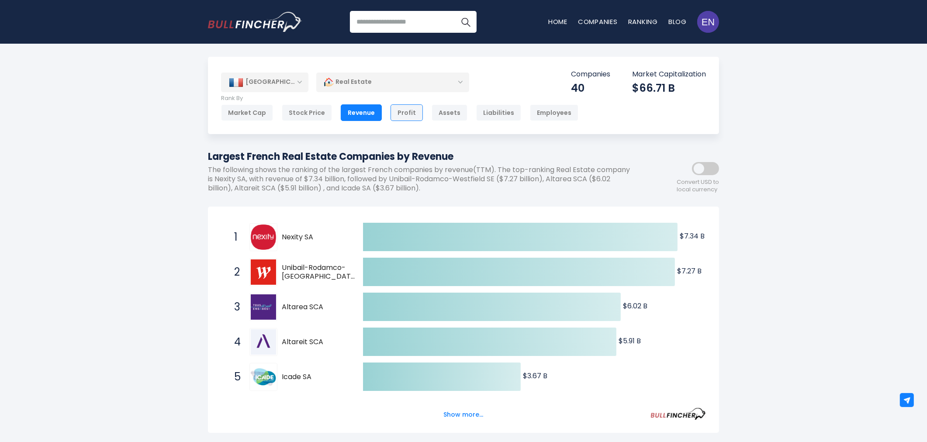
click at [406, 113] on div "Profit" at bounding box center [406, 112] width 32 height 17
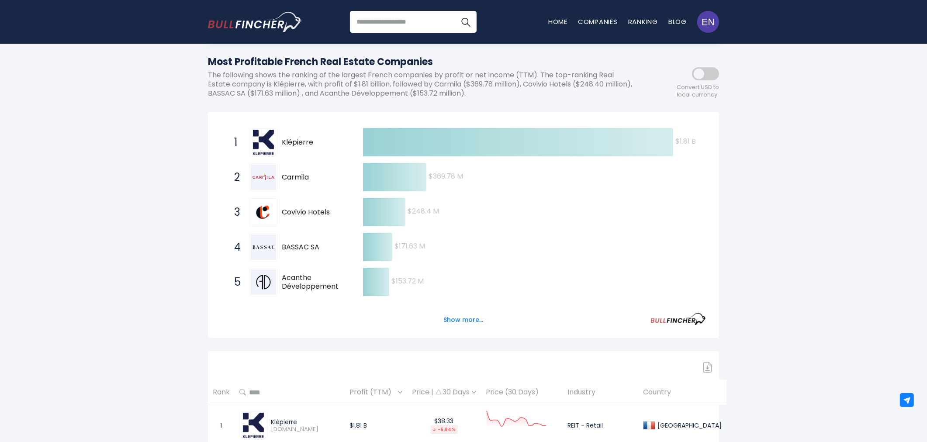
scroll to position [97, 0]
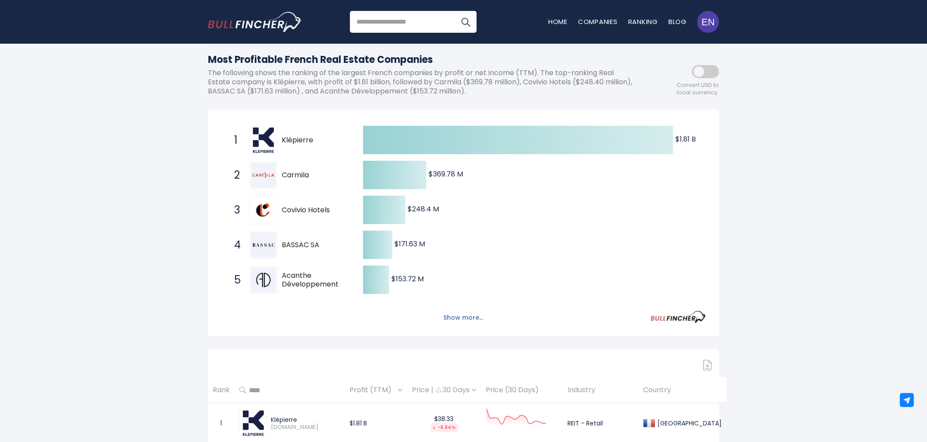
click at [457, 315] on button "Show more..." at bounding box center [463, 317] width 50 height 14
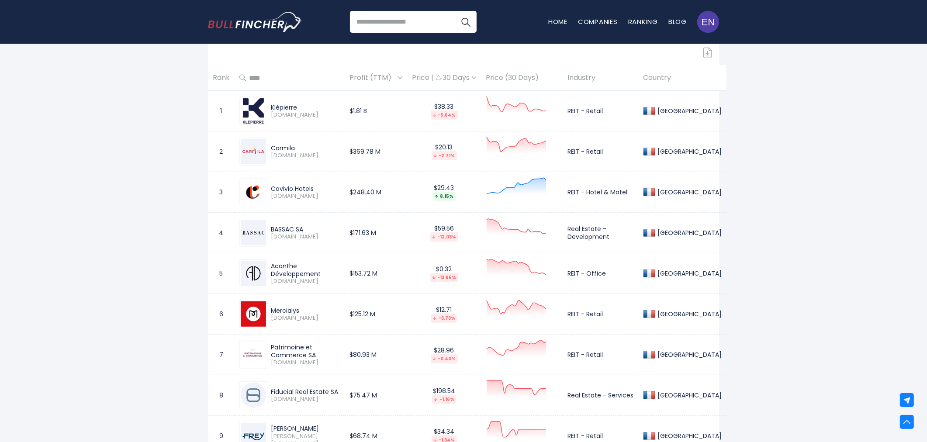
scroll to position [582, 0]
drag, startPoint x: 271, startPoint y: 145, endPoint x: 299, endPoint y: 145, distance: 27.5
click at [299, 145] on div "Carmila" at bounding box center [305, 147] width 69 height 8
copy div "Carmila"
drag, startPoint x: 569, startPoint y: 149, endPoint x: 605, endPoint y: 150, distance: 36.3
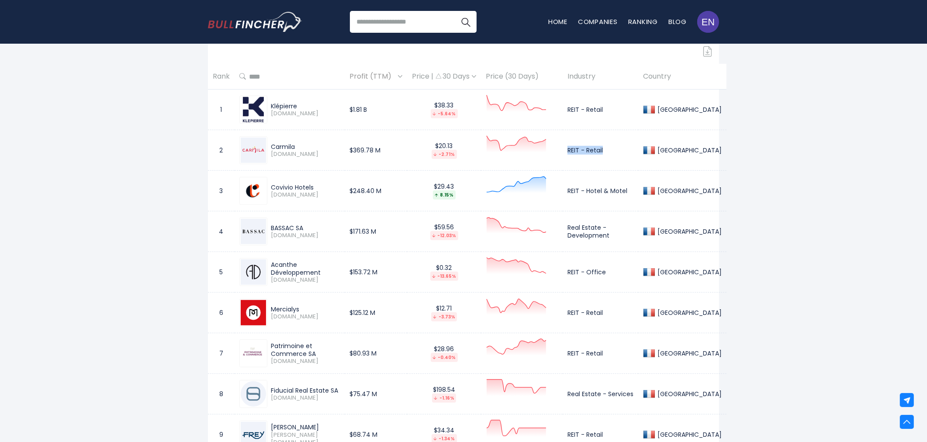
click at [605, 150] on td "REIT - Retail" at bounding box center [600, 150] width 76 height 41
copy td "REIT - Retail"
drag, startPoint x: 270, startPoint y: 265, endPoint x: 320, endPoint y: 272, distance: 50.3
click at [320, 272] on div "Acanthe Développement [DOMAIN_NAME]" at bounding box center [303, 272] width 72 height 23
copy div "Acanthe Développement"
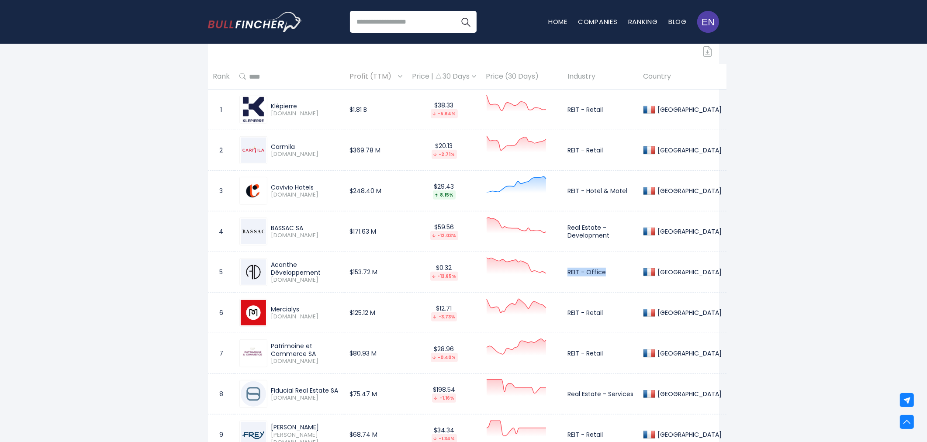
drag, startPoint x: 570, startPoint y: 271, endPoint x: 609, endPoint y: 271, distance: 39.3
click at [609, 271] on td "REIT - Office" at bounding box center [600, 272] width 76 height 41
copy td "REIT - Office"
drag, startPoint x: 272, startPoint y: 309, endPoint x: 307, endPoint y: 308, distance: 35.4
click at [307, 308] on div "Mercialys" at bounding box center [305, 309] width 69 height 8
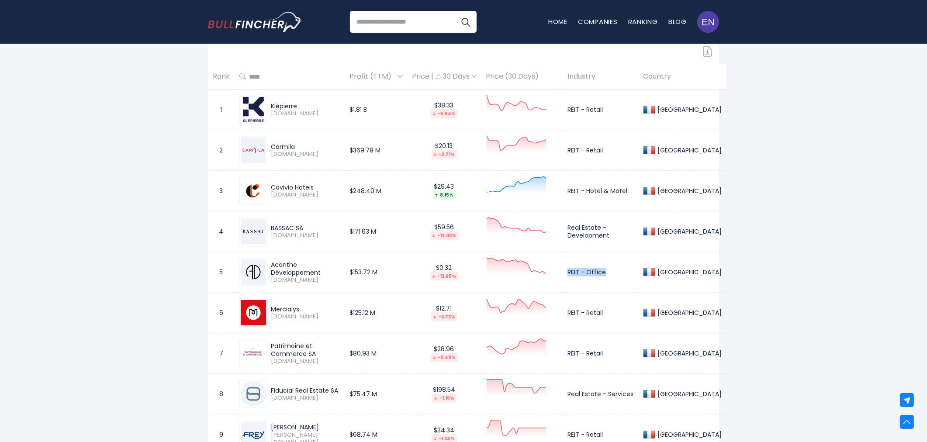
copy div "Mercialys"
drag, startPoint x: 571, startPoint y: 310, endPoint x: 606, endPoint y: 310, distance: 34.9
click at [606, 310] on td "REIT - Retail" at bounding box center [600, 313] width 76 height 41
copy td "REIT - Retail"
click at [273, 346] on div "Patrimoine et Commerce SA" at bounding box center [305, 350] width 69 height 16
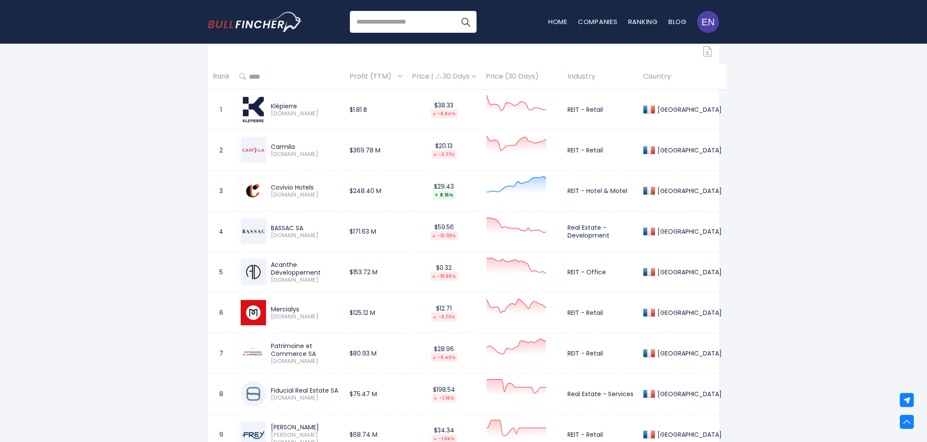
drag, startPoint x: 271, startPoint y: 344, endPoint x: 314, endPoint y: 351, distance: 43.9
click at [314, 351] on div "Patrimoine et Commerce SA" at bounding box center [305, 350] width 69 height 16
copy div "Patrimoine et Commerce SA"
drag, startPoint x: 571, startPoint y: 354, endPoint x: 614, endPoint y: 352, distance: 43.3
click at [614, 352] on td "REIT - Retail" at bounding box center [600, 353] width 76 height 41
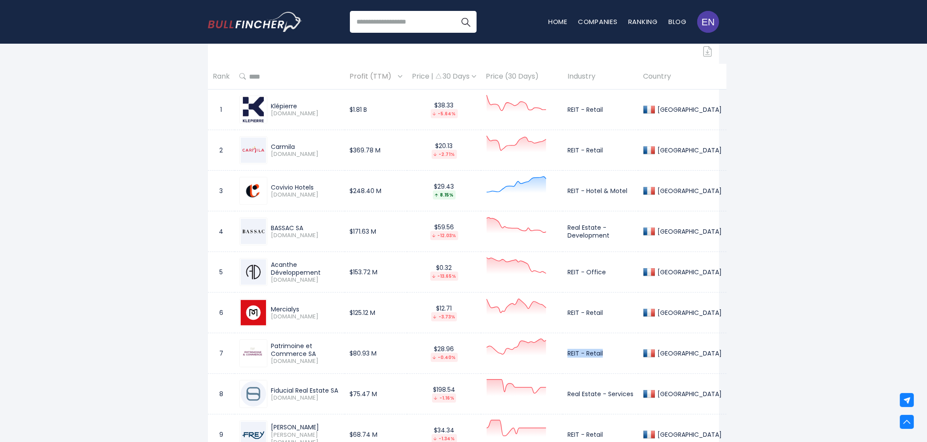
copy td "REIT - Retail"
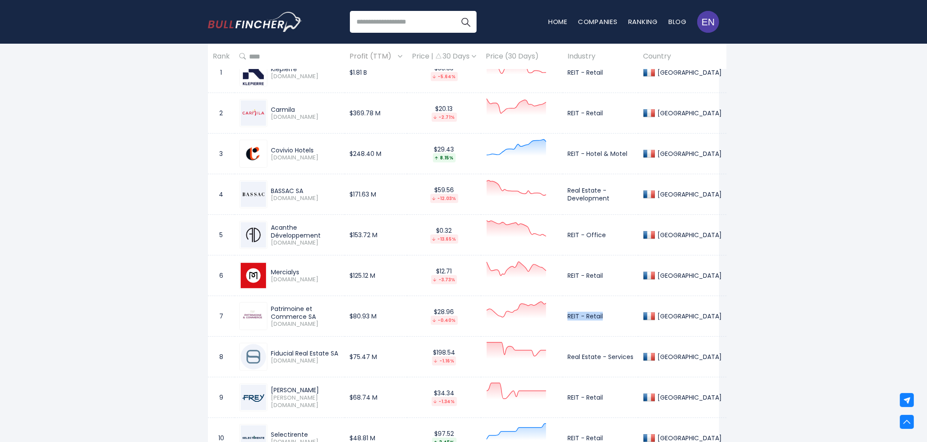
scroll to position [679, 0]
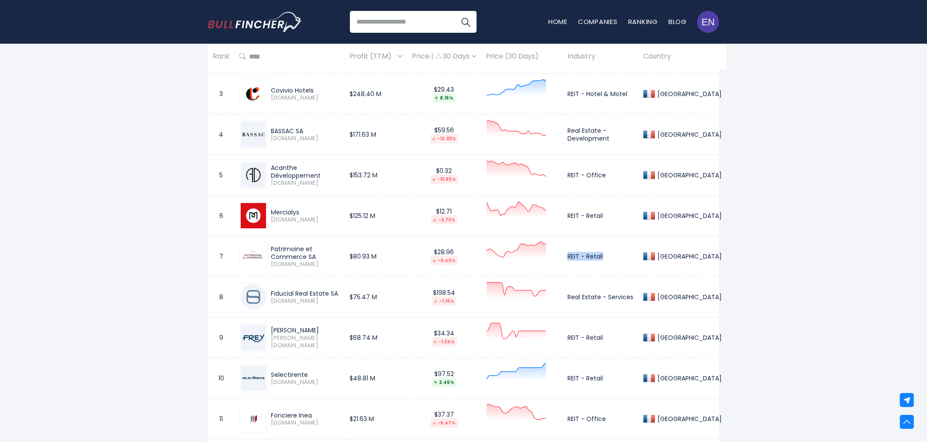
drag, startPoint x: 271, startPoint y: 291, endPoint x: 337, endPoint y: 289, distance: 66.0
click at [337, 289] on div "Fiducial Real Estate SA" at bounding box center [305, 293] width 69 height 8
copy div "Fiducial Real Estate SA"
drag, startPoint x: 570, startPoint y: 298, endPoint x: 634, endPoint y: 295, distance: 64.2
click at [634, 295] on td "Real Estate - Services" at bounding box center [600, 297] width 76 height 41
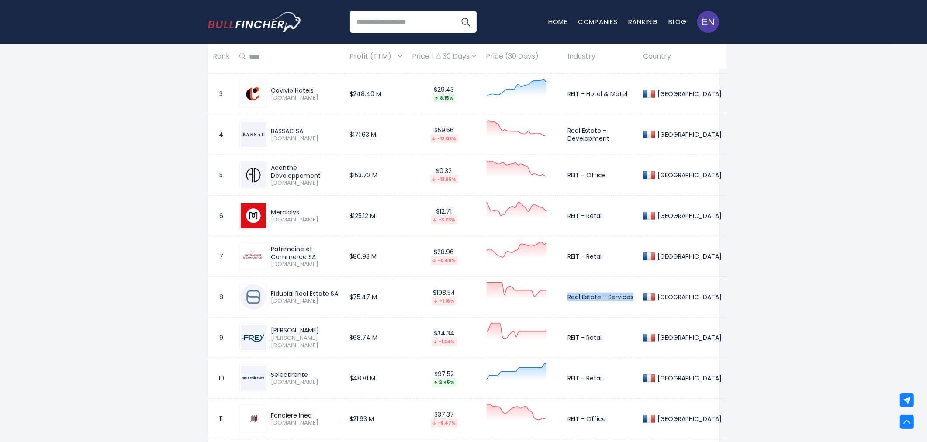
copy td "Real Estate - Services"
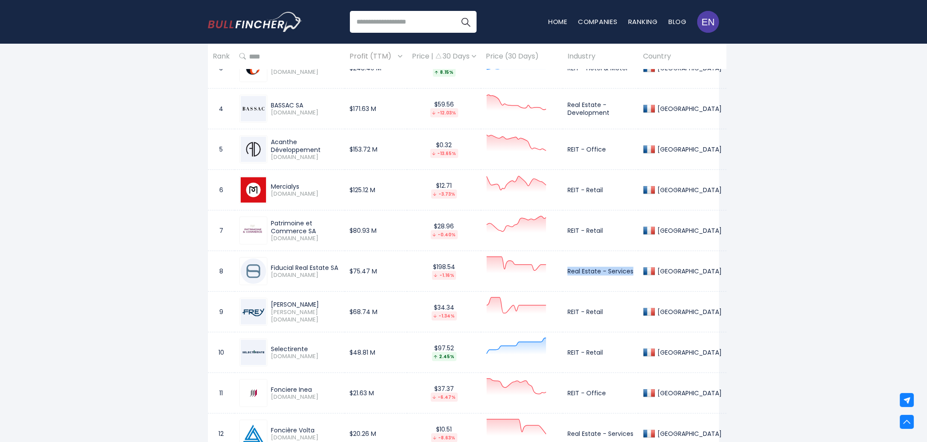
scroll to position [727, 0]
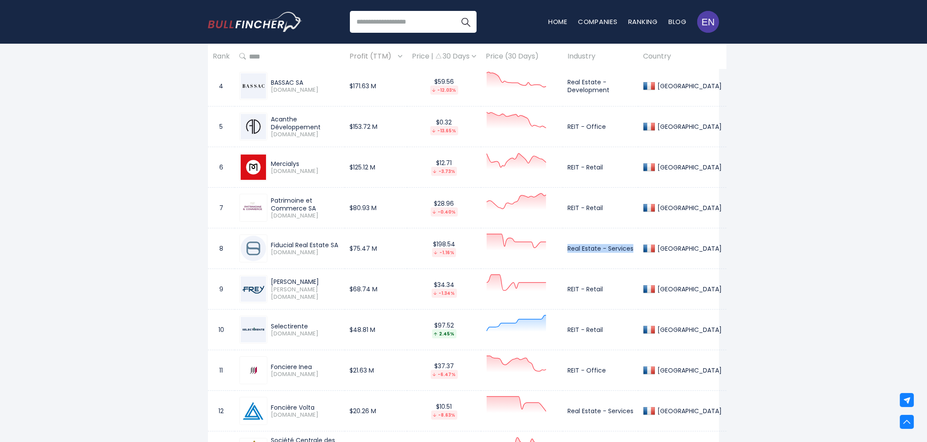
drag, startPoint x: 271, startPoint y: 283, endPoint x: 302, endPoint y: 283, distance: 31.0
click at [302, 283] on div "[PERSON_NAME]" at bounding box center [305, 282] width 69 height 8
drag, startPoint x: 570, startPoint y: 289, endPoint x: 607, endPoint y: 287, distance: 36.7
click at [607, 287] on td "REIT - Retail" at bounding box center [600, 289] width 76 height 41
drag, startPoint x: 271, startPoint y: 322, endPoint x: 309, endPoint y: 322, distance: 38.4
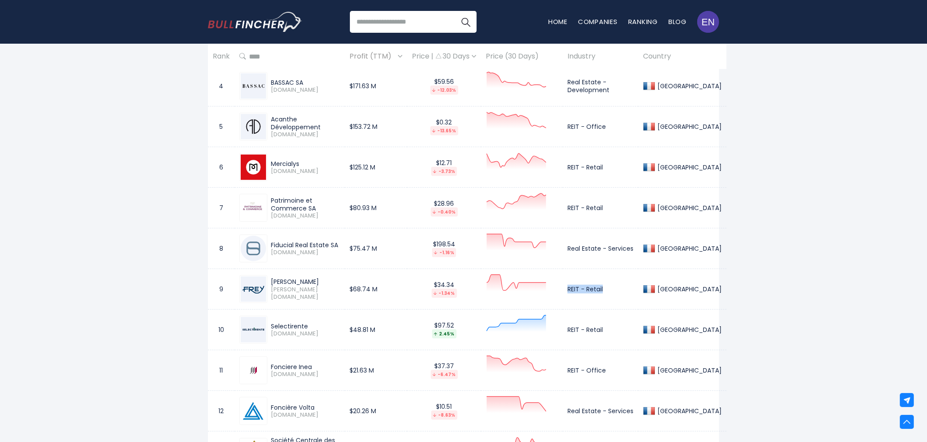
click at [309, 322] on div "Selectirente" at bounding box center [305, 326] width 69 height 8
